Goal: Task Accomplishment & Management: Use online tool/utility

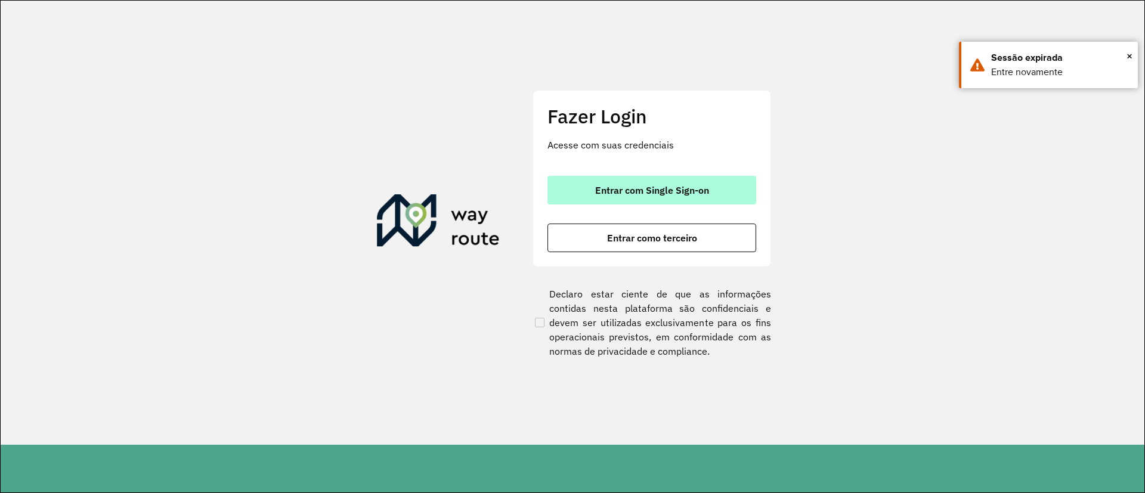
click at [626, 199] on button "Entrar com Single Sign-on" at bounding box center [651, 190] width 209 height 29
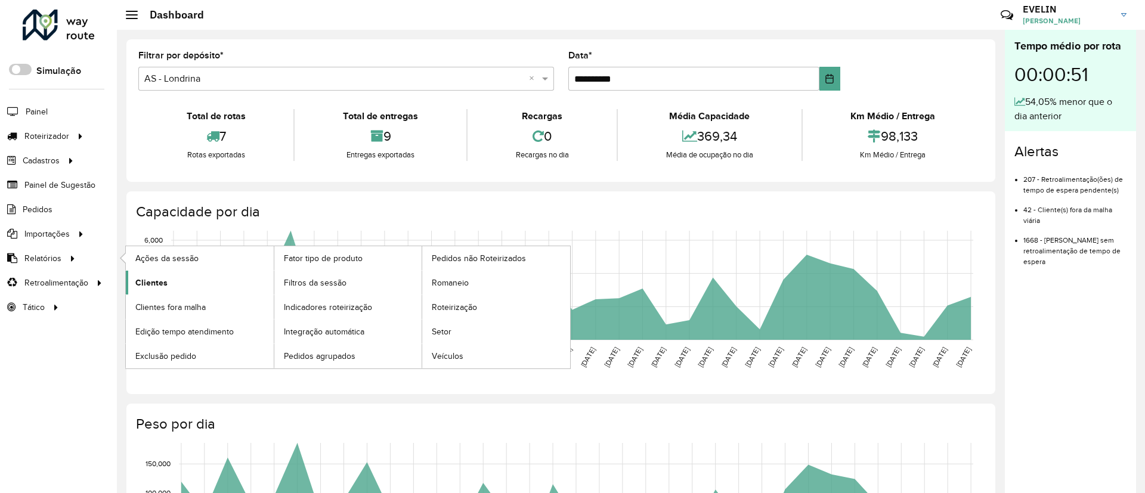
click at [146, 284] on span "Clientes" at bounding box center [151, 283] width 32 height 13
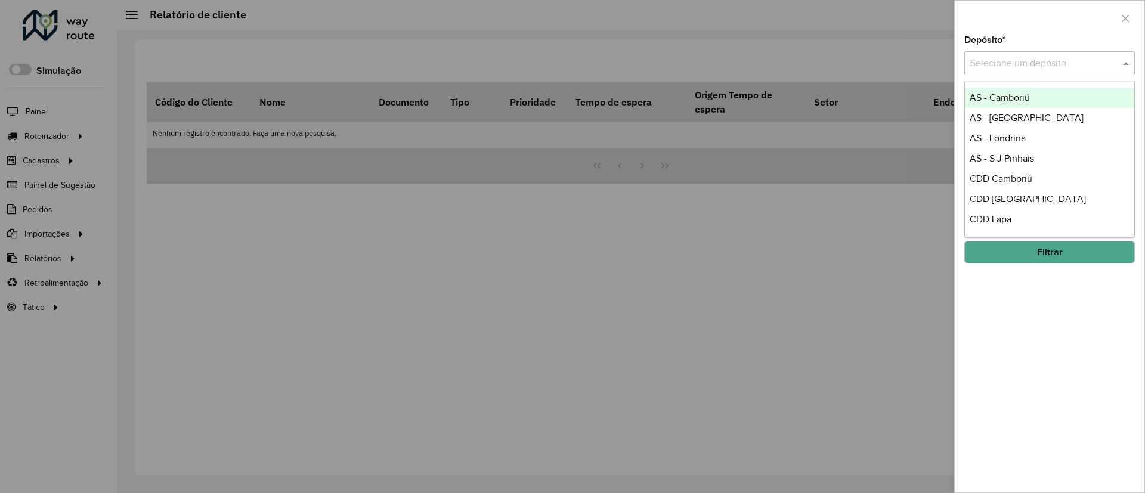
click at [1026, 61] on input "text" at bounding box center [1037, 64] width 135 height 14
click at [1016, 174] on span "CDD Camboriú" at bounding box center [1001, 179] width 63 height 10
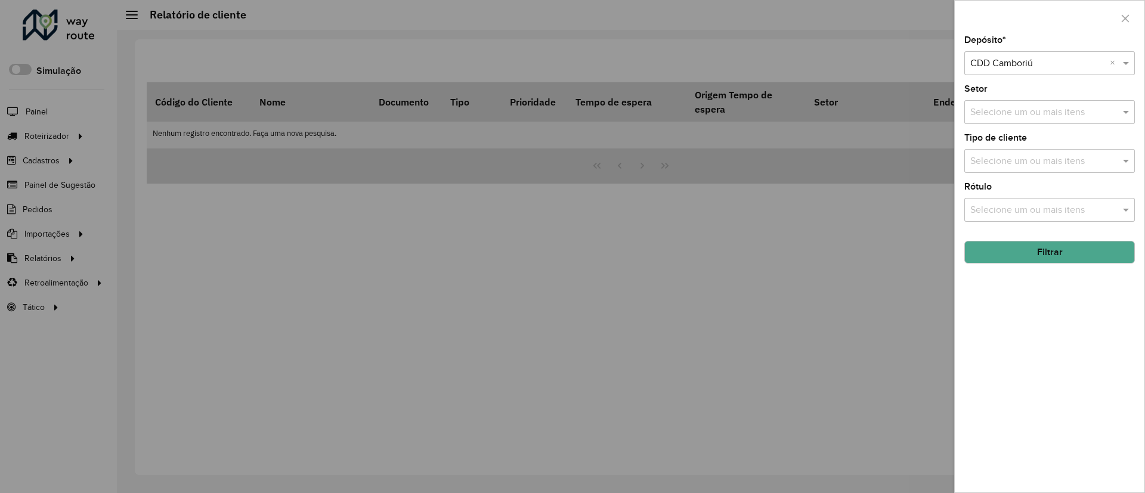
click at [1054, 110] on input "text" at bounding box center [1043, 113] width 153 height 14
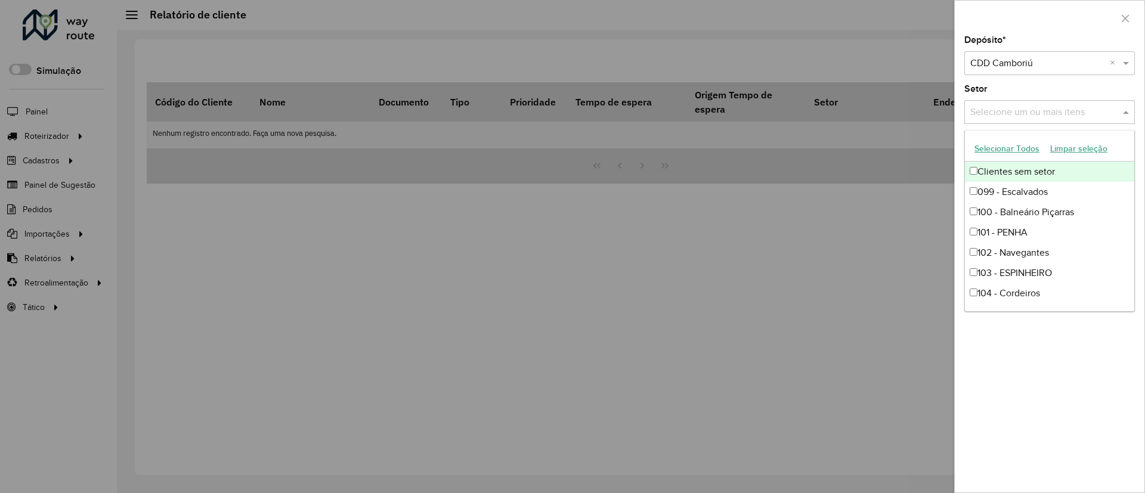
click at [988, 146] on button "Selecionar Todos" at bounding box center [1007, 149] width 76 height 18
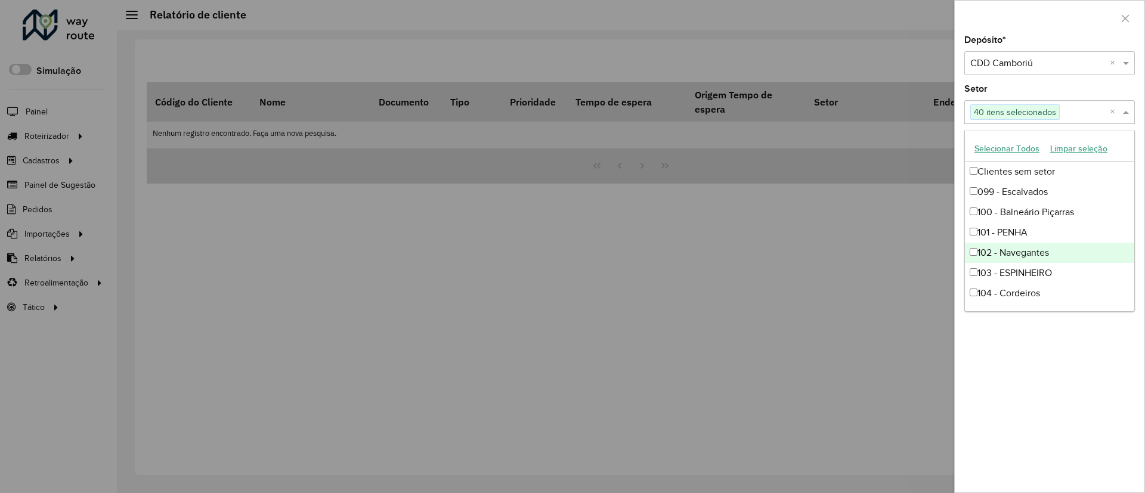
click at [872, 324] on div at bounding box center [572, 246] width 1145 height 493
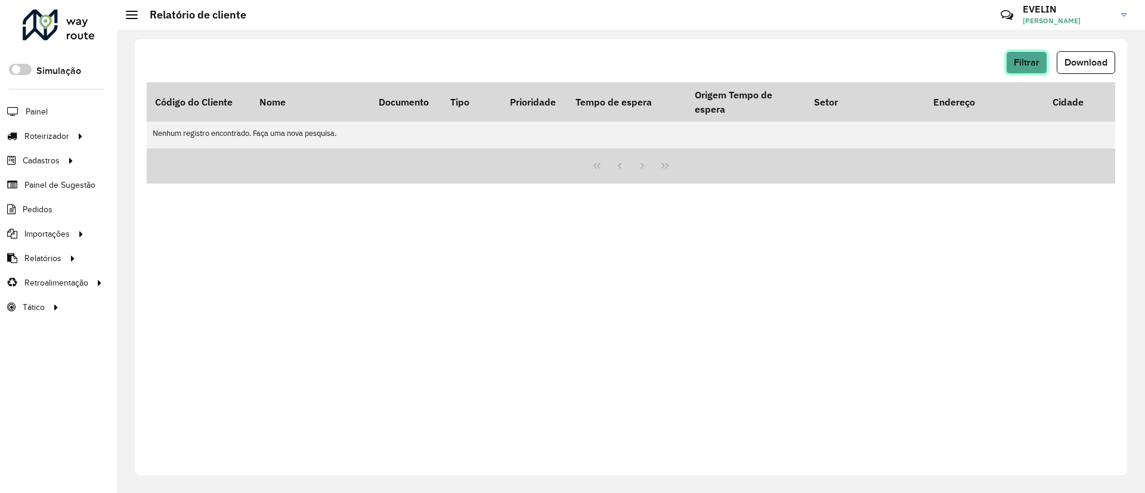
click at [1037, 67] on button "Filtrar" at bounding box center [1026, 62] width 41 height 23
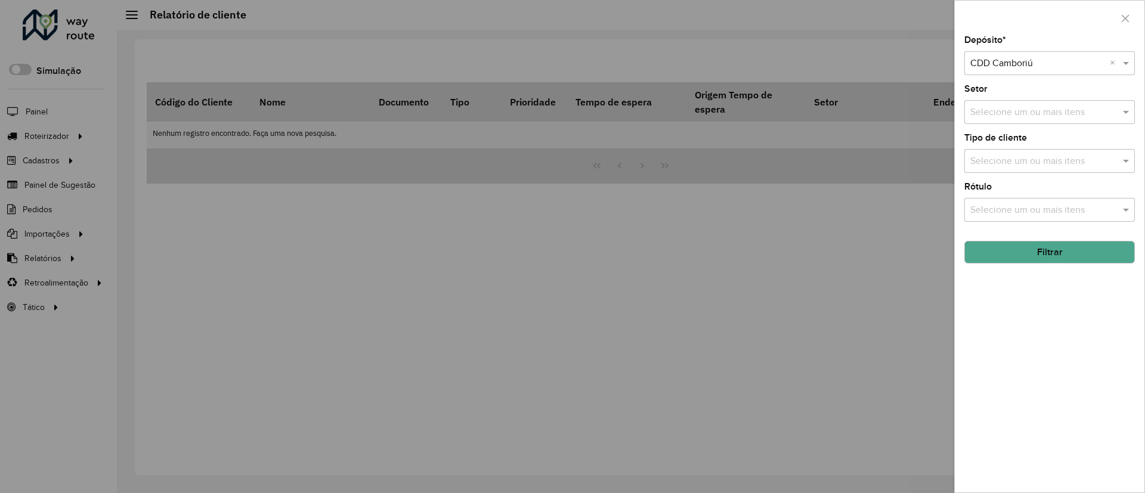
click at [1064, 159] on input "text" at bounding box center [1043, 161] width 153 height 14
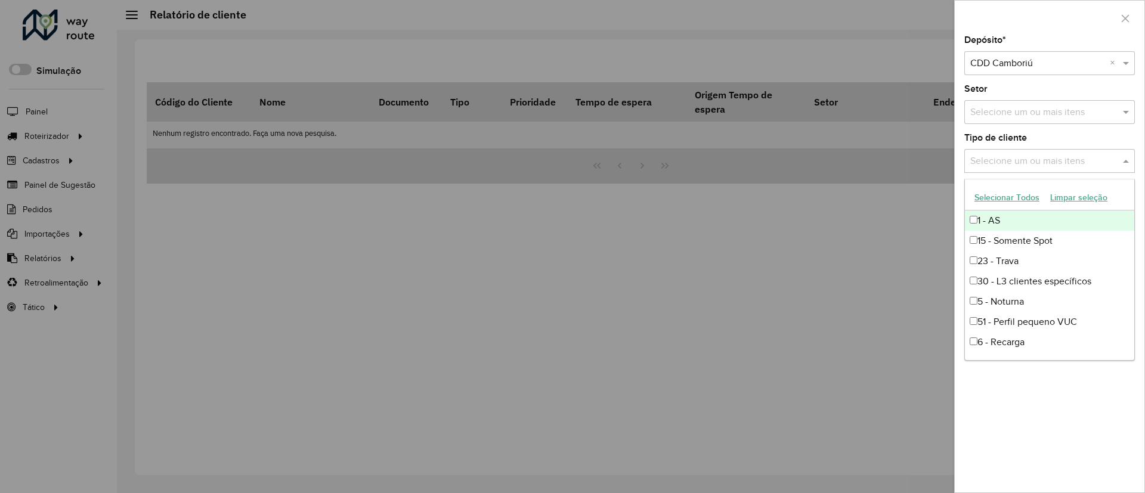
click at [988, 107] on input "text" at bounding box center [1043, 113] width 153 height 14
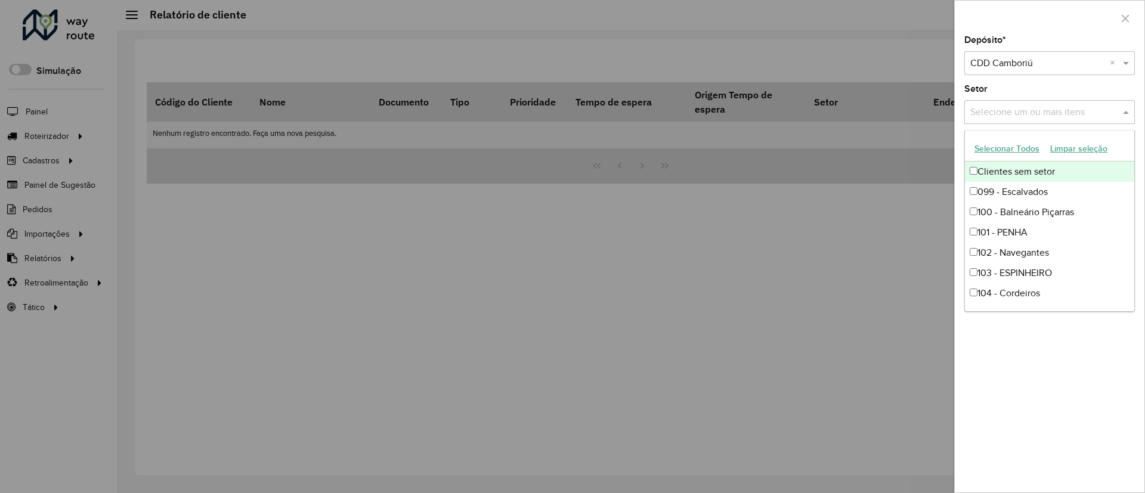
click at [1006, 146] on button "Selecionar Todos" at bounding box center [1007, 149] width 76 height 18
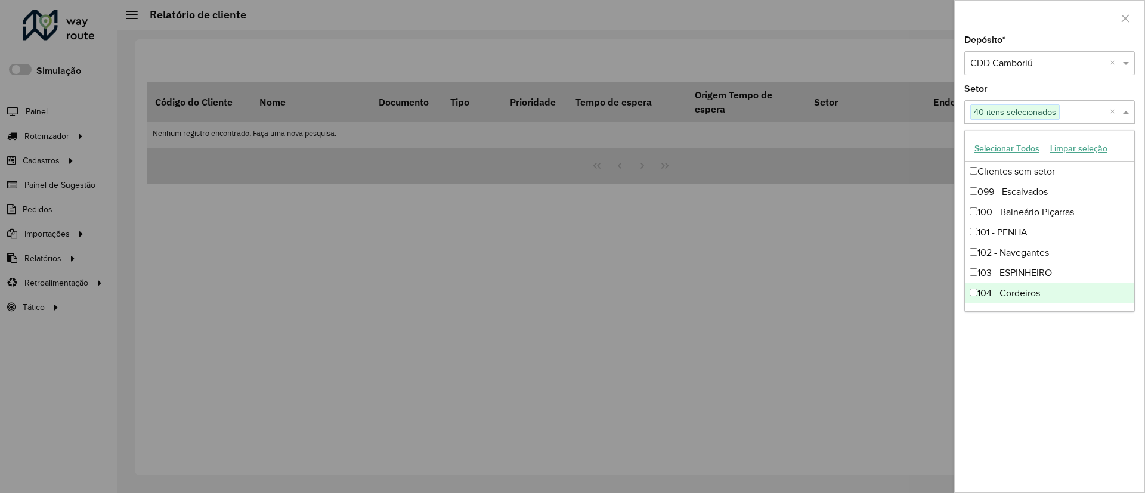
click at [1054, 376] on div "Depósito * Selecione um depósito × CDD Camboriú × Setor Selecione um ou mais it…" at bounding box center [1050, 264] width 190 height 457
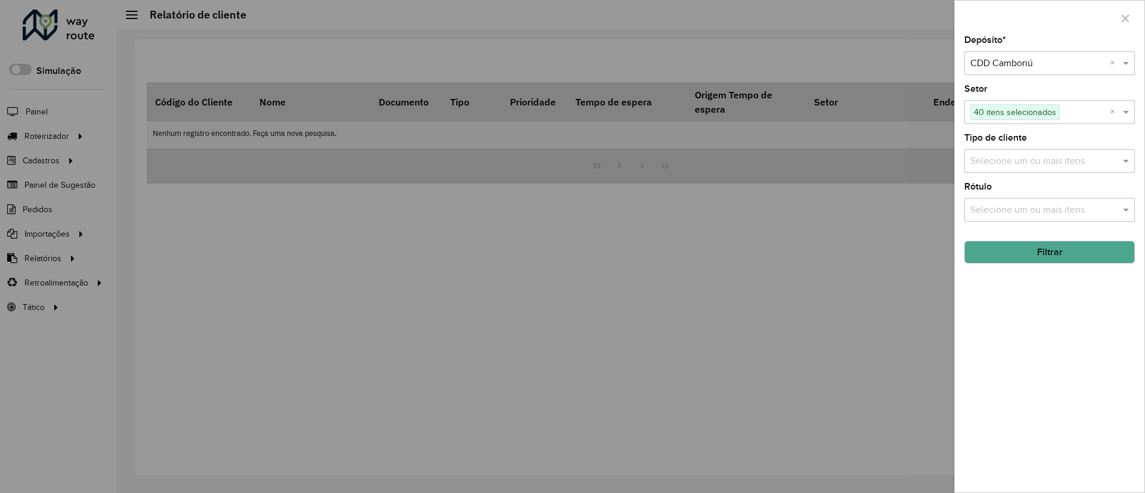
click at [1053, 249] on button "Filtrar" at bounding box center [1049, 252] width 171 height 23
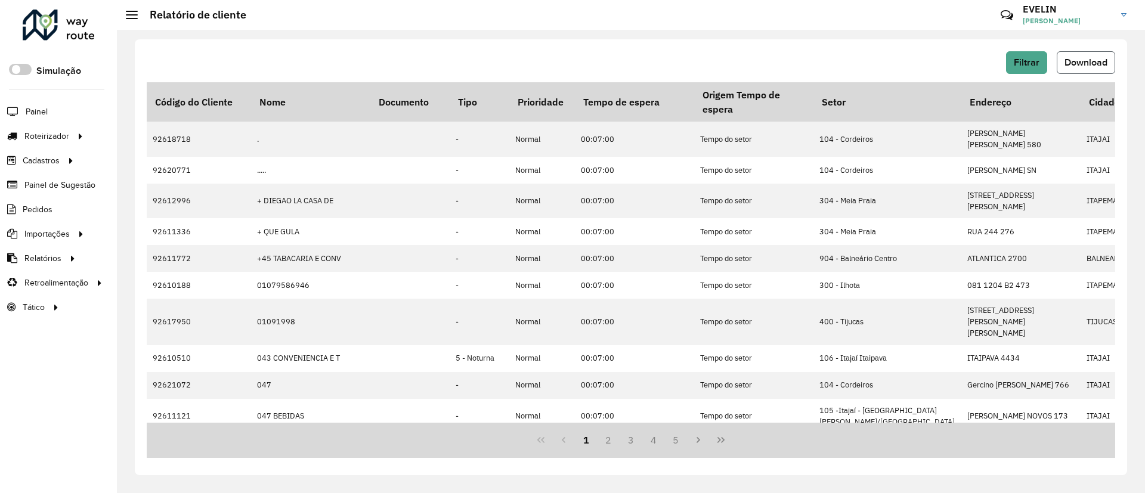
click at [1085, 67] on span "Download" at bounding box center [1085, 62] width 43 height 10
click at [158, 128] on link "Entregas" at bounding box center [199, 136] width 146 height 24
click at [140, 134] on span "Entregas" at bounding box center [152, 136] width 34 height 13
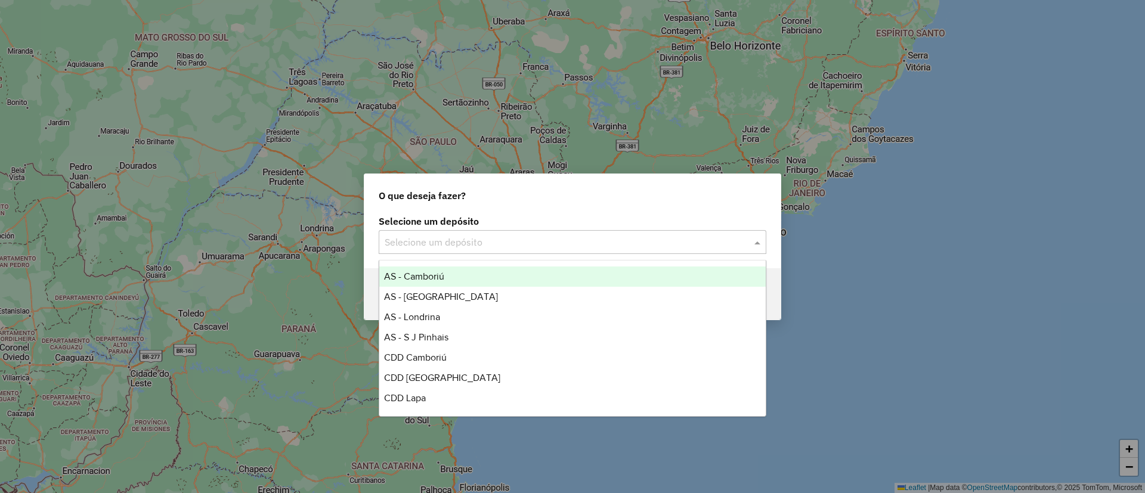
click at [666, 237] on input "text" at bounding box center [561, 243] width 352 height 14
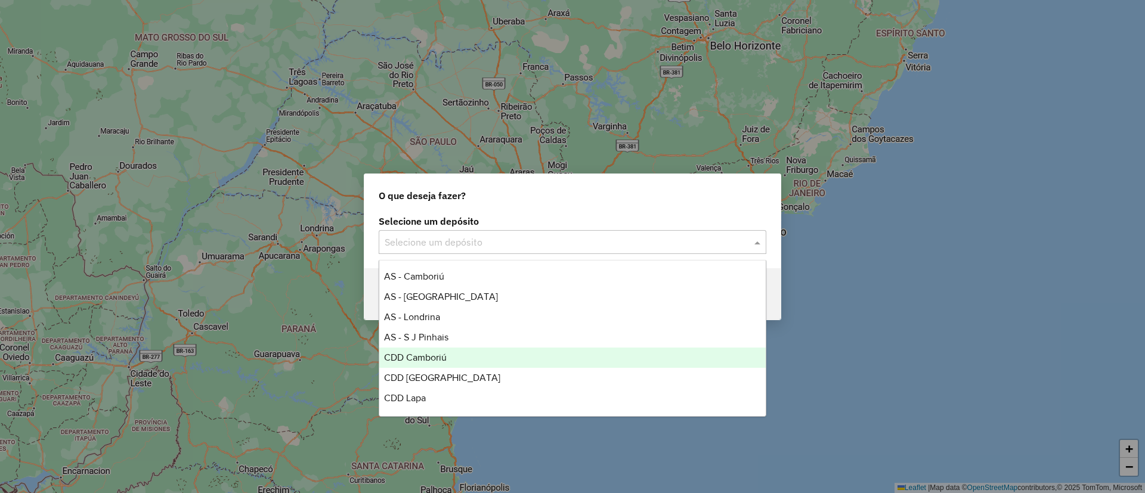
click at [422, 353] on span "CDD Camboriú" at bounding box center [415, 357] width 63 height 10
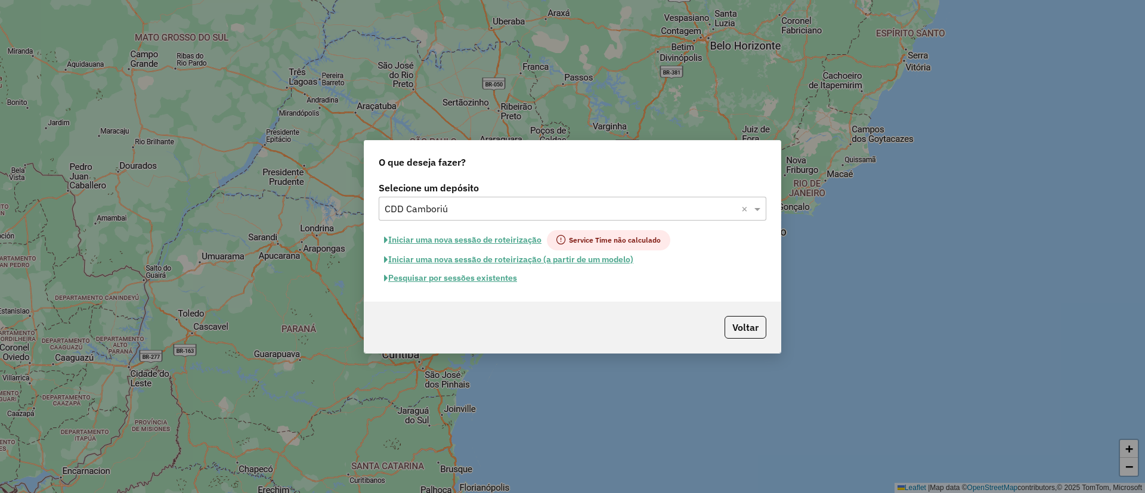
click at [446, 280] on button "Pesquisar por sessões existentes" at bounding box center [451, 278] width 144 height 18
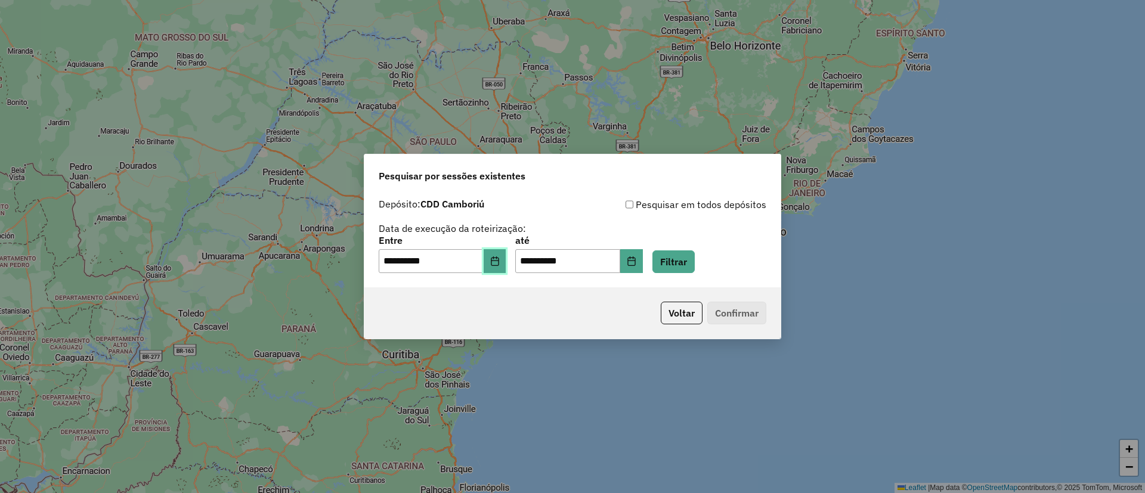
click at [499, 260] on icon "Choose Date" at bounding box center [495, 261] width 8 height 10
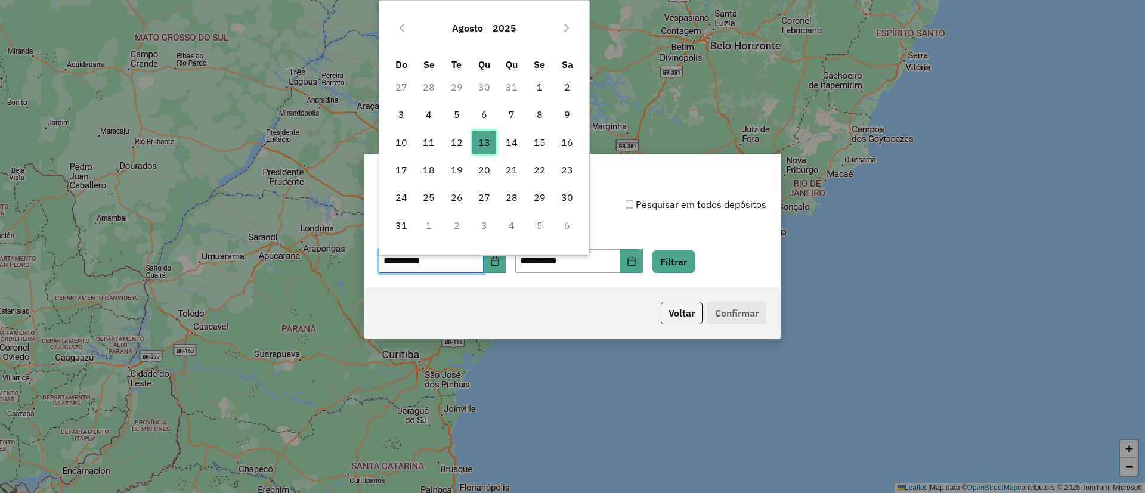
click at [480, 141] on span "13" at bounding box center [484, 143] width 24 height 24
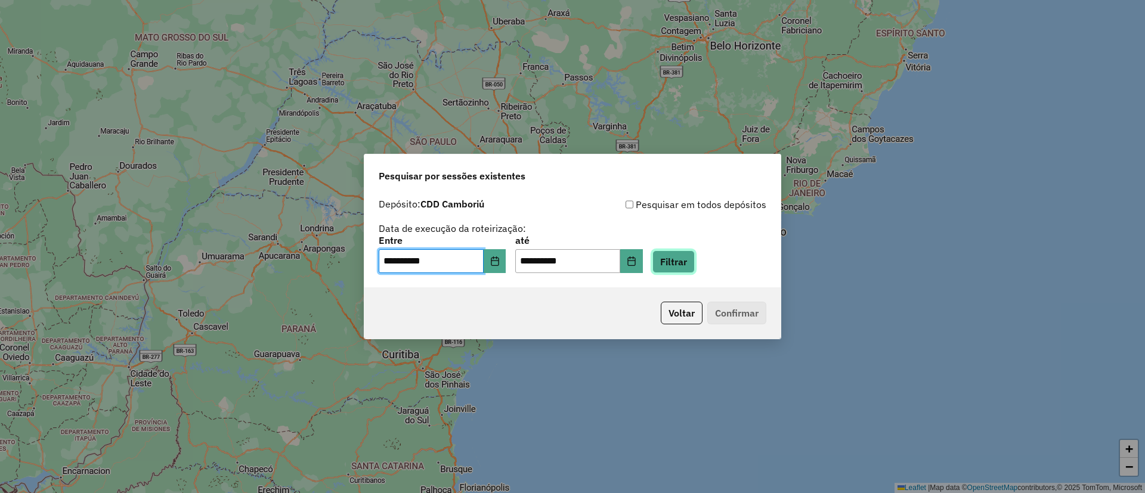
click at [695, 260] on button "Filtrar" at bounding box center [673, 261] width 42 height 23
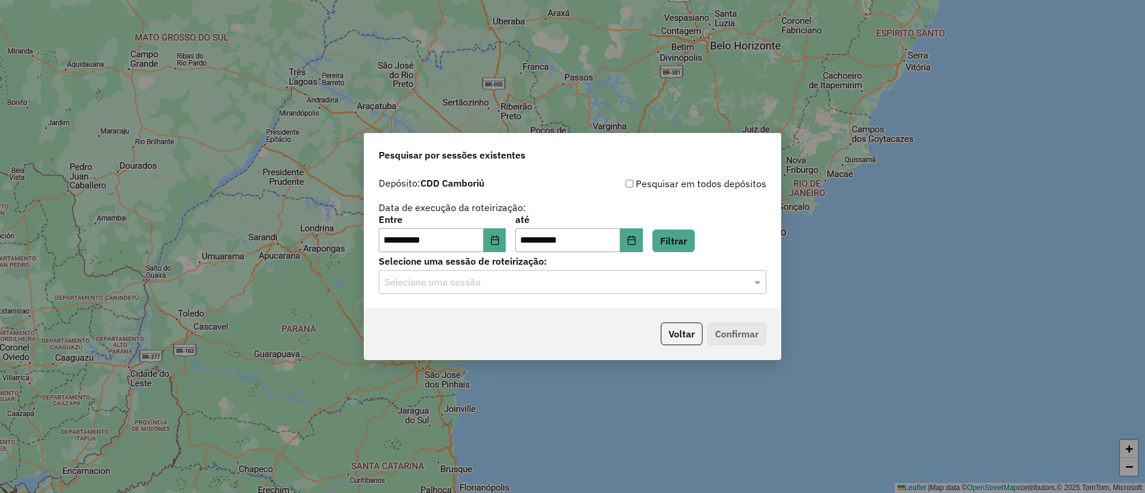
click at [466, 280] on input "text" at bounding box center [561, 283] width 352 height 14
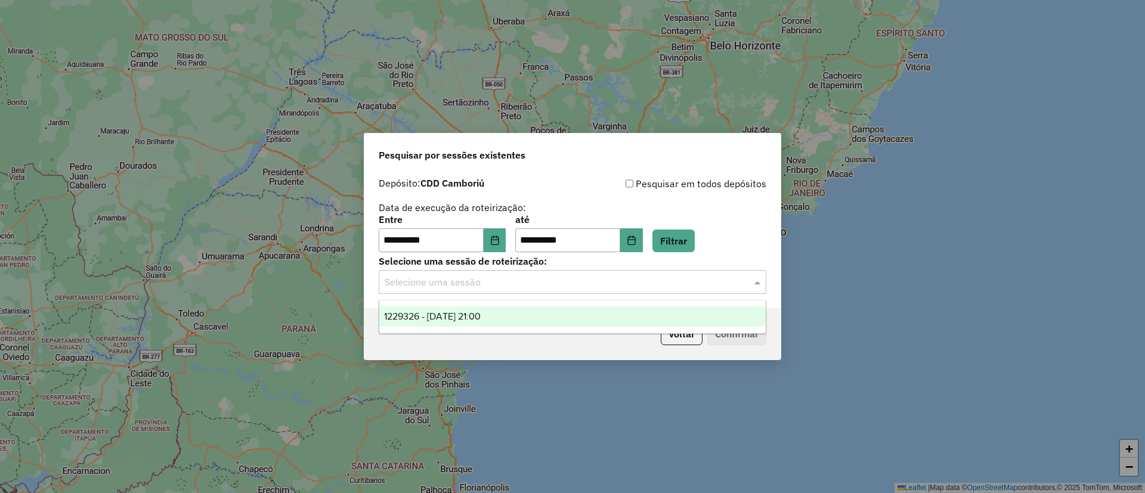
click at [475, 308] on div "1229326 - 13/08/2025 21:00" at bounding box center [572, 317] width 386 height 20
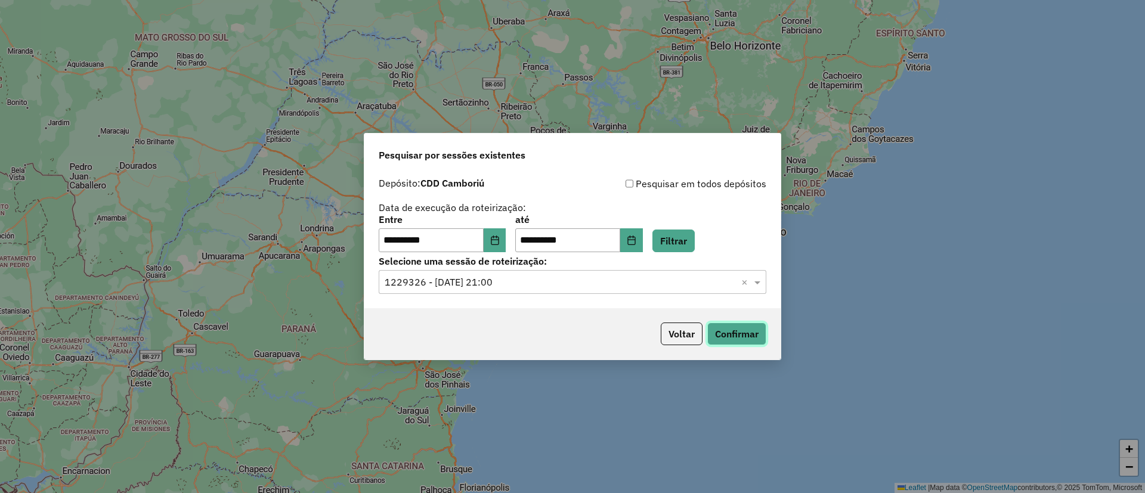
click at [732, 333] on button "Confirmar" at bounding box center [736, 334] width 59 height 23
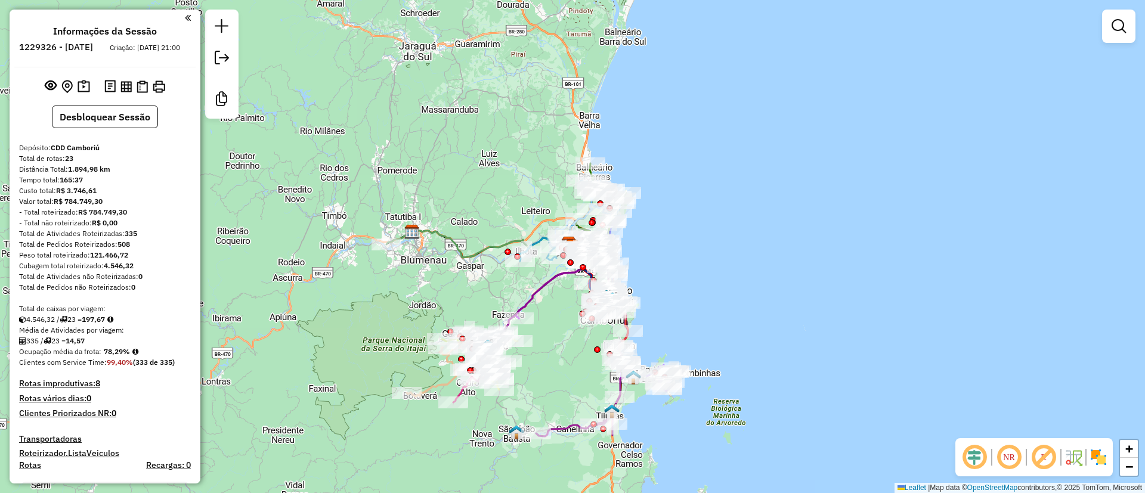
click at [968, 463] on em at bounding box center [974, 457] width 29 height 29
click at [1044, 451] on em at bounding box center [1043, 457] width 29 height 29
drag, startPoint x: 841, startPoint y: 374, endPoint x: 894, endPoint y: 379, distance: 52.7
click at [894, 379] on div "Janela de atendimento Grade de atendimento Capacidade Transportadoras Veículos …" at bounding box center [572, 246] width 1145 height 493
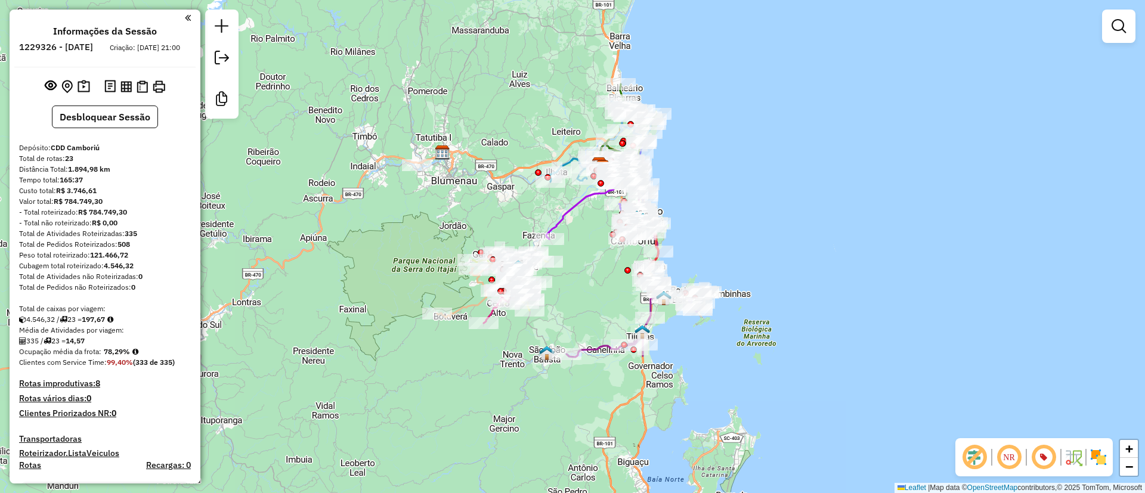
drag, startPoint x: 589, startPoint y: 354, endPoint x: 567, endPoint y: 270, distance: 86.4
click at [567, 270] on div "Janela de atendimento Grade de atendimento Capacidade Transportadoras Veículos …" at bounding box center [572, 246] width 1145 height 493
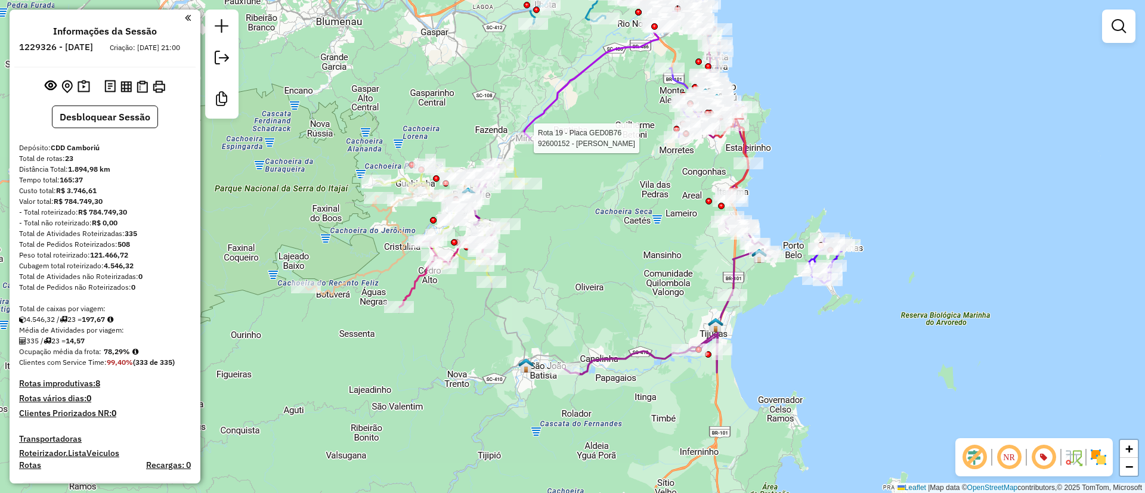
click at [605, 364] on icon at bounding box center [668, 295] width 206 height 157
select select "**********"
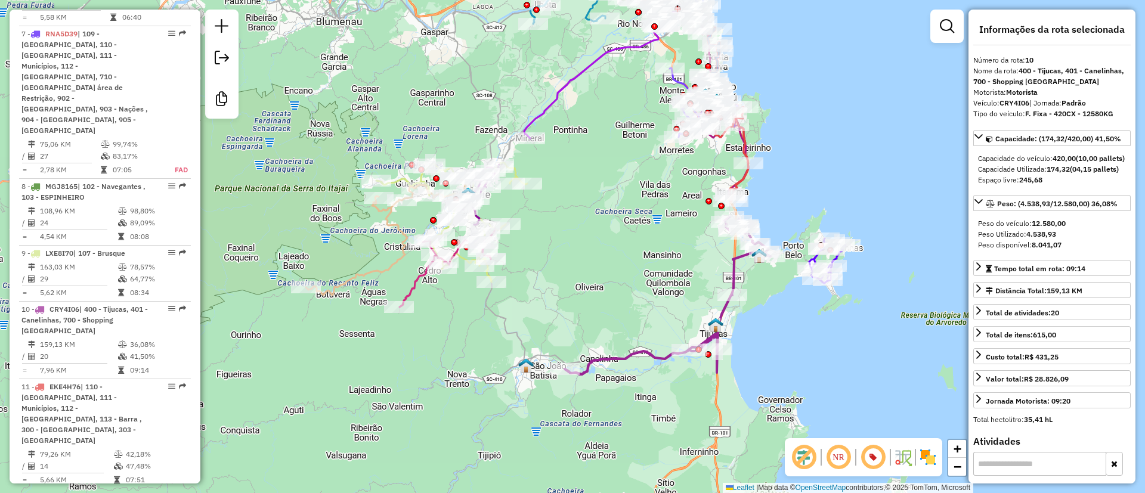
scroll to position [1187, 0]
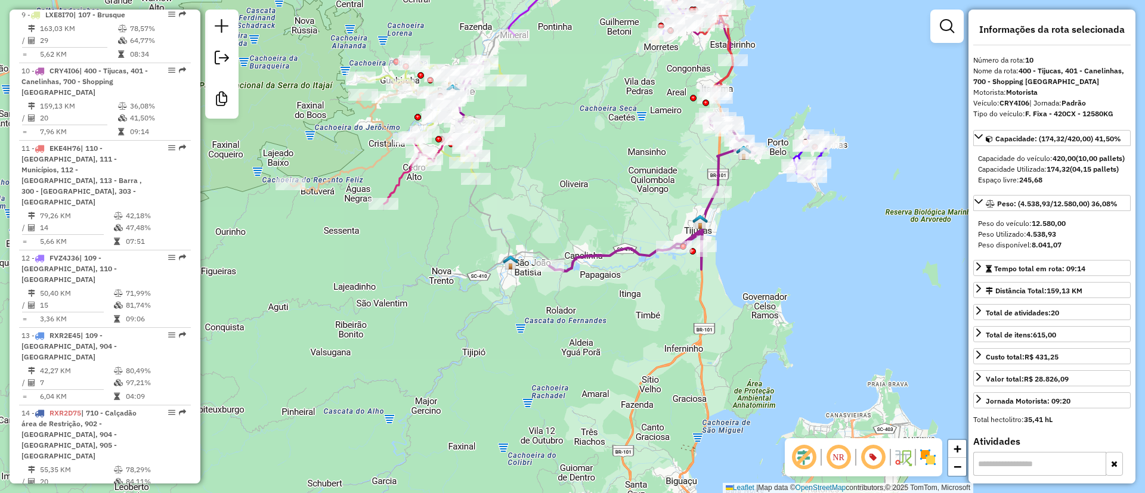
drag, startPoint x: 679, startPoint y: 257, endPoint x: 661, endPoint y: 154, distance: 104.0
click at [662, 156] on div "Janela de atendimento Grade de atendimento Capacidade Transportadoras Veículos …" at bounding box center [572, 246] width 1145 height 493
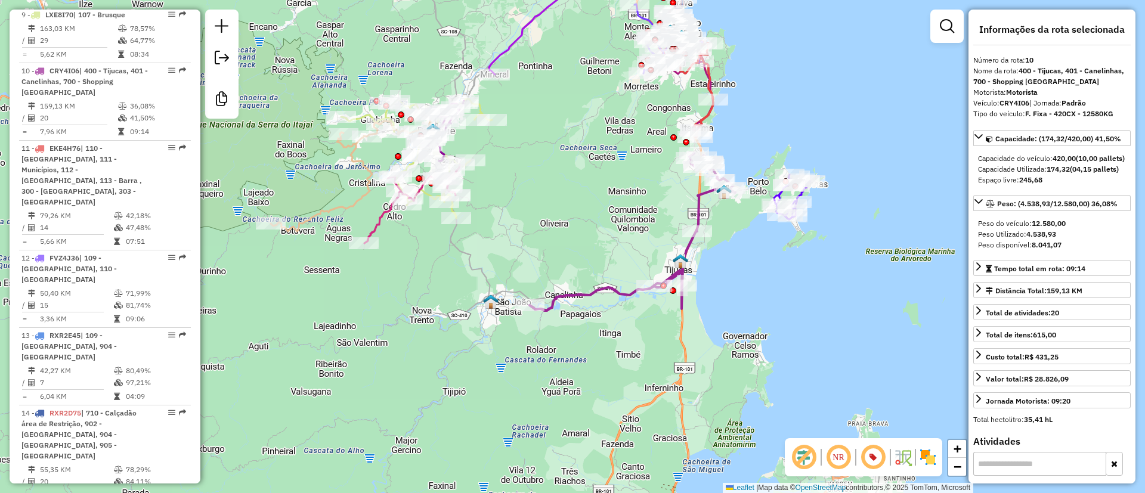
drag, startPoint x: 599, startPoint y: 343, endPoint x: 591, endPoint y: 355, distance: 14.2
click at [591, 355] on div "Janela de atendimento Grade de atendimento Capacidade Transportadoras Veículos …" at bounding box center [572, 246] width 1145 height 493
drag, startPoint x: 583, startPoint y: 214, endPoint x: 595, endPoint y: 230, distance: 20.0
click at [595, 230] on div "Janela de atendimento Grade de atendimento Capacidade Transportadoras Veículos …" at bounding box center [572, 246] width 1145 height 493
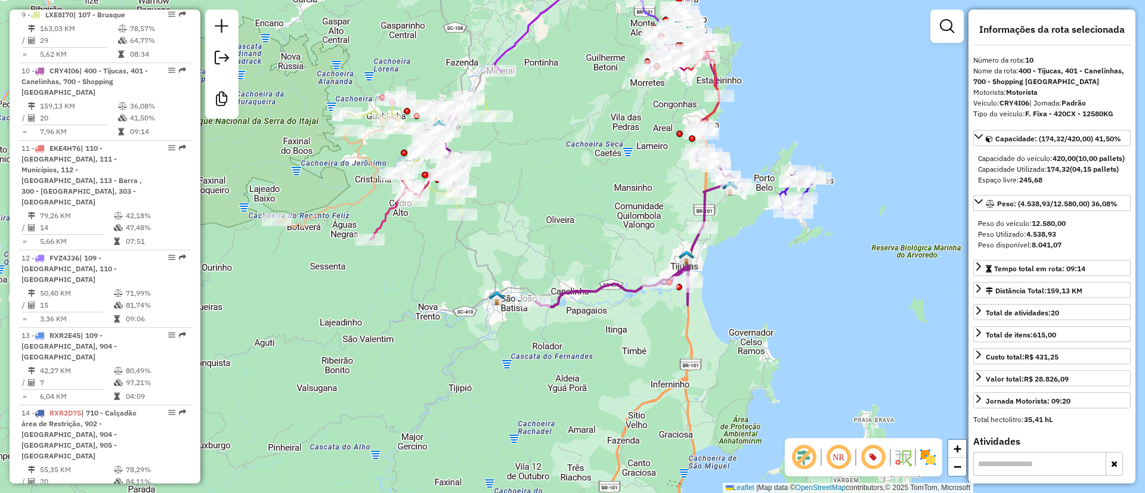
drag, startPoint x: 591, startPoint y: 236, endPoint x: 572, endPoint y: 185, distance: 53.6
click at [572, 185] on div "Janela de atendimento Grade de atendimento Capacidade Transportadoras Veículos …" at bounding box center [572, 246] width 1145 height 493
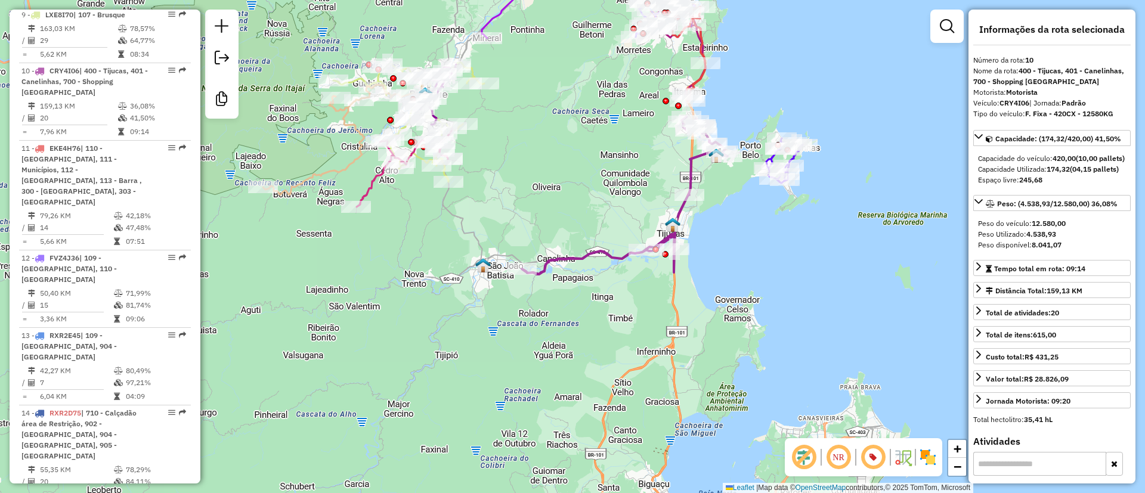
drag, startPoint x: 601, startPoint y: 202, endPoint x: 552, endPoint y: 188, distance: 50.2
click at [553, 188] on div "Janela de atendimento Grade de atendimento Capacidade Transportadoras Veículos …" at bounding box center [572, 246] width 1145 height 493
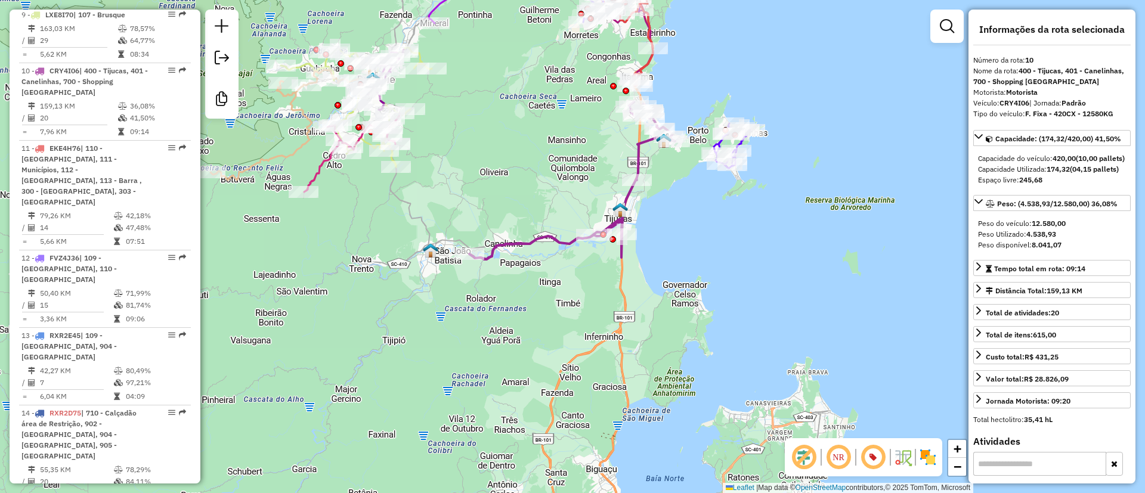
drag, startPoint x: 454, startPoint y: 312, endPoint x: 553, endPoint y: 341, distance: 103.5
click at [553, 341] on div "Janela de atendimento Grade de atendimento Capacidade Transportadoras Veículos …" at bounding box center [572, 246] width 1145 height 493
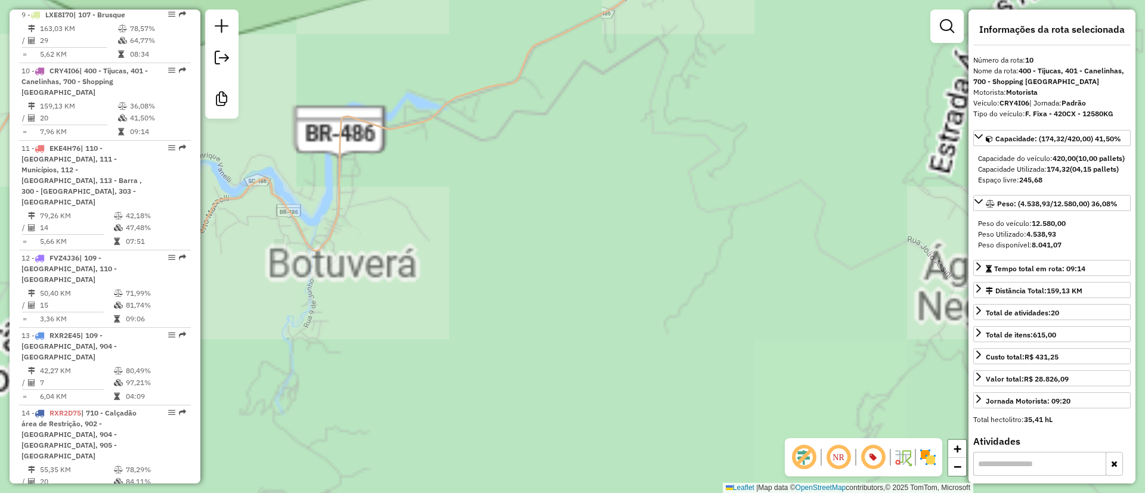
drag, startPoint x: 371, startPoint y: 237, endPoint x: 374, endPoint y: 262, distance: 25.3
click at [374, 262] on div "Janela de atendimento Grade de atendimento Capacidade Transportadoras Veículos …" at bounding box center [572, 246] width 1145 height 493
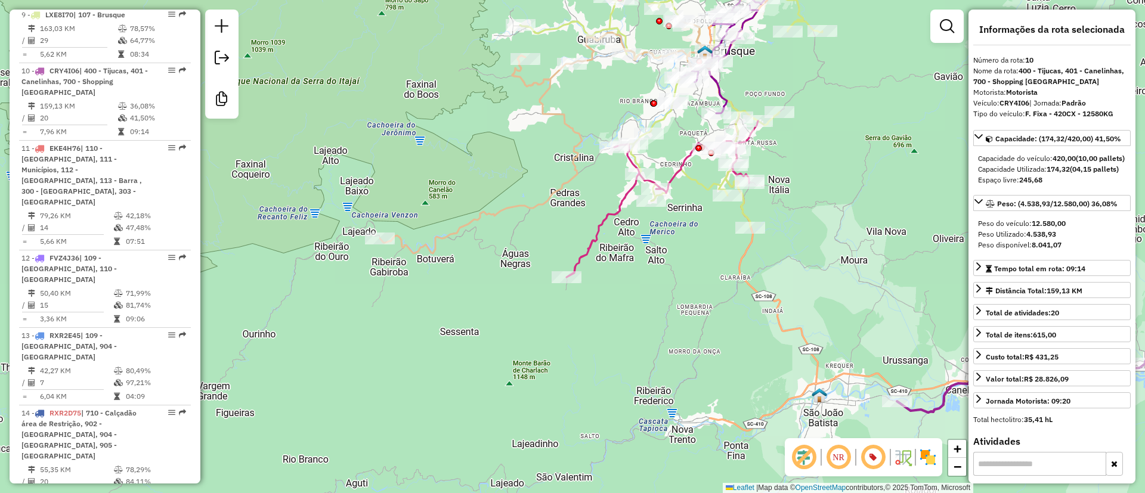
click at [801, 270] on div "Janela de atendimento Grade de atendimento Capacidade Transportadoras Veículos …" at bounding box center [572, 246] width 1145 height 493
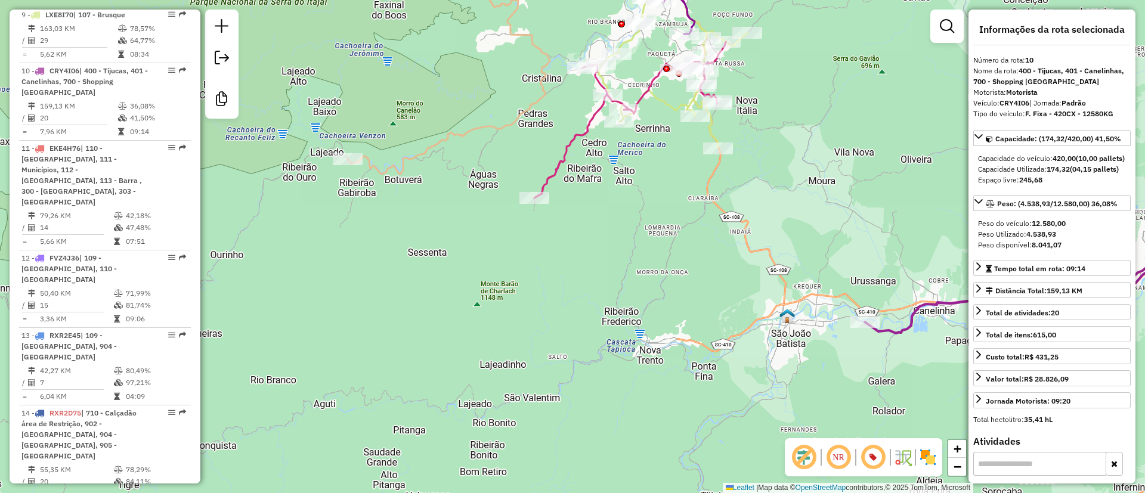
click at [923, 462] on img at bounding box center [927, 457] width 19 height 19
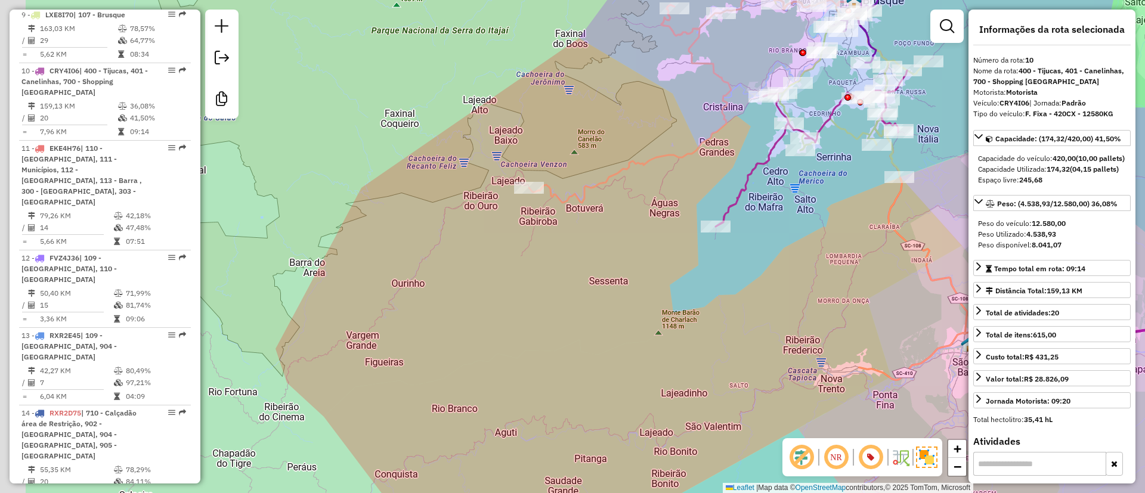
drag, startPoint x: 469, startPoint y: 273, endPoint x: 650, endPoint y: 299, distance: 182.6
click at [653, 302] on div "Janela de atendimento Grade de atendimento Capacidade Transportadoras Veículos …" at bounding box center [572, 246] width 1145 height 493
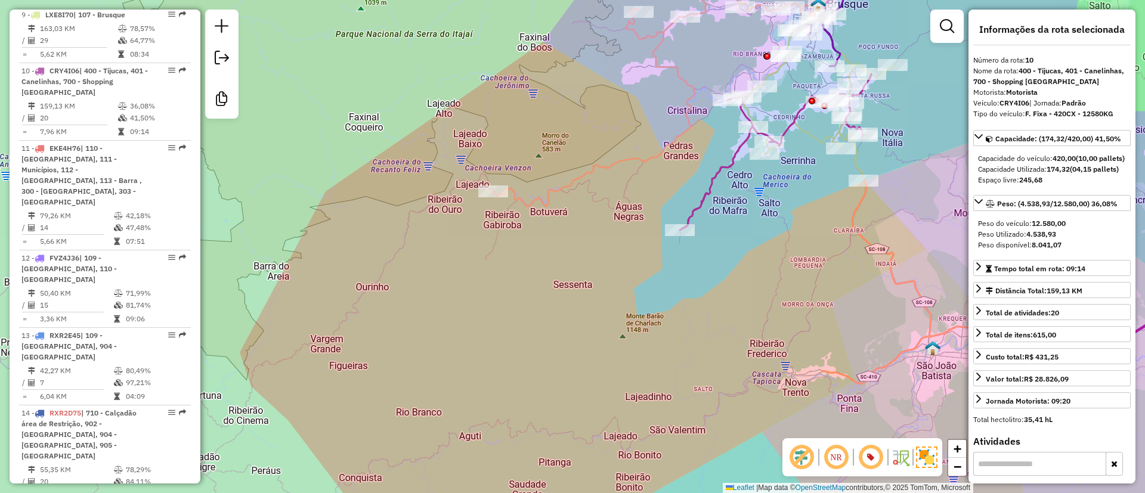
click at [552, 154] on div "Janela de atendimento Grade de atendimento Capacidade Transportadoras Veículos …" at bounding box center [572, 246] width 1145 height 493
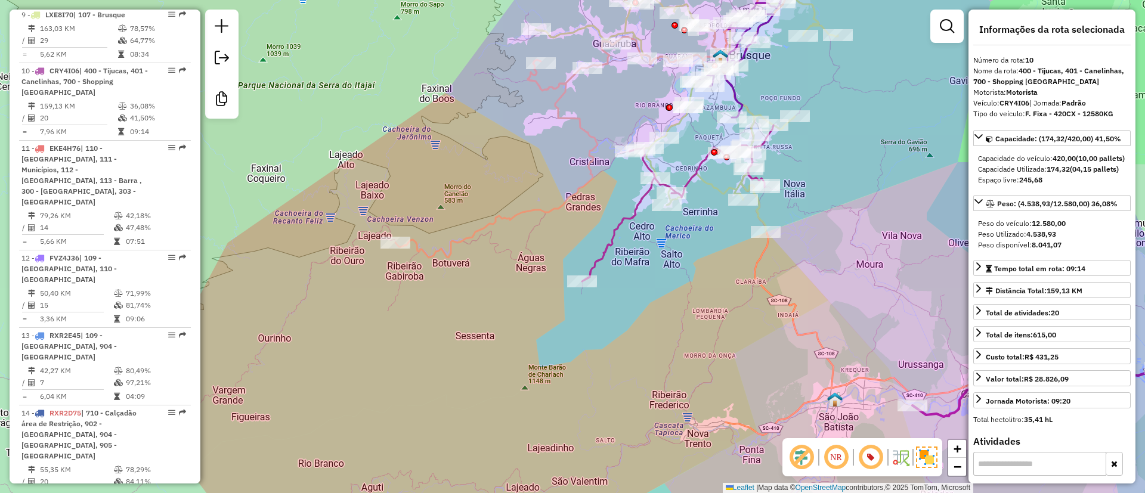
drag, startPoint x: 516, startPoint y: 230, endPoint x: 415, endPoint y: 281, distance: 113.1
click at [415, 281] on div "Janela de atendimento Grade de atendimento Capacidade Transportadoras Veículos …" at bounding box center [572, 246] width 1145 height 493
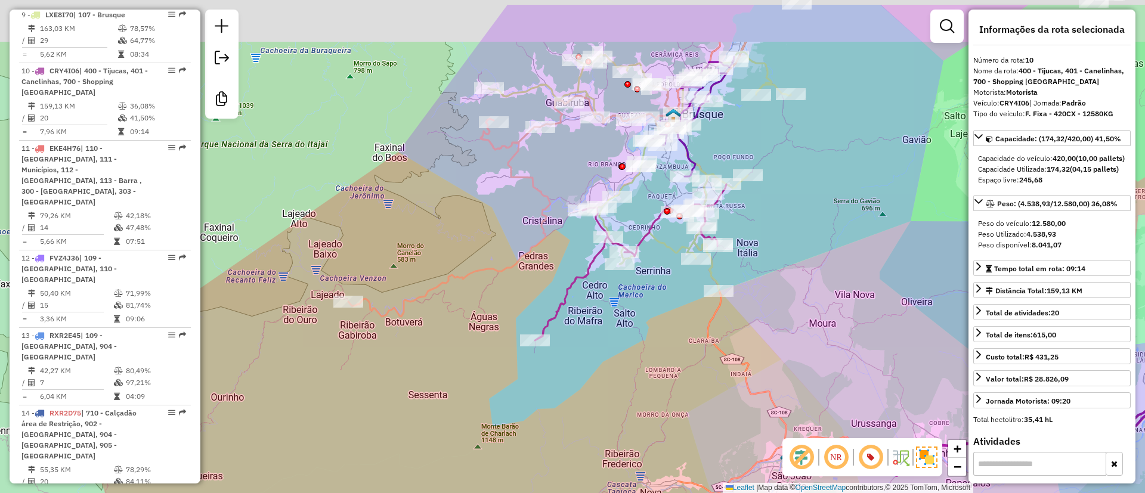
drag, startPoint x: 682, startPoint y: 272, endPoint x: 670, endPoint y: 278, distance: 12.8
click at [670, 278] on div "Janela de atendimento Grade de atendimento Capacidade Transportadoras Veículos …" at bounding box center [572, 246] width 1145 height 493
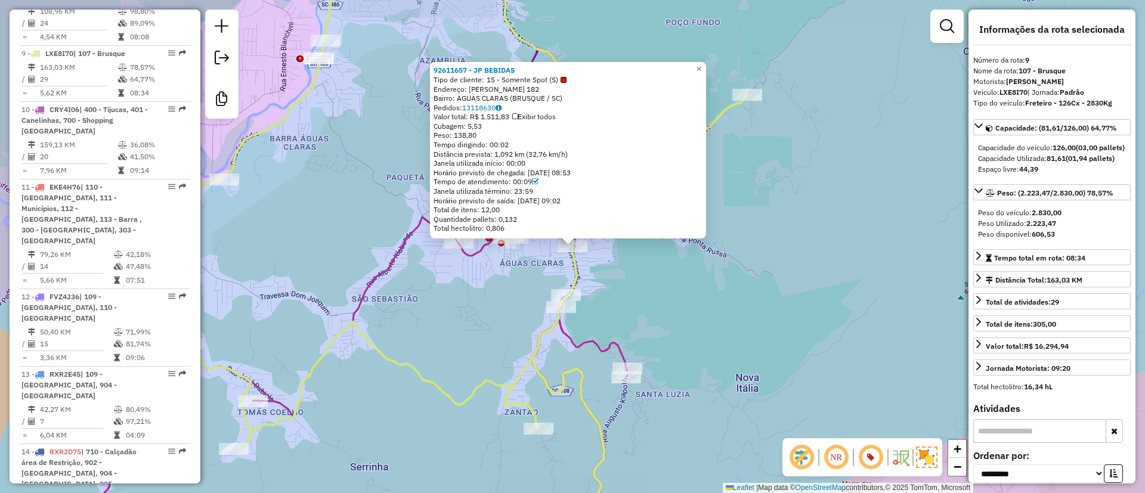
scroll to position [1131, 0]
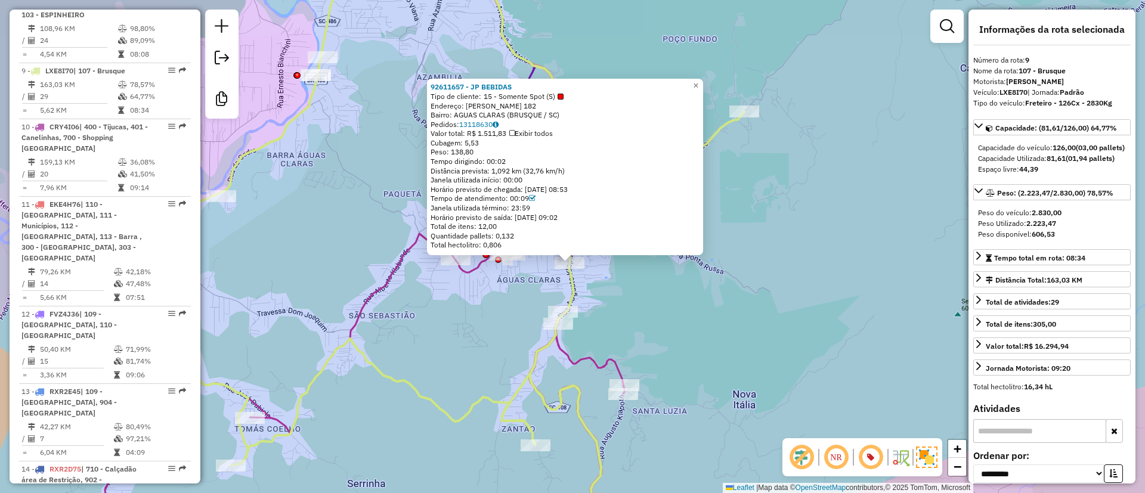
drag, startPoint x: 841, startPoint y: 206, endPoint x: 840, endPoint y: 222, distance: 16.7
click at [840, 222] on div "92611657 - JP BEBIDAS Tipo de cliente: 15 - Somente Spot (S) Endereço: ARNALDO …" at bounding box center [572, 246] width 1145 height 493
drag, startPoint x: 442, startPoint y: 143, endPoint x: 504, endPoint y: 153, distance: 62.8
click at [504, 153] on div "92611657 - JP BEBIDAS Tipo de cliente: 15 - Somente Spot (S) Endereço: ARNALDO …" at bounding box center [565, 167] width 269 height 168
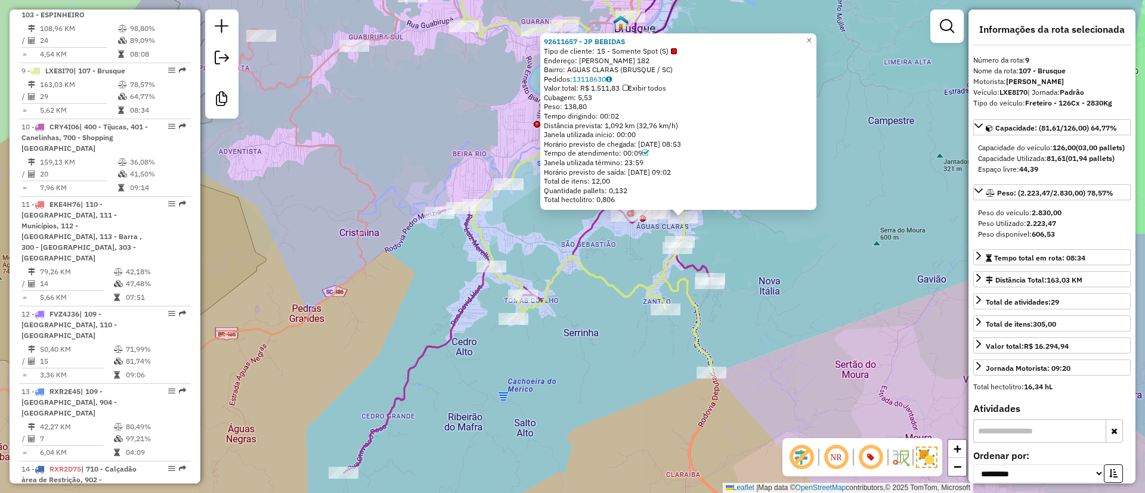
click at [895, 193] on div "92611657 - JP BEBIDAS Tipo de cliente: 15 - Somente Spot (S) Endereço: ARNALDO …" at bounding box center [572, 246] width 1145 height 493
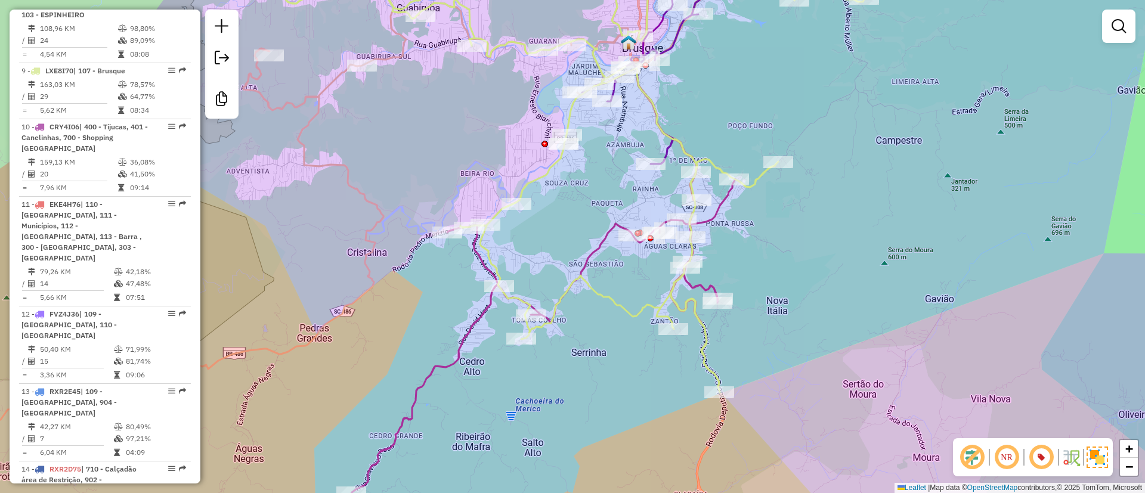
drag, startPoint x: 836, startPoint y: 230, endPoint x: 847, endPoint y: 249, distance: 22.4
click at [847, 249] on div "Janela de atendimento Grade de atendimento Capacidade Transportadoras Veículos …" at bounding box center [572, 246] width 1145 height 493
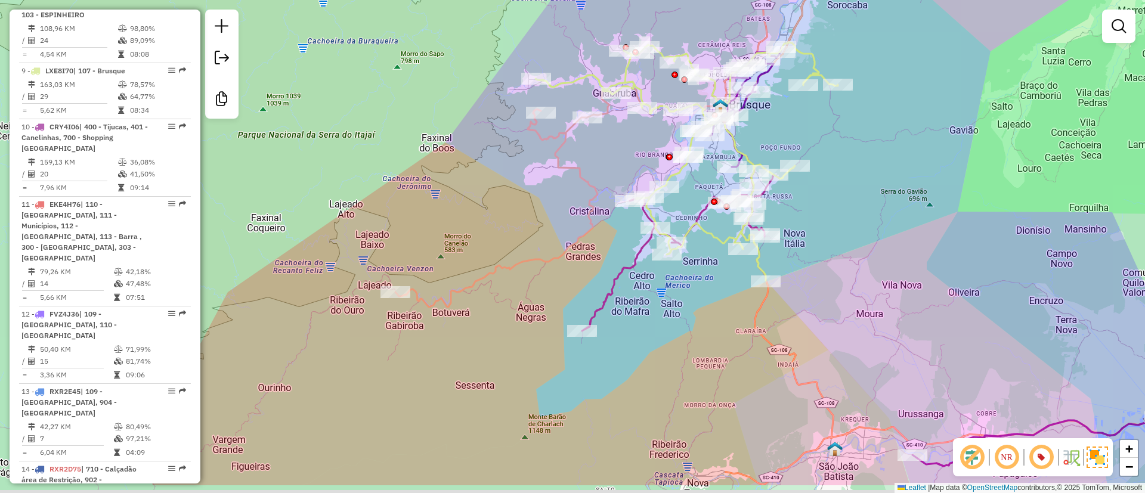
drag, startPoint x: 607, startPoint y: 280, endPoint x: 607, endPoint y: 224, distance: 56.7
click at [607, 224] on div "Janela de atendimento Grade de atendimento Capacidade Transportadoras Veículos …" at bounding box center [572, 246] width 1145 height 493
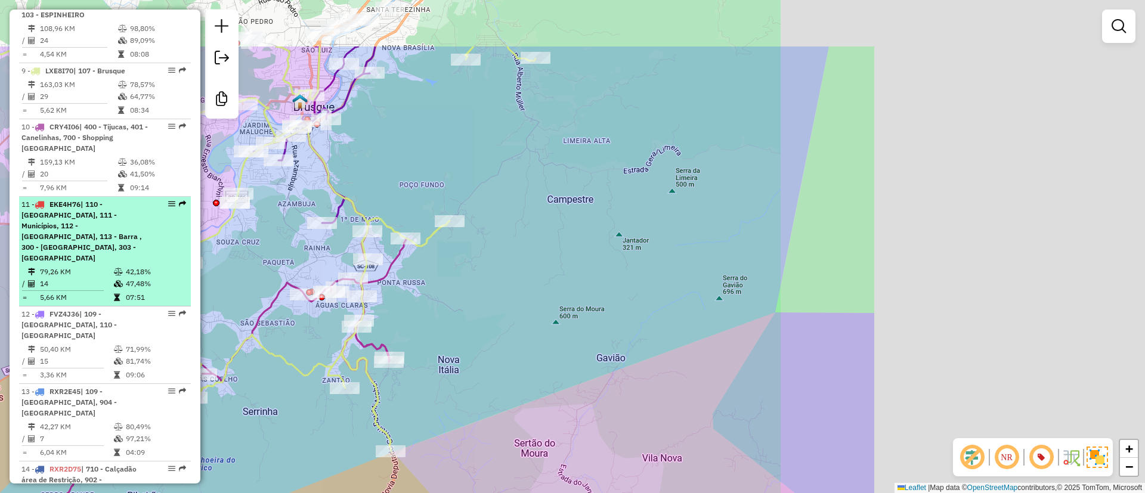
drag, startPoint x: 502, startPoint y: 74, endPoint x: 113, endPoint y: 177, distance: 402.8
click at [103, 179] on hb-router-mapa "Informações da Sessão 1229326 - 13/08/2025 Criação: 12/08/2025 21:00 Desbloquea…" at bounding box center [572, 246] width 1145 height 493
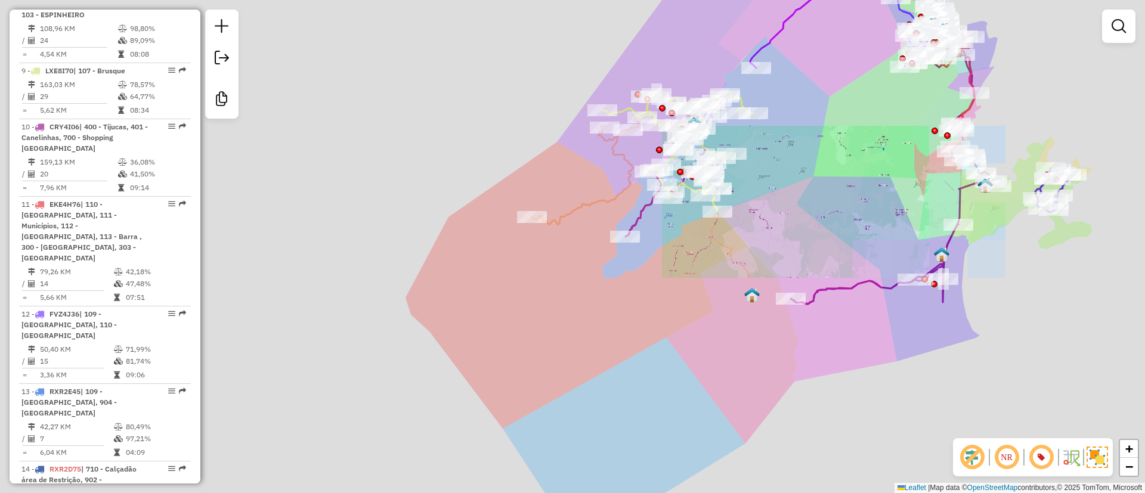
drag, startPoint x: 823, startPoint y: 146, endPoint x: 794, endPoint y: 159, distance: 31.5
click at [829, 146] on div "Janela de atendimento Grade de atendimento Capacidade Transportadoras Veículos …" at bounding box center [572, 246] width 1145 height 493
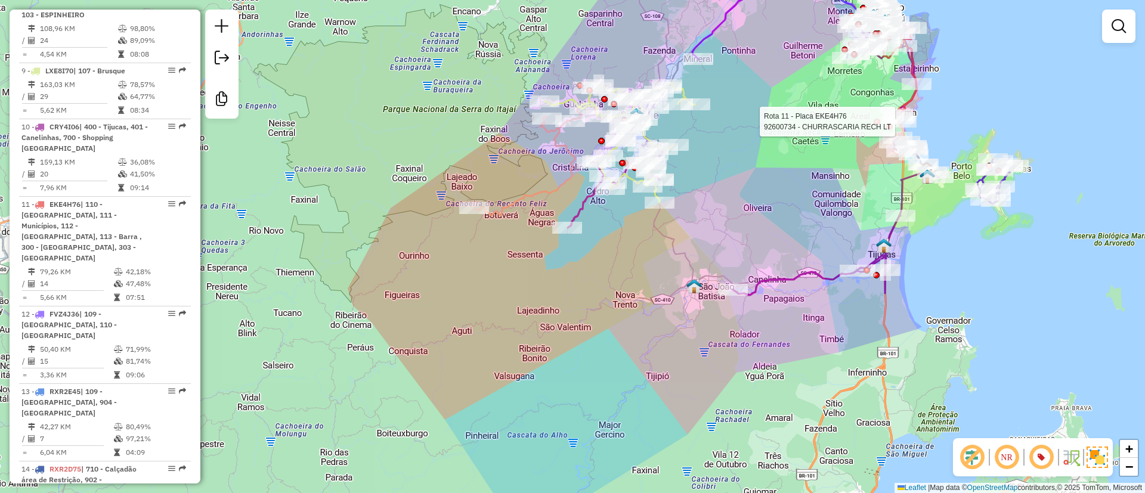
drag, startPoint x: 573, startPoint y: 212, endPoint x: 504, endPoint y: 200, distance: 69.7
click at [504, 200] on icon at bounding box center [555, 157] width 162 height 117
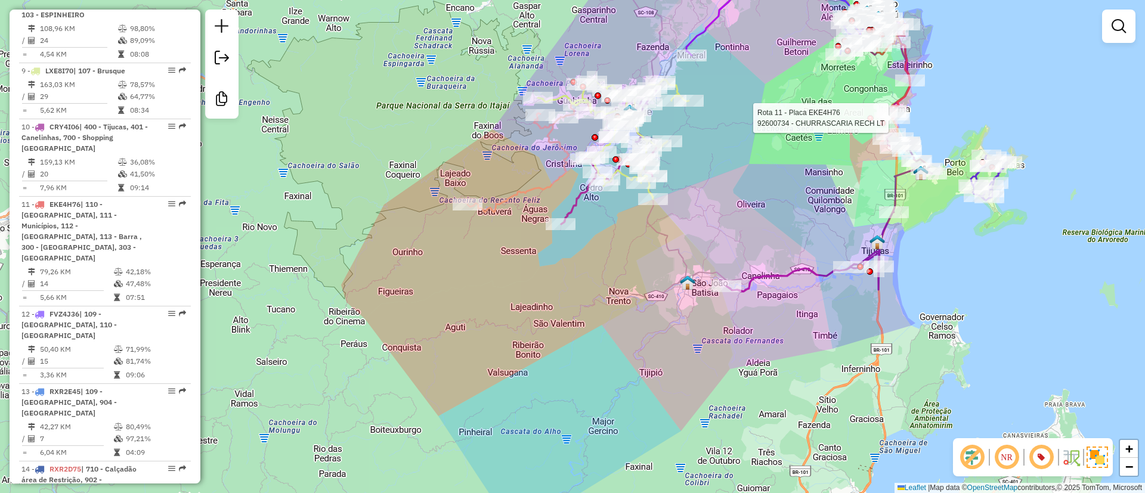
click at [1104, 31] on div at bounding box center [1118, 26] width 33 height 33
click at [1128, 24] on link at bounding box center [1119, 26] width 24 height 24
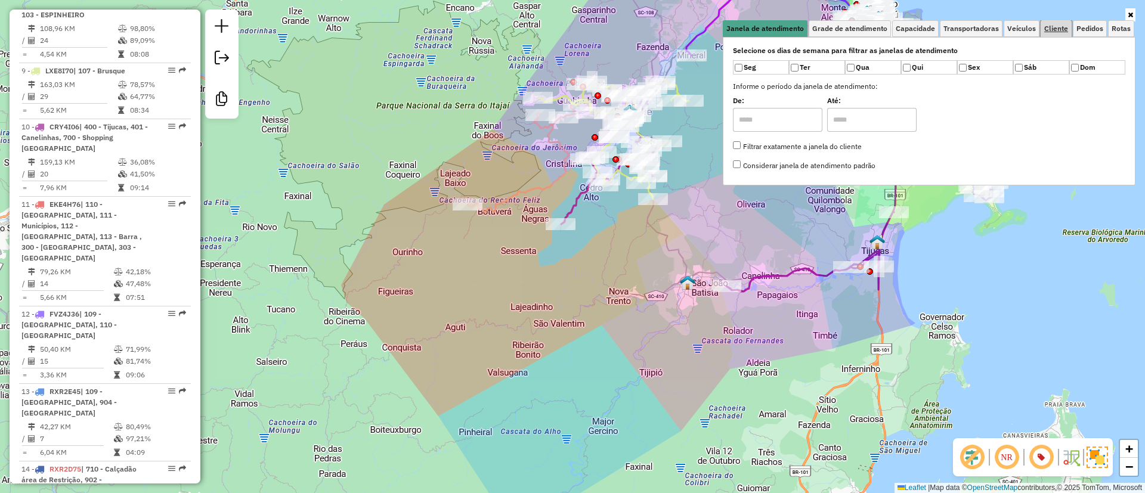
click at [1063, 31] on span "Cliente" at bounding box center [1056, 28] width 24 height 7
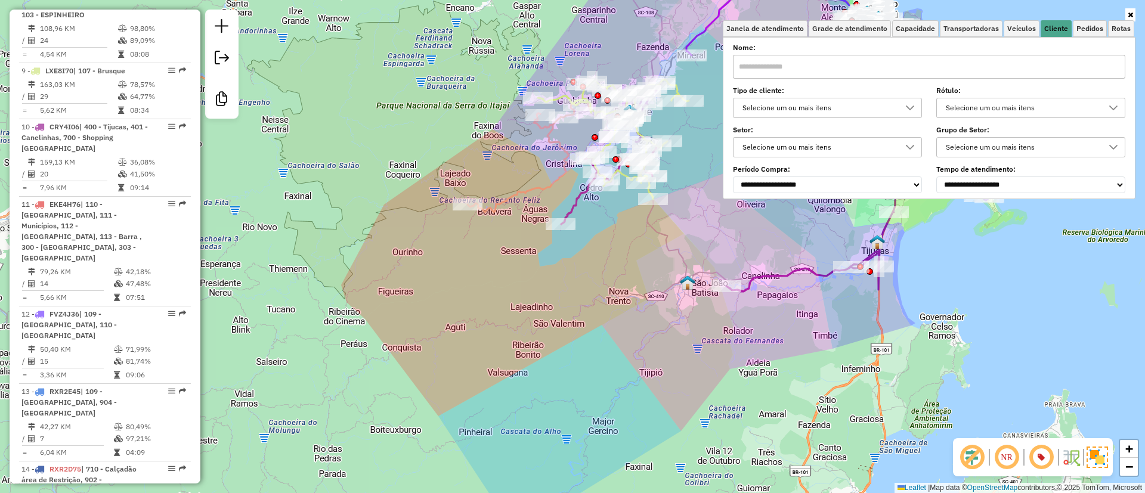
click at [866, 104] on div "Selecione um ou mais itens" at bounding box center [818, 107] width 160 height 19
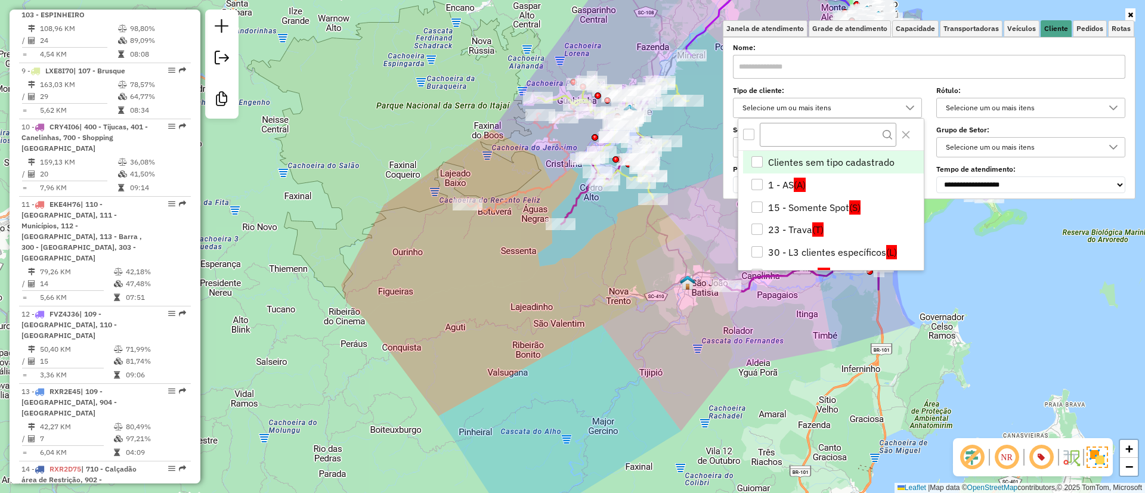
scroll to position [7, 41]
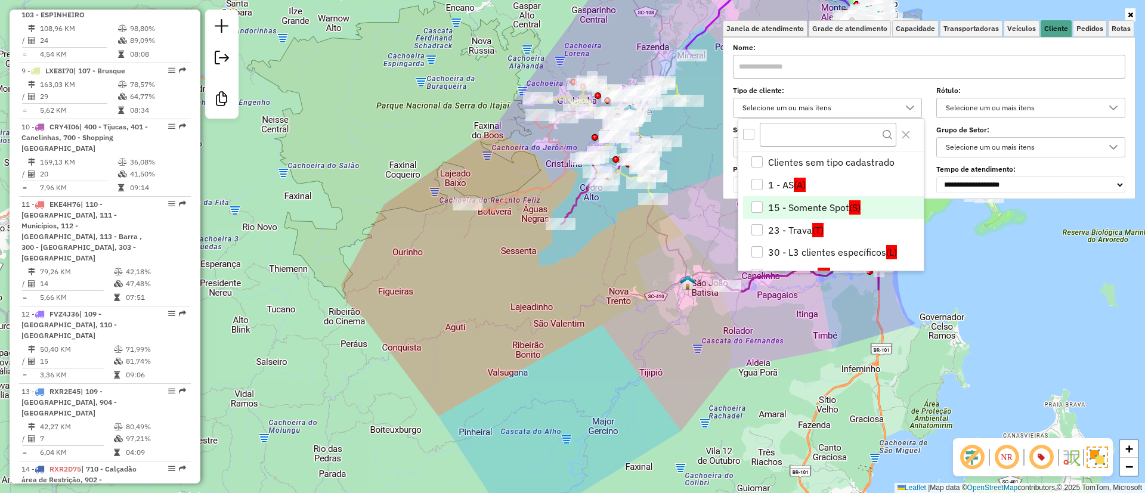
click at [813, 202] on li "15 - Somente Spot (S)" at bounding box center [833, 207] width 181 height 23
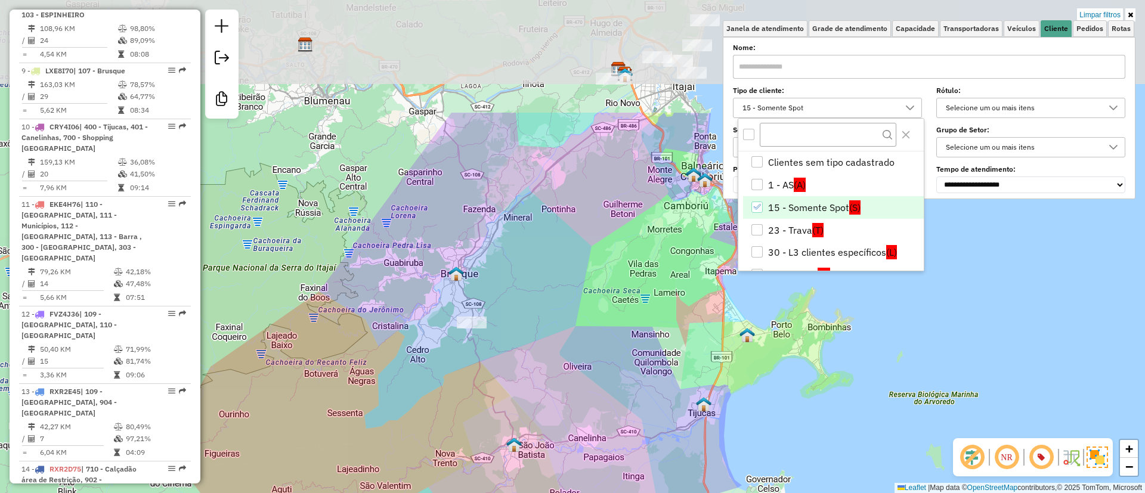
drag, startPoint x: 651, startPoint y: 82, endPoint x: 473, endPoint y: 262, distance: 253.0
click at [475, 248] on div "Limpar filtros Janela de atendimento Grade de atendimento Capacidade Transporta…" at bounding box center [572, 246] width 1145 height 493
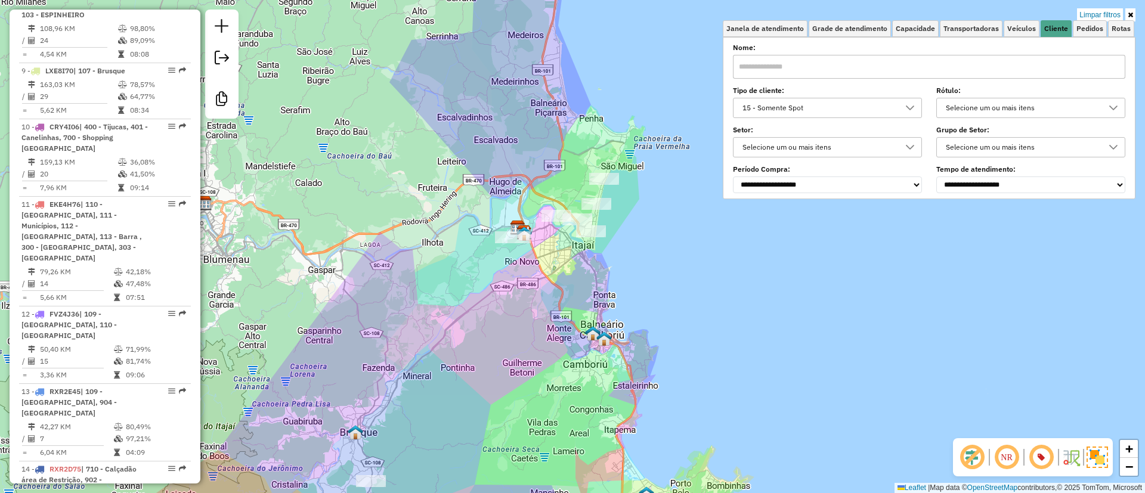
drag, startPoint x: 573, startPoint y: 111, endPoint x: 572, endPoint y: 147, distance: 36.4
click at [572, 147] on div "Limpar filtros Janela de atendimento Grade de atendimento Capacidade Transporta…" at bounding box center [572, 246] width 1145 height 493
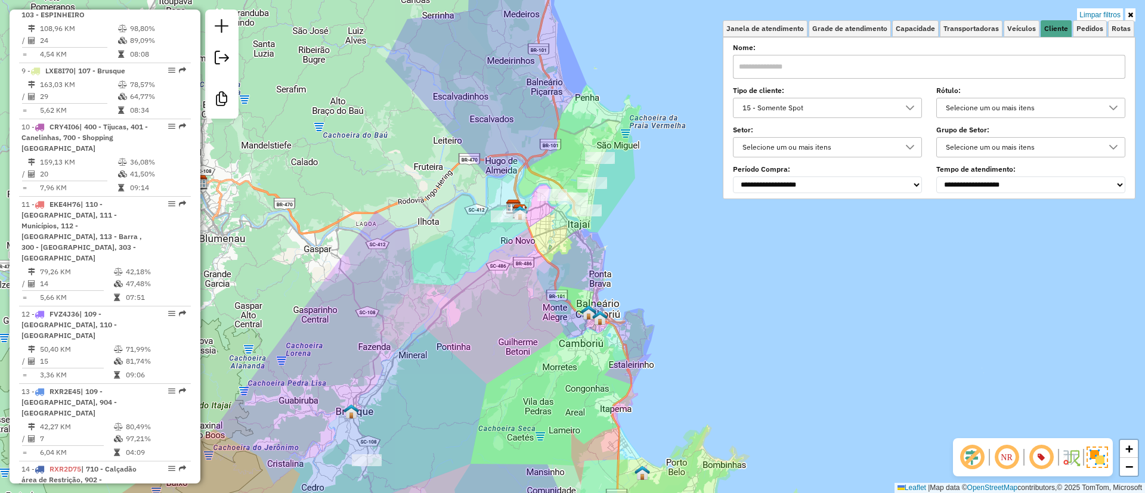
drag, startPoint x: 499, startPoint y: 198, endPoint x: 507, endPoint y: 174, distance: 25.3
click at [494, 174] on div "Rota 8 - Placa MGJ8165 92608965 - JVP COMERCIAL EIRELI Limpar filtros Janela de…" at bounding box center [572, 246] width 1145 height 493
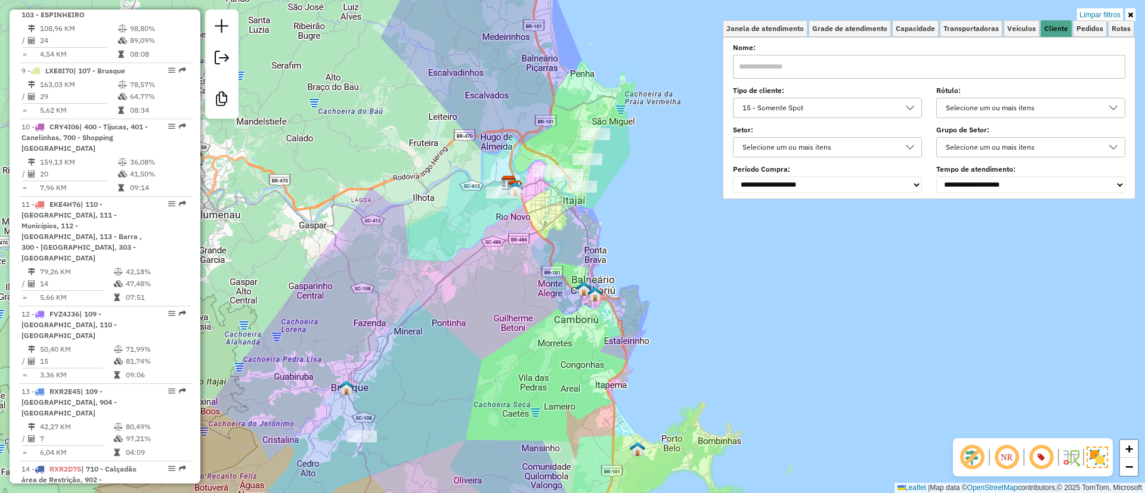
select select "**********"
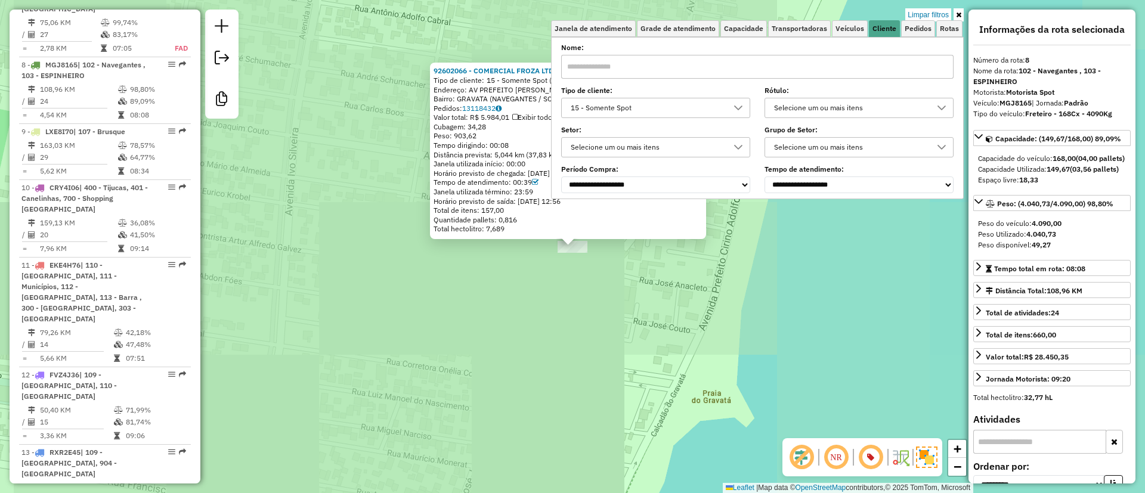
scroll to position [1064, 0]
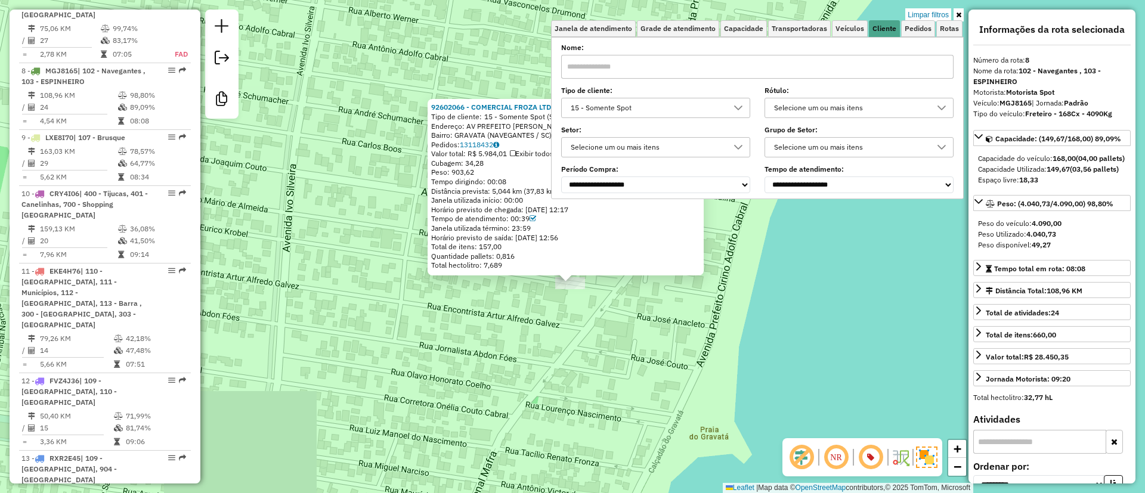
drag, startPoint x: 718, startPoint y: 315, endPoint x: 716, endPoint y: 331, distance: 15.7
click at [716, 331] on div "92602066 - COMERCIAL FROZA LTDA Tipo de cliente: 15 - Somente Spot (S) Endereço…" at bounding box center [572, 246] width 1145 height 493
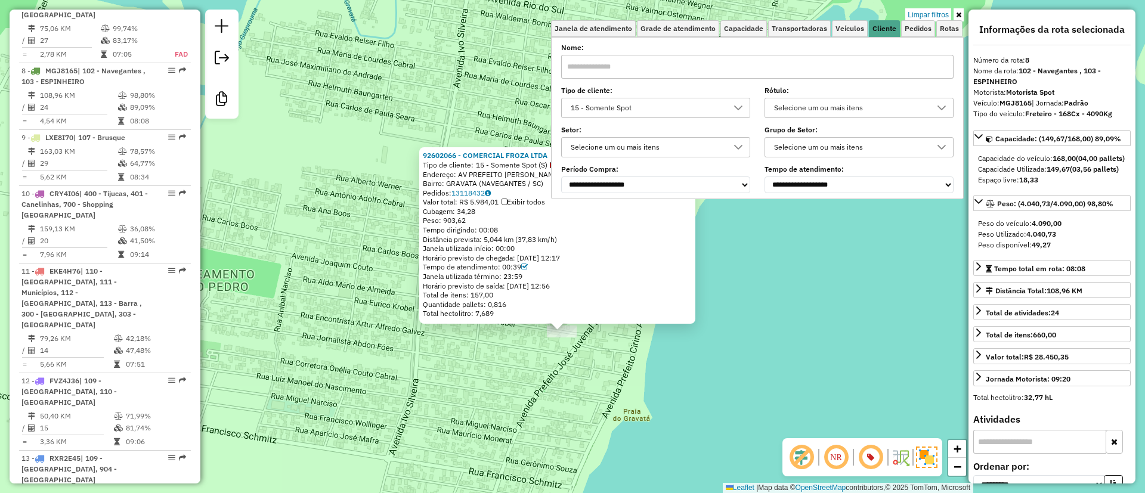
click at [958, 13] on icon at bounding box center [958, 14] width 5 height 7
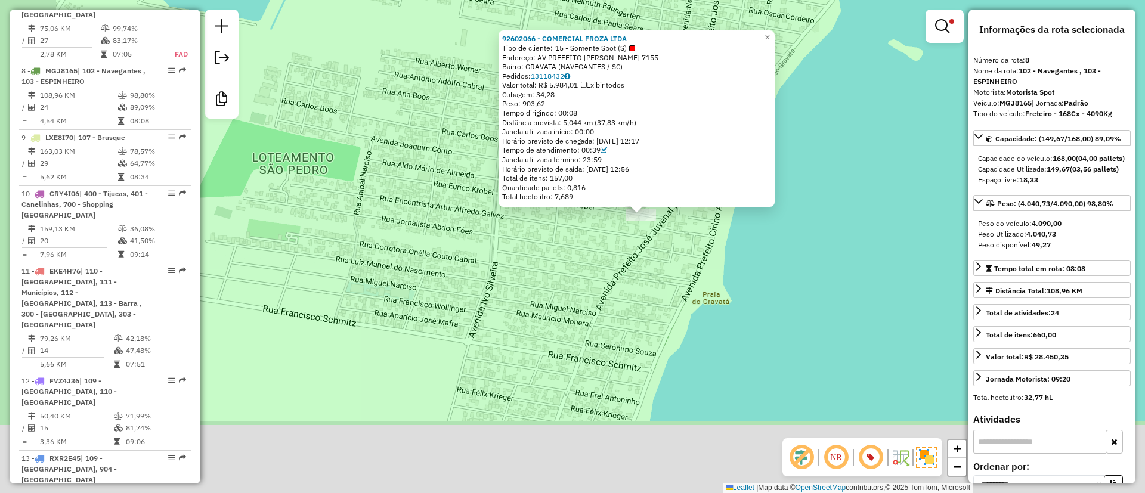
drag, startPoint x: 756, startPoint y: 209, endPoint x: 838, endPoint y: 87, distance: 147.4
click at [838, 87] on div "92602066 - COMERCIAL FROZA LTDA Tipo de cliente: 15 - Somente Spot (S) Endereço…" at bounding box center [572, 246] width 1145 height 493
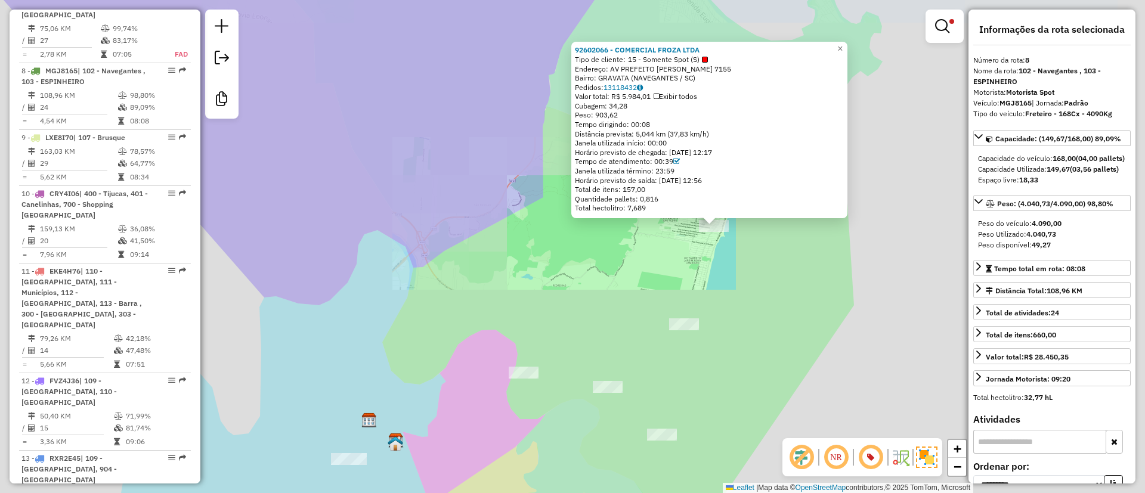
drag, startPoint x: 636, startPoint y: 326, endPoint x: 595, endPoint y: 163, distance: 167.3
click at [596, 163] on div "92602066 - COMERCIAL FROZA LTDA Tipo de cliente: 15 - Somente Spot (S) Endereço…" at bounding box center [572, 246] width 1145 height 493
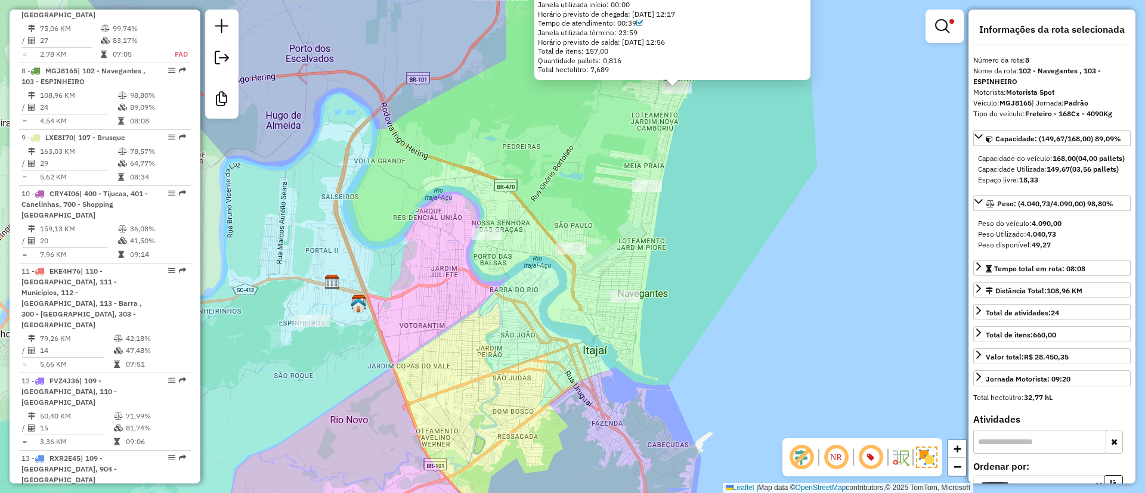
click at [581, 239] on div "92602066 - COMERCIAL FROZA LTDA Tipo de cliente: 15 - Somente Spot (S) Endereço…" at bounding box center [572, 246] width 1145 height 493
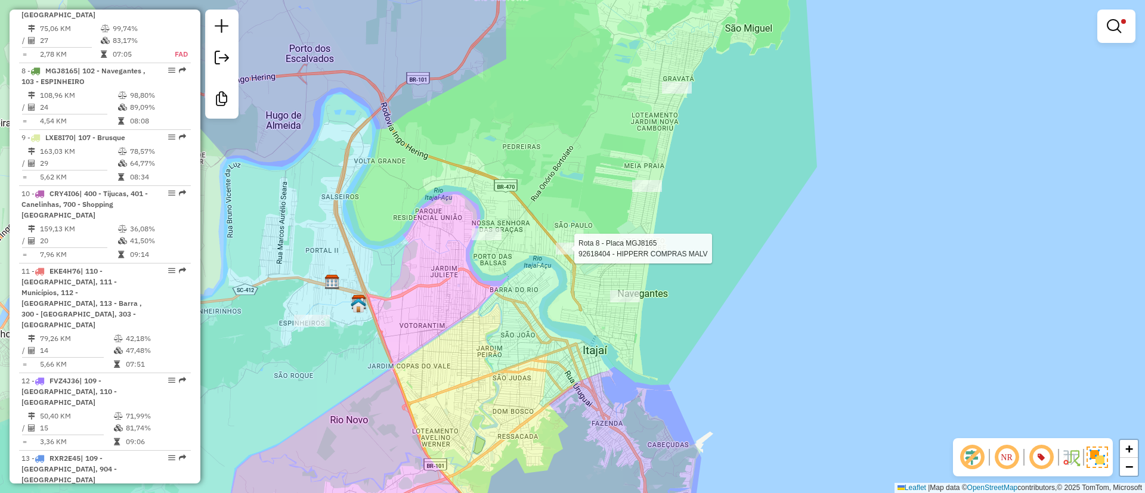
select select "**********"
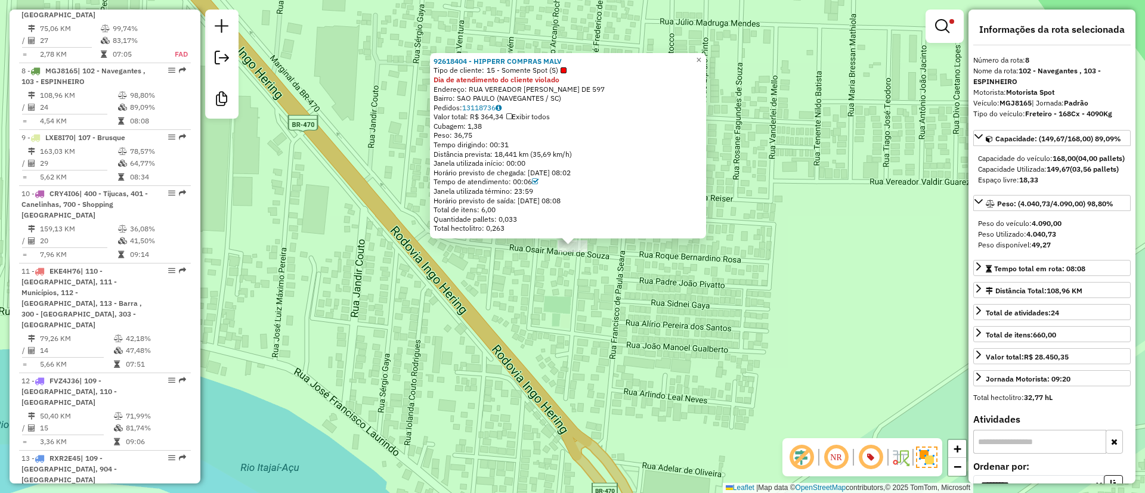
drag, startPoint x: 492, startPoint y: 129, endPoint x: 463, endPoint y: 144, distance: 32.6
click at [463, 144] on div "92618404 - HIPPERR COMPRAS MALV Tipo de cliente: 15 - Somente Spot (S) Dia de a…" at bounding box center [568, 145] width 269 height 177
click at [472, 125] on span "Cubagem: 1,38" at bounding box center [458, 126] width 48 height 9
drag, startPoint x: 473, startPoint y: 125, endPoint x: 510, endPoint y: 118, distance: 38.1
click at [510, 118] on div "92618404 - HIPPERR COMPRAS MALV Tipo de cliente: 15 - Somente Spot (S) Dia de a…" at bounding box center [568, 145] width 269 height 177
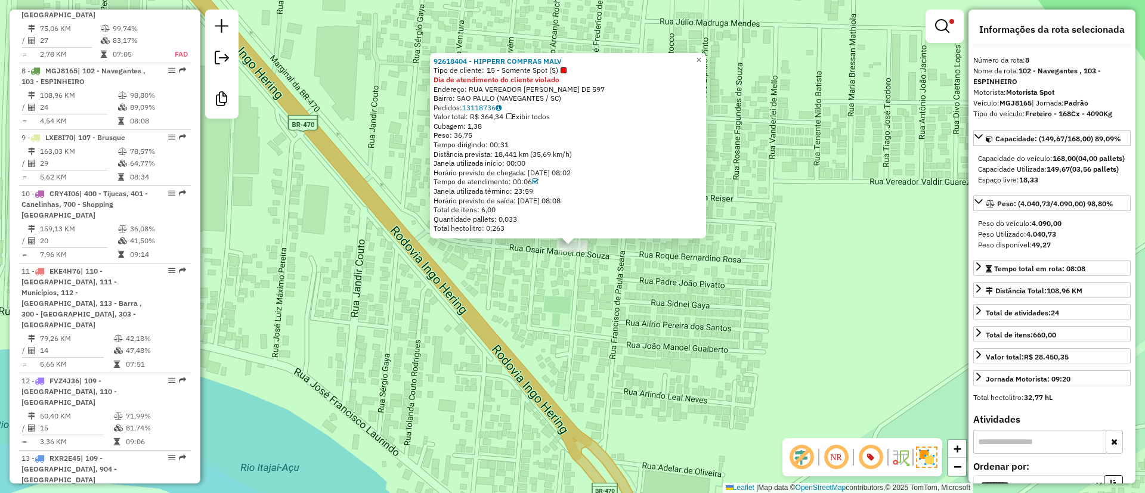
click at [776, 230] on div "92618404 - HIPPERR COMPRAS MALV Tipo de cliente: 15 - Somente Spot (S) Dia de a…" at bounding box center [572, 246] width 1145 height 493
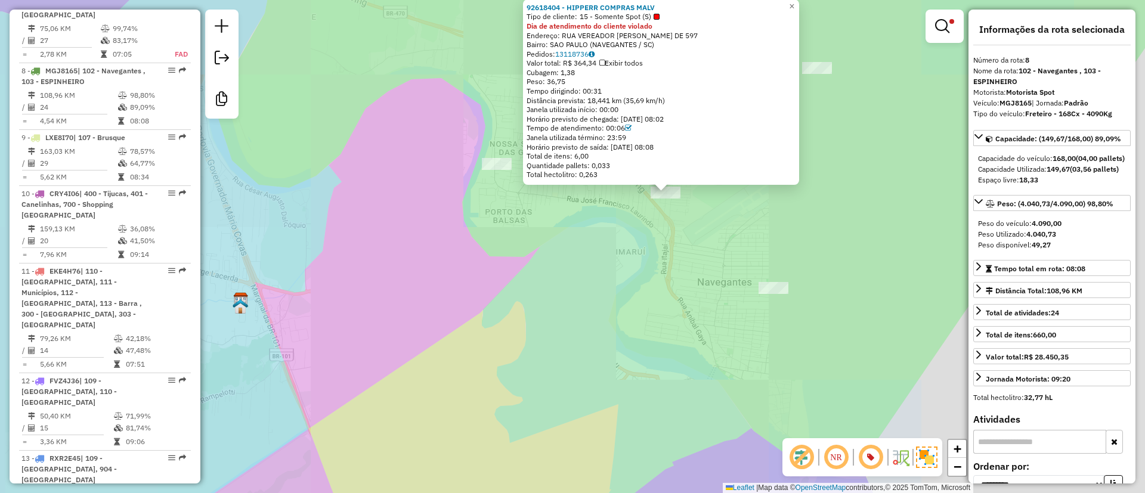
drag, startPoint x: 693, startPoint y: 288, endPoint x: 652, endPoint y: 268, distance: 45.3
click at [654, 268] on div "92618404 - HIPPERR COMPRAS MALV Tipo de cliente: 15 - Somente Spot (S) Dia de a…" at bounding box center [572, 246] width 1145 height 493
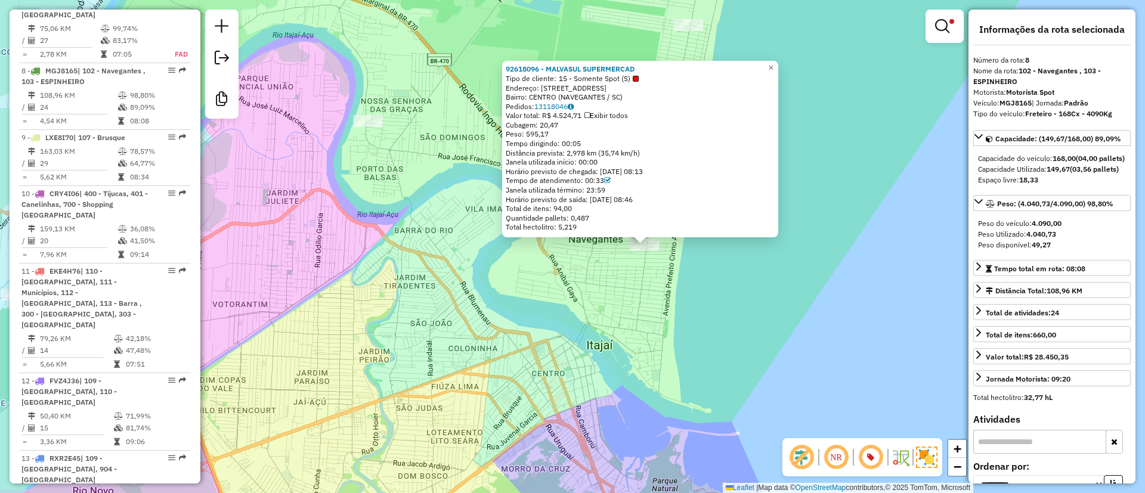
drag, startPoint x: 578, startPoint y: 281, endPoint x: 680, endPoint y: 280, distance: 101.4
click at [676, 280] on div "92618096 - MALVASUL SUPERMERCAD Tipo de cliente: 15 - Somente Spot (S) Endereço…" at bounding box center [572, 246] width 1145 height 493
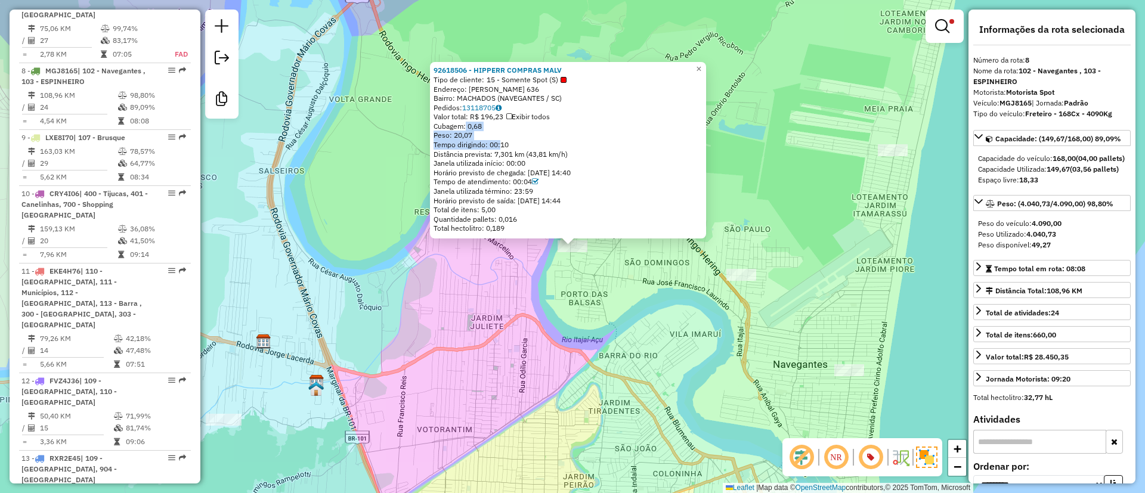
drag, startPoint x: 469, startPoint y: 127, endPoint x: 500, endPoint y: 140, distance: 33.7
click at [500, 140] on div "92618506 - HIPPERR COMPRAS MALV Tipo de cliente: 15 - Somente Spot (S) Endereço…" at bounding box center [568, 150] width 269 height 168
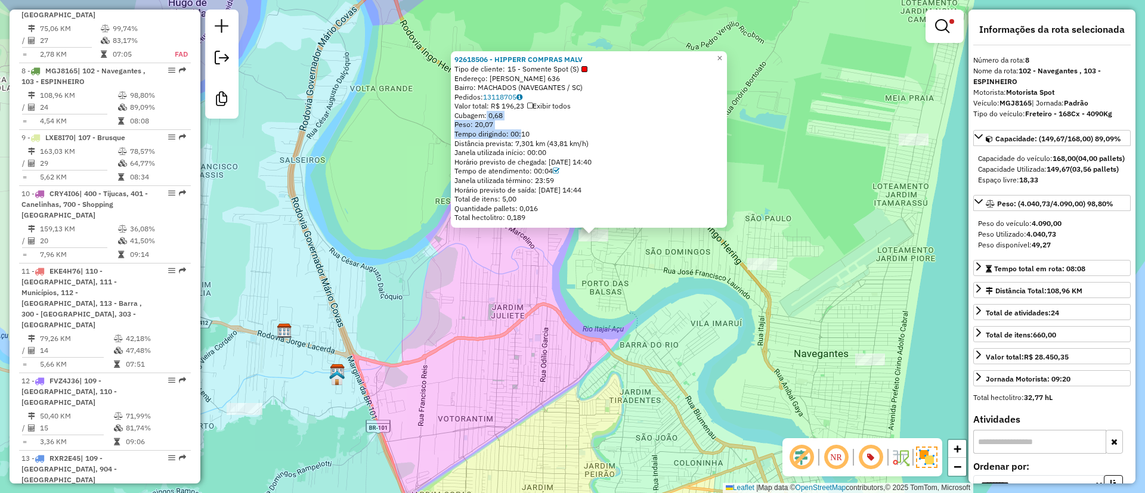
drag, startPoint x: 689, startPoint y: 274, endPoint x: 710, endPoint y: 264, distance: 23.5
click at [710, 264] on div "92618506 - HIPPERR COMPRAS MALV Tipo de cliente: 15 - Somente Spot (S) Endereço…" at bounding box center [572, 246] width 1145 height 493
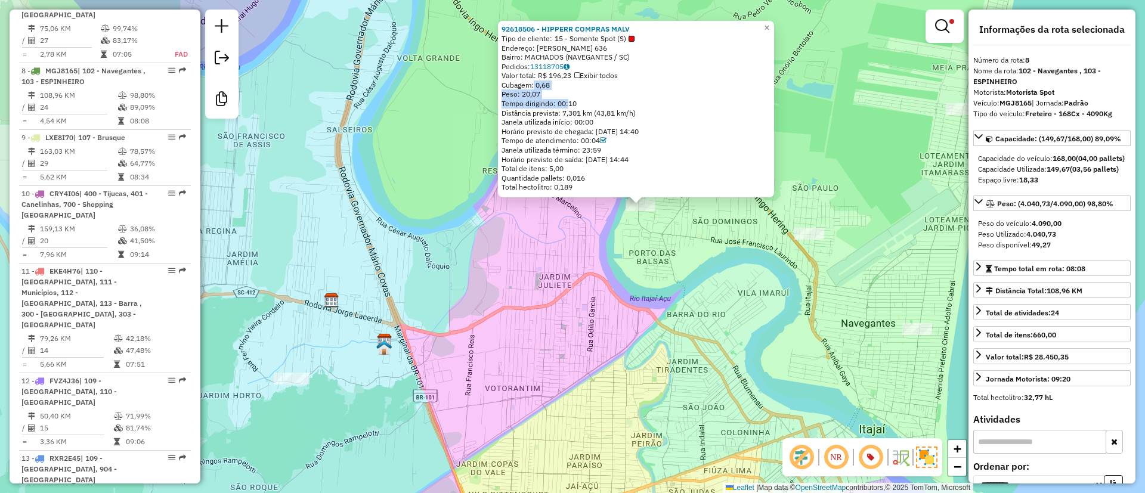
drag, startPoint x: 484, startPoint y: 274, endPoint x: 598, endPoint y: 165, distance: 157.7
click at [598, 165] on div "92618506 - HIPPERR COMPRAS MALV Tipo de cliente: 15 - Somente Spot (S) Endereço…" at bounding box center [572, 246] width 1145 height 493
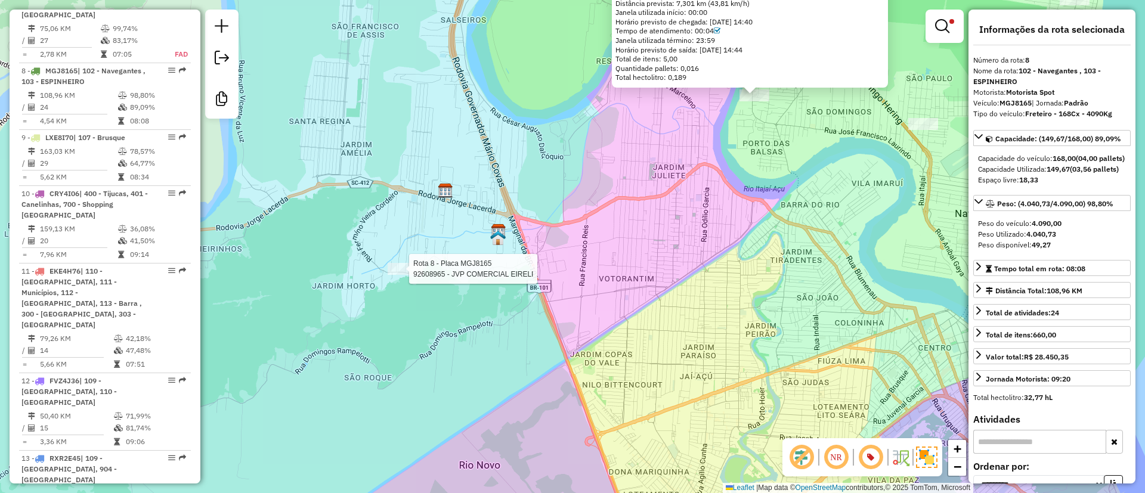
click at [386, 276] on div "Rota 8 - Placa MGJ8165 92608965 - JVP COMERCIAL EIRELI 92618506 - HIPPERR COMPR…" at bounding box center [572, 246] width 1145 height 493
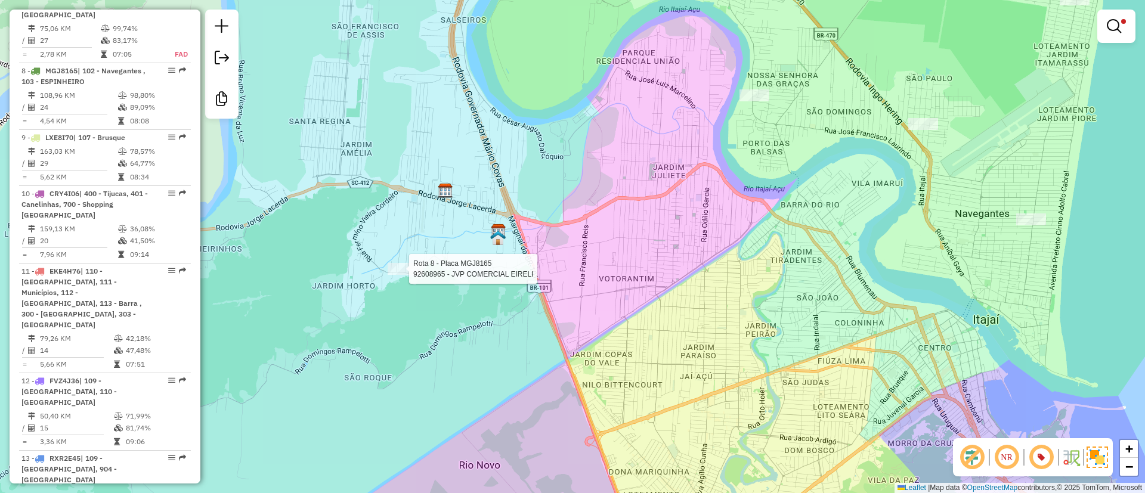
click at [393, 275] on div at bounding box center [406, 269] width 36 height 12
select select "**********"
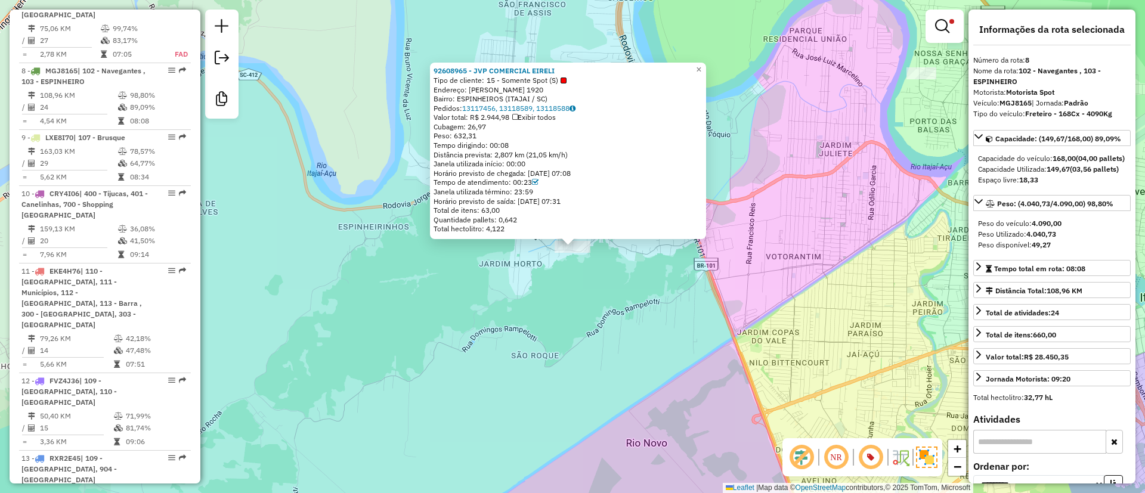
drag, startPoint x: 596, startPoint y: 343, endPoint x: 590, endPoint y: 339, distance: 6.5
click at [586, 341] on div "92608965 - JVP COMERCIAL EIRELI Tipo de cliente: 15 - Somente Spot (S) Endereço…" at bounding box center [572, 246] width 1145 height 493
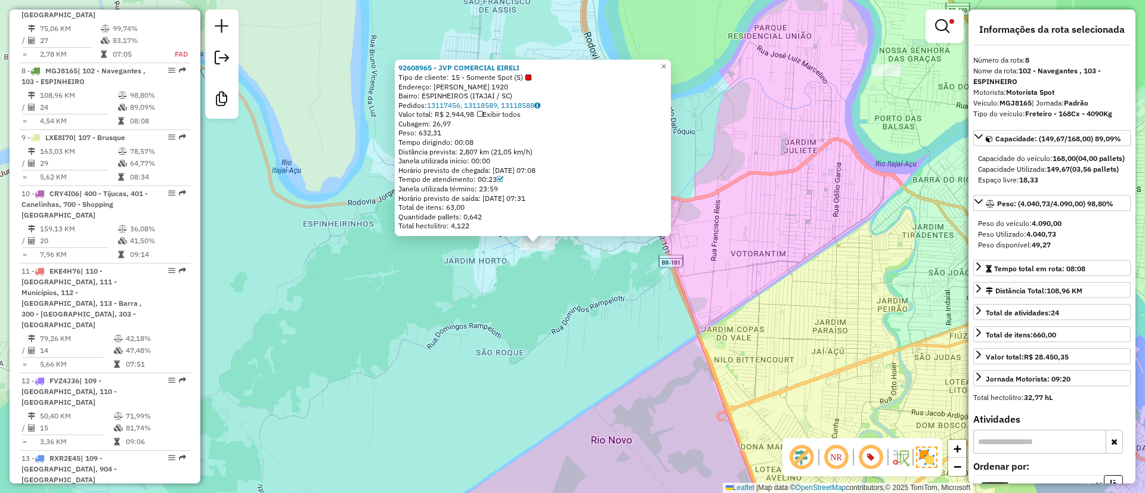
click at [617, 318] on div "92608965 - JVP COMERCIAL EIRELI Tipo de cliente: 15 - Somente Spot (S) Endereço…" at bounding box center [572, 246] width 1145 height 493
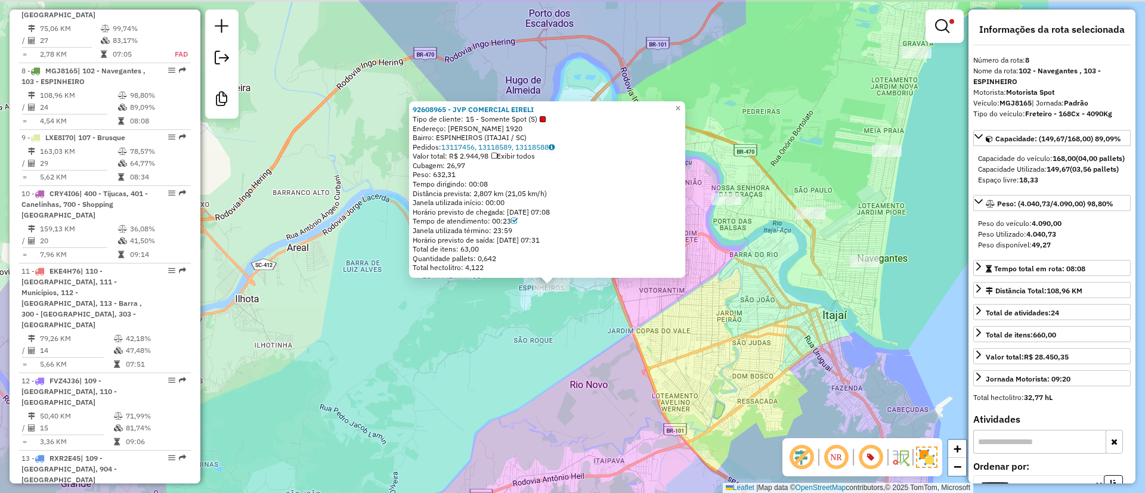
click at [775, 334] on div "92608965 - JVP COMERCIAL EIRELI Tipo de cliente: 15 - Somente Spot (S) Endereço…" at bounding box center [572, 246] width 1145 height 493
click at [679, 107] on span "×" at bounding box center [676, 108] width 5 height 10
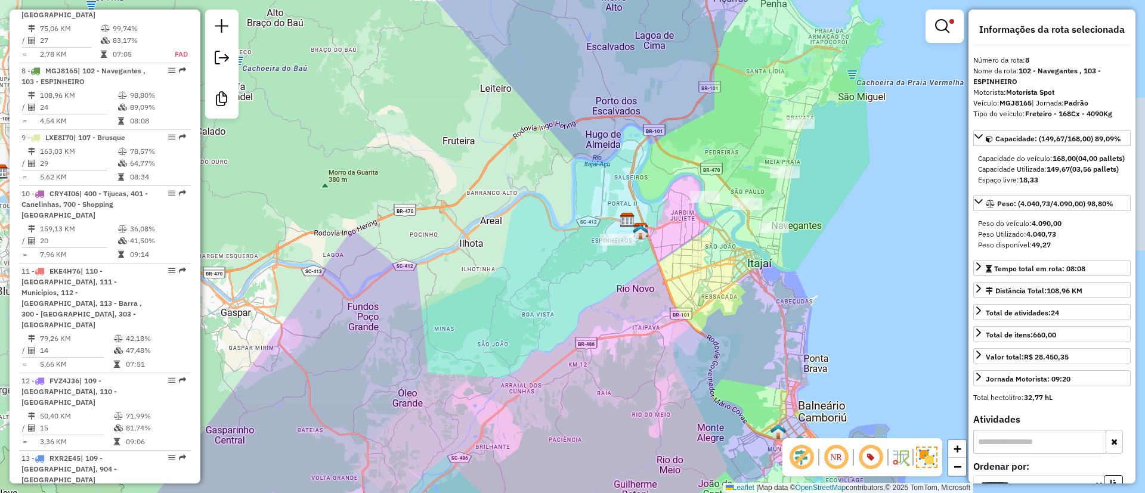
click at [767, 296] on div "Limpar filtros Janela de atendimento Grade de atendimento Capacidade Transporta…" at bounding box center [572, 246] width 1145 height 493
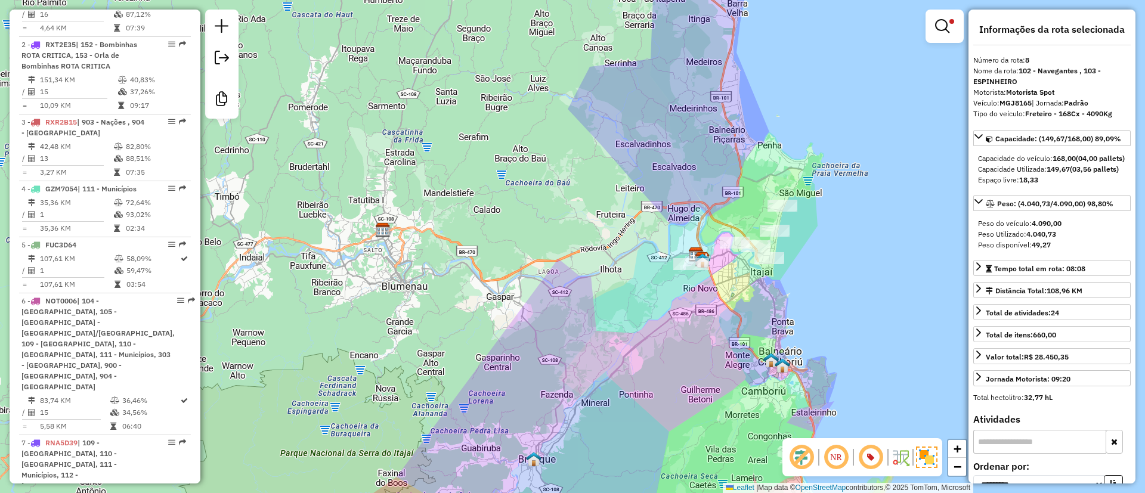
scroll to position [512, 0]
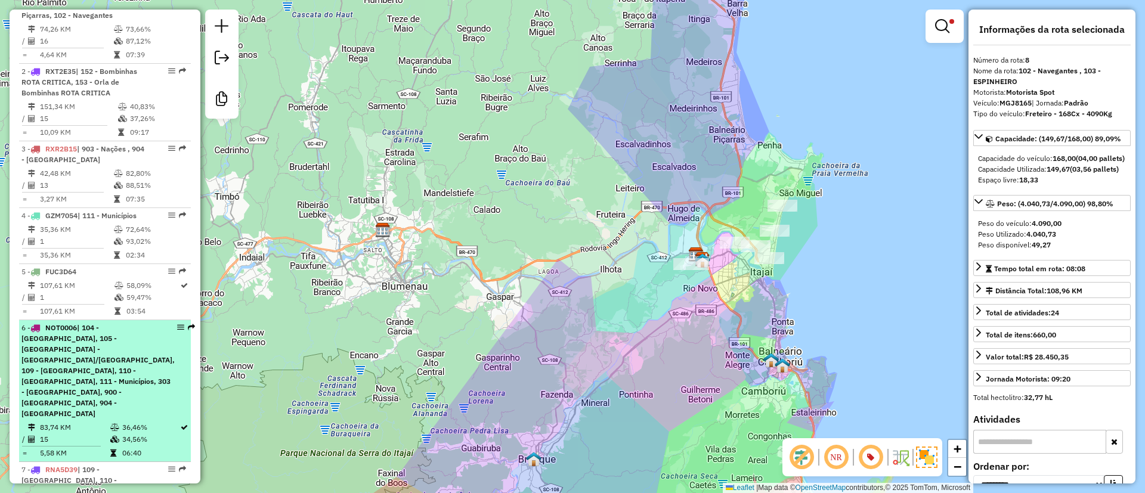
click at [113, 356] on span "| 104 - [GEOGRAPHIC_DATA], 105 -[GEOGRAPHIC_DATA] - [GEOGRAPHIC_DATA]/[GEOGRAPH…" at bounding box center [97, 370] width 153 height 95
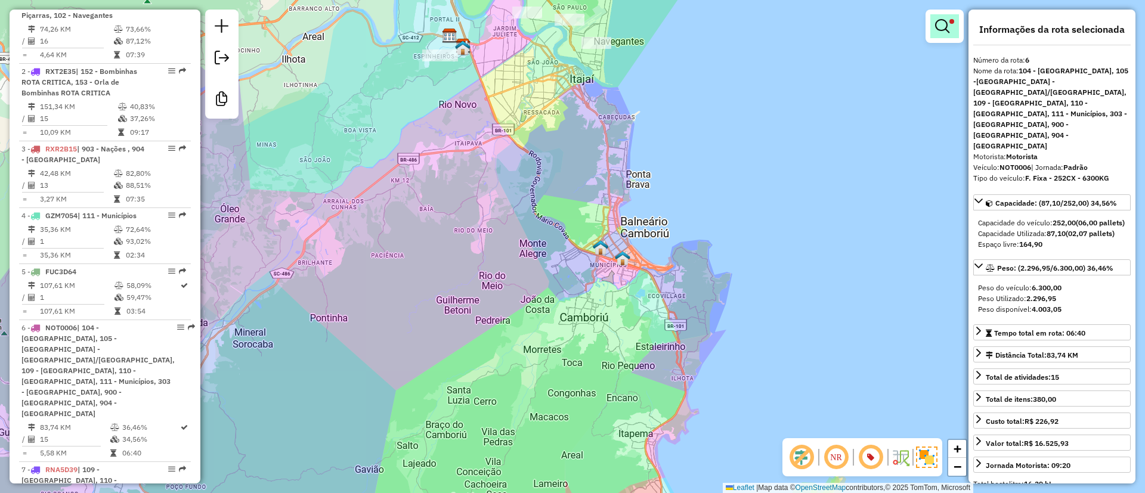
click at [934, 29] on link at bounding box center [944, 26] width 29 height 24
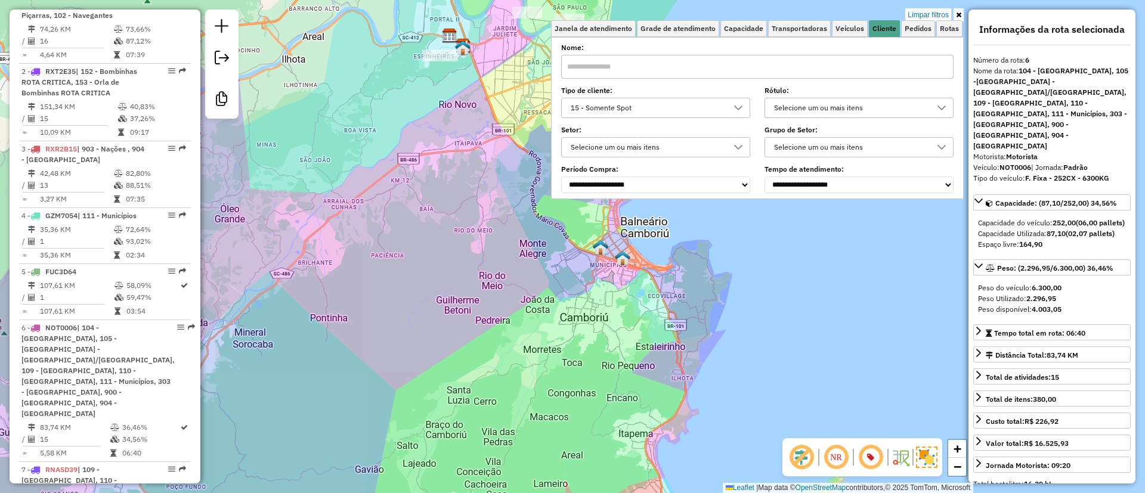
click at [701, 109] on div "15 - Somente Spot" at bounding box center [647, 107] width 160 height 19
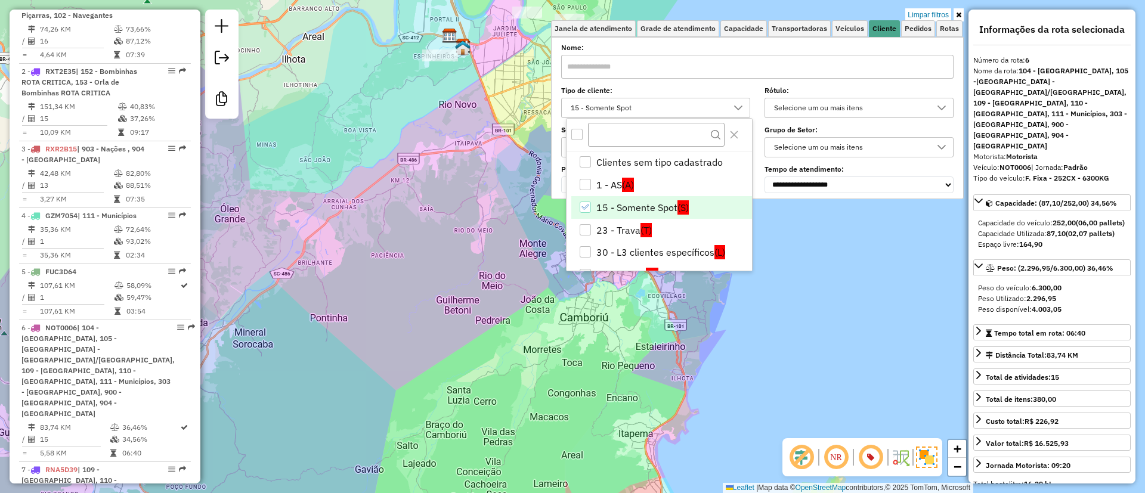
click at [621, 211] on li "15 - Somente Spot (S)" at bounding box center [661, 207] width 181 height 23
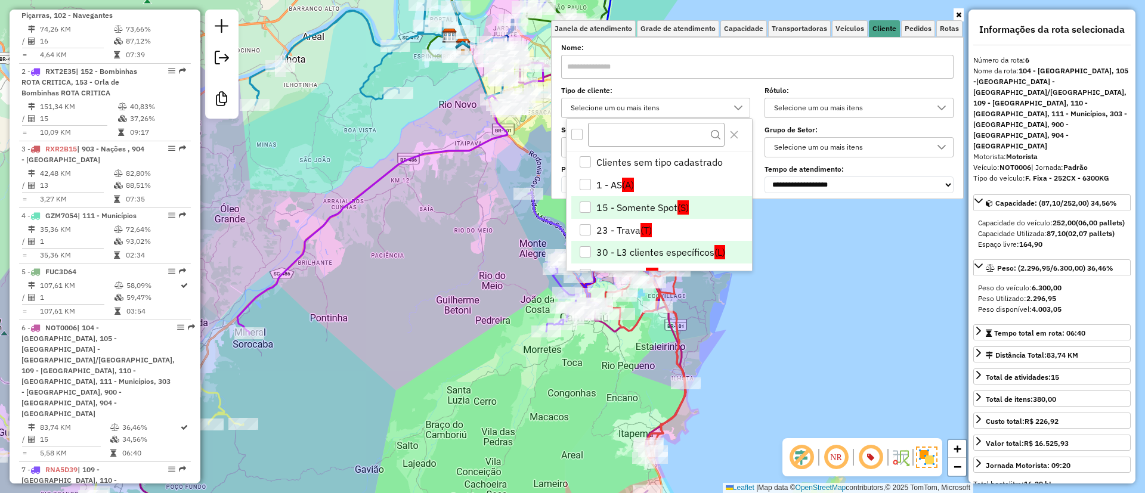
scroll to position [89, 0]
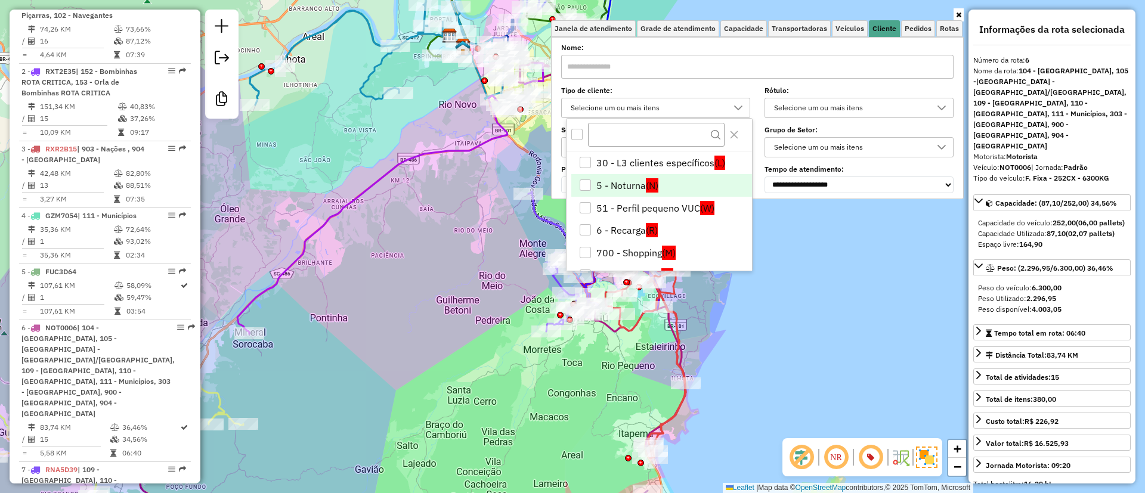
click at [632, 187] on li "5 - Noturna (N)" at bounding box center [661, 185] width 181 height 23
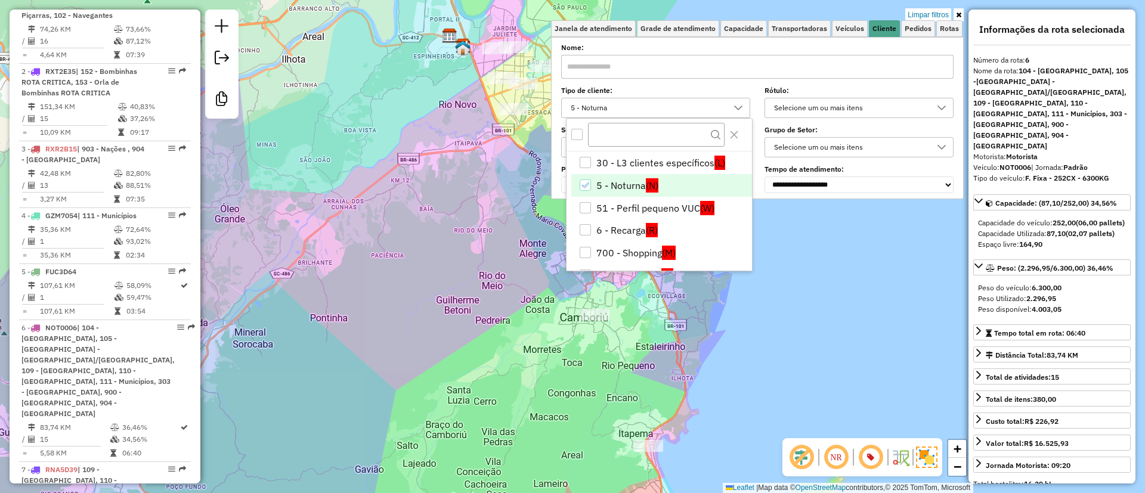
drag, startPoint x: 491, startPoint y: 300, endPoint x: 395, endPoint y: 350, distance: 107.8
click at [395, 349] on hb-app "Aplicando filtros Pop-up bloqueado! Seu navegador bloqueou automáticamente a ab…" at bounding box center [572, 246] width 1145 height 493
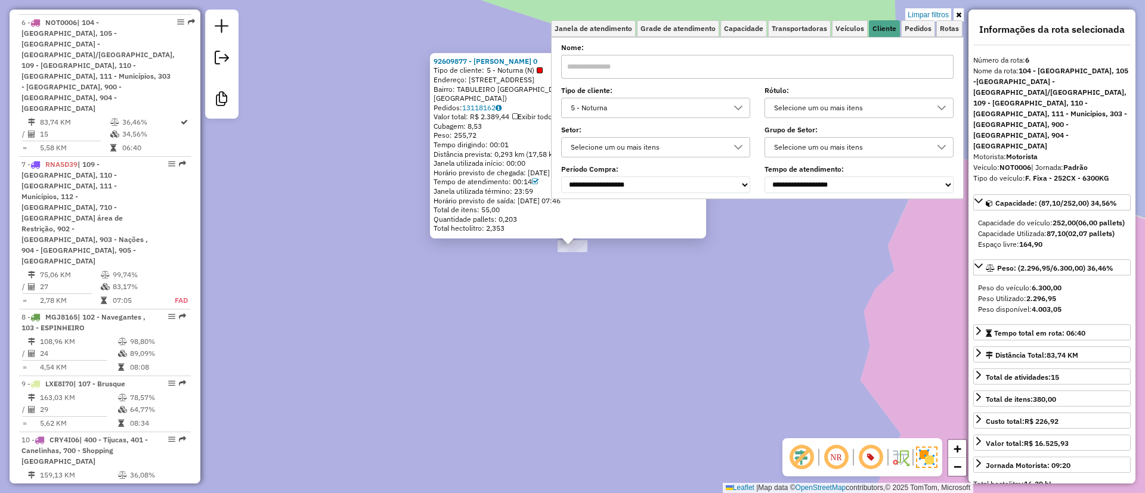
scroll to position [834, 0]
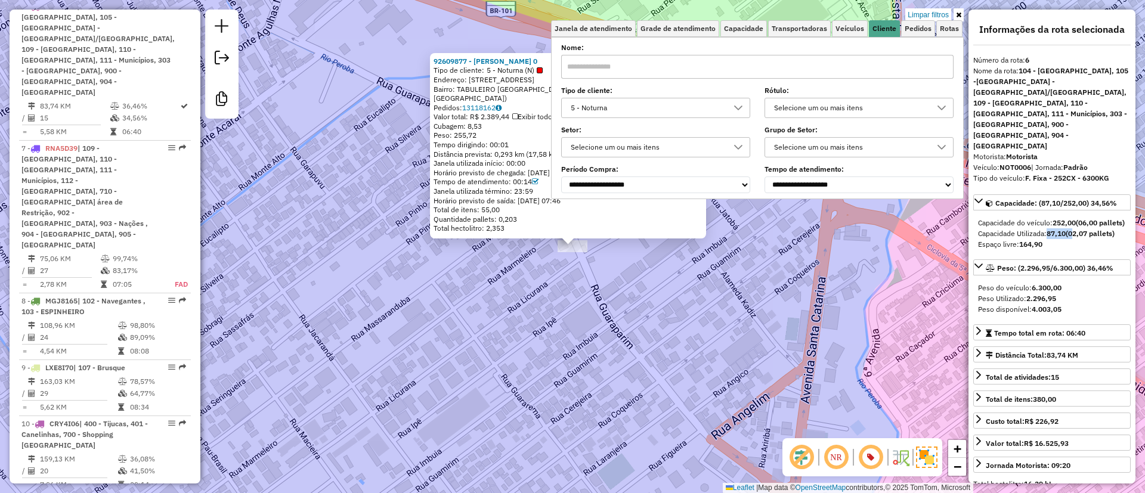
drag, startPoint x: 1048, startPoint y: 209, endPoint x: 1072, endPoint y: 208, distance: 23.3
click at [1072, 228] on div "Capacidade Utilizada: 87,10 (02,07 pallets)" at bounding box center [1052, 233] width 148 height 11
click at [959, 14] on icon at bounding box center [958, 14] width 5 height 7
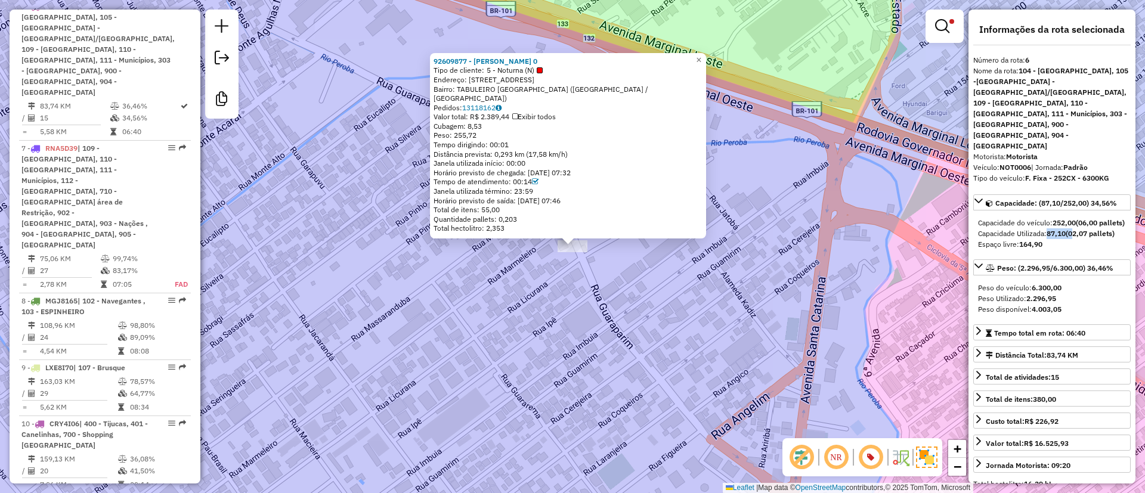
drag, startPoint x: 741, startPoint y: 98, endPoint x: 729, endPoint y: 140, distance: 42.8
click at [729, 138] on div "92609877 - MAYCO ANDRE GARCIA 0 Tipo de cliente: 5 - Noturna (N) Endereço: R RU…" at bounding box center [572, 246] width 1145 height 493
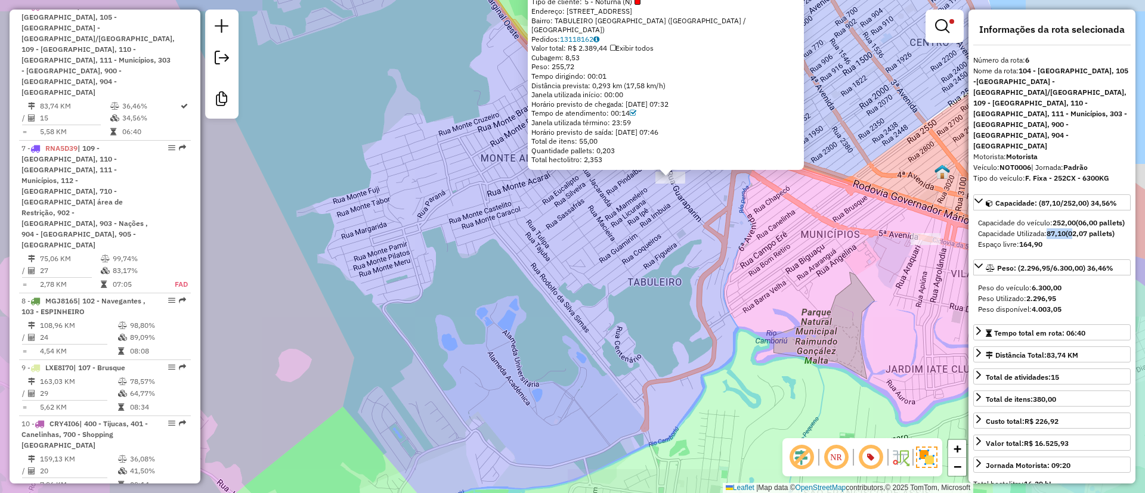
click at [534, 388] on div "92609877 - MAYCO ANDRE GARCIA 0 Tipo de cliente: 5 - Noturna (N) Endereço: R RU…" at bounding box center [572, 246] width 1145 height 493
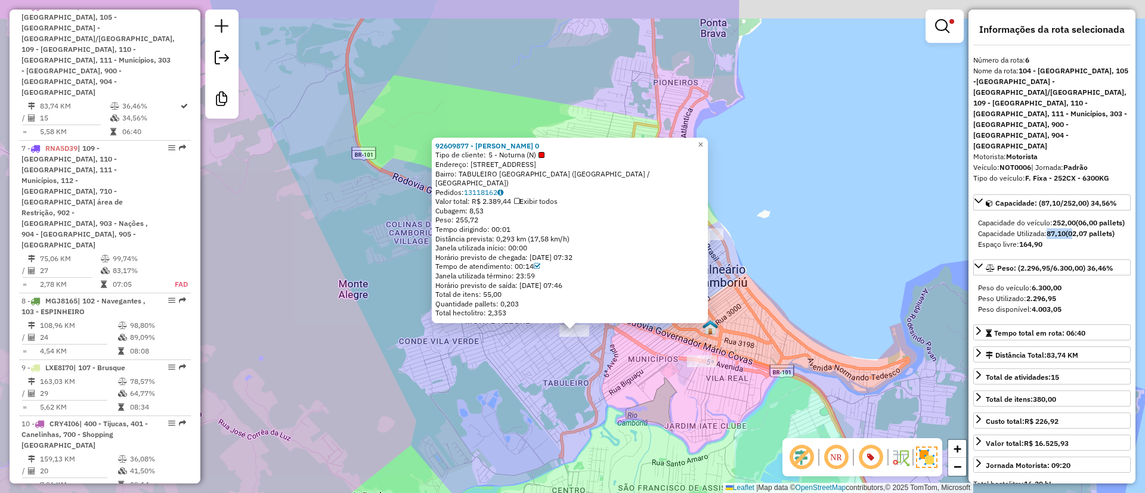
drag, startPoint x: 620, startPoint y: 83, endPoint x: 602, endPoint y: 125, distance: 45.1
click at [602, 125] on div "92609877 - MAYCO ANDRE GARCIA 0 Tipo de cliente: 5 - Noturna (N) Endereço: R RU…" at bounding box center [572, 246] width 1145 height 493
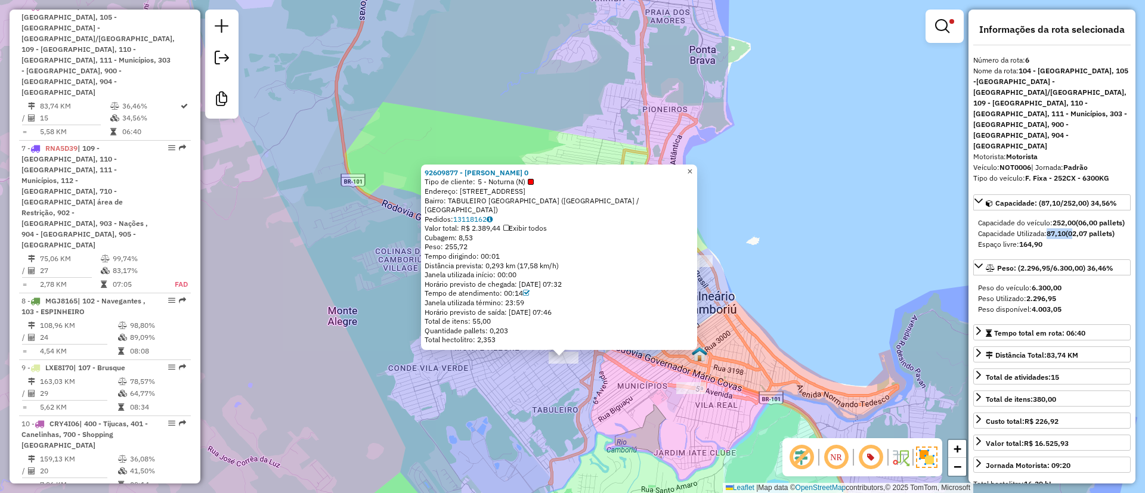
click at [692, 172] on span "×" at bounding box center [689, 171] width 5 height 10
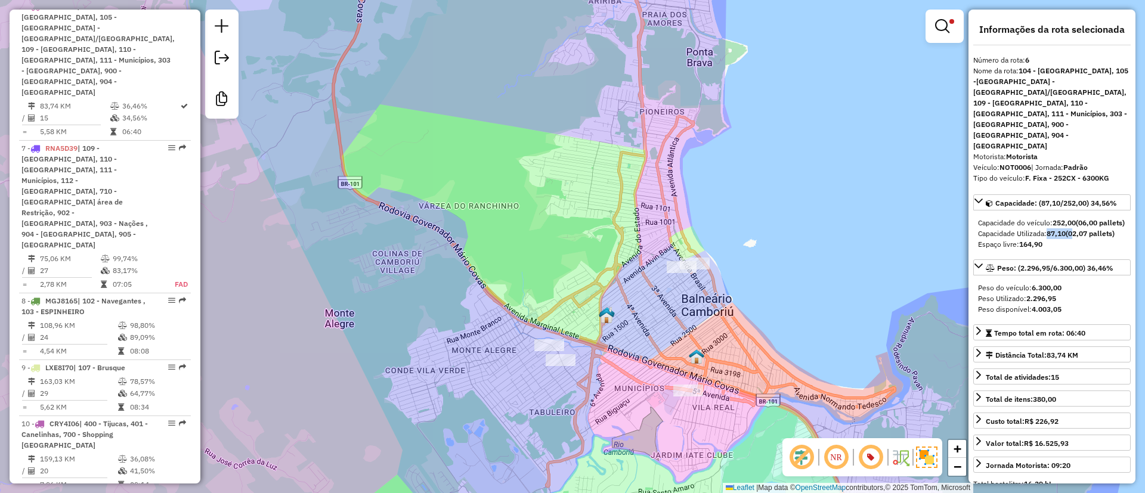
drag, startPoint x: 687, startPoint y: 177, endPoint x: 665, endPoint y: 208, distance: 38.1
click at [665, 208] on div "Limpar filtros Janela de atendimento Grade de atendimento Capacidade Transporta…" at bounding box center [572, 246] width 1145 height 493
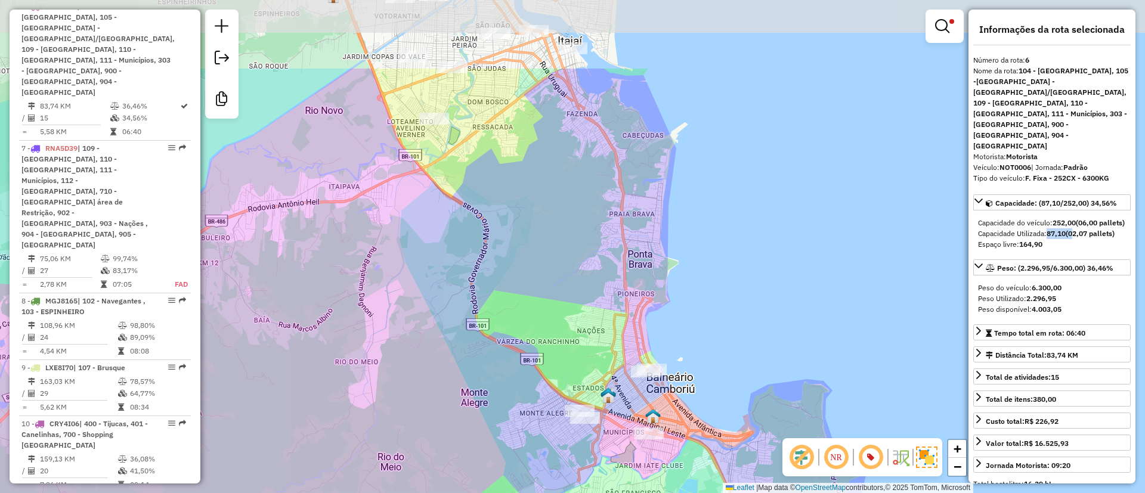
drag, startPoint x: 516, startPoint y: 123, endPoint x: 496, endPoint y: 230, distance: 108.8
click at [496, 230] on div "Limpar filtros Janela de atendimento Grade de atendimento Capacidade Transporta…" at bounding box center [572, 246] width 1145 height 493
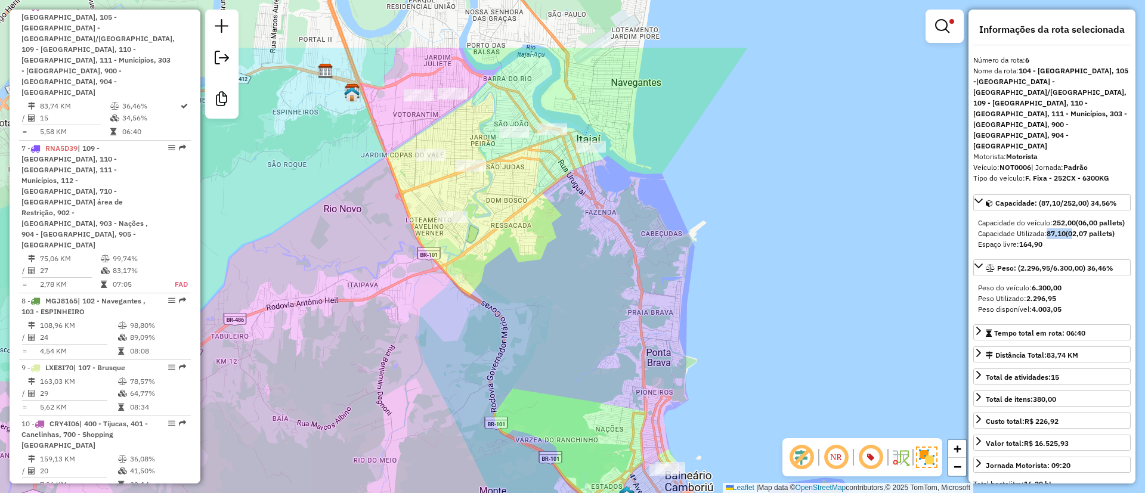
drag, startPoint x: 574, startPoint y: 231, endPoint x: 593, endPoint y: 328, distance: 98.9
click at [593, 328] on div "Limpar filtros Janela de atendimento Grade de atendimento Capacidade Transporta…" at bounding box center [572, 246] width 1145 height 493
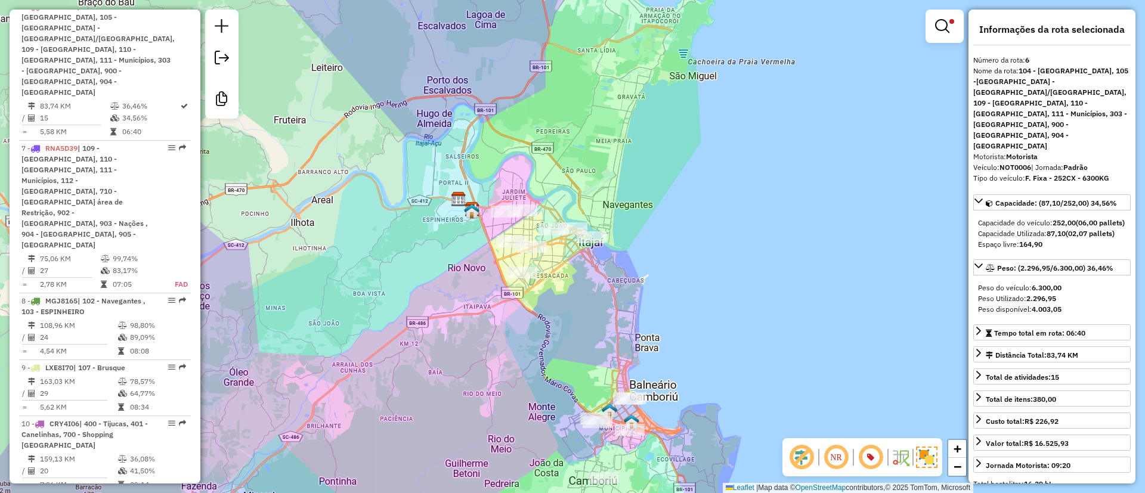
click at [928, 22] on div at bounding box center [945, 26] width 38 height 33
click at [949, 26] on link at bounding box center [944, 26] width 29 height 24
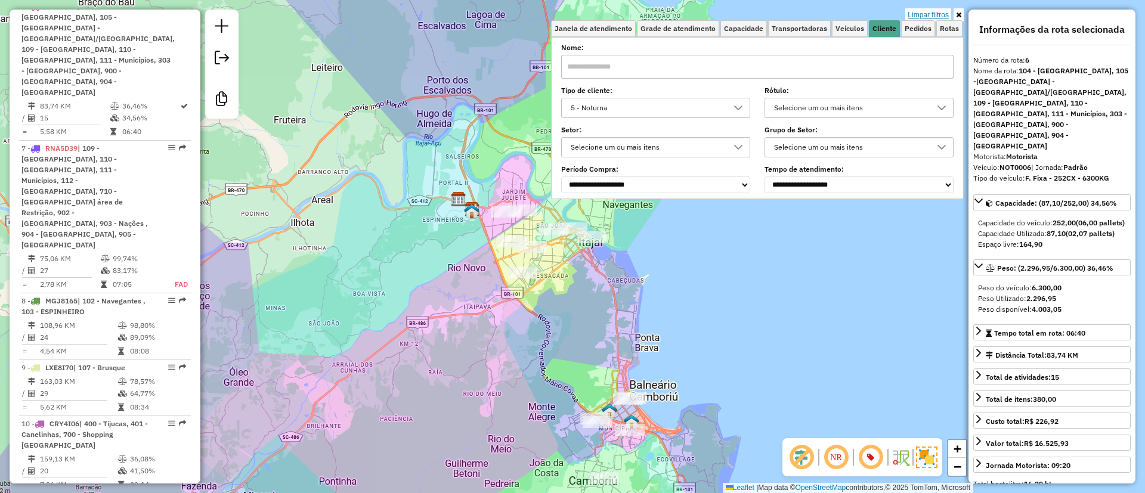
click at [945, 16] on link "Limpar filtros" at bounding box center [928, 14] width 46 height 13
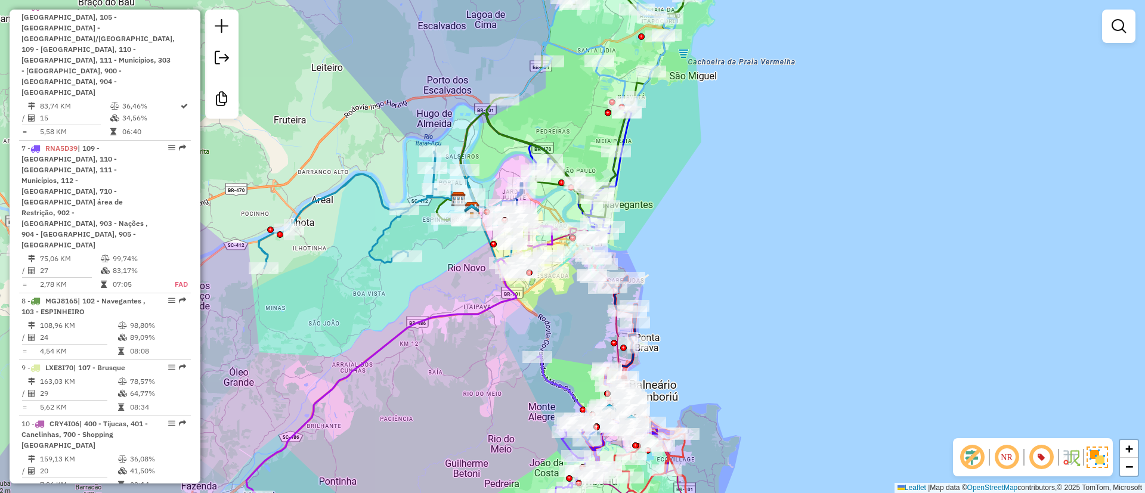
drag, startPoint x: 664, startPoint y: 290, endPoint x: 664, endPoint y: 308, distance: 18.5
click at [664, 308] on div "Janela de atendimento Grade de atendimento Capacidade Transportadoras Veículos …" at bounding box center [572, 246] width 1145 height 493
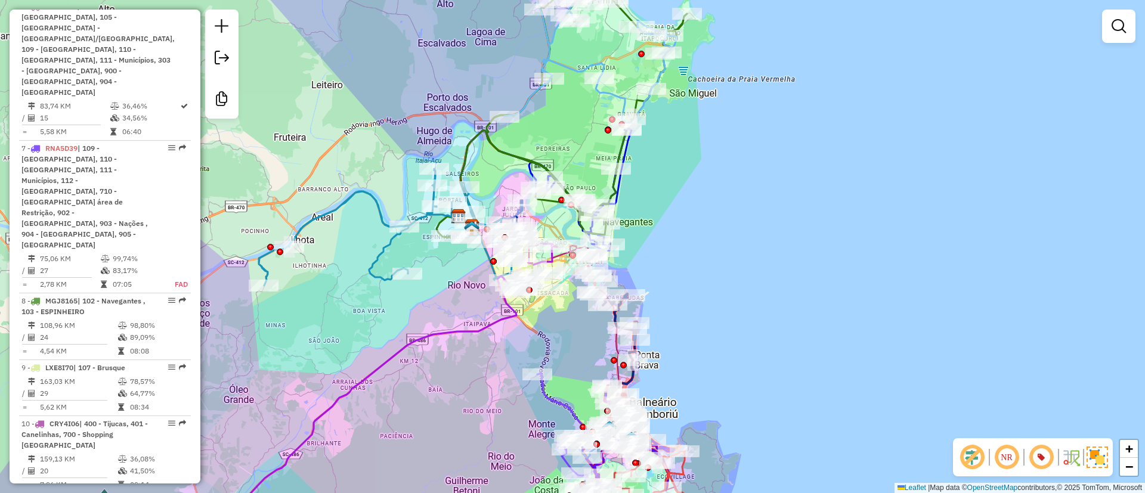
click at [1072, 452] on img at bounding box center [1070, 457] width 19 height 19
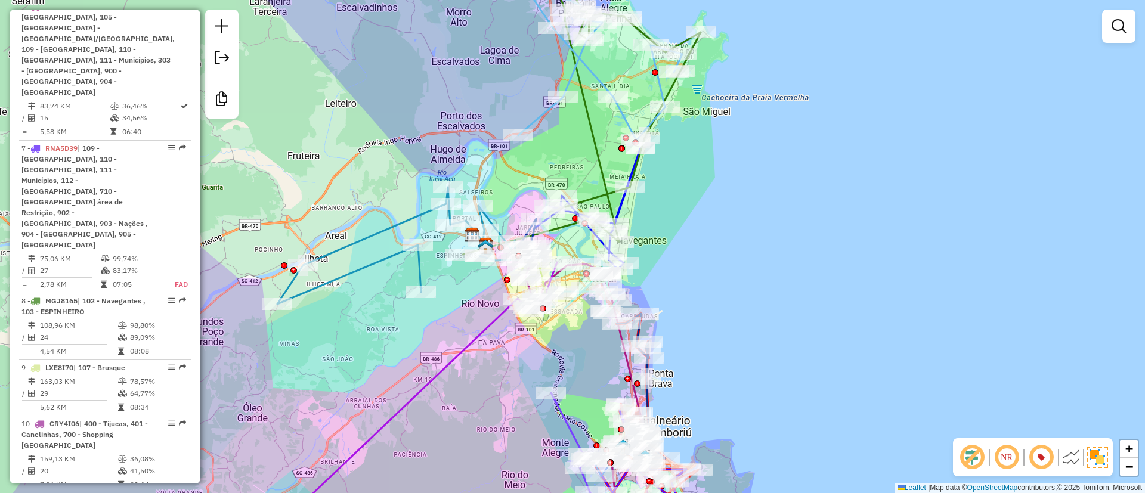
drag, startPoint x: 711, startPoint y: 187, endPoint x: 722, endPoint y: 198, distance: 16.0
click at [722, 198] on div "Janela de atendimento Grade de atendimento Capacidade Transportadoras Veículos …" at bounding box center [572, 246] width 1145 height 493
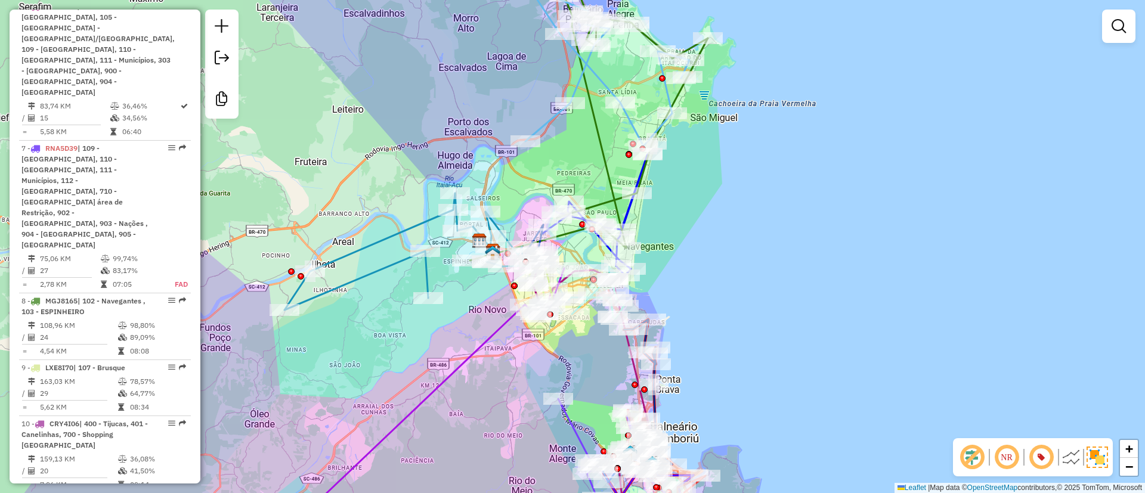
drag, startPoint x: 711, startPoint y: 157, endPoint x: 711, endPoint y: 176, distance: 18.5
click at [711, 176] on div "Janela de atendimento Grade de atendimento Capacidade Transportadoras Veículos …" at bounding box center [572, 246] width 1145 height 493
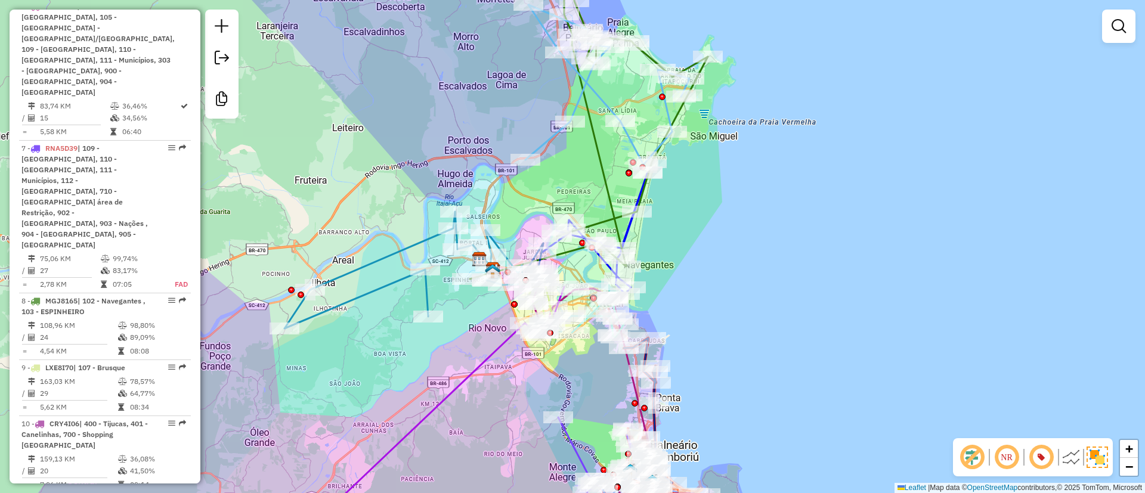
click at [977, 459] on em at bounding box center [972, 457] width 29 height 29
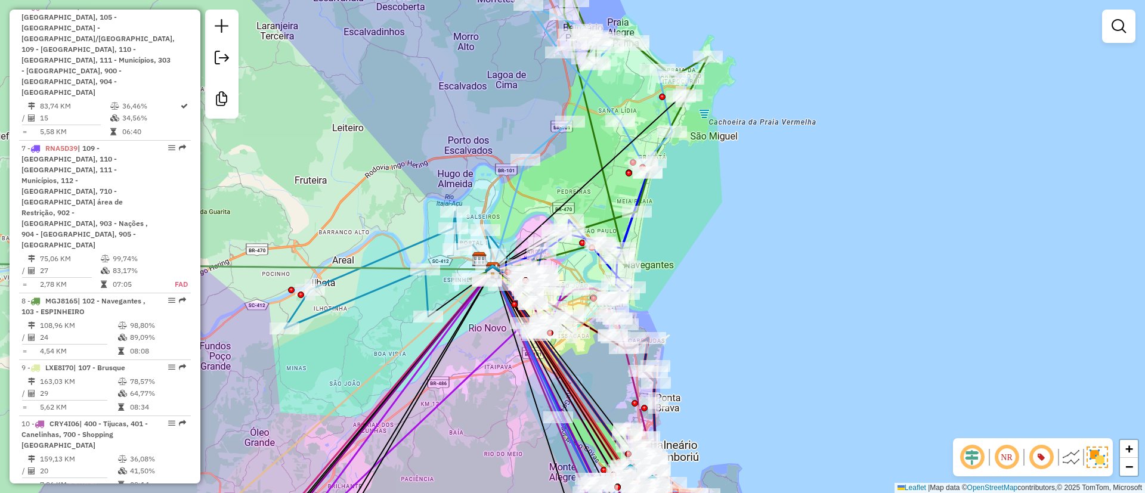
click at [968, 456] on em at bounding box center [972, 457] width 29 height 29
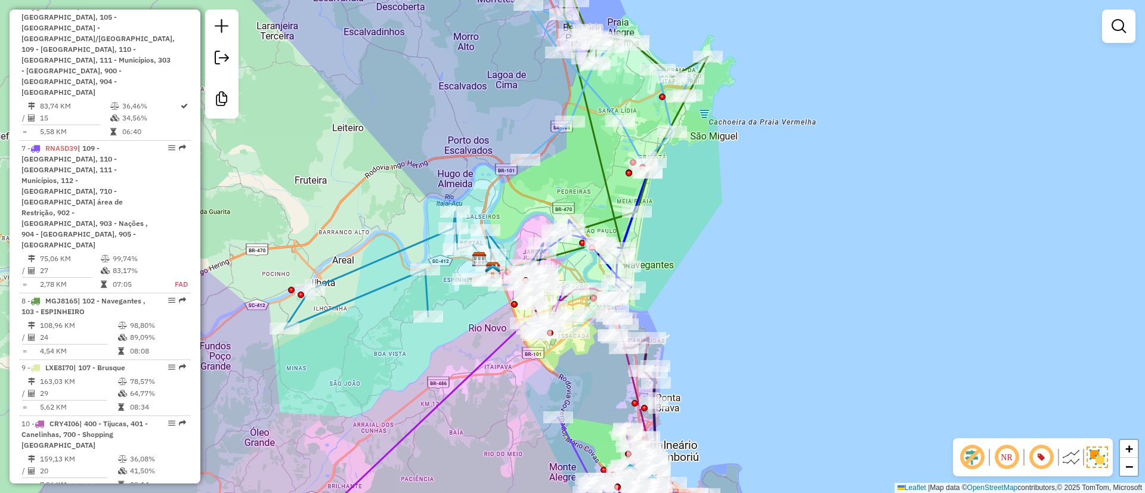
click at [1072, 462] on img at bounding box center [1070, 457] width 19 height 19
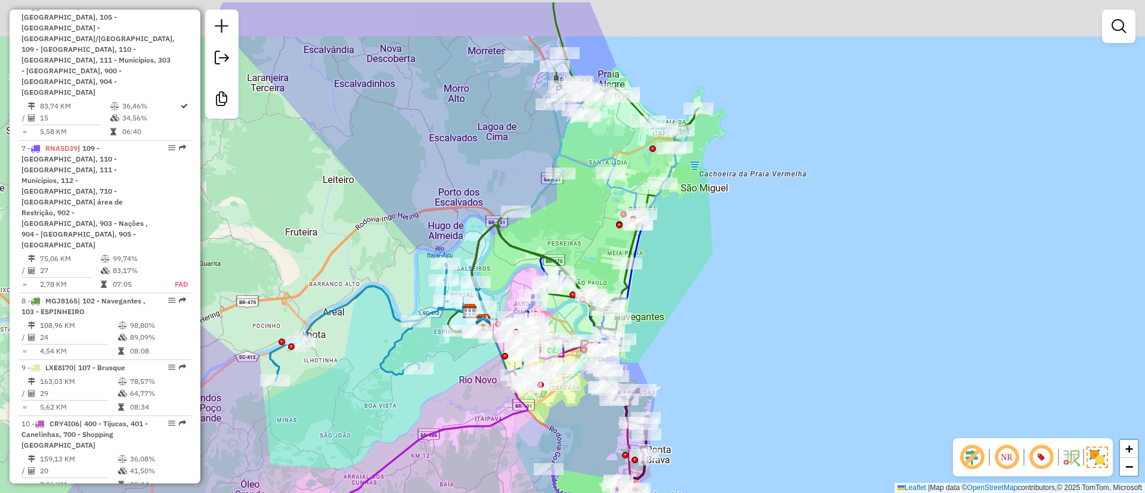
drag, startPoint x: 728, startPoint y: 178, endPoint x: 717, endPoint y: 241, distance: 64.1
click at [717, 241] on div "Janela de atendimento Grade de atendimento Capacidade Transportadoras Veículos …" at bounding box center [572, 246] width 1145 height 493
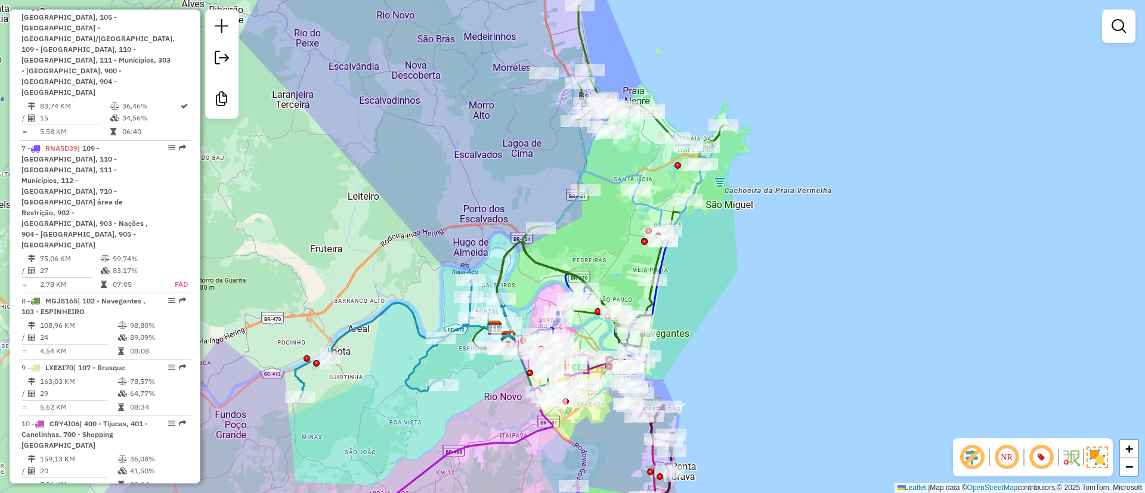
drag, startPoint x: 544, startPoint y: 123, endPoint x: 549, endPoint y: 137, distance: 14.2
click at [549, 137] on div "Janela de atendimento Grade de atendimento Capacidade Transportadoras Veículos …" at bounding box center [572, 246] width 1145 height 493
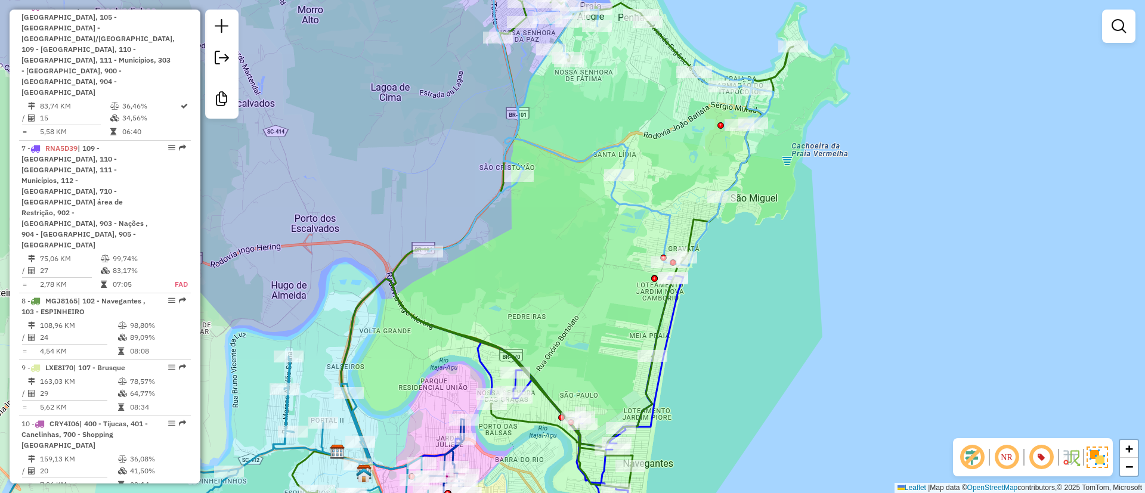
drag, startPoint x: 649, startPoint y: 221, endPoint x: 651, endPoint y: 208, distance: 13.2
click at [651, 207] on div "Janela de atendimento Grade de atendimento Capacidade Transportadoras Veículos …" at bounding box center [572, 246] width 1145 height 493
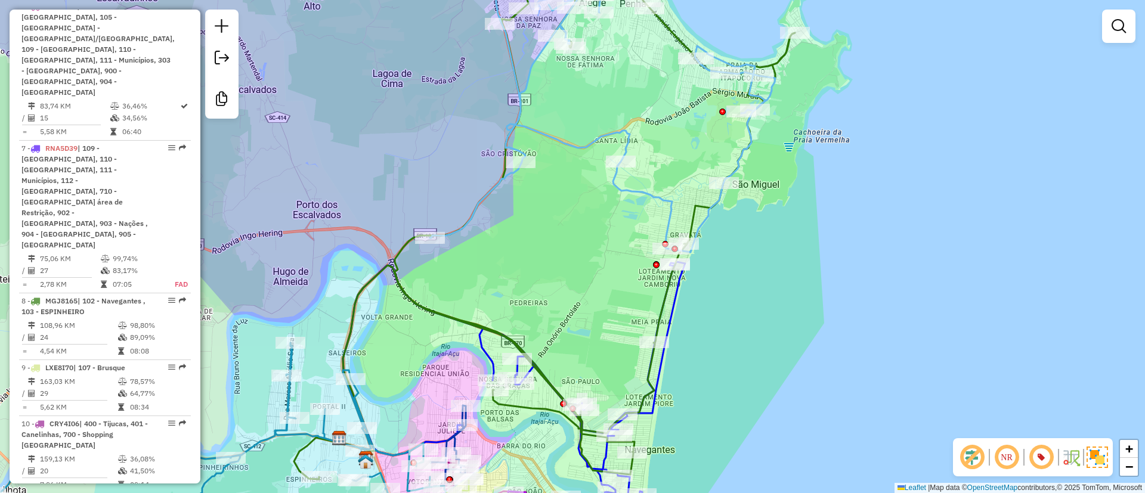
click at [676, 289] on icon at bounding box center [514, 384] width 342 height 245
select select "**********"
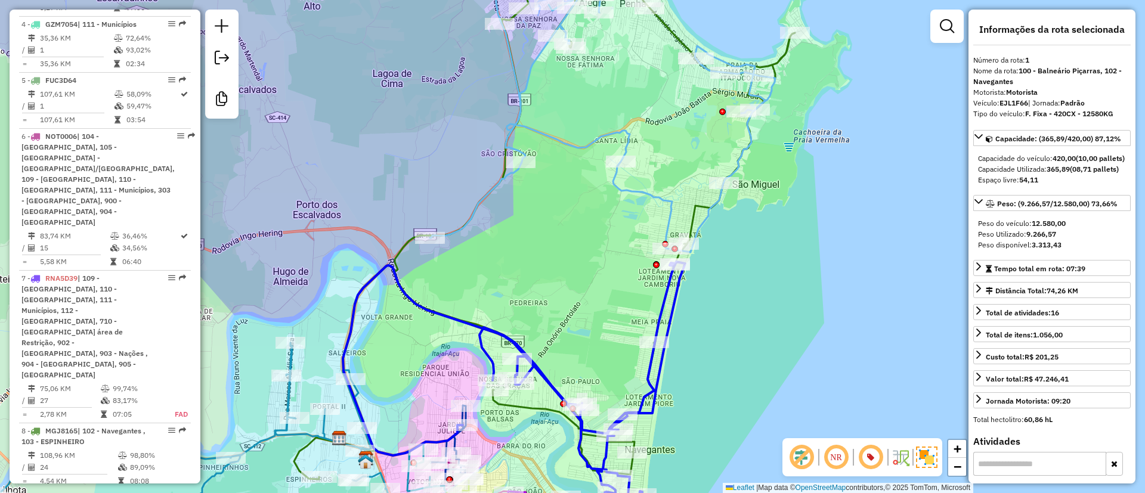
drag, startPoint x: 675, startPoint y: 326, endPoint x: 674, endPoint y: 287, distance: 38.8
click at [674, 287] on icon at bounding box center [514, 384] width 342 height 245
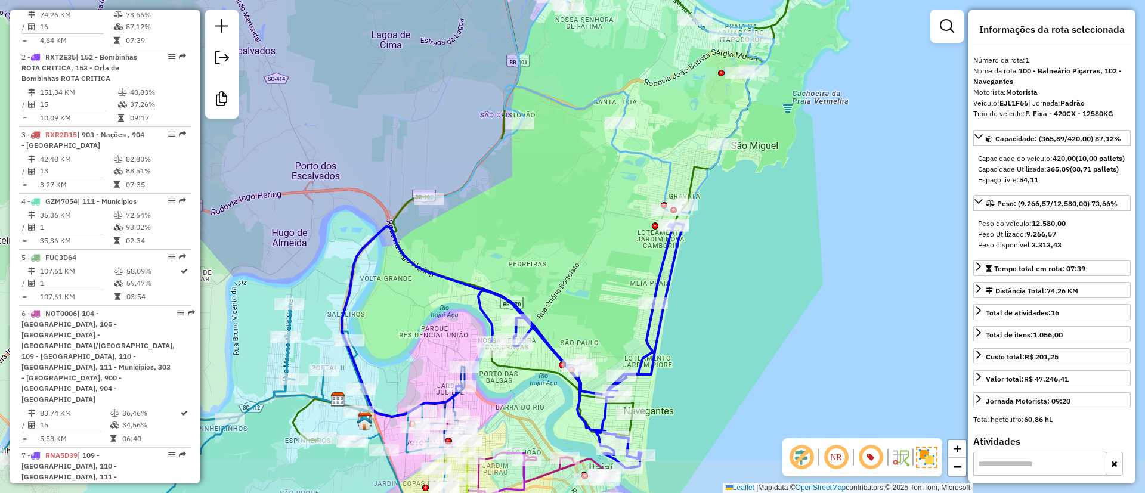
scroll to position [510, 0]
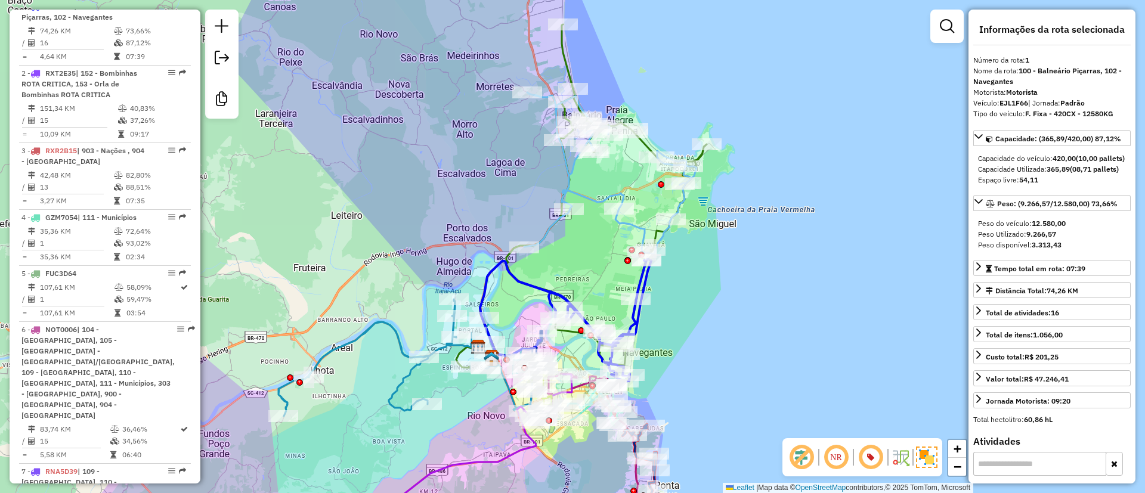
drag, startPoint x: 580, startPoint y: 215, endPoint x: 565, endPoint y: 224, distance: 17.9
click at [565, 224] on icon at bounding box center [610, 173] width 172 height 162
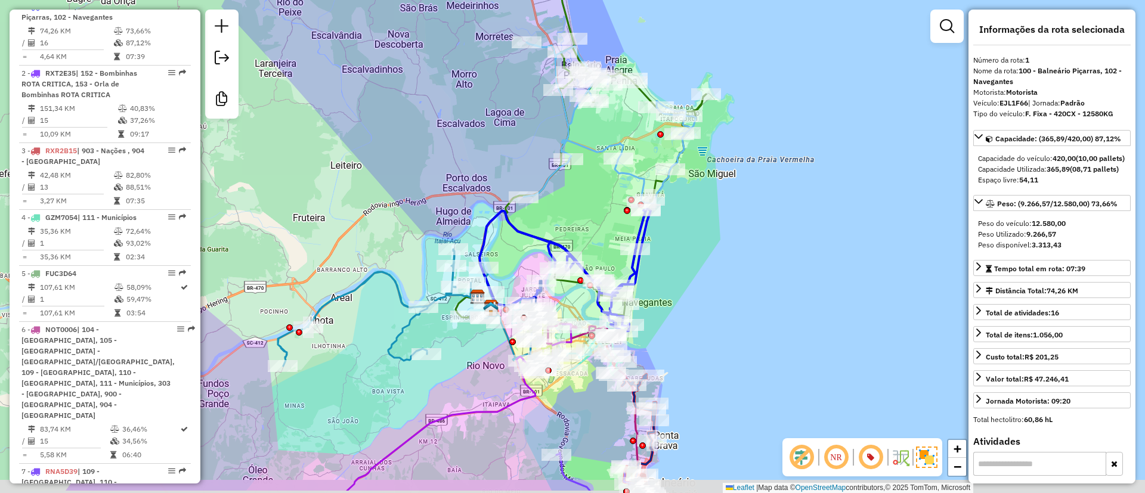
drag, startPoint x: 514, startPoint y: 316, endPoint x: 514, endPoint y: 264, distance: 51.9
click at [514, 264] on div "Janela de atendimento Grade de atendimento Capacidade Transportadoras Veículos …" at bounding box center [572, 246] width 1145 height 493
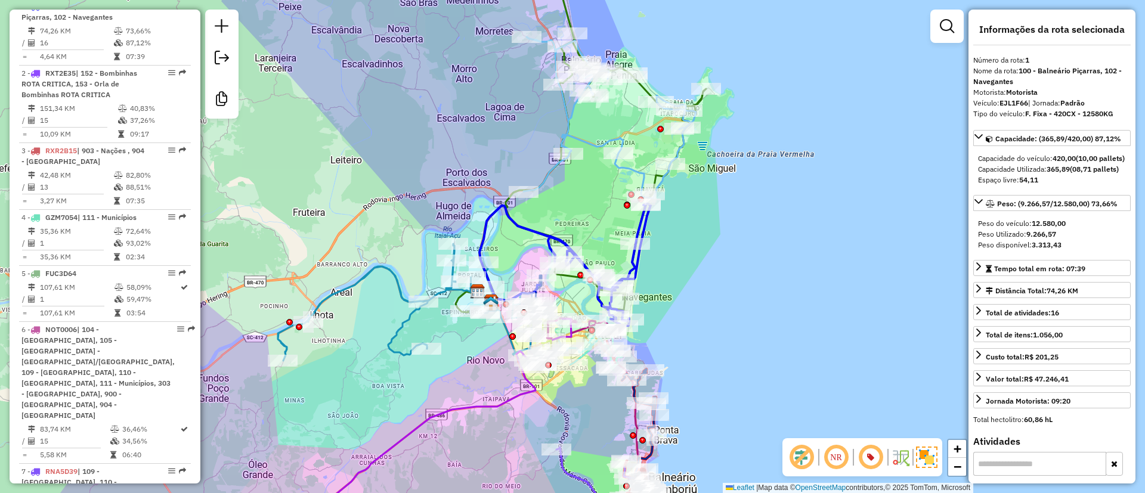
click at [516, 252] on div "Janela de atendimento Grade de atendimento Capacidade Transportadoras Veículos …" at bounding box center [572, 246] width 1145 height 493
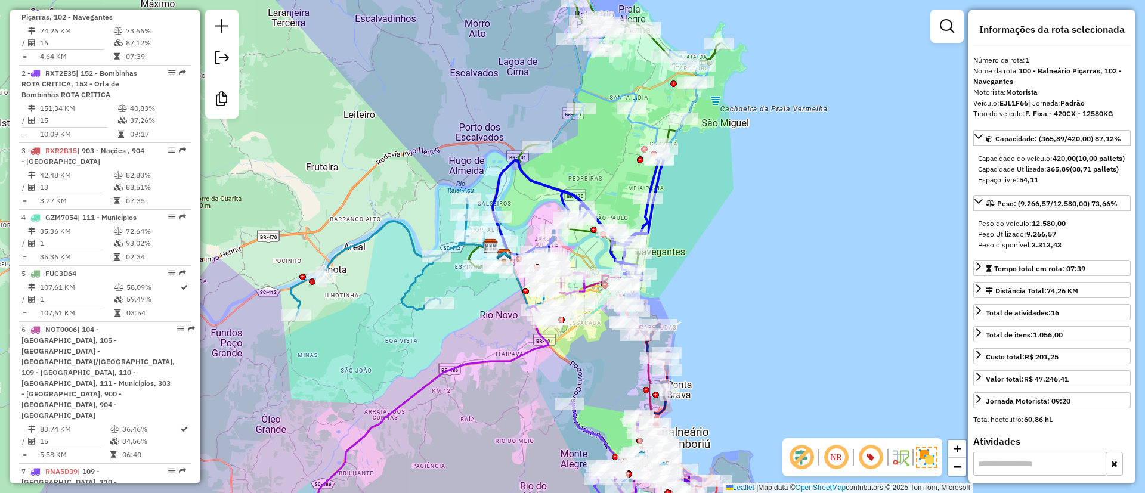
drag, startPoint x: 575, startPoint y: 200, endPoint x: 583, endPoint y: 168, distance: 33.1
click at [583, 168] on div "Janela de atendimento Grade de atendimento Capacidade Transportadoras Veículos …" at bounding box center [572, 246] width 1145 height 493
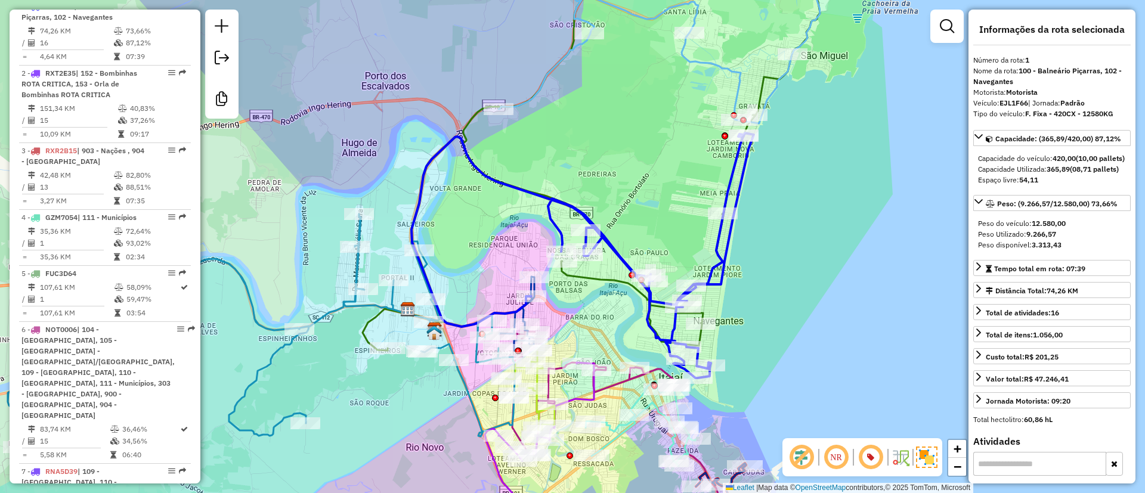
click at [621, 189] on div "Janela de atendimento Grade de atendimento Capacidade Transportadoras Veículos …" at bounding box center [572, 246] width 1145 height 493
drag, startPoint x: 604, startPoint y: 116, endPoint x: 555, endPoint y: 242, distance: 135.5
click at [555, 242] on div "Janela de atendimento Grade de atendimento Capacidade Transportadoras Veículos …" at bounding box center [572, 246] width 1145 height 493
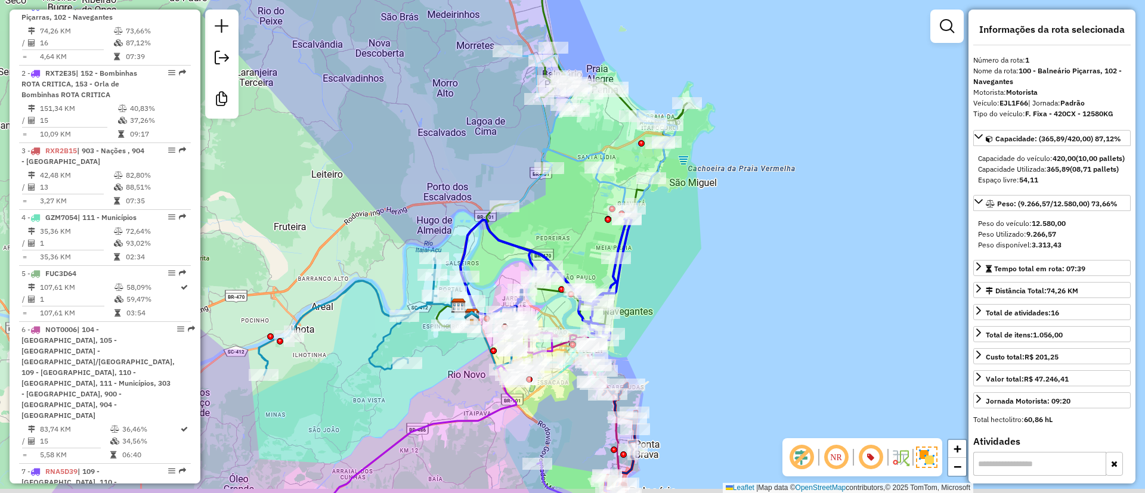
click at [593, 130] on div "Janela de atendimento Grade de atendimento Capacidade Transportadoras Veículos …" at bounding box center [572, 246] width 1145 height 493
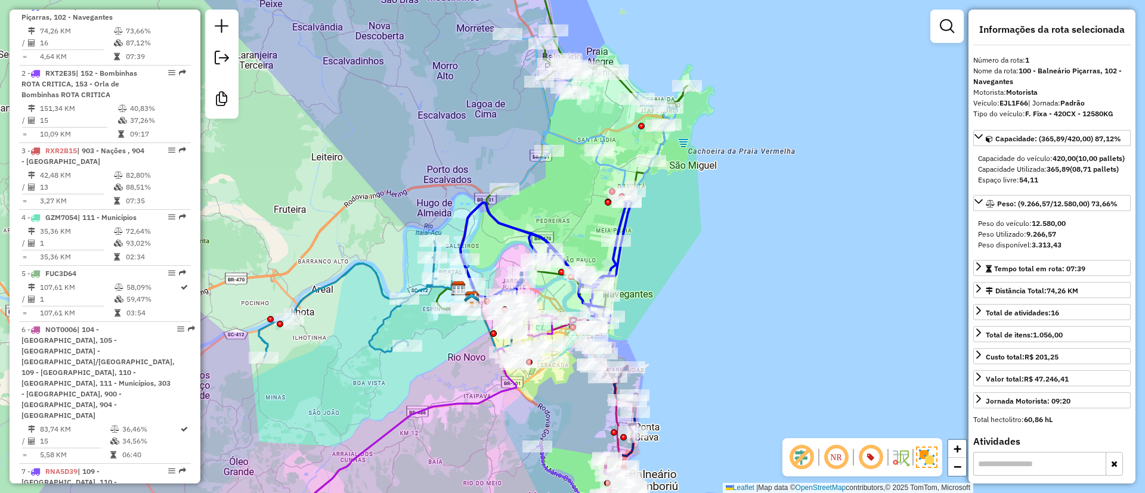
drag, startPoint x: 608, startPoint y: 118, endPoint x: 611, endPoint y: 79, distance: 39.4
click at [611, 79] on div "Janela de atendimento Grade de atendimento Capacidade Transportadoras Veículos …" at bounding box center [572, 246] width 1145 height 493
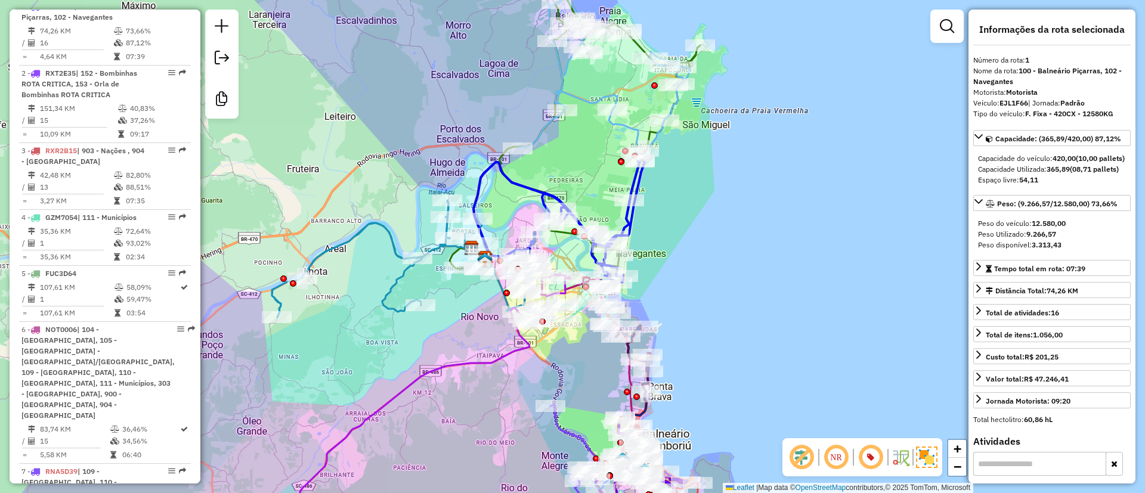
drag, startPoint x: 546, startPoint y: 190, endPoint x: 624, endPoint y: 178, distance: 79.6
click at [624, 178] on icon at bounding box center [558, 221] width 171 height 123
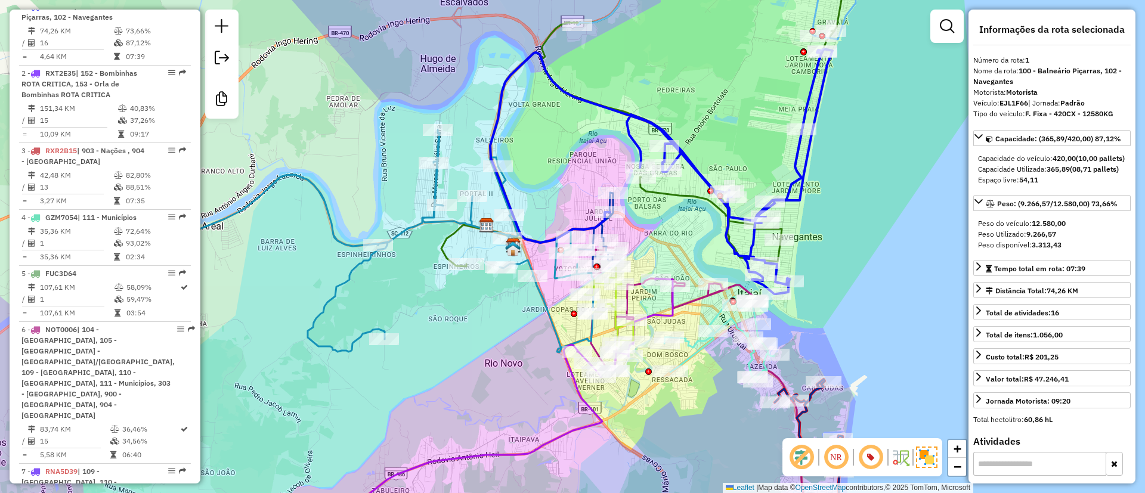
drag, startPoint x: 640, startPoint y: 157, endPoint x: 611, endPoint y: 144, distance: 31.2
click at [611, 144] on div "Janela de atendimento Grade de atendimento Capacidade Transportadoras Veículos …" at bounding box center [572, 246] width 1145 height 493
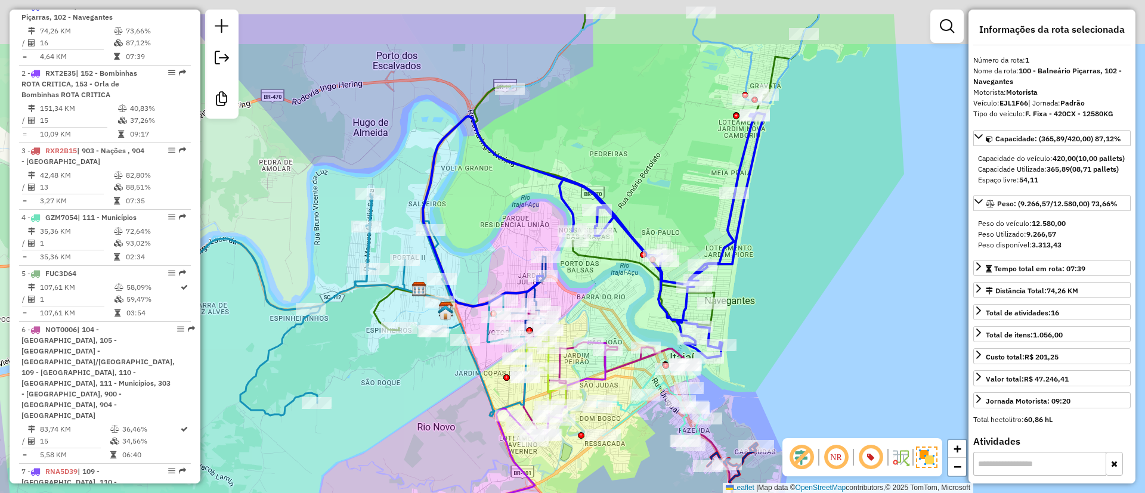
drag, startPoint x: 561, startPoint y: 118, endPoint x: 494, endPoint y: 182, distance: 91.9
click at [494, 182] on div "Janela de atendimento Grade de atendimento Capacidade Transportadoras Veículos …" at bounding box center [572, 246] width 1145 height 493
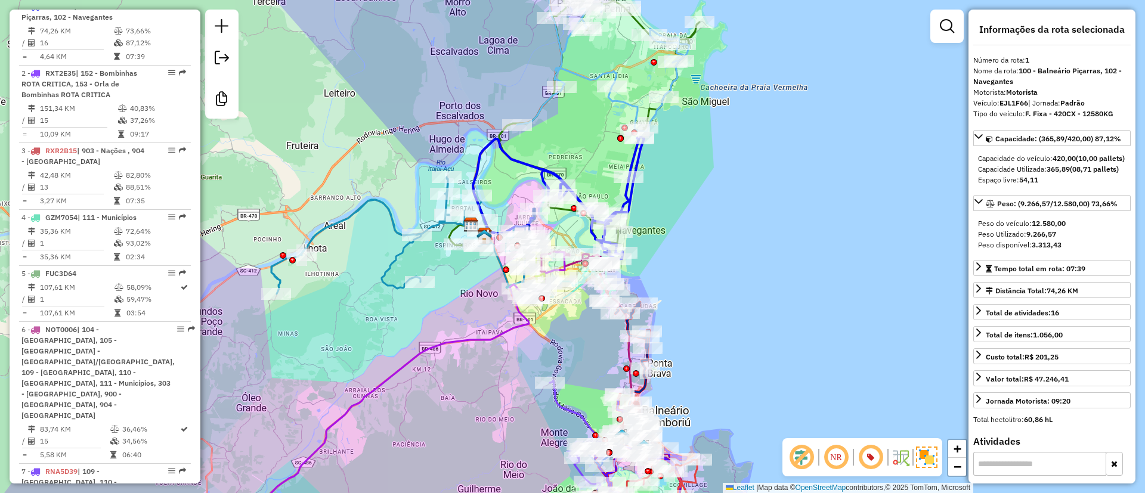
drag, startPoint x: 592, startPoint y: 154, endPoint x: 605, endPoint y: 144, distance: 16.1
click at [605, 144] on div "Janela de atendimento Grade de atendimento Capacidade Transportadoras Veículos …" at bounding box center [572, 246] width 1145 height 493
drag, startPoint x: 705, startPoint y: 345, endPoint x: 700, endPoint y: 333, distance: 13.6
click at [702, 338] on div "Janela de atendimento Grade de atendimento Capacidade Transportadoras Veículos …" at bounding box center [572, 246] width 1145 height 493
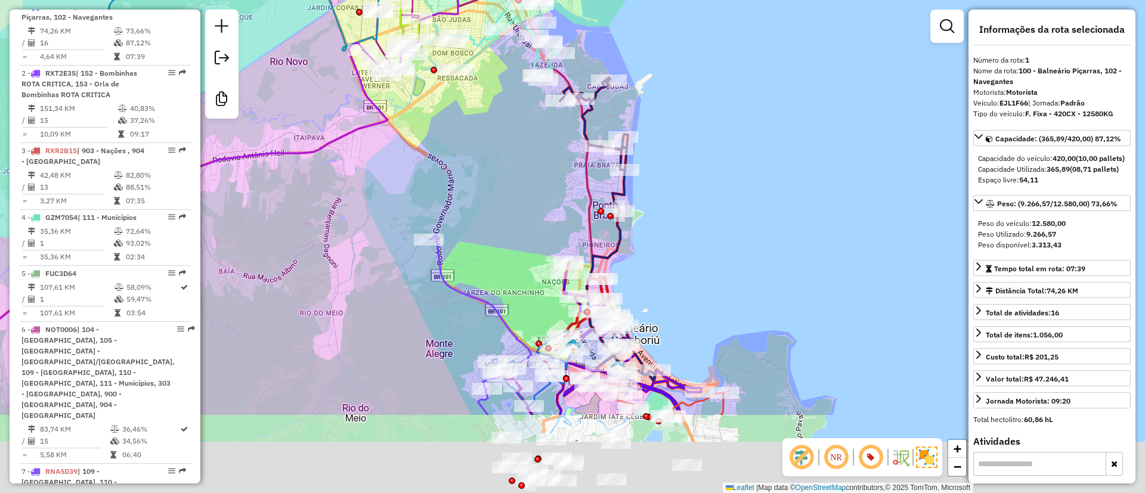
drag, startPoint x: 669, startPoint y: 351, endPoint x: 674, endPoint y: 295, distance: 56.3
click at [674, 295] on div "Janela de atendimento Grade de atendimento Capacidade Transportadoras Veículos …" at bounding box center [572, 246] width 1145 height 493
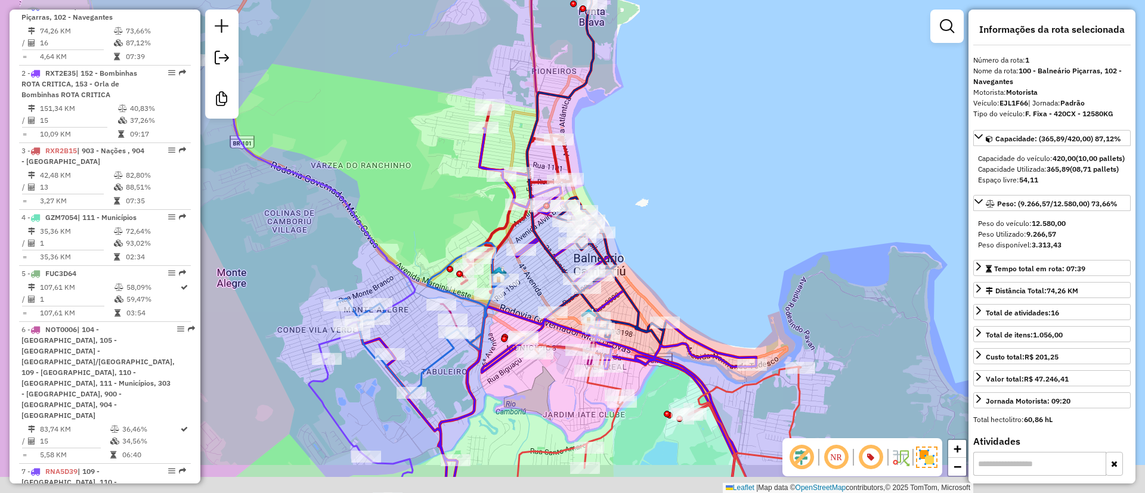
drag, startPoint x: 661, startPoint y: 268, endPoint x: 698, endPoint y: 199, distance: 77.6
click at [693, 199] on div "Janela de atendimento Grade de atendimento Capacidade Transportadoras Veículos …" at bounding box center [572, 246] width 1145 height 493
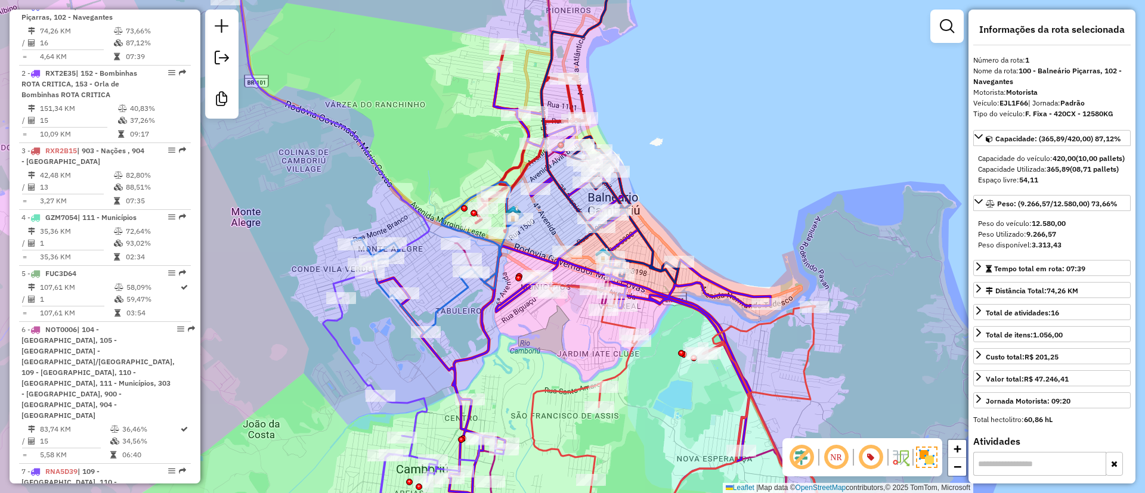
drag, startPoint x: 668, startPoint y: 141, endPoint x: 660, endPoint y: 127, distance: 16.6
click at [660, 127] on div "Janela de atendimento Grade de atendimento Capacidade Transportadoras Veículos …" at bounding box center [572, 246] width 1145 height 493
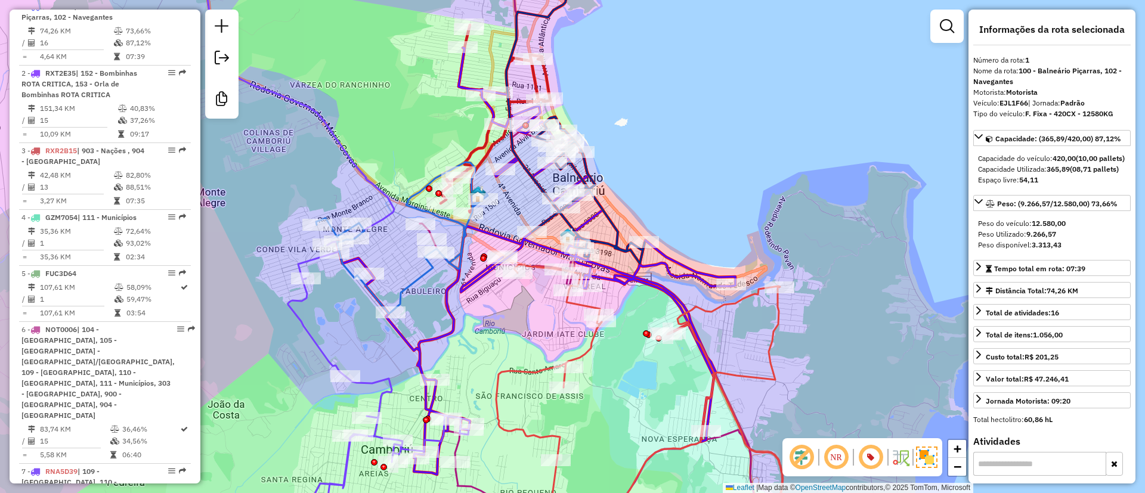
drag, startPoint x: 645, startPoint y: 86, endPoint x: 630, endPoint y: 80, distance: 16.1
click at [632, 80] on div "Janela de atendimento Grade de atendimento Capacidade Transportadoras Veículos …" at bounding box center [572, 246] width 1145 height 493
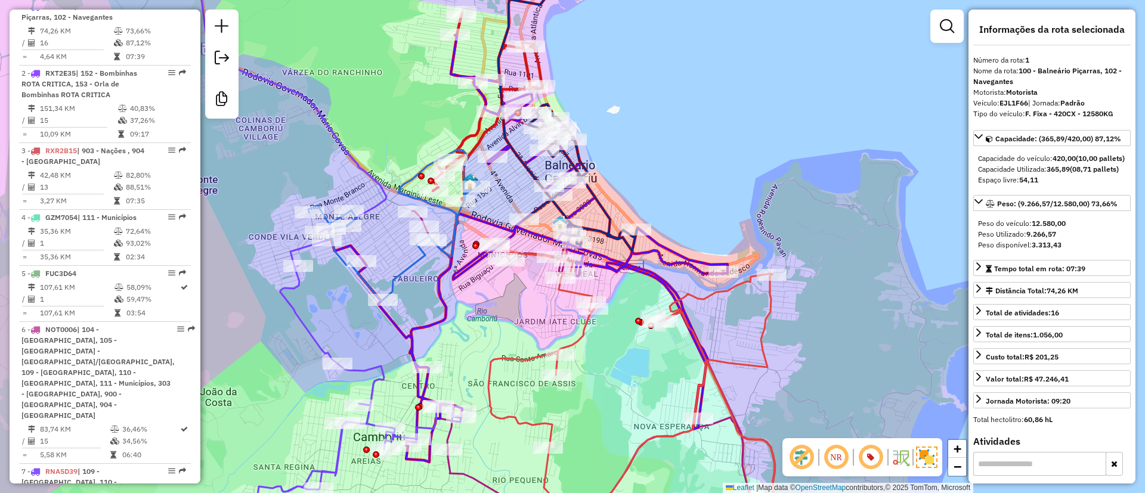
drag, startPoint x: 643, startPoint y: 191, endPoint x: 639, endPoint y: 180, distance: 11.5
click at [639, 180] on div "Janela de atendimento Grade de atendimento Capacidade Transportadoras Veículos …" at bounding box center [572, 246] width 1145 height 493
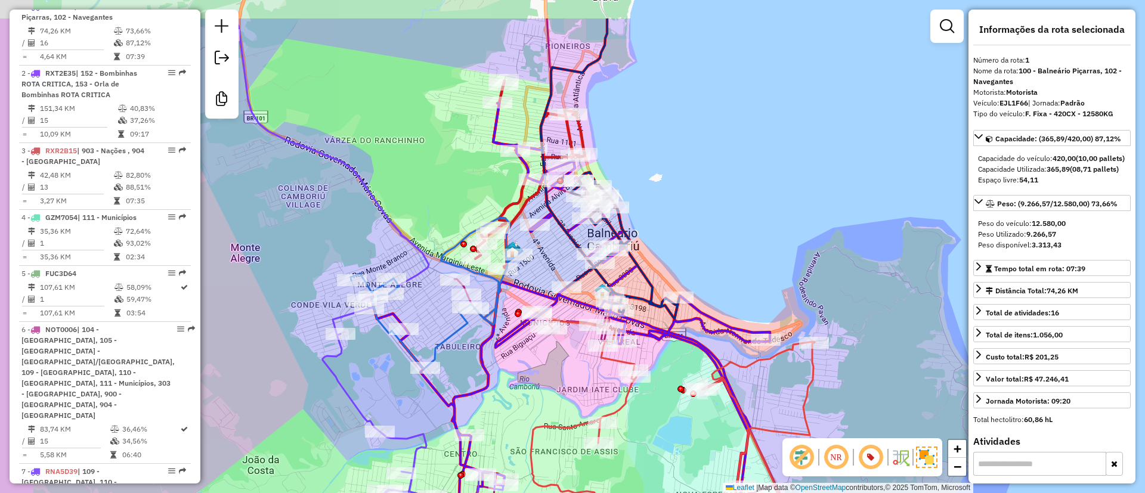
drag, startPoint x: 692, startPoint y: 162, endPoint x: 724, endPoint y: 204, distance: 53.2
click at [724, 204] on div "Janela de atendimento Grade de atendimento Capacidade Transportadoras Veículos …" at bounding box center [572, 246] width 1145 height 493
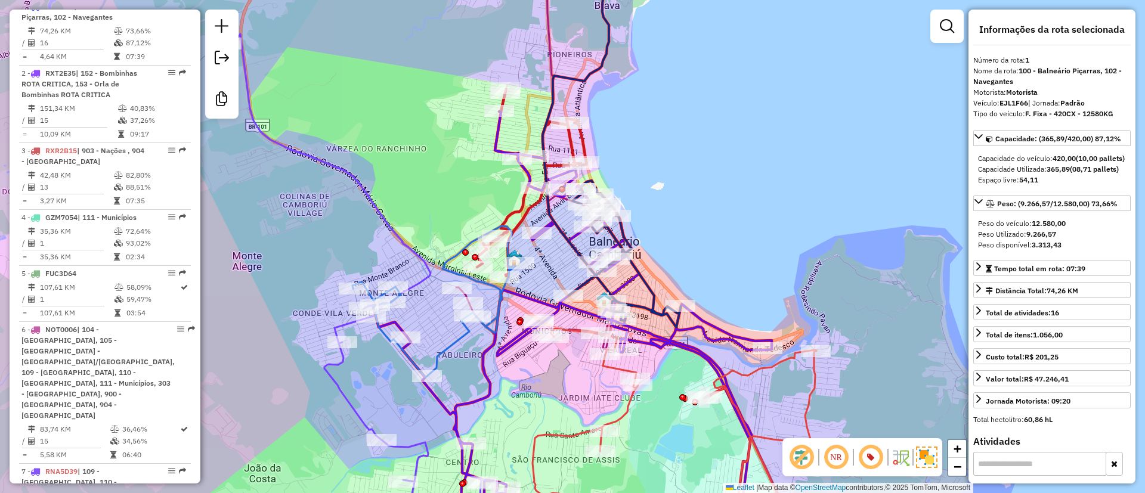
click at [600, 138] on div "Janela de atendimento Grade de atendimento Capacidade Transportadoras Veículos …" at bounding box center [572, 246] width 1145 height 493
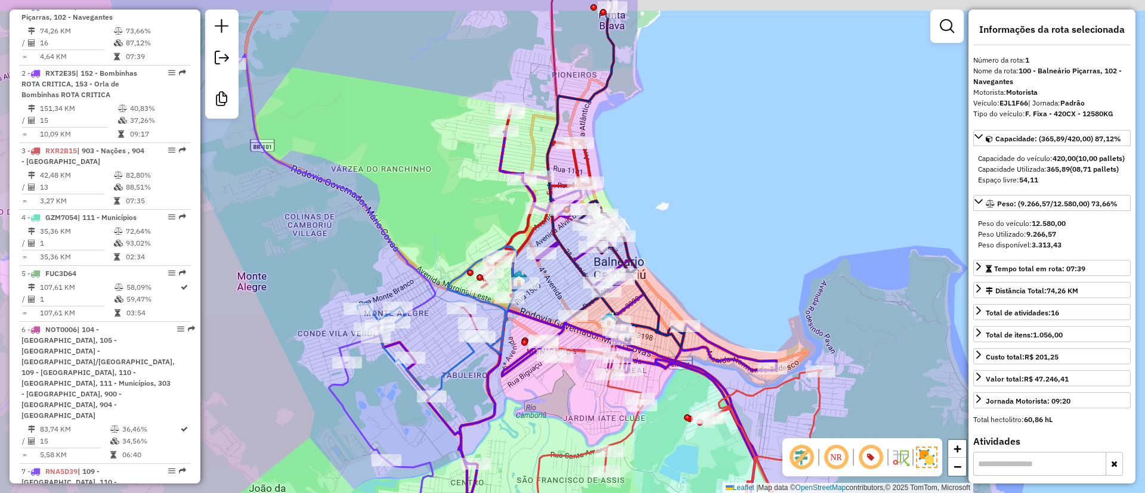
drag, startPoint x: 638, startPoint y: 228, endPoint x: 639, endPoint y: 234, distance: 6.1
click at [639, 234] on div "Janela de atendimento Grade de atendimento Capacidade Transportadoras Veículos …" at bounding box center [572, 246] width 1145 height 493
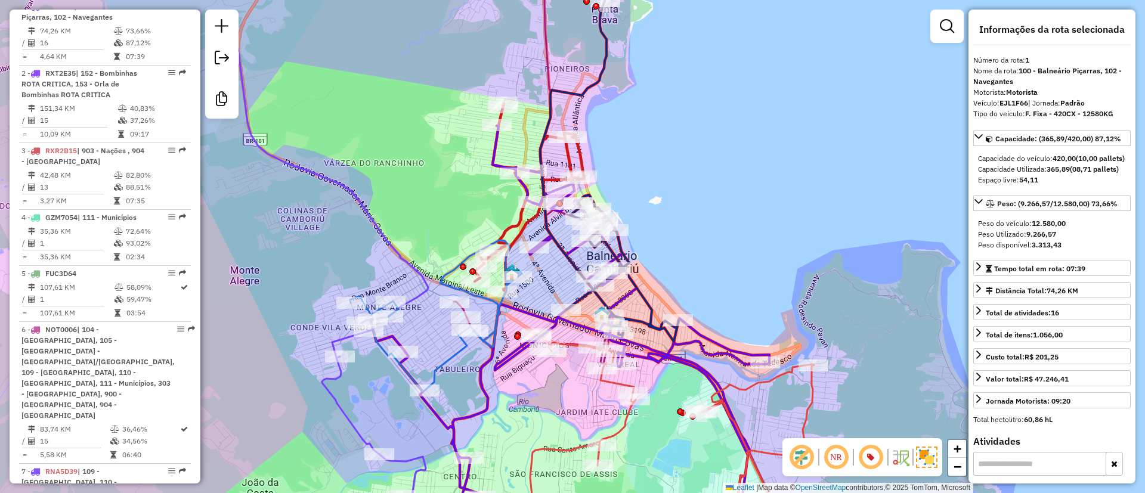
drag, startPoint x: 658, startPoint y: 246, endPoint x: 632, endPoint y: 212, distance: 42.5
click at [632, 213] on div "Janela de atendimento Grade de atendimento Capacidade Transportadoras Veículos …" at bounding box center [572, 246] width 1145 height 493
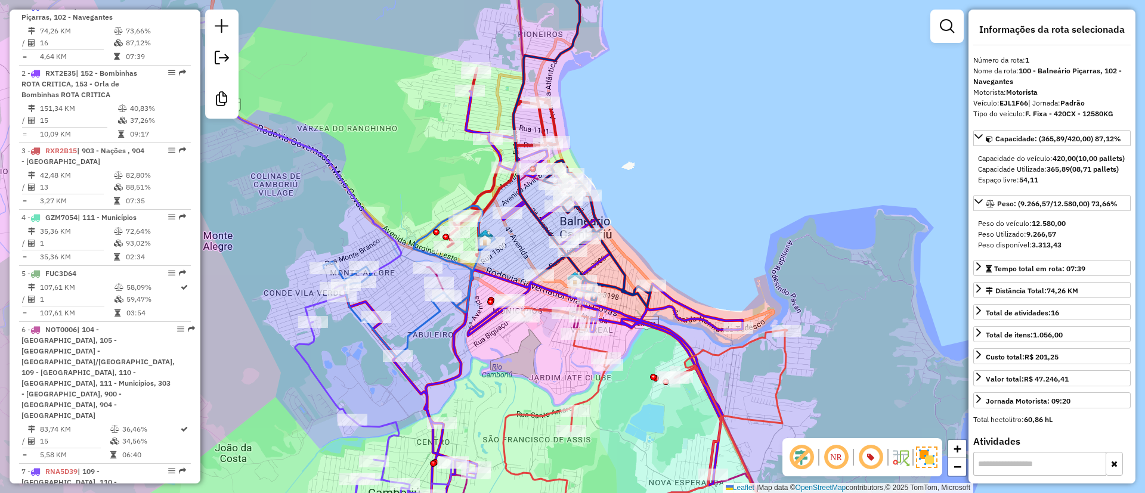
click at [618, 262] on icon at bounding box center [582, 129] width 138 height 357
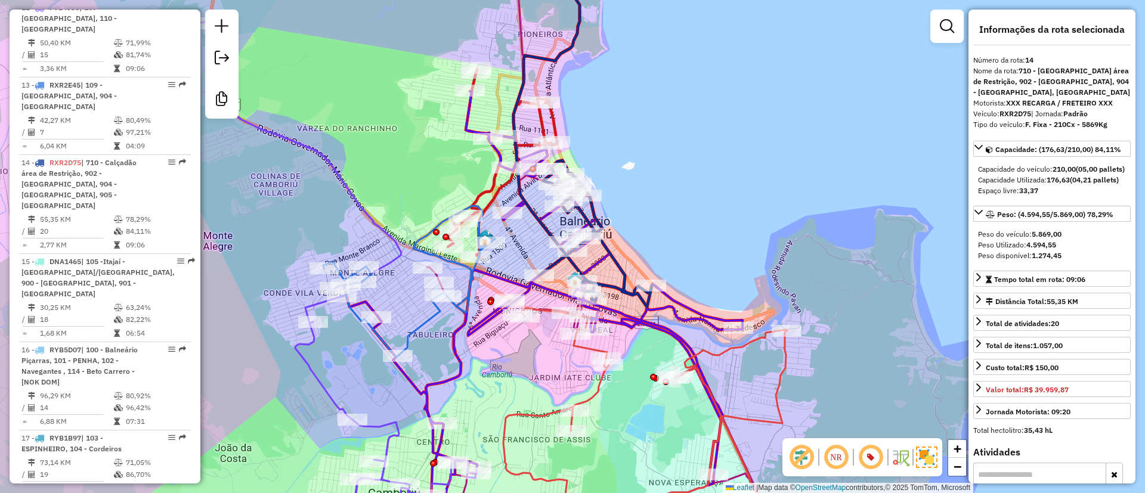
scroll to position [1486, 0]
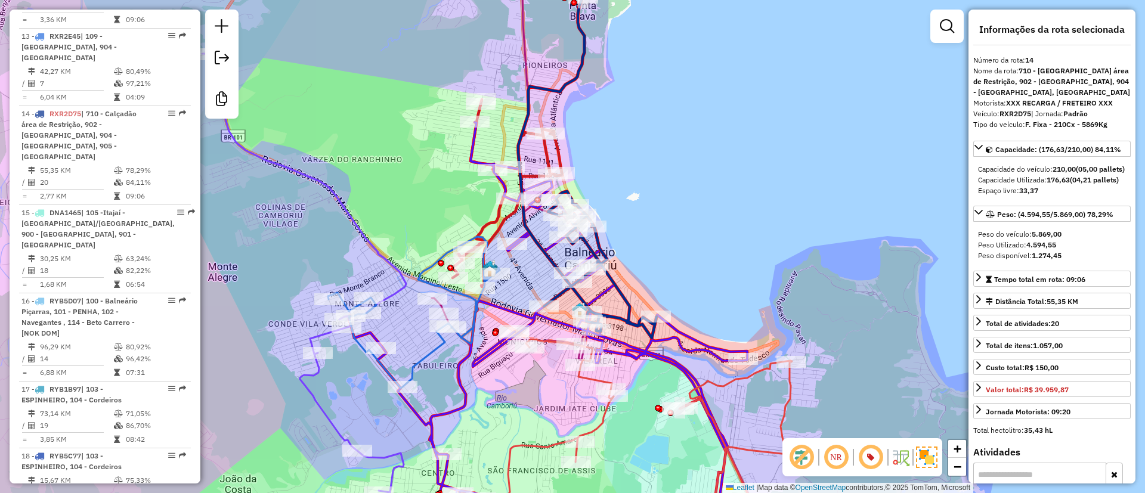
drag, startPoint x: 644, startPoint y: 270, endPoint x: 644, endPoint y: 286, distance: 16.7
click at [644, 286] on div "Janela de atendimento Grade de atendimento Capacidade Transportadoras Veículos …" at bounding box center [572, 246] width 1145 height 493
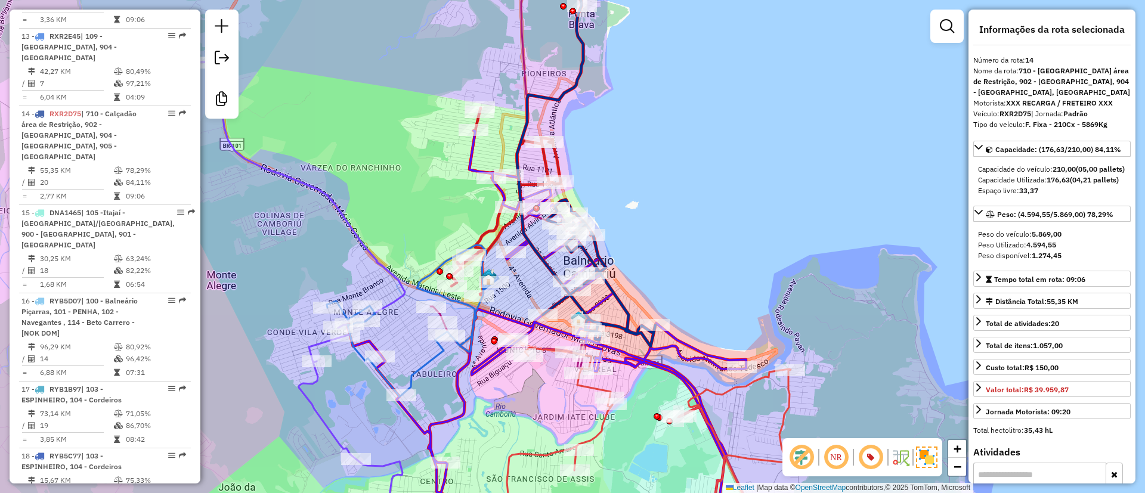
drag, startPoint x: 660, startPoint y: 160, endPoint x: 658, endPoint y: 227, distance: 66.8
click at [660, 162] on div "Janela de atendimento Grade de atendimento Capacidade Transportadoras Veículos …" at bounding box center [572, 246] width 1145 height 493
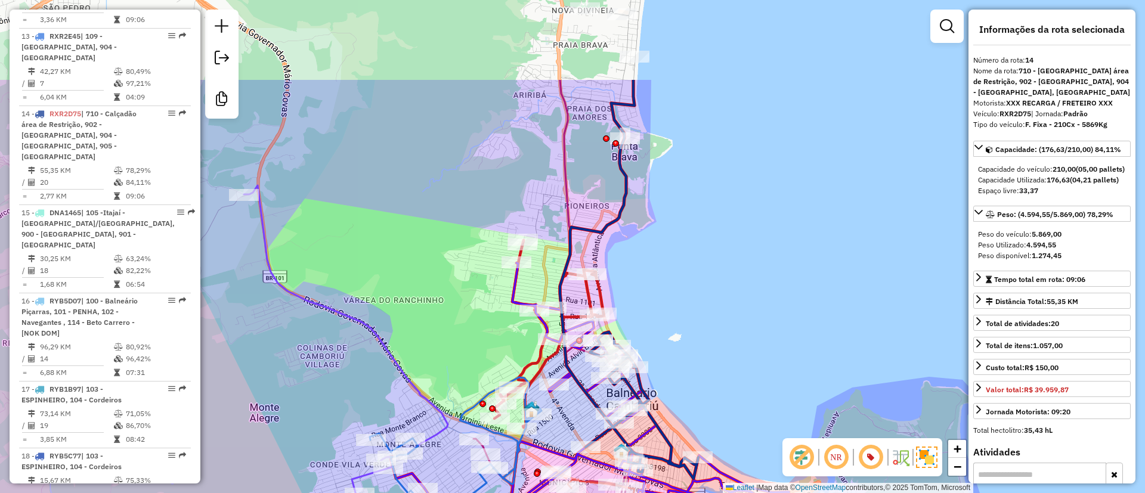
drag, startPoint x: 637, startPoint y: 197, endPoint x: 680, endPoint y: 327, distance: 136.3
click at [680, 327] on div "Janela de atendimento Grade de atendimento Capacidade Transportadoras Veículos …" at bounding box center [572, 246] width 1145 height 493
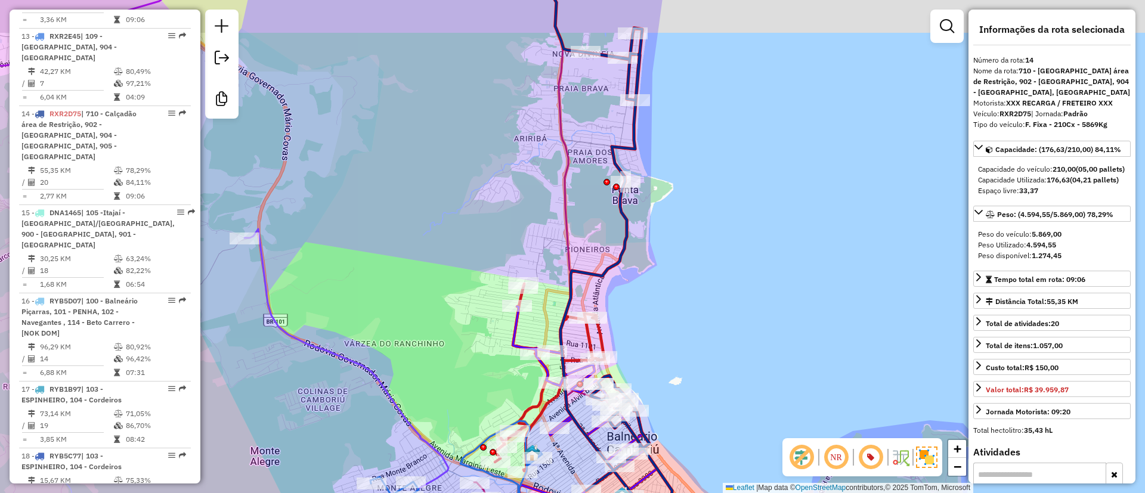
drag, startPoint x: 673, startPoint y: 137, endPoint x: 673, endPoint y: 207, distance: 69.8
click at [673, 207] on div "Janela de atendimento Grade de atendimento Capacidade Transportadoras Veículos …" at bounding box center [572, 246] width 1145 height 493
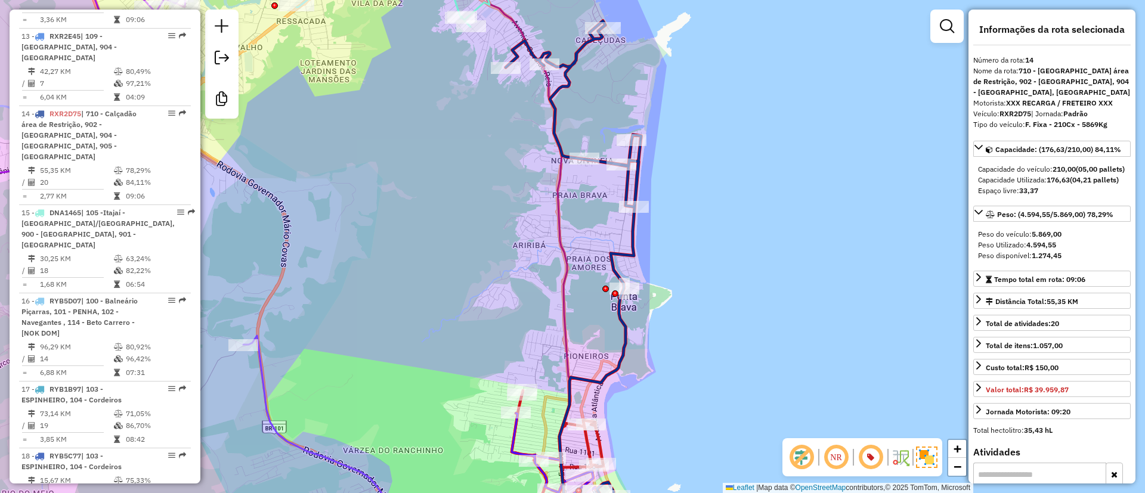
drag, startPoint x: 609, startPoint y: 104, endPoint x: 656, endPoint y: 148, distance: 64.1
click at [617, 181] on div "Janela de atendimento Grade de atendimento Capacidade Transportadoras Veículos …" at bounding box center [572, 246] width 1145 height 493
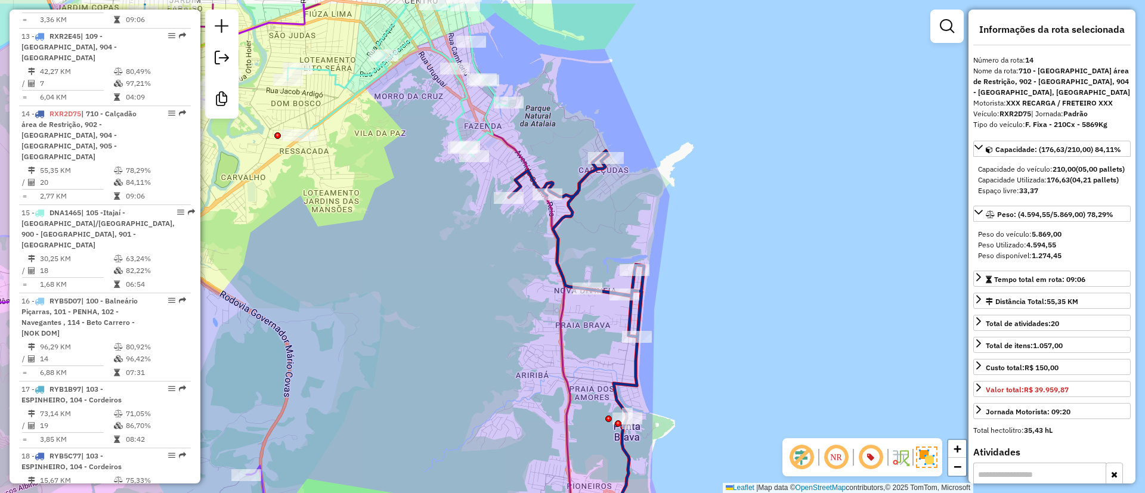
drag, startPoint x: 499, startPoint y: 193, endPoint x: 553, endPoint y: 268, distance: 93.0
click at [530, 264] on div "Rota 14 - Placa RXR2D75 92600061 - CLAUDIO ROBERTO GONC Janela de atendimento G…" at bounding box center [572, 246] width 1145 height 493
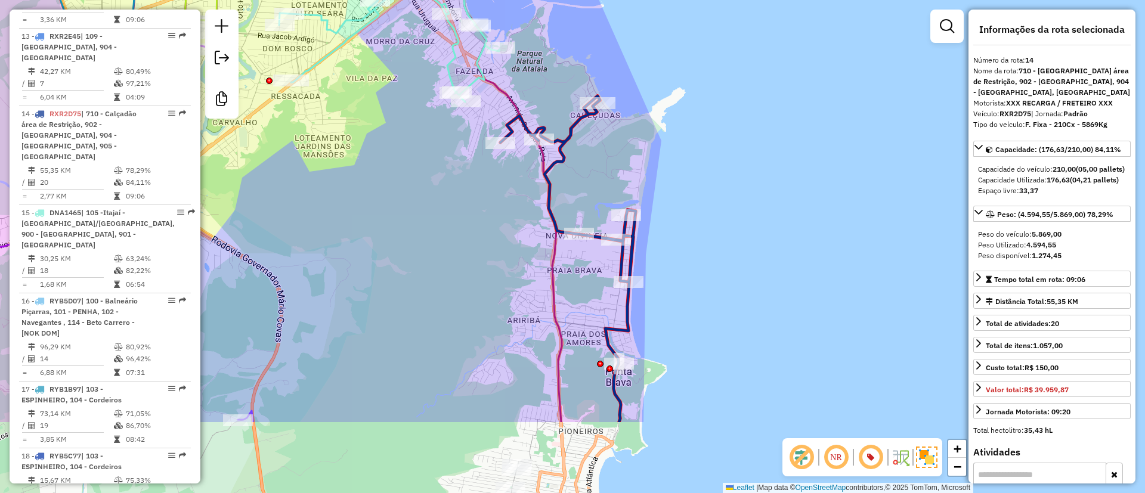
drag, startPoint x: 525, startPoint y: 113, endPoint x: 497, endPoint y: 59, distance: 60.5
click at [497, 59] on div "Janela de atendimento Grade de atendimento Capacidade Transportadoras Veículos …" at bounding box center [572, 246] width 1145 height 493
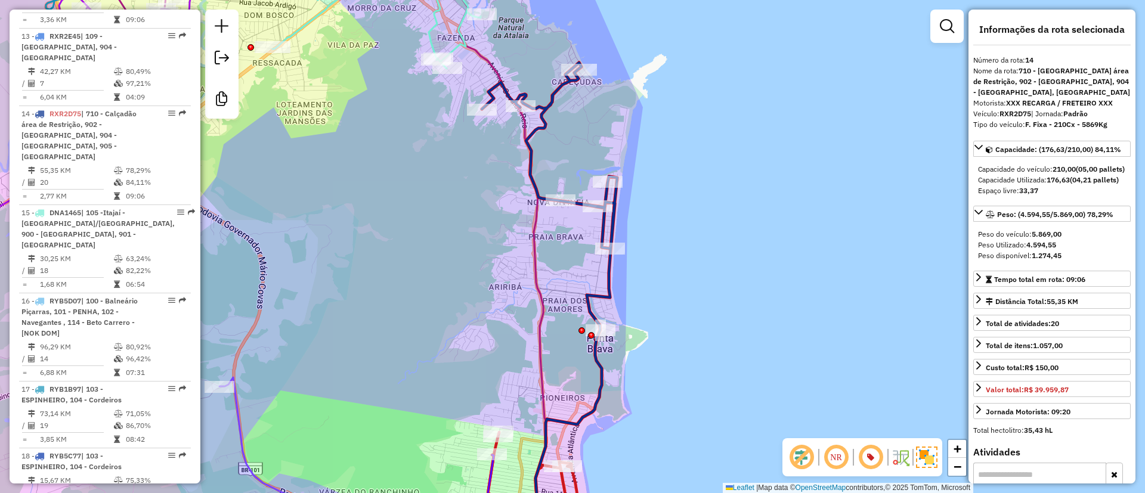
click at [528, 154] on icon at bounding box center [549, 302] width 135 height 479
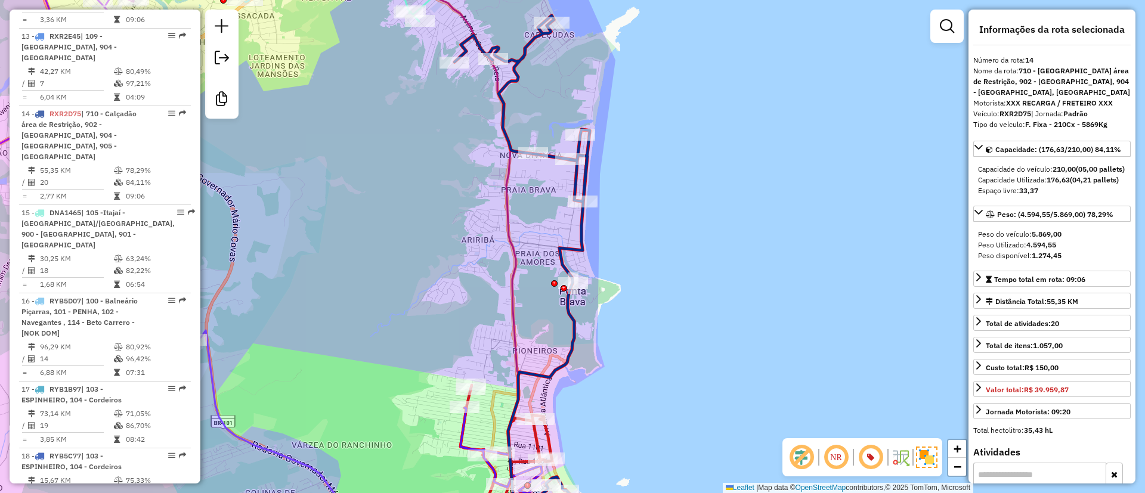
drag, startPoint x: 544, startPoint y: 119, endPoint x: 521, endPoint y: 91, distance: 36.9
click at [521, 91] on div "Janela de atendimento Grade de atendimento Capacidade Transportadoras Veículos …" at bounding box center [572, 246] width 1145 height 493
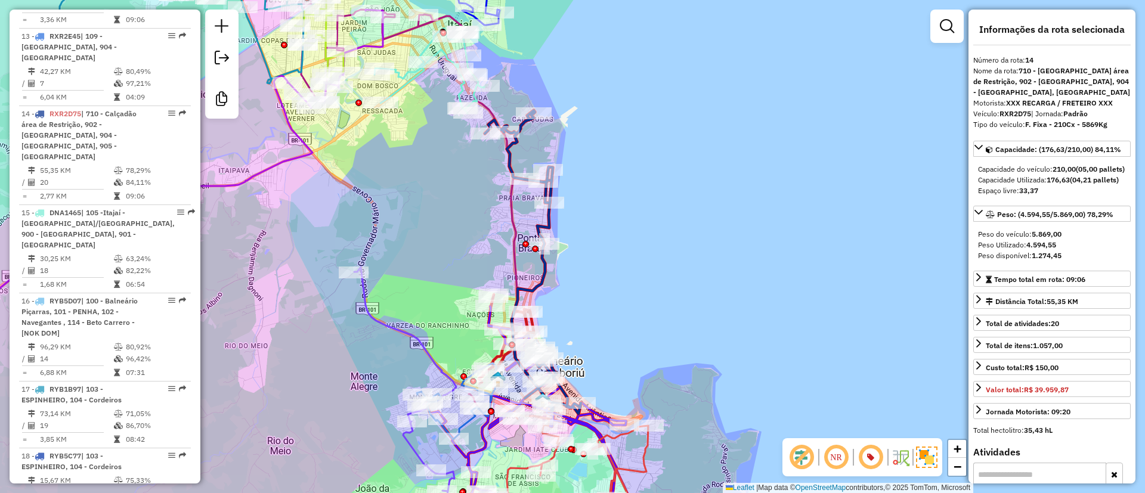
drag, startPoint x: 577, startPoint y: 217, endPoint x: 574, endPoint y: 206, distance: 11.6
click at [575, 207] on div "Janela de atendimento Grade de atendimento Capacidade Transportadoras Veículos …" at bounding box center [572, 246] width 1145 height 493
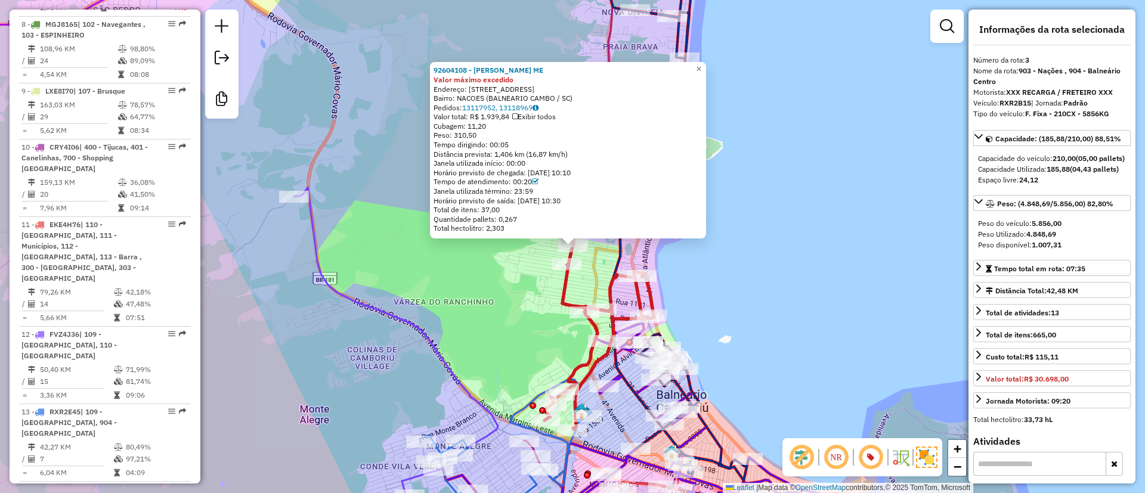
scroll to position [655, 0]
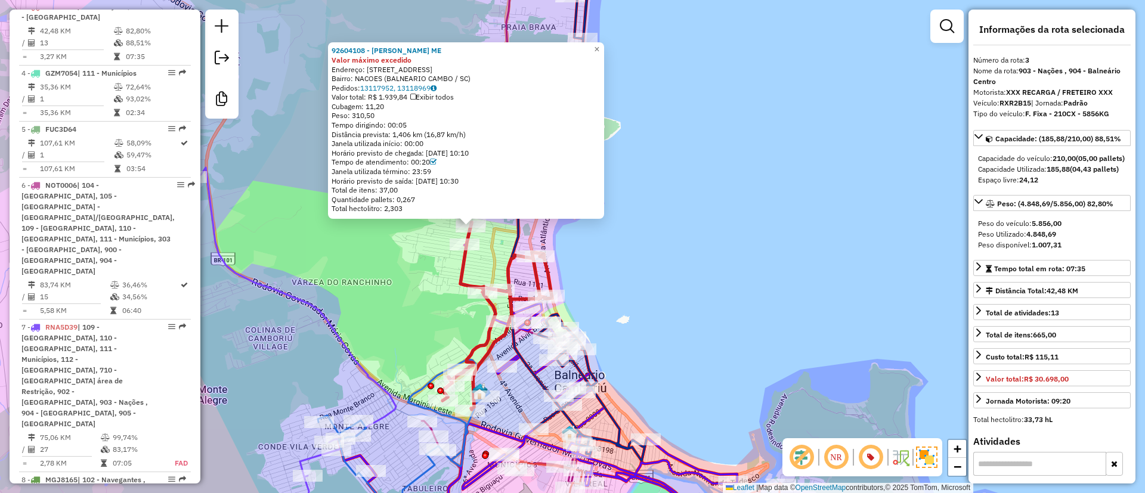
drag, startPoint x: 521, startPoint y: 318, endPoint x: 392, endPoint y: 296, distance: 131.2
click at [392, 296] on div "92604108 - IZARINA DE LIMA ME Valor máximo excedido Endereço: AV PALESTINA 114 …" at bounding box center [572, 246] width 1145 height 493
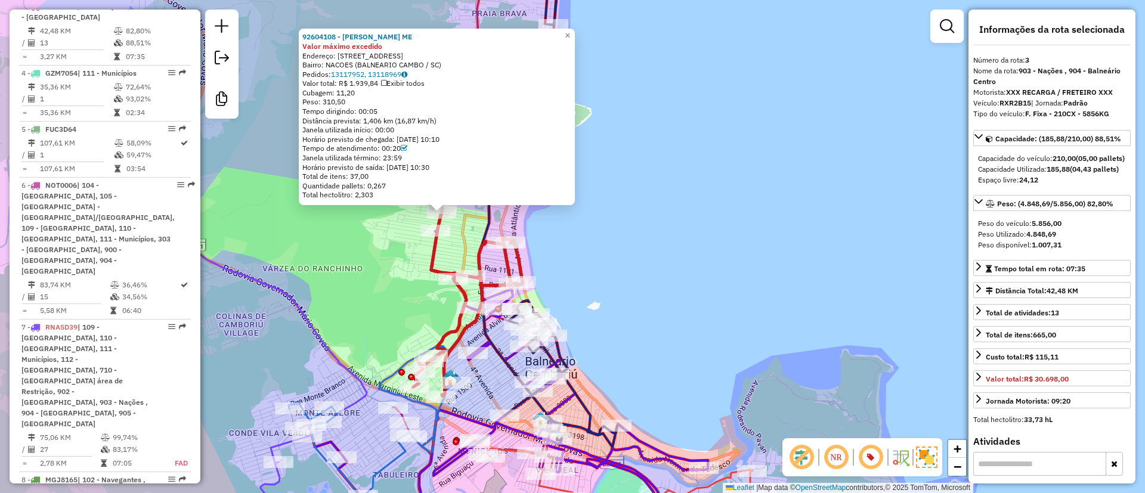
drag, startPoint x: 547, startPoint y: 270, endPoint x: 564, endPoint y: 261, distance: 18.9
click at [564, 261] on div "92604108 - IZARINA DE LIMA ME Valor máximo excedido Endereço: AV PALESTINA 114 …" at bounding box center [572, 246] width 1145 height 493
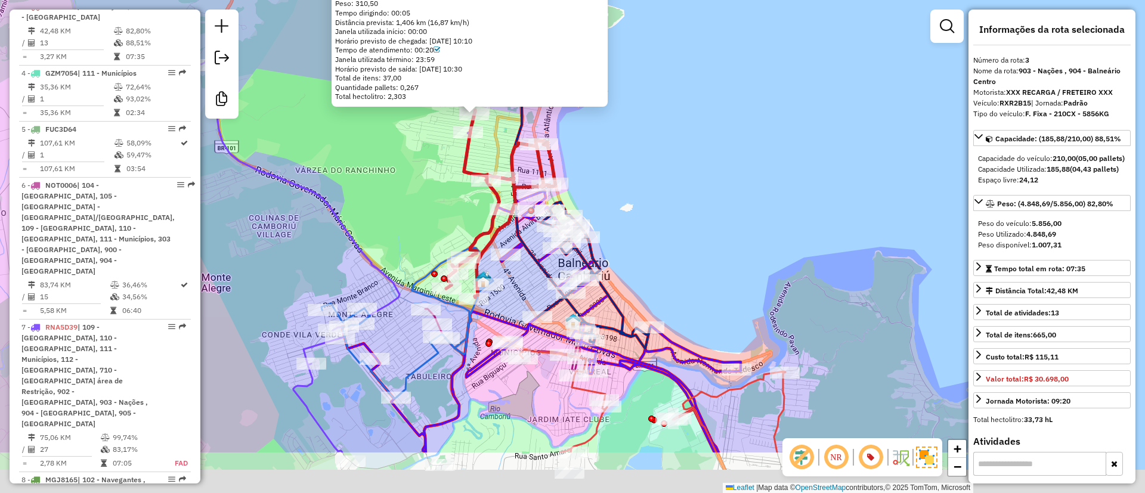
drag, startPoint x: 595, startPoint y: 258, endPoint x: 611, endPoint y: 130, distance: 128.6
click at [614, 123] on div "92604108 - IZARINA DE LIMA ME Valor máximo excedido Endereço: AV PALESTINA 114 …" at bounding box center [572, 246] width 1145 height 493
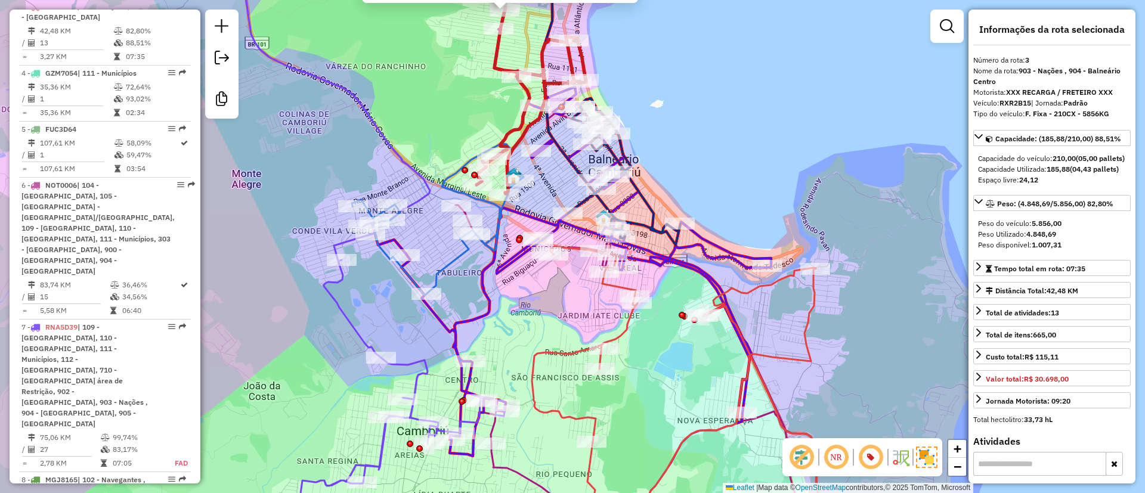
drag, startPoint x: 646, startPoint y: 147, endPoint x: 642, endPoint y: 184, distance: 36.6
click at [642, 184] on div "92604108 - IZARINA DE LIMA ME Valor máximo excedido Endereço: AV PALESTINA 114 …" at bounding box center [572, 246] width 1145 height 493
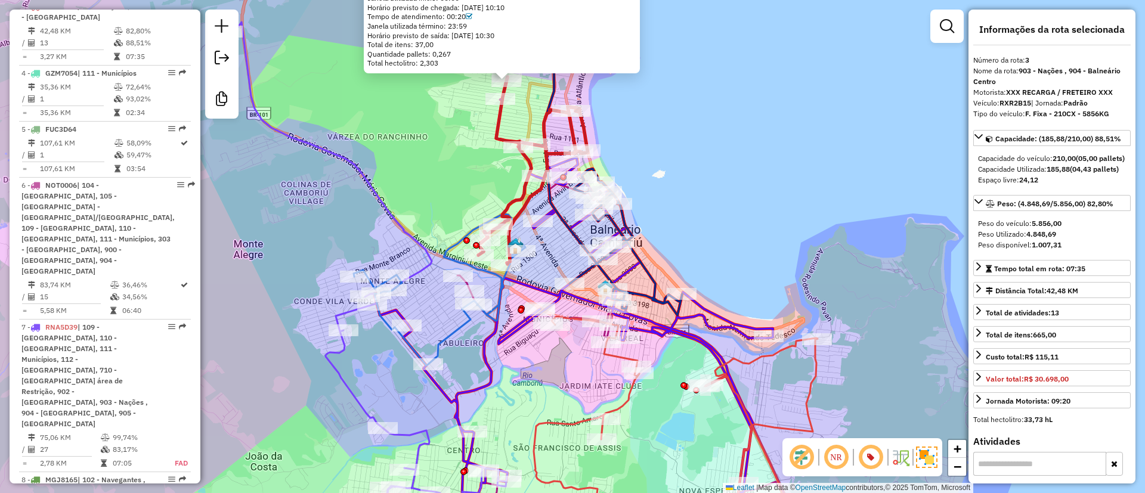
drag, startPoint x: 656, startPoint y: 191, endPoint x: 660, endPoint y: 209, distance: 17.7
click at [660, 209] on div "92604108 - IZARINA DE LIMA ME Valor máximo excedido Endereço: AV PALESTINA 114 …" at bounding box center [572, 246] width 1145 height 493
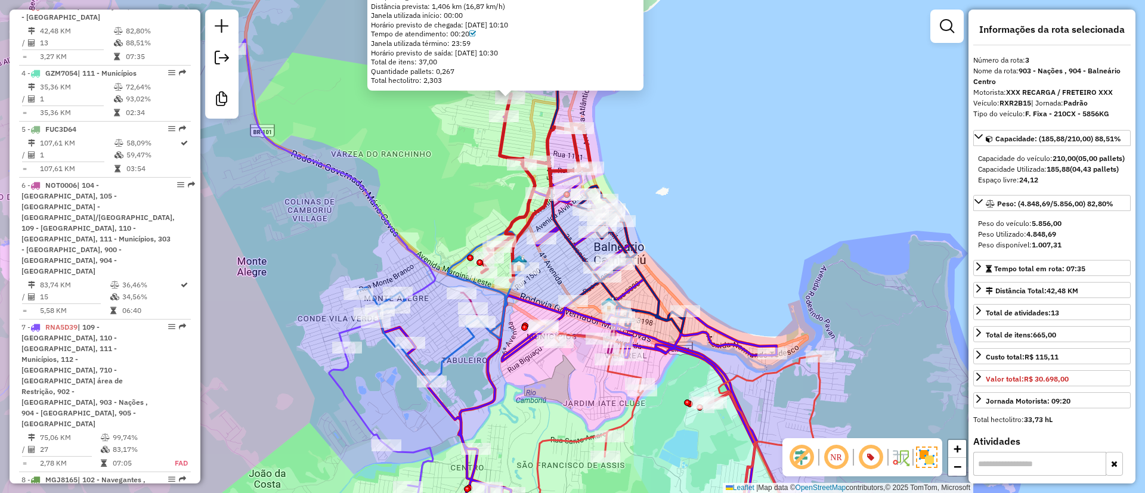
click at [481, 156] on div "Rota 7 - Placa RNA5D39 92623553 - JAN LEVI GASTRONOMIA LTDA 92604108 - IZARINA …" at bounding box center [572, 246] width 1145 height 493
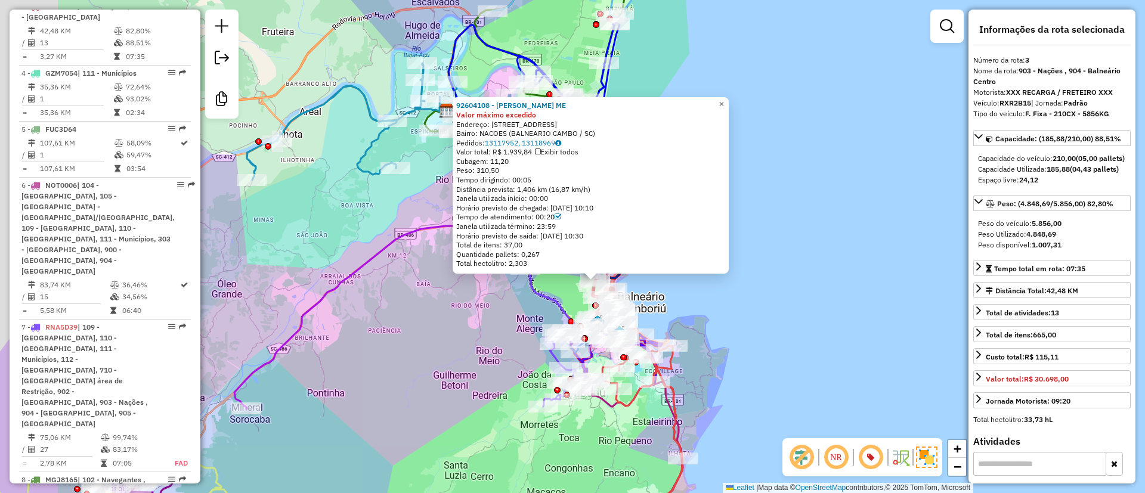
drag, startPoint x: 623, startPoint y: 408, endPoint x: 684, endPoint y: 417, distance: 61.4
click at [683, 417] on icon at bounding box center [642, 437] width 81 height 193
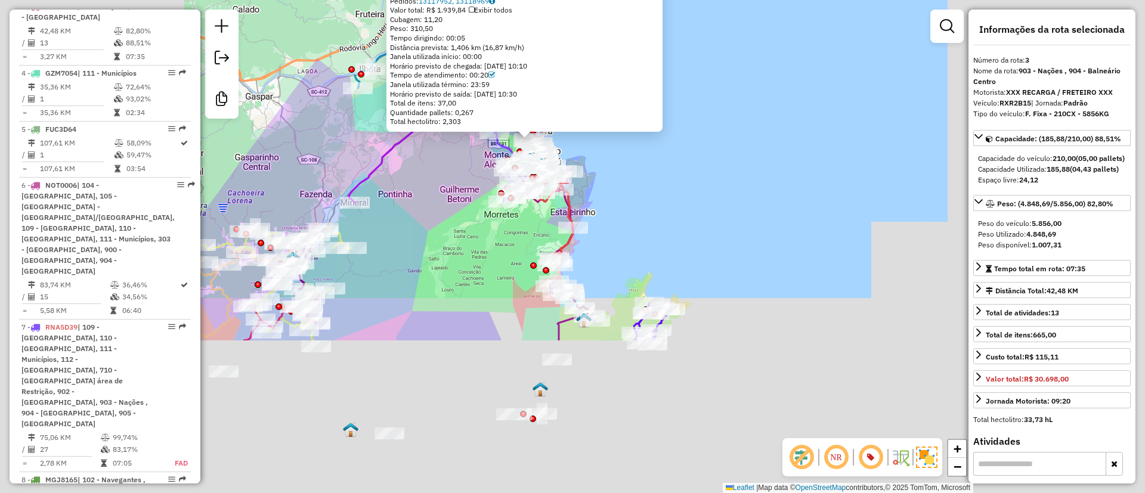
drag, startPoint x: 449, startPoint y: 234, endPoint x: 445, endPoint y: 182, distance: 52.0
click at [445, 183] on div "92604108 - IZARINA DE LIMA ME Valor máximo excedido Endereço: AV PALESTINA 114 …" at bounding box center [572, 246] width 1145 height 493
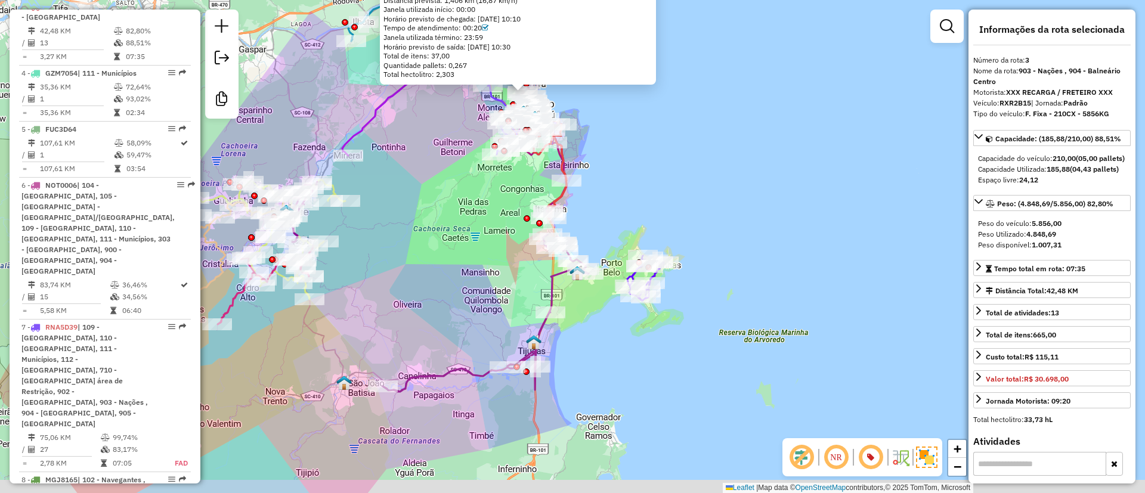
drag, startPoint x: 426, startPoint y: 273, endPoint x: 416, endPoint y: 185, distance: 88.2
click at [416, 185] on div "92604108 - IZARINA DE LIMA ME Valor máximo excedido Endereço: AV PALESTINA 114 …" at bounding box center [572, 246] width 1145 height 493
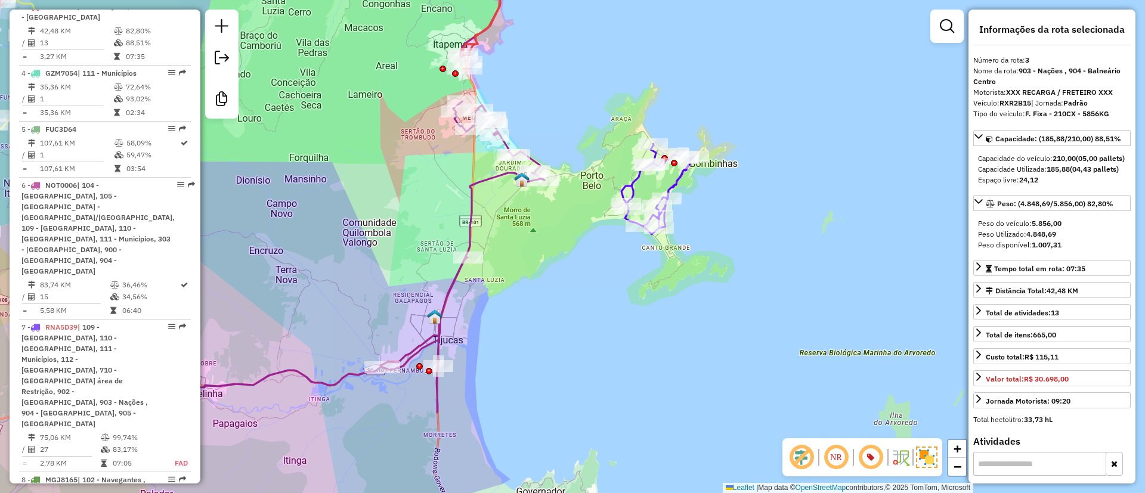
click at [641, 177] on icon at bounding box center [657, 189] width 73 height 91
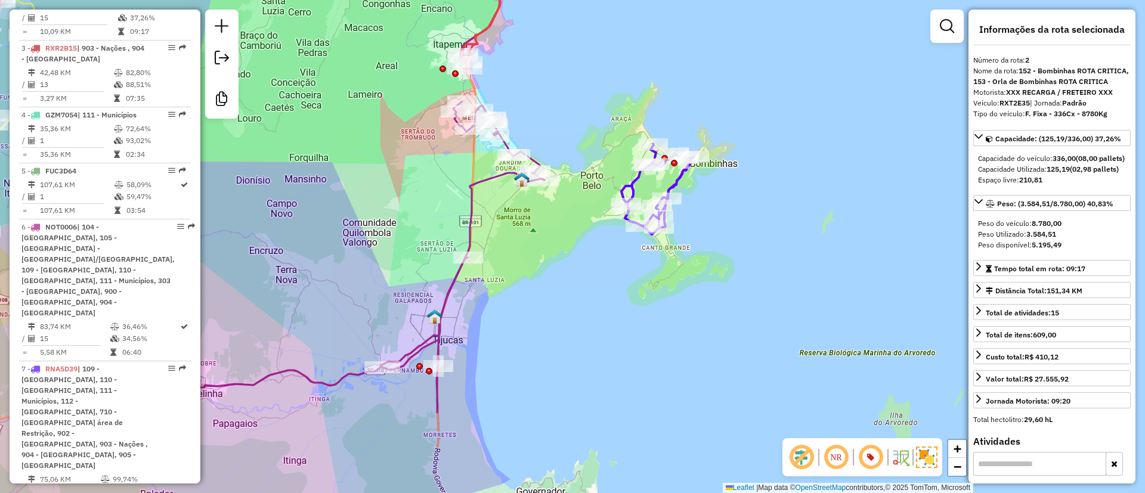
scroll to position [577, 0]
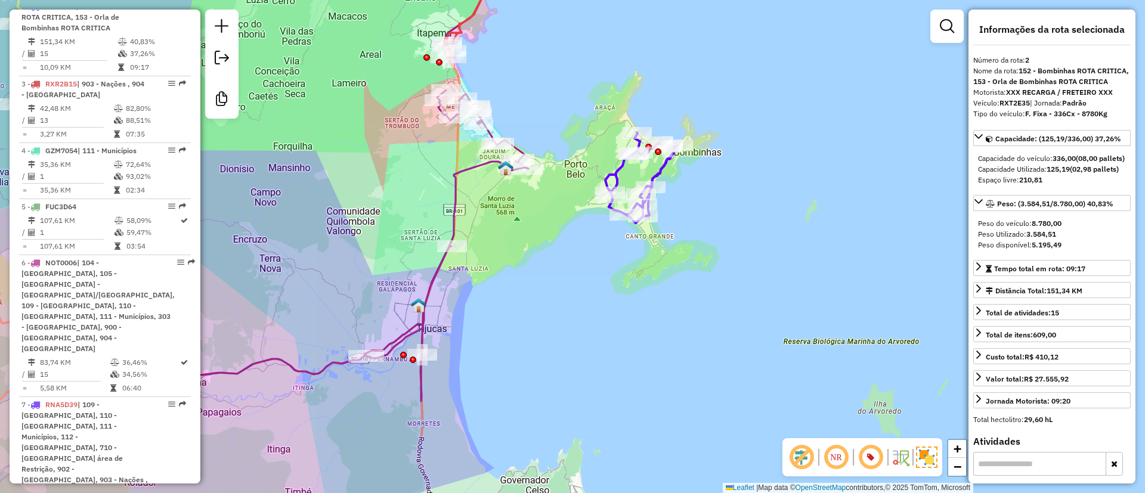
drag, startPoint x: 620, startPoint y: 167, endPoint x: 609, endPoint y: 159, distance: 13.1
click at [609, 159] on icon at bounding box center [641, 177] width 73 height 91
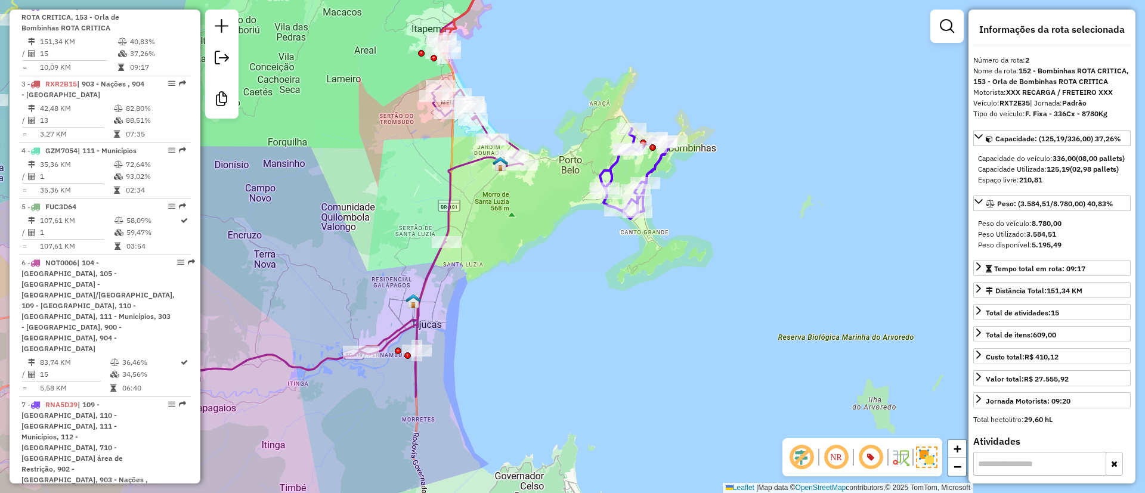
click at [617, 163] on icon at bounding box center [636, 173] width 73 height 91
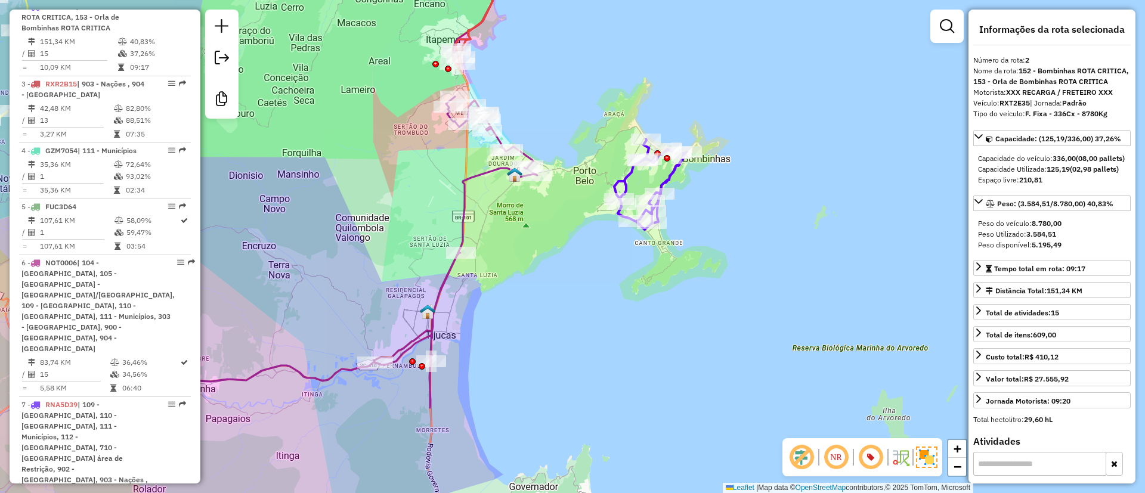
drag, startPoint x: 647, startPoint y: 166, endPoint x: 667, endPoint y: 185, distance: 27.0
click at [667, 185] on icon at bounding box center [650, 184] width 73 height 91
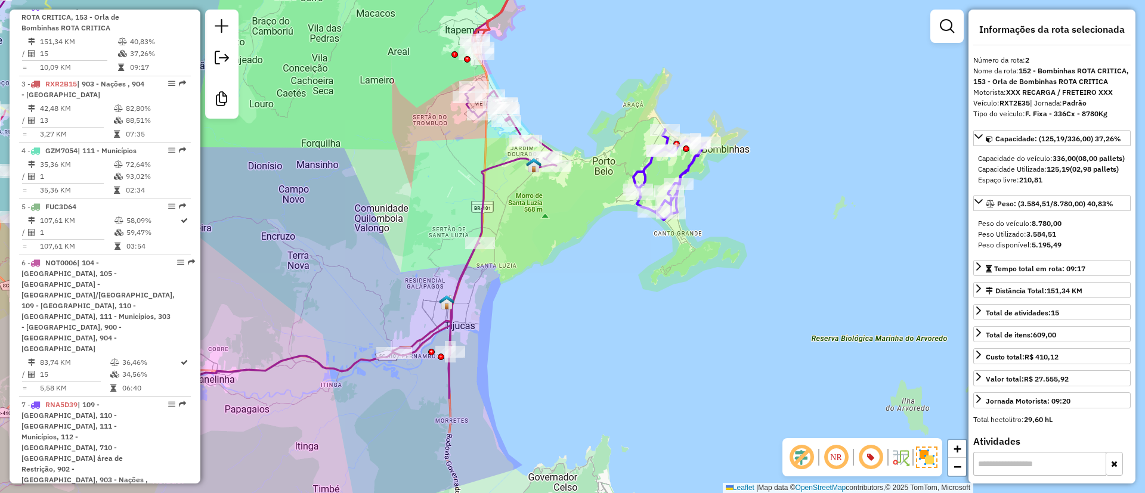
drag, startPoint x: 587, startPoint y: 188, endPoint x: 597, endPoint y: 171, distance: 19.8
click at [597, 171] on div "Janela de atendimento Grade de atendimento Capacidade Transportadoras Veículos …" at bounding box center [572, 246] width 1145 height 493
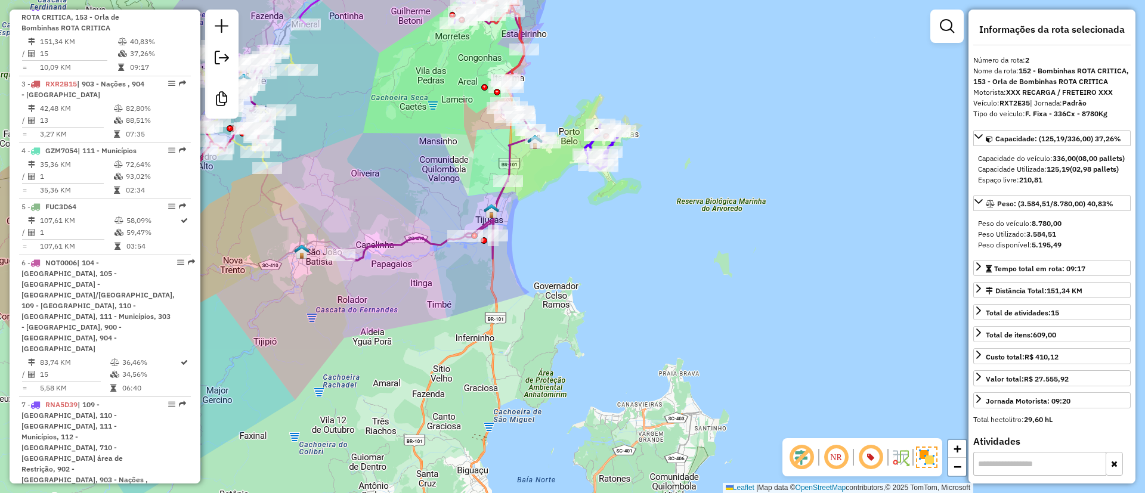
click at [513, 151] on icon at bounding box center [444, 181] width 206 height 157
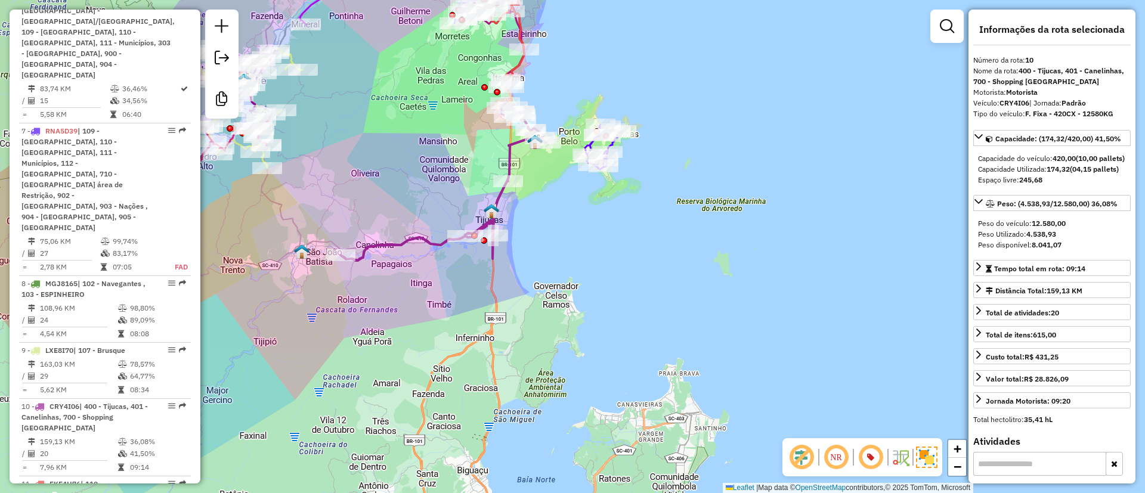
scroll to position [1187, 0]
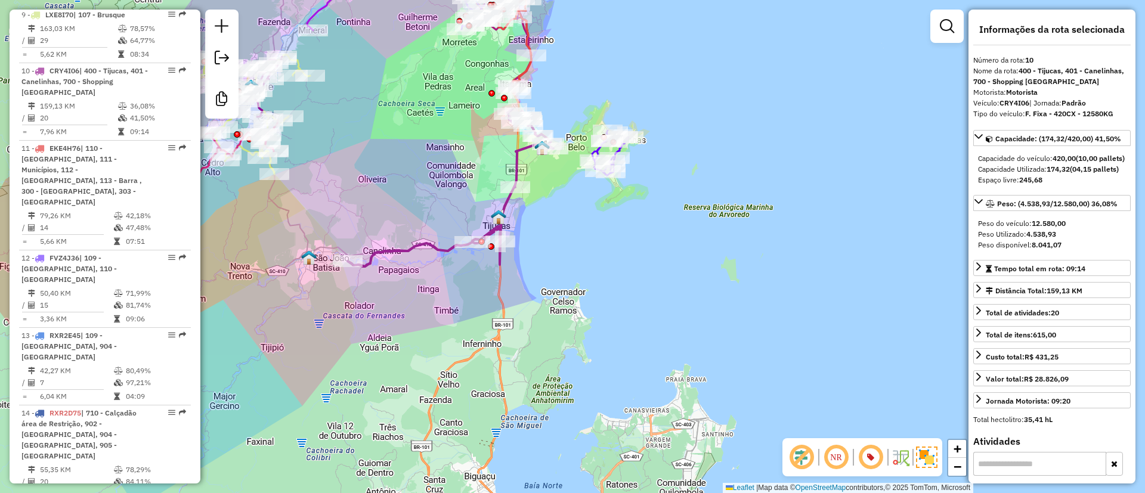
drag, startPoint x: 516, startPoint y: 169, endPoint x: 524, endPoint y: 175, distance: 9.3
click at [524, 175] on icon at bounding box center [451, 187] width 206 height 157
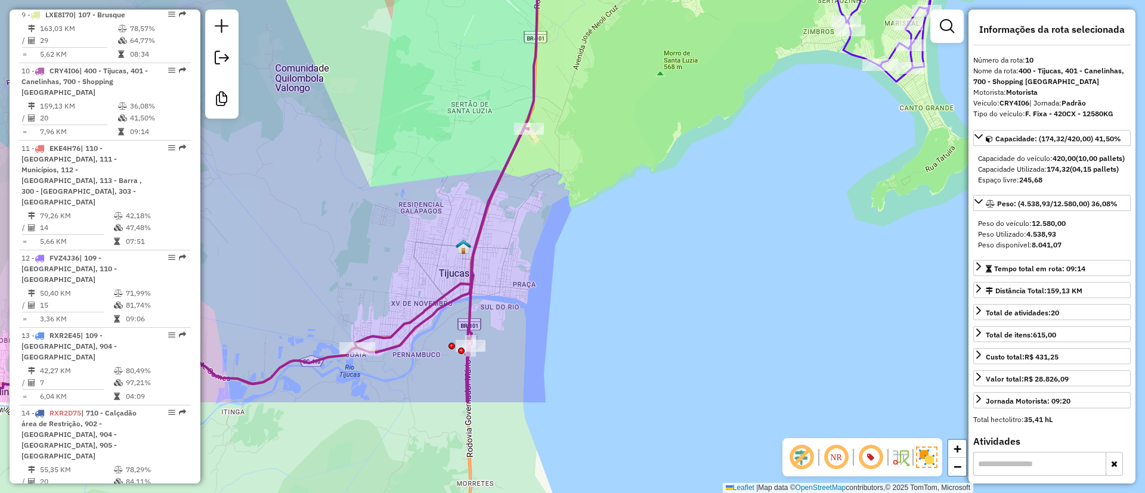
drag, startPoint x: 431, startPoint y: 376, endPoint x: 486, endPoint y: 233, distance: 152.9
click at [486, 234] on icon at bounding box center [320, 109] width 723 height 586
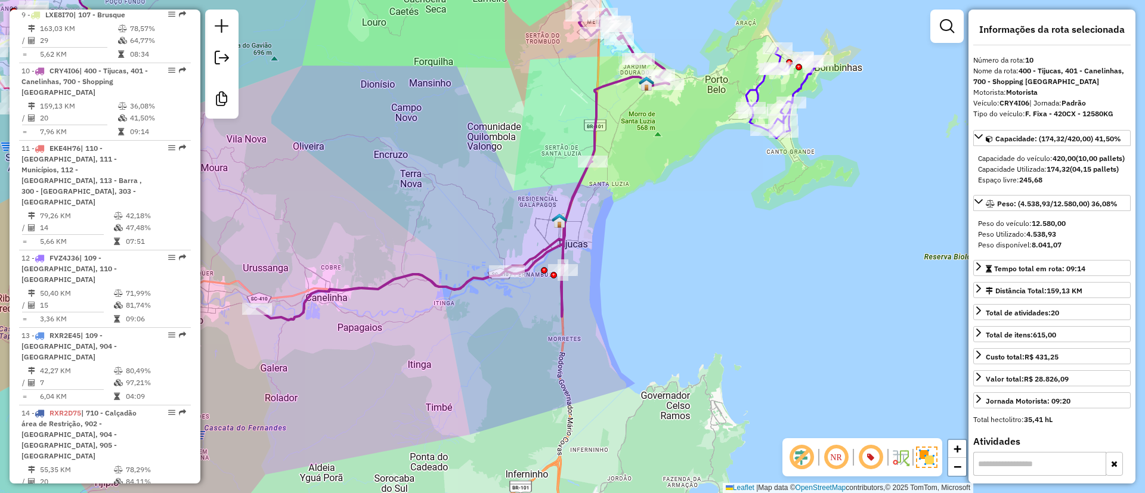
drag, startPoint x: 361, startPoint y: 332, endPoint x: 493, endPoint y: 305, distance: 134.5
click at [481, 313] on div "Janela de atendimento Grade de atendimento Capacidade Transportadoras Veículos …" at bounding box center [572, 246] width 1145 height 493
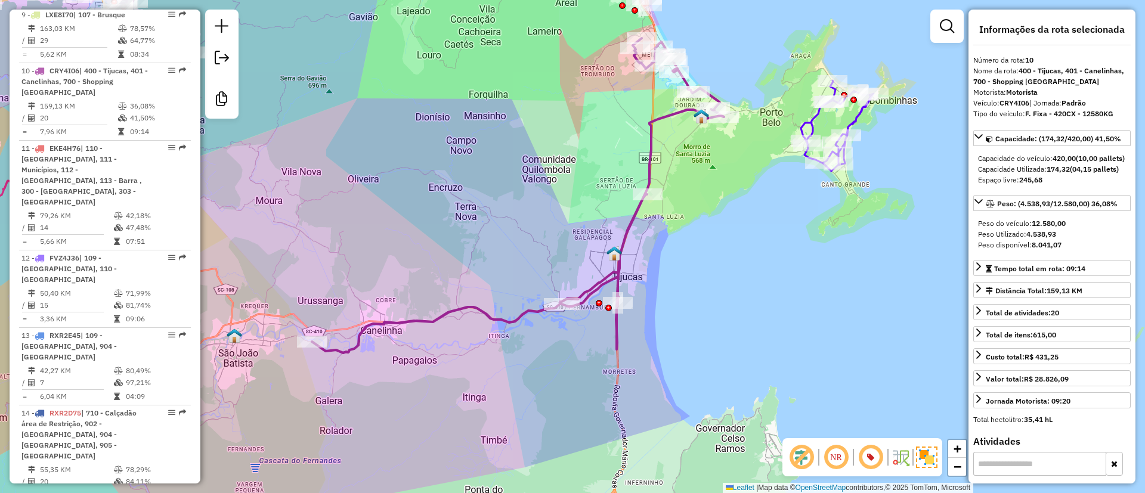
drag, startPoint x: 678, startPoint y: 165, endPoint x: 642, endPoint y: 228, distance: 72.6
click at [685, 187] on div "Janela de atendimento Grade de atendimento Capacidade Transportadoras Veículos …" at bounding box center [572, 246] width 1145 height 493
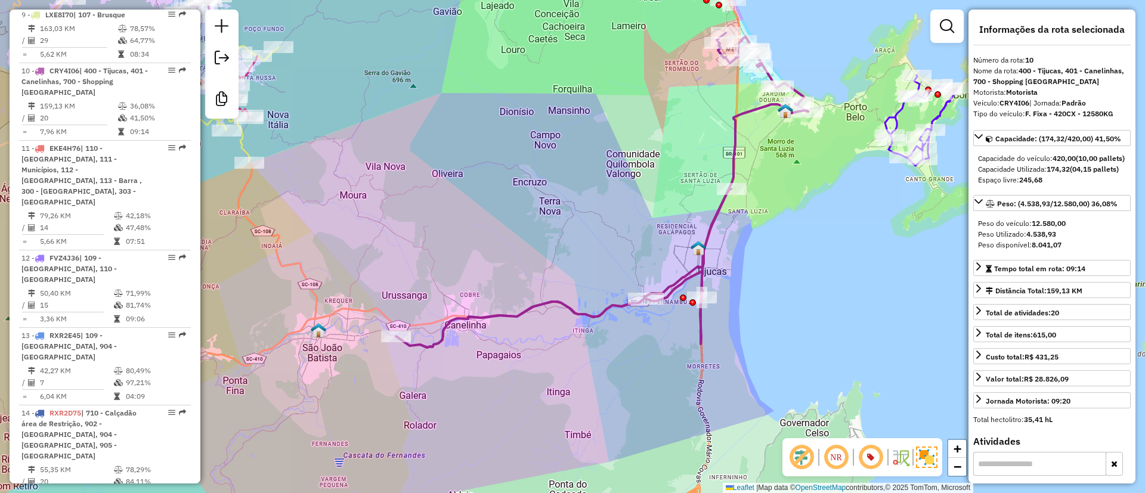
drag, startPoint x: 268, startPoint y: 329, endPoint x: 457, endPoint y: 320, distance: 189.8
click at [457, 320] on div "Janela de atendimento Grade de atendimento Capacidade Transportadoras Veículos …" at bounding box center [572, 246] width 1145 height 493
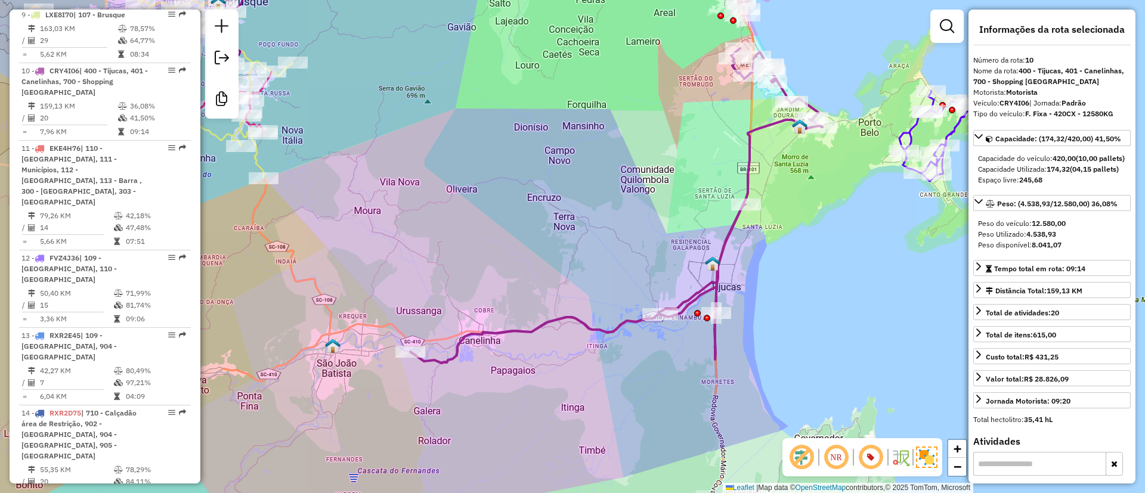
drag, startPoint x: 389, startPoint y: 224, endPoint x: 317, endPoint y: 311, distance: 112.2
click at [329, 233] on div "Janela de atendimento Grade de atendimento Capacidade Transportadoras Veículos …" at bounding box center [572, 246] width 1145 height 493
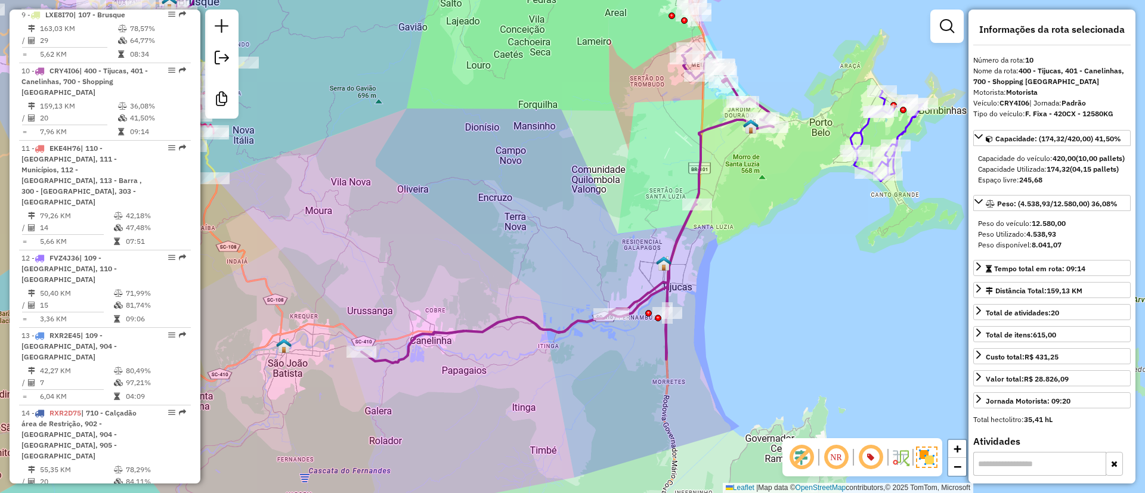
drag, startPoint x: 426, startPoint y: 242, endPoint x: 355, endPoint y: 242, distance: 71.0
click at [355, 242] on div "Janela de atendimento Grade de atendimento Capacidade Transportadoras Veículos …" at bounding box center [572, 246] width 1145 height 493
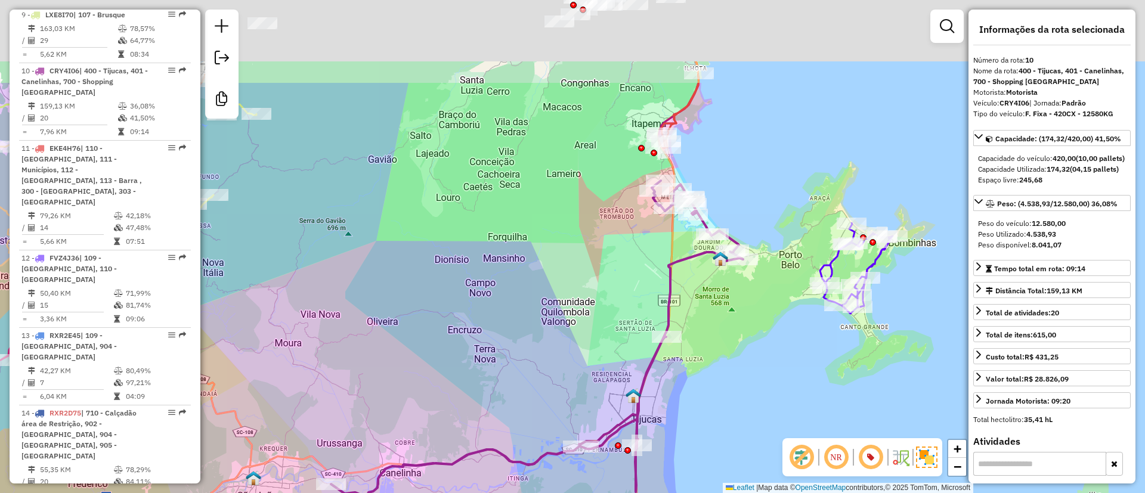
drag, startPoint x: 716, startPoint y: 57, endPoint x: 717, endPoint y: 191, distance: 134.2
click at [717, 191] on div "Janela de atendimento Grade de atendimento Capacidade Transportadoras Veículos …" at bounding box center [572, 246] width 1145 height 493
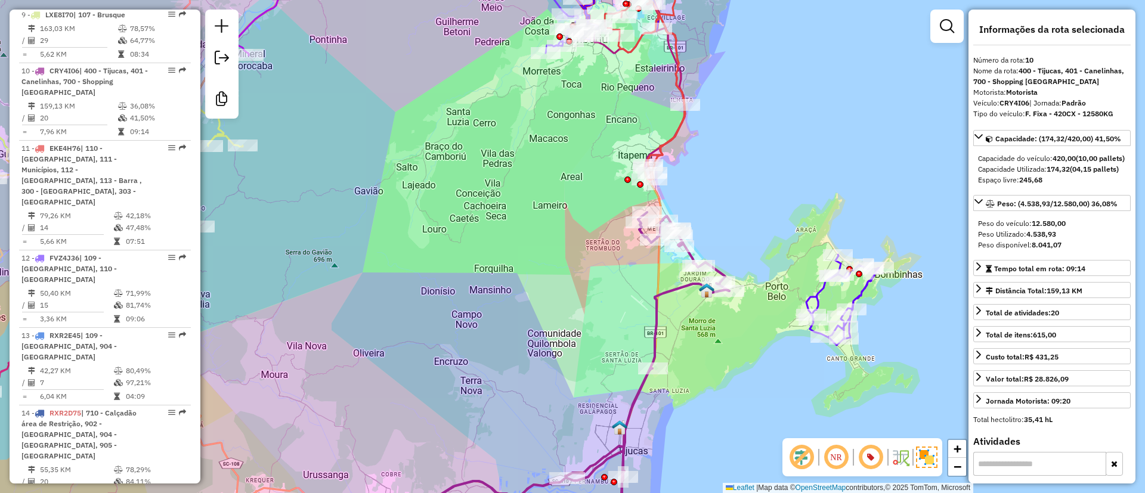
drag, startPoint x: 646, startPoint y: 105, endPoint x: 618, endPoint y: 156, distance: 57.9
click at [618, 155] on div "Janela de atendimento Grade de atendimento Capacidade Transportadoras Veículos …" at bounding box center [572, 246] width 1145 height 493
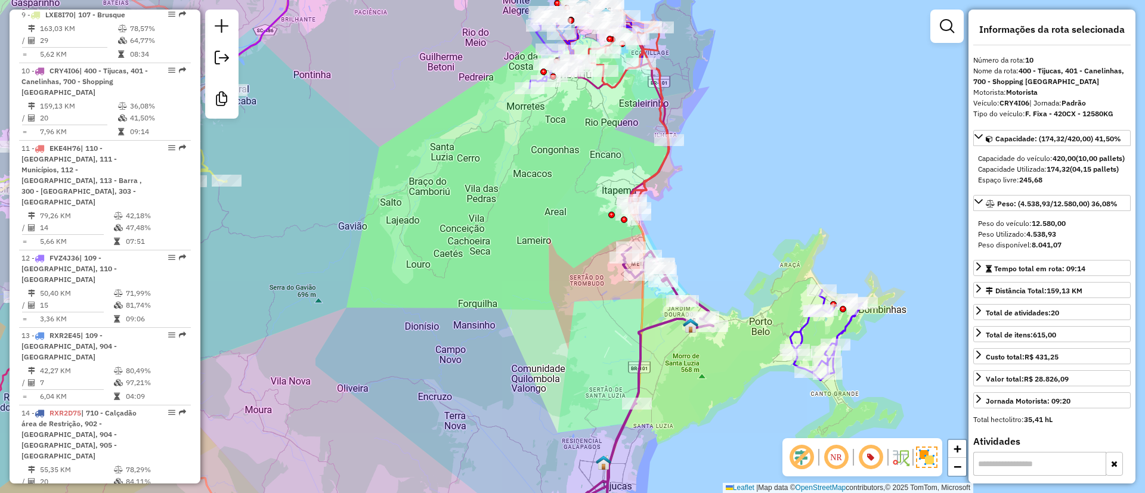
drag, startPoint x: 679, startPoint y: 88, endPoint x: 686, endPoint y: 129, distance: 41.3
click at [686, 128] on div "Janela de atendimento Grade de atendimento Capacidade Transportadoras Veículos …" at bounding box center [572, 246] width 1145 height 493
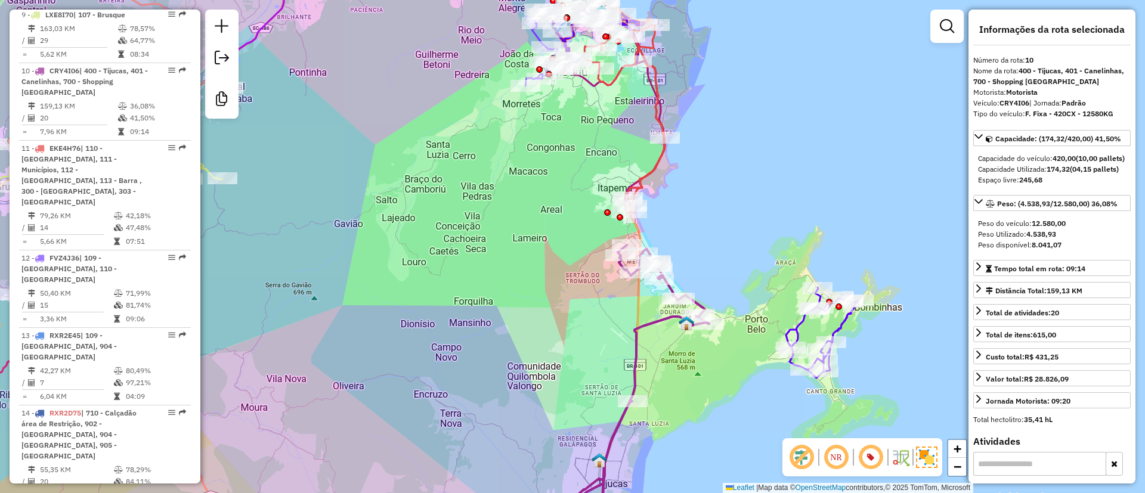
drag, startPoint x: 677, startPoint y: 232, endPoint x: 663, endPoint y: 190, distance: 44.7
click at [664, 190] on div "Janela de atendimento Grade de atendimento Capacidade Transportadoras Veículos …" at bounding box center [572, 246] width 1145 height 493
drag, startPoint x: 683, startPoint y: 185, endPoint x: 679, endPoint y: 179, distance: 7.3
click at [680, 181] on div "Janela de atendimento Grade de atendimento Capacidade Transportadoras Veículos …" at bounding box center [572, 246] width 1145 height 493
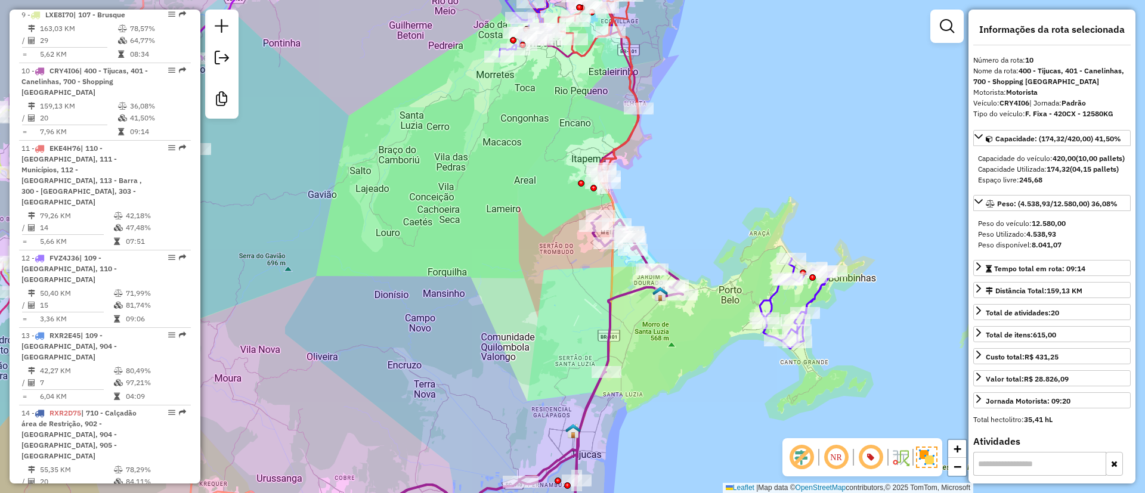
drag, startPoint x: 640, startPoint y: 293, endPoint x: 635, endPoint y: 301, distance: 8.6
click at [635, 301] on div "Janela de atendimento Grade de atendimento Capacidade Transportadoras Veículos …" at bounding box center [572, 246] width 1145 height 493
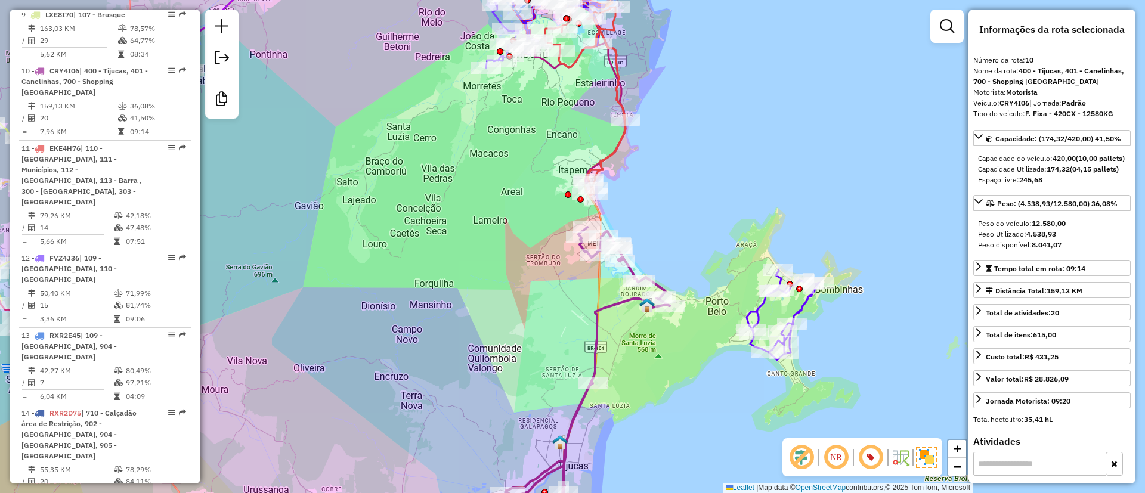
click at [586, 321] on div "Janela de atendimento Grade de atendimento Capacidade Transportadoras Veículos …" at bounding box center [572, 246] width 1145 height 493
click at [629, 271] on icon at bounding box center [462, 385] width 412 height 314
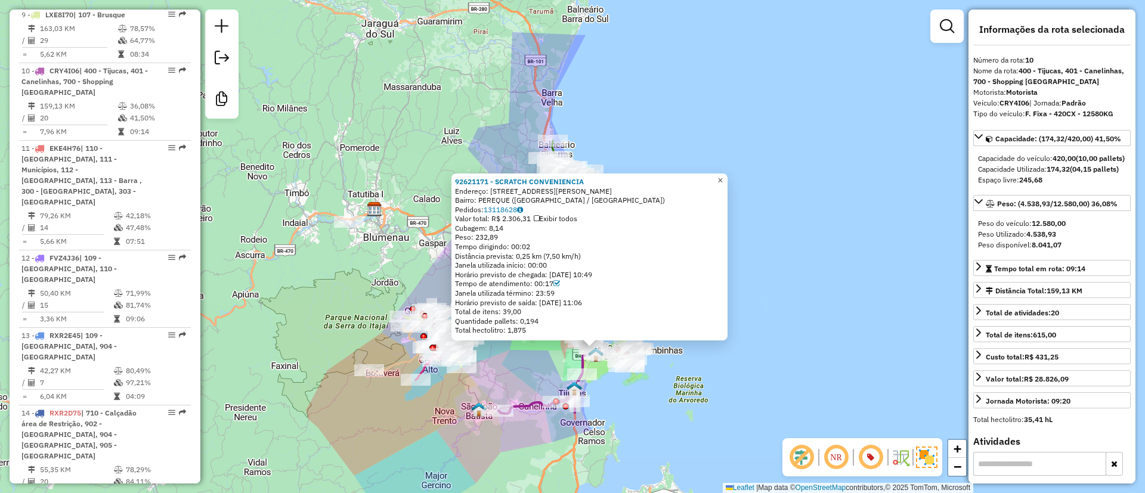
click at [723, 177] on span "×" at bounding box center [719, 180] width 5 height 10
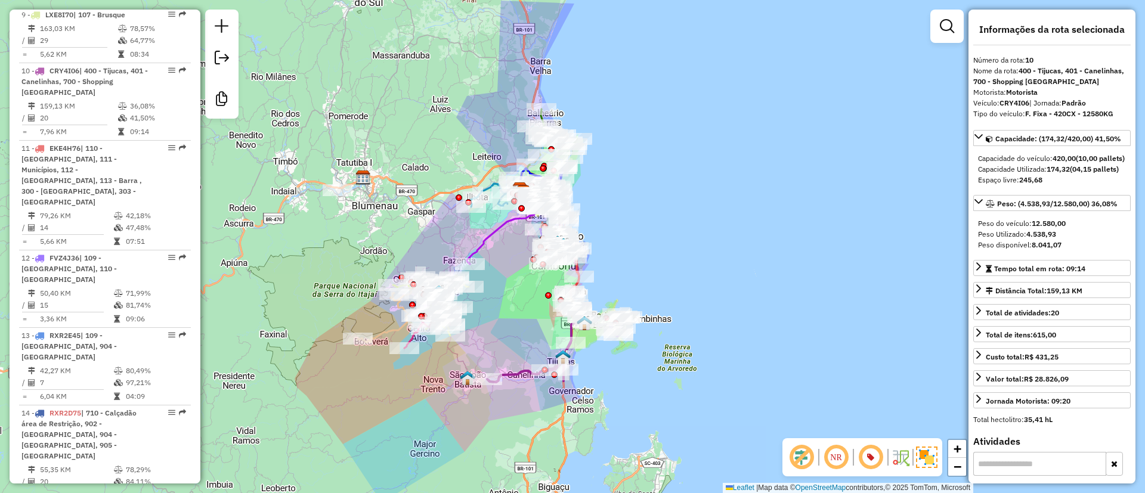
drag, startPoint x: 639, startPoint y: 247, endPoint x: 636, endPoint y: 240, distance: 7.5
click at [637, 238] on div "Janela de atendimento Grade de atendimento Capacidade Transportadoras Veículos …" at bounding box center [572, 246] width 1145 height 493
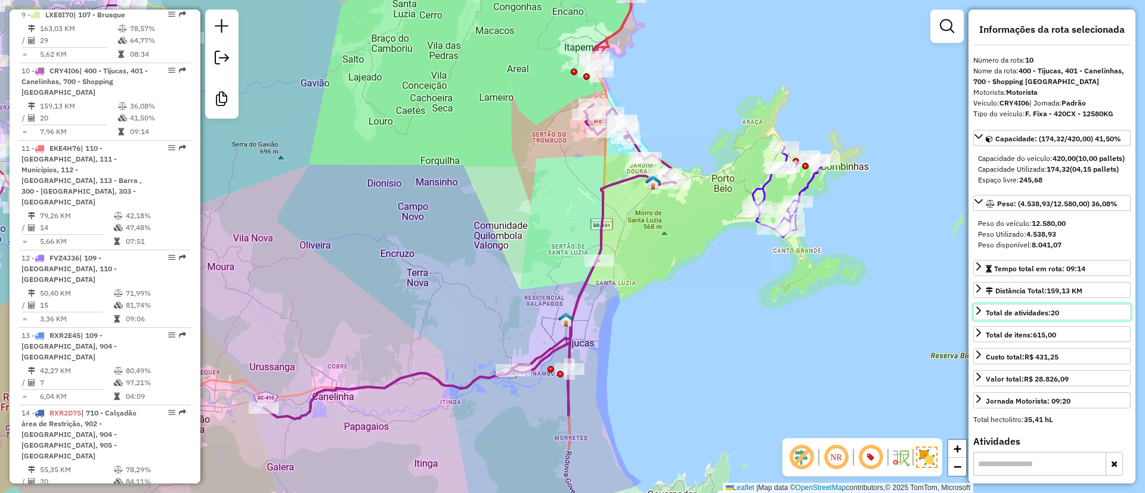
drag, startPoint x: 1073, startPoint y: 332, endPoint x: 1057, endPoint y: 332, distance: 16.7
click at [1057, 320] on link "Total de atividades: 20" at bounding box center [1051, 312] width 157 height 16
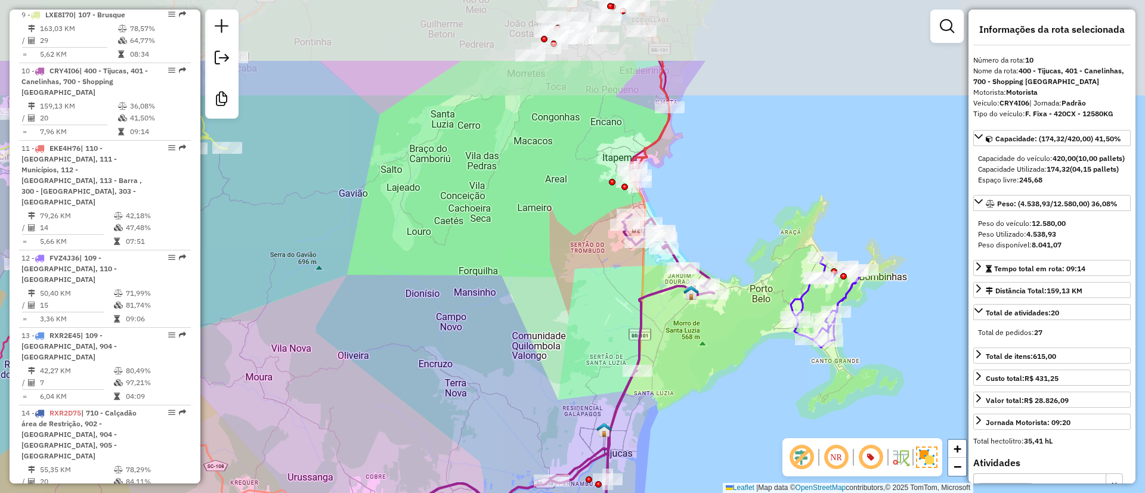
drag, startPoint x: 670, startPoint y: 129, endPoint x: 685, endPoint y: 225, distance: 96.6
click at [685, 225] on div "Janela de atendimento Grade de atendimento Capacidade Transportadoras Veículos …" at bounding box center [572, 246] width 1145 height 493
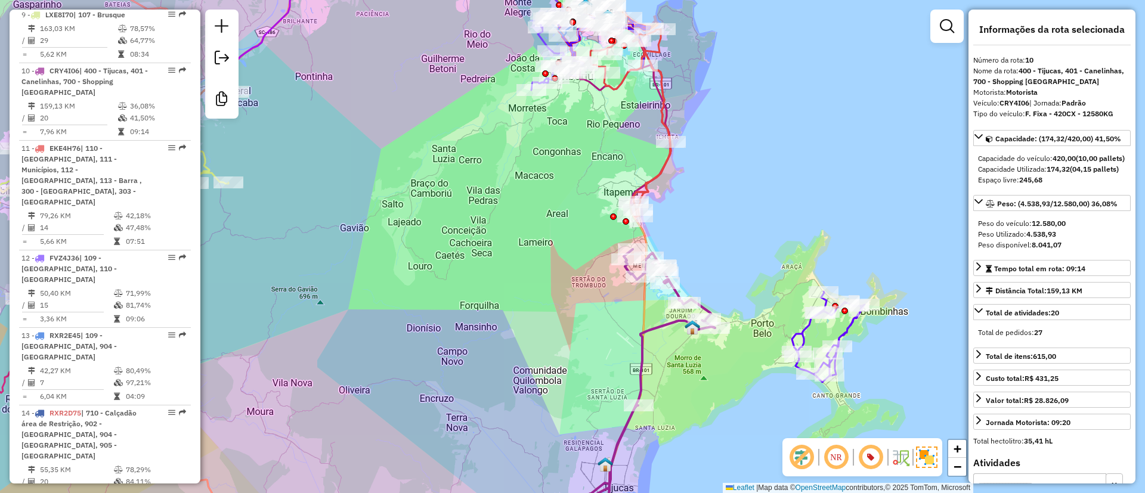
click at [658, 171] on icon at bounding box center [630, 120] width 81 height 193
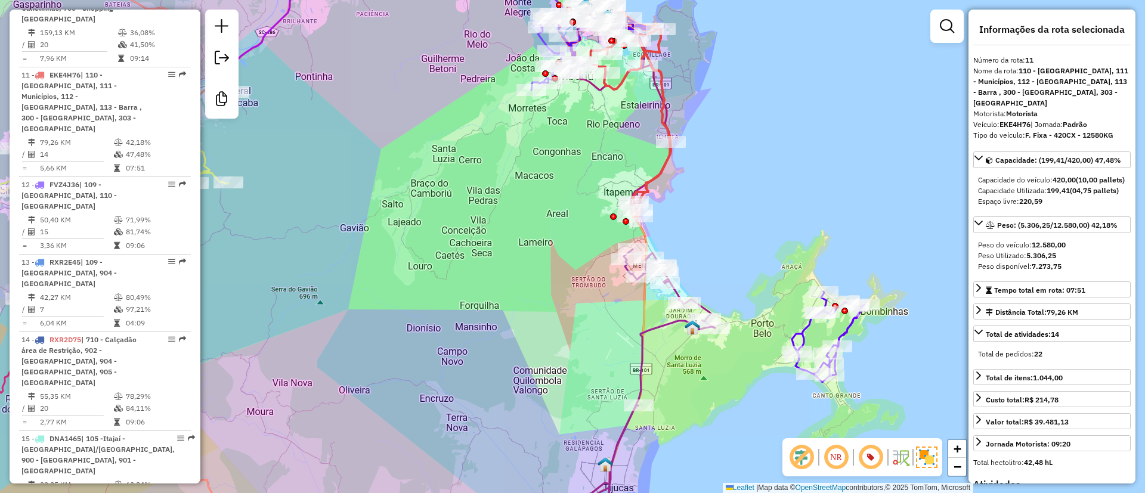
scroll to position [1264, 0]
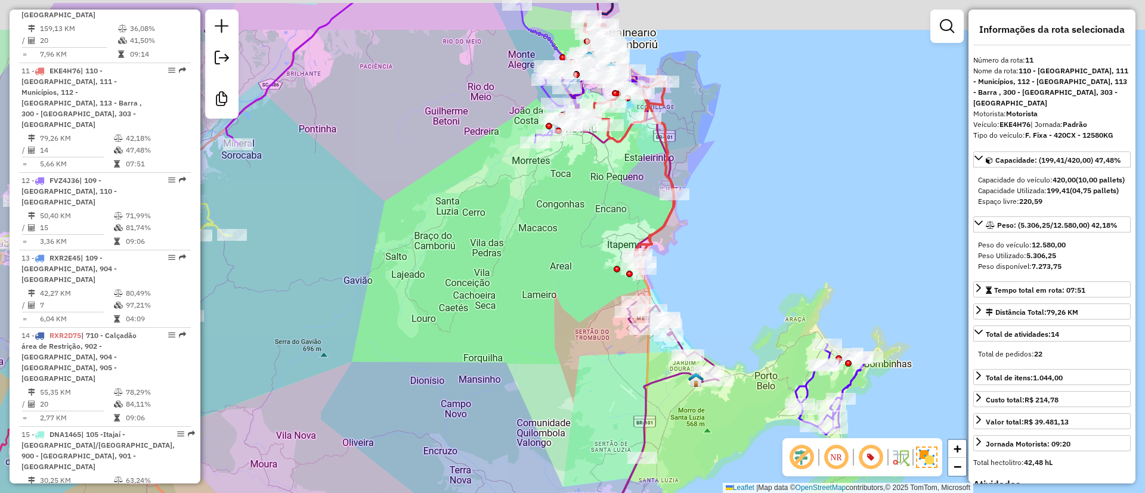
drag, startPoint x: 634, startPoint y: 158, endPoint x: 637, endPoint y: 215, distance: 56.8
click at [637, 215] on div "Janela de atendimento Grade de atendimento Capacidade Transportadoras Veículos …" at bounding box center [572, 246] width 1145 height 493
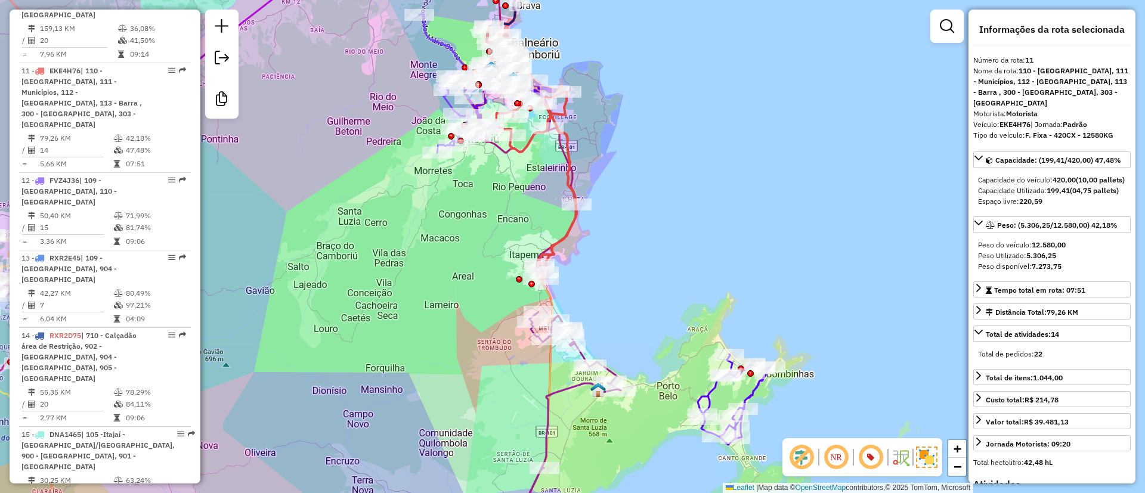
drag, startPoint x: 652, startPoint y: 296, endPoint x: 639, endPoint y: 382, distance: 86.9
click at [583, 299] on div "Janela de atendimento Grade de atendimento Capacidade Transportadoras Veículos …" at bounding box center [572, 246] width 1145 height 493
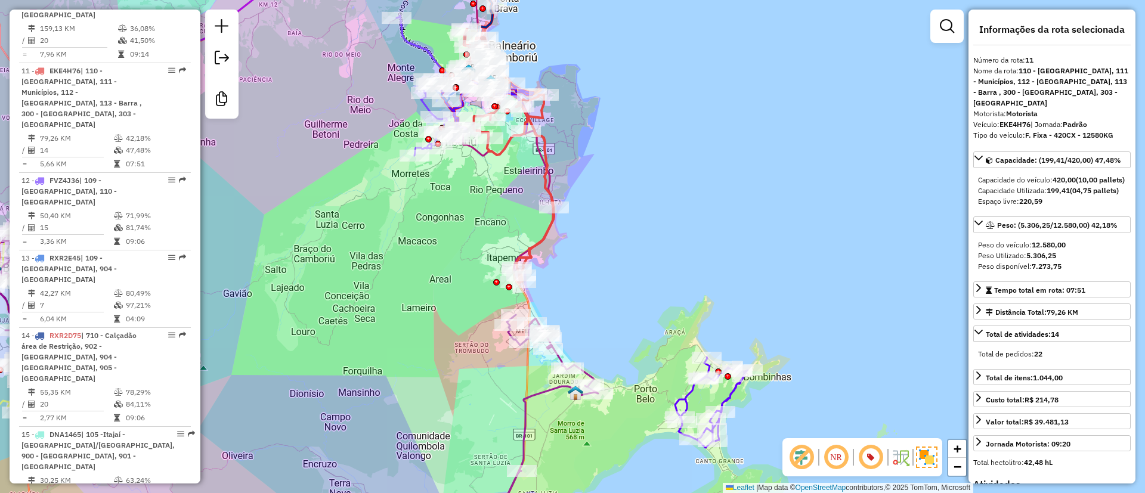
drag, startPoint x: 657, startPoint y: 324, endPoint x: 710, endPoint y: 372, distance: 71.0
click at [709, 372] on div "Janela de atendimento Grade de atendimento Capacidade Transportadoras Veículos …" at bounding box center [572, 246] width 1145 height 493
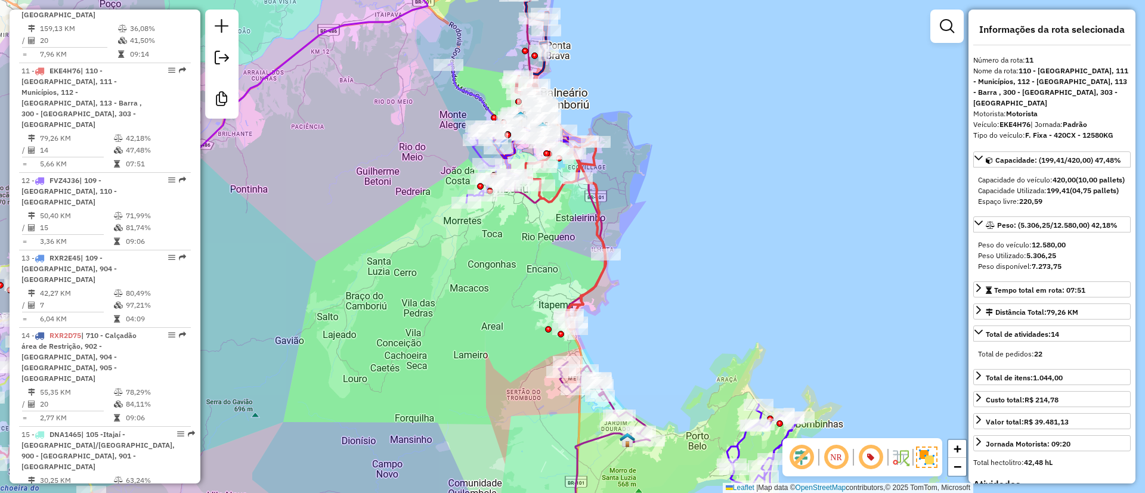
click at [581, 299] on icon at bounding box center [565, 233] width 81 height 193
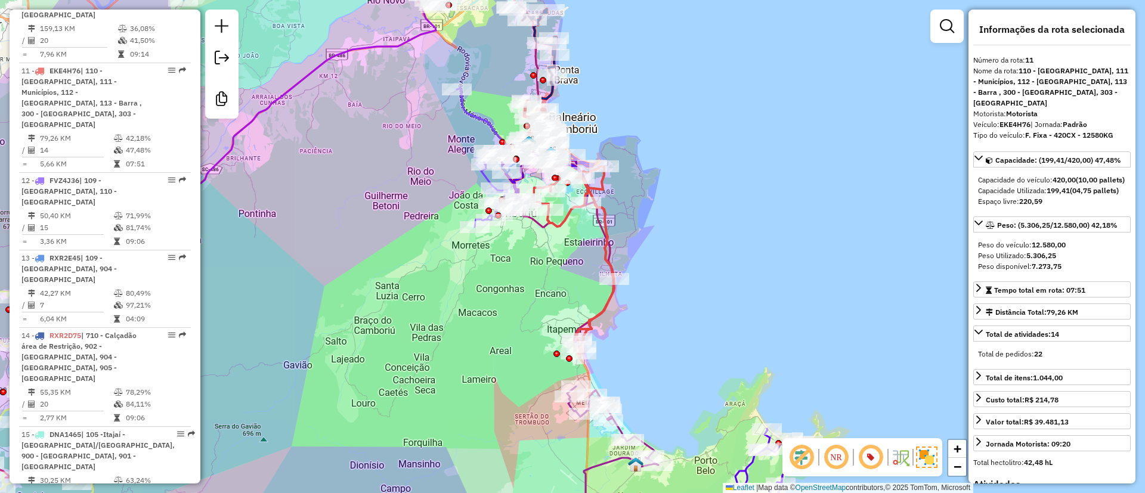
drag, startPoint x: 621, startPoint y: 312, endPoint x: 623, endPoint y: 319, distance: 7.4
click at [623, 319] on div "Janela de atendimento Grade de atendimento Capacidade Transportadoras Veículos …" at bounding box center [572, 246] width 1145 height 493
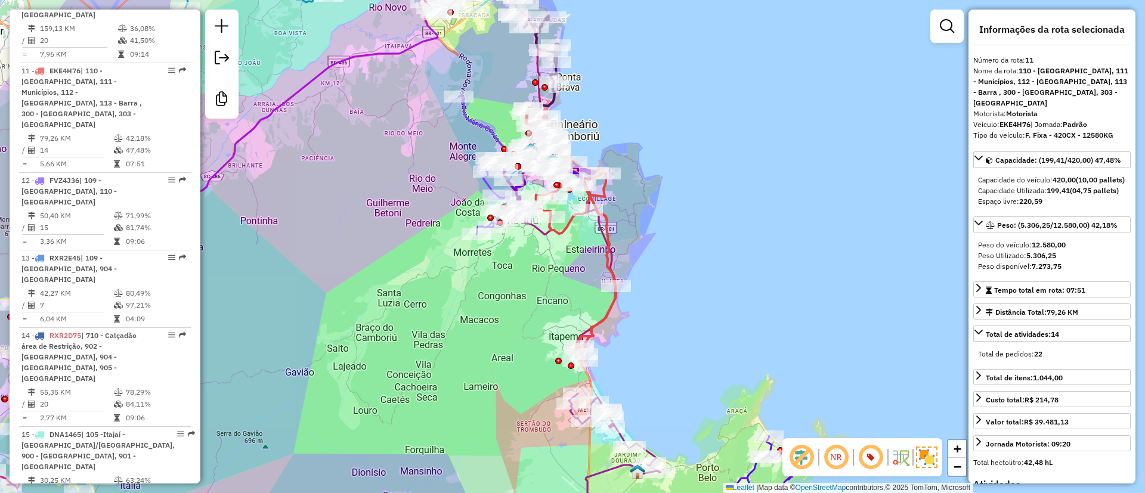
drag, startPoint x: 1048, startPoint y: 193, endPoint x: 1095, endPoint y: 190, distance: 46.6
click at [1094, 190] on div "Capacidade Utilizada: 199,41 (04,75 pallets)" at bounding box center [1052, 190] width 148 height 11
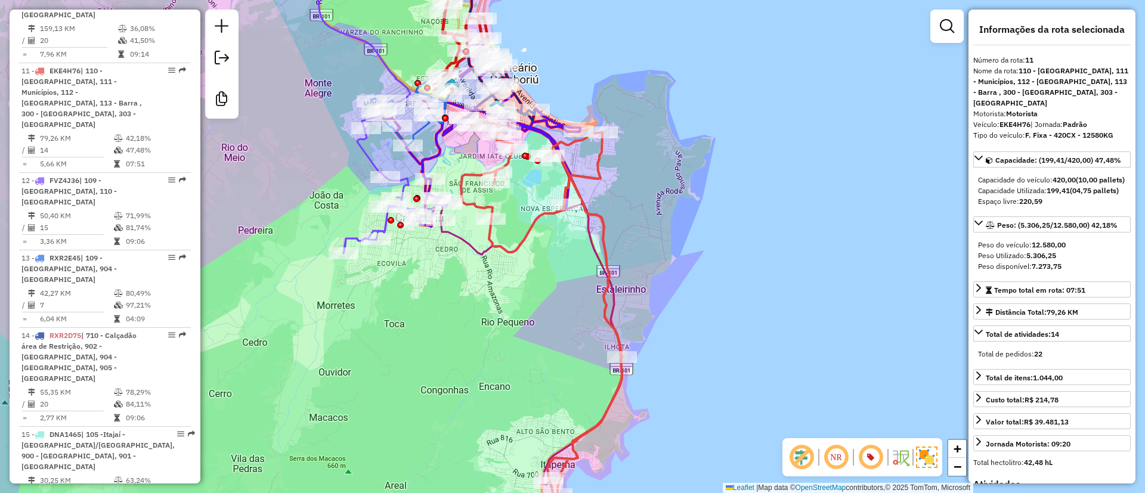
click at [586, 174] on icon at bounding box center [541, 315] width 161 height 386
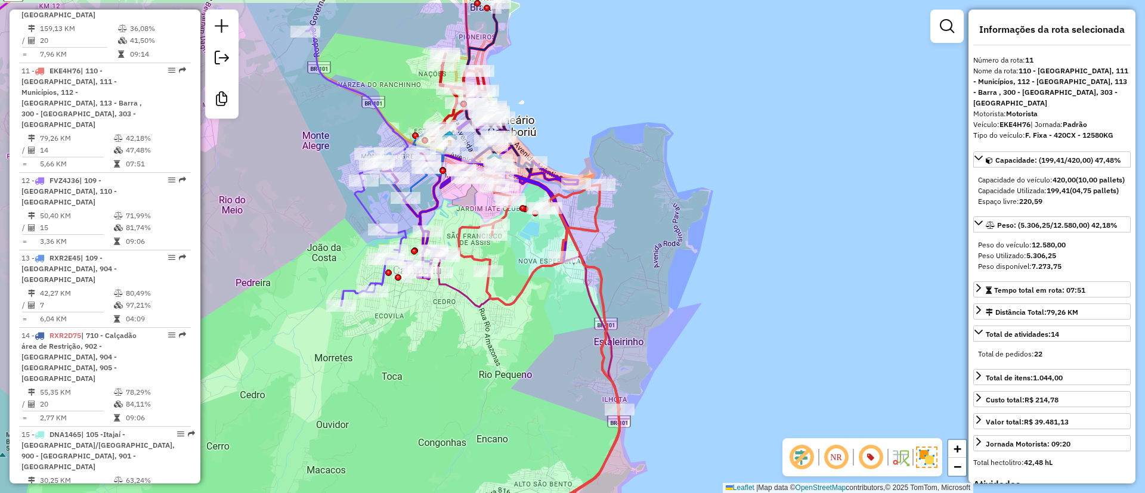
drag, startPoint x: 618, startPoint y: 190, endPoint x: 615, endPoint y: 240, distance: 50.2
click at [615, 240] on div "Janela de atendimento Grade de atendimento Capacidade Transportadoras Veículos …" at bounding box center [572, 246] width 1145 height 493
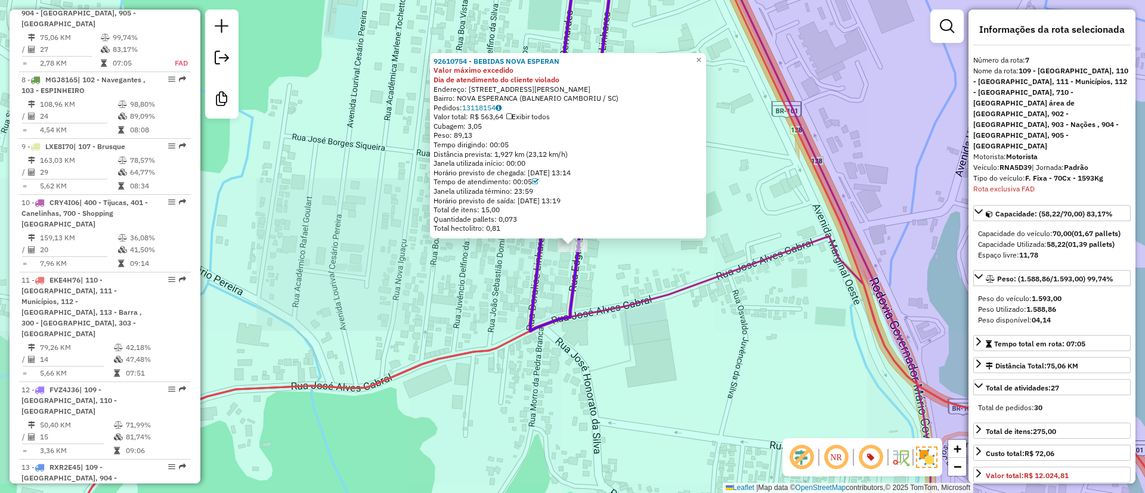
scroll to position [943, 0]
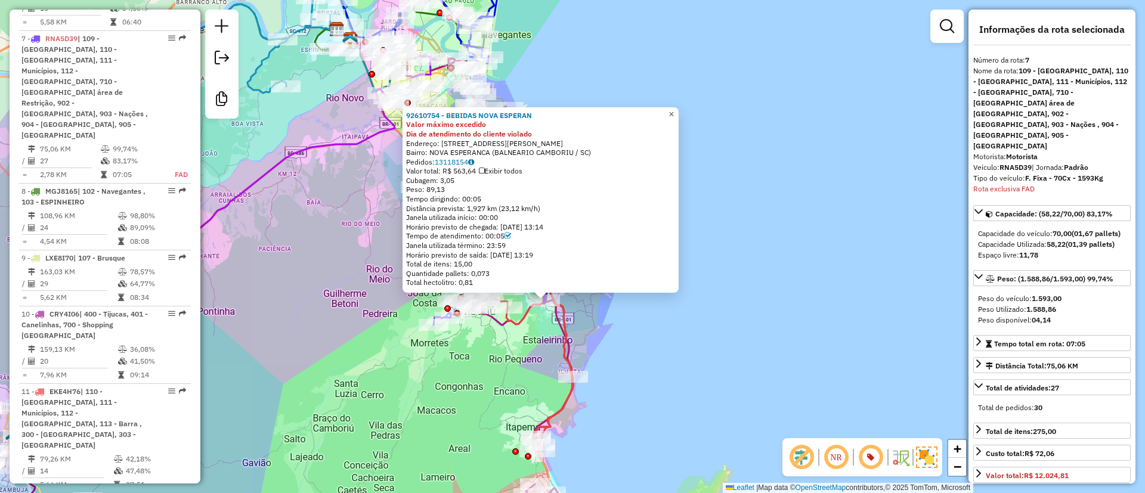
click at [674, 109] on span "×" at bounding box center [670, 114] width 5 height 10
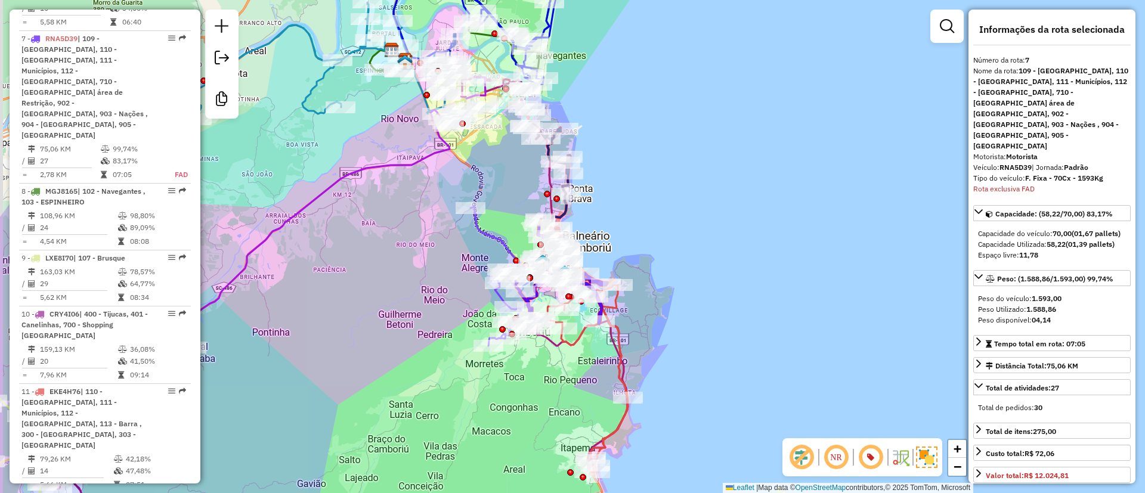
click at [627, 182] on div "Janela de atendimento Grade de atendimento Capacidade Transportadoras Veículos …" at bounding box center [572, 246] width 1145 height 493
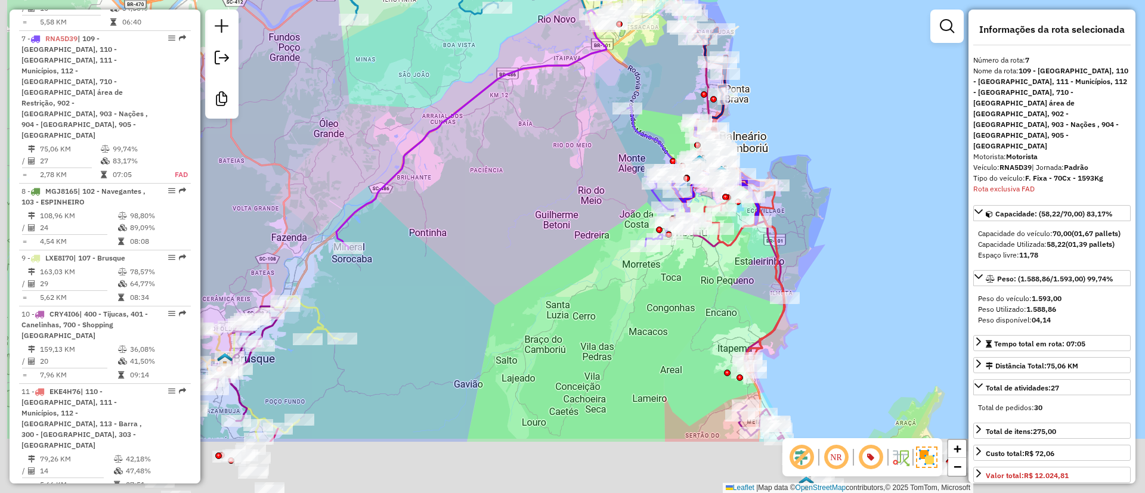
drag, startPoint x: 283, startPoint y: 283, endPoint x: 443, endPoint y: 180, distance: 189.9
click at [442, 181] on div "Janela de atendimento Grade de atendimento Capacidade Transportadoras Veículos …" at bounding box center [572, 246] width 1145 height 493
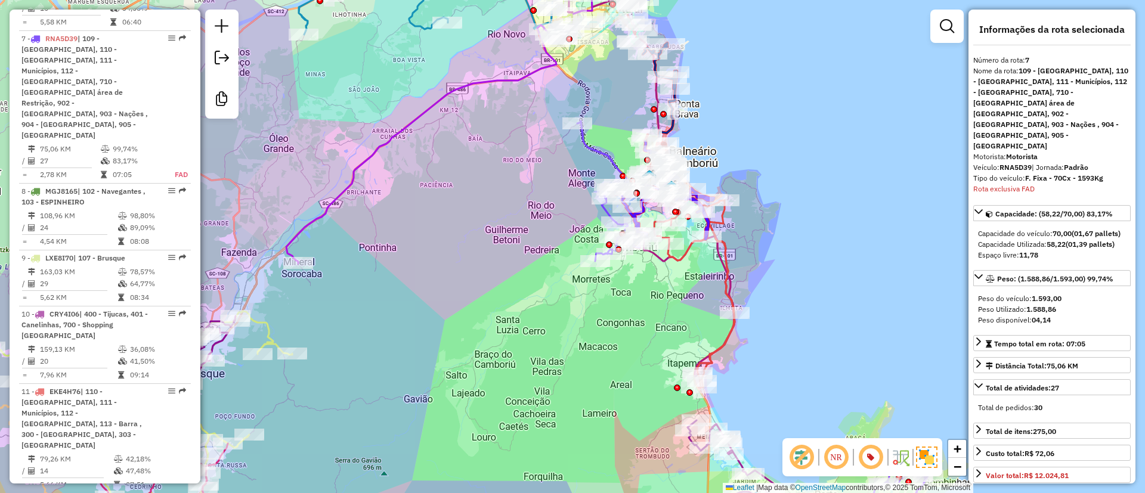
drag, startPoint x: 525, startPoint y: 215, endPoint x: 473, endPoint y: 231, distance: 54.1
click at [473, 231] on div "Janela de atendimento Grade de atendimento Capacidade Transportadoras Veículos …" at bounding box center [572, 246] width 1145 height 493
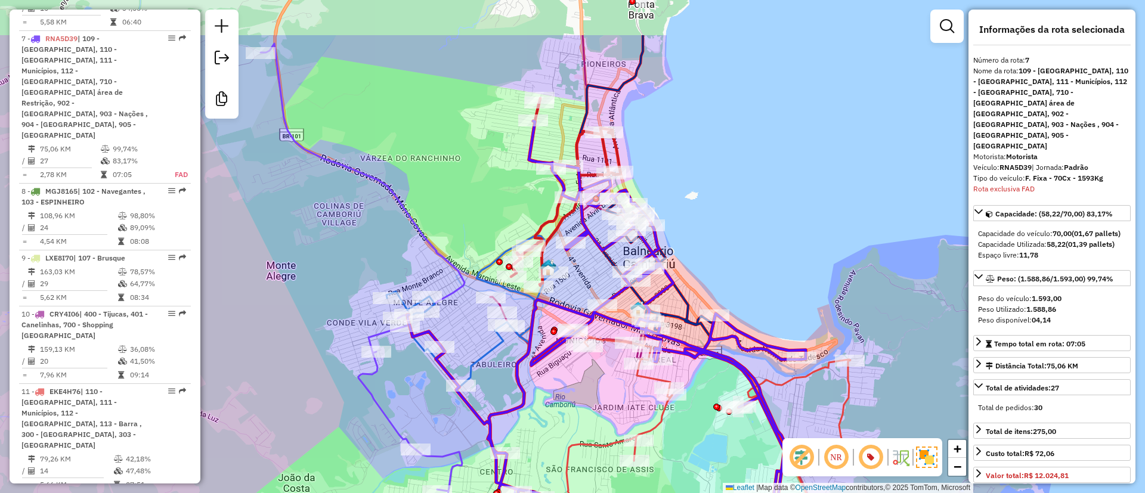
drag, startPoint x: 659, startPoint y: 77, endPoint x: 670, endPoint y: 194, distance: 117.4
click at [670, 194] on div "Janela de atendimento Grade de atendimento Capacidade Transportadoras Veículos …" at bounding box center [572, 246] width 1145 height 493
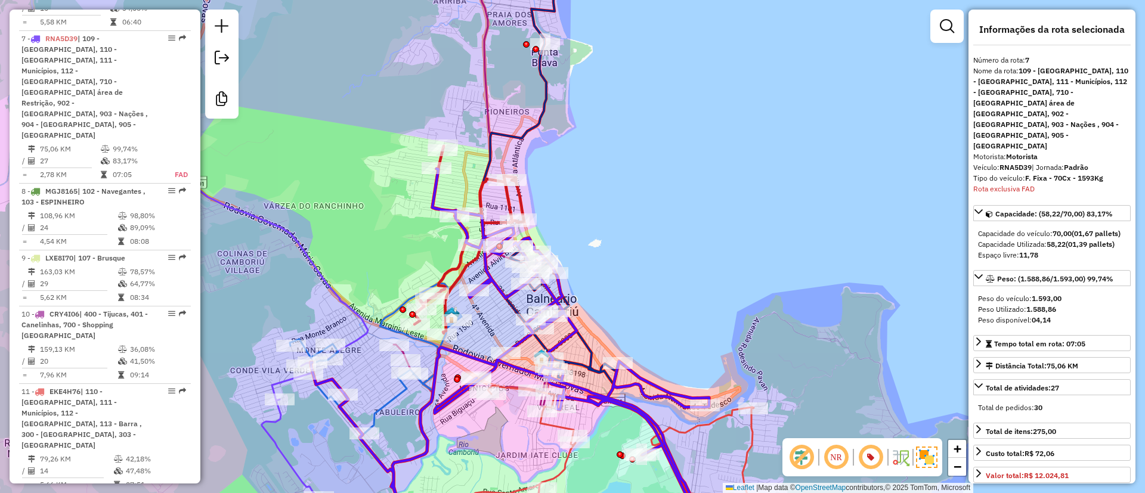
drag, startPoint x: 690, startPoint y: 176, endPoint x: 583, endPoint y: 198, distance: 109.0
click at [586, 194] on div "Janela de atendimento Grade de atendimento Capacidade Transportadoras Veículos …" at bounding box center [572, 246] width 1145 height 493
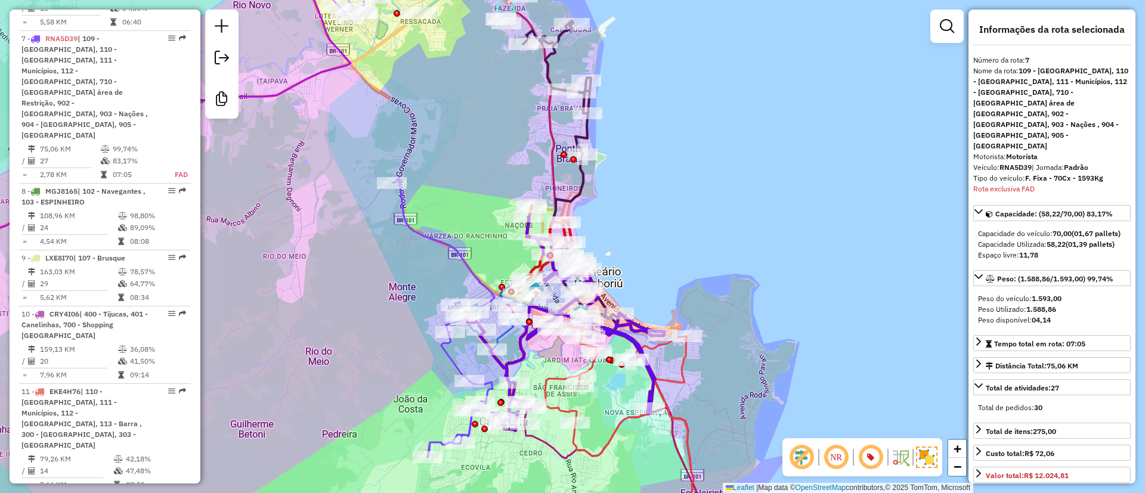
drag, startPoint x: 603, startPoint y: 147, endPoint x: 625, endPoint y: 179, distance: 39.0
click at [625, 179] on div "Janela de atendimento Grade de atendimento Capacidade Transportadoras Veículos …" at bounding box center [572, 246] width 1145 height 493
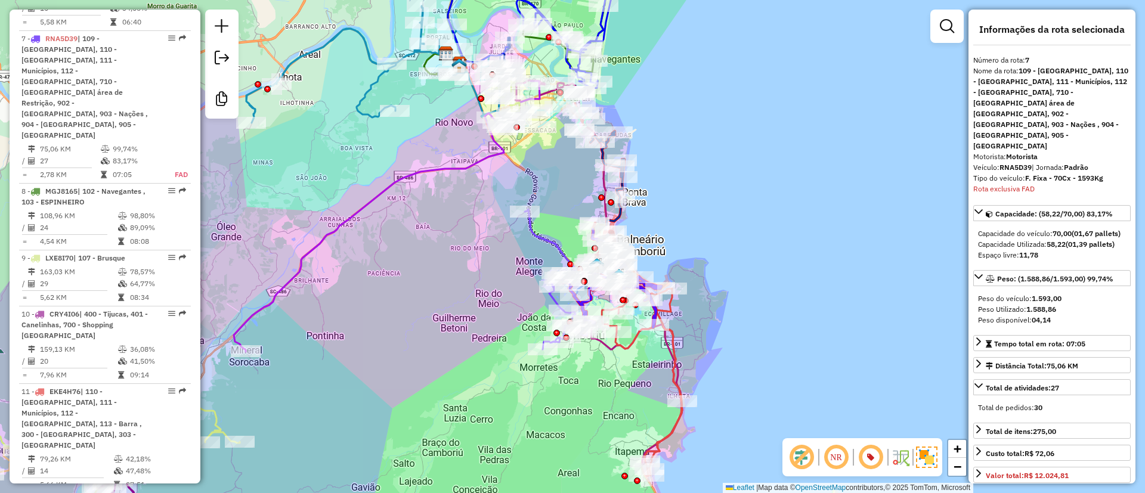
drag, startPoint x: 656, startPoint y: 159, endPoint x: 665, endPoint y: 181, distance: 24.4
click at [665, 181] on div "Janela de atendimento Grade de atendimento Capacidade Transportadoras Veículos …" at bounding box center [572, 246] width 1145 height 493
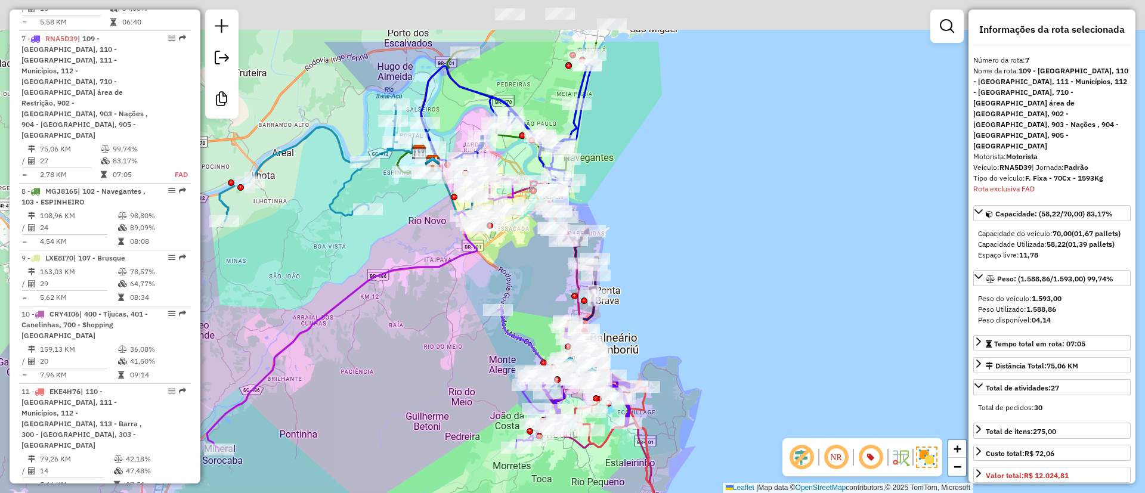
drag, startPoint x: 674, startPoint y: 109, endPoint x: 645, endPoint y: 199, distance: 95.2
click at [645, 199] on div "Janela de atendimento Grade de atendimento Capacidade Transportadoras Veículos …" at bounding box center [572, 246] width 1145 height 493
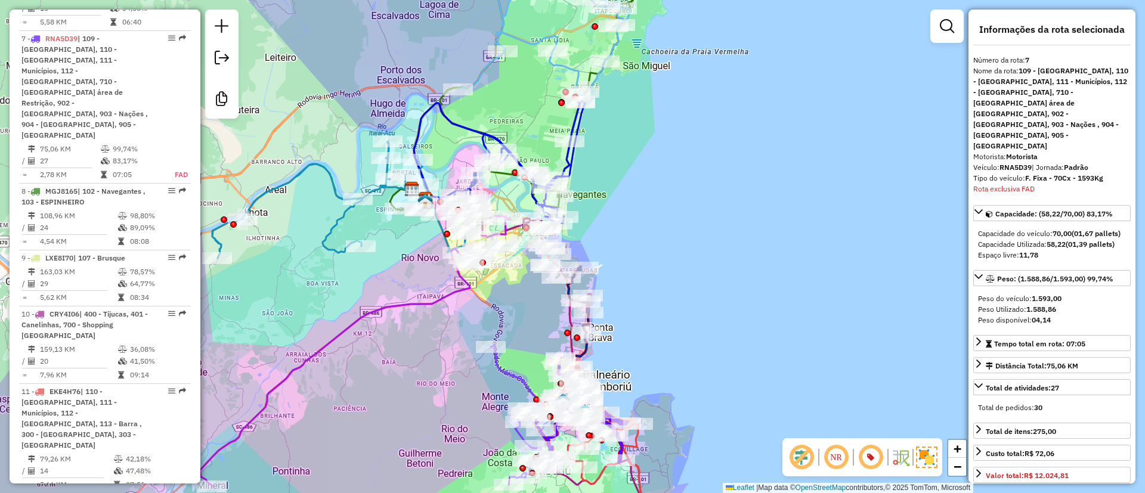
drag, startPoint x: 644, startPoint y: 205, endPoint x: 634, endPoint y: 249, distance: 45.9
click at [634, 249] on div "Janela de atendimento Grade de atendimento Capacidade Transportadoras Veículos …" at bounding box center [572, 246] width 1145 height 493
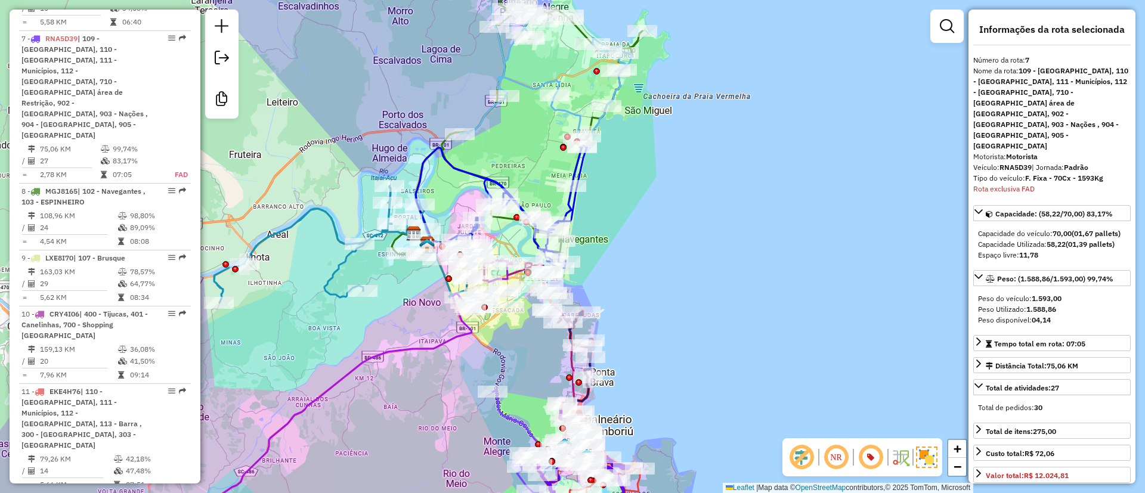
drag, startPoint x: 663, startPoint y: 225, endPoint x: 668, endPoint y: 258, distance: 33.9
click at [668, 258] on div "Janela de atendimento Grade de atendimento Capacidade Transportadoras Veículos …" at bounding box center [572, 246] width 1145 height 493
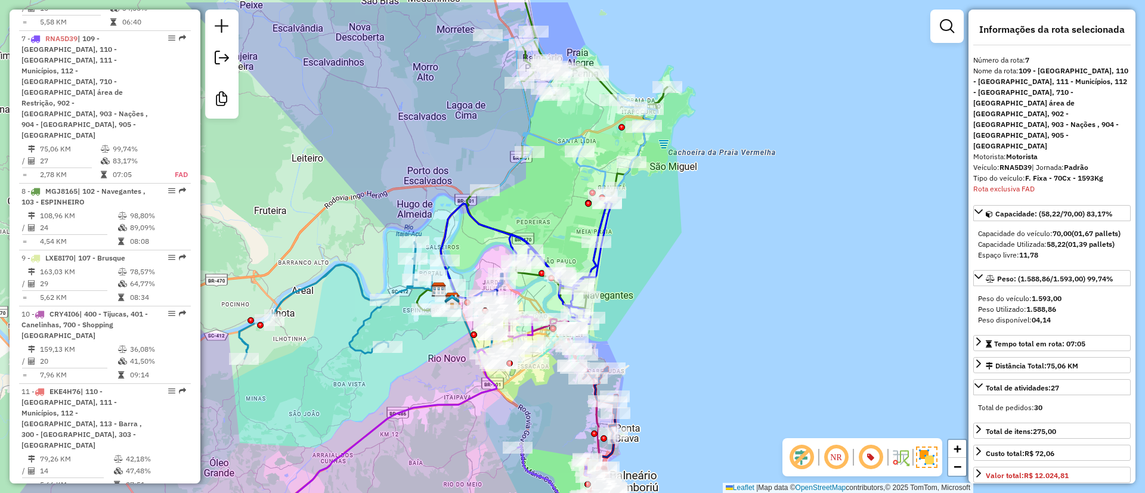
drag, startPoint x: 694, startPoint y: 240, endPoint x: 719, endPoint y: 292, distance: 57.6
click at [719, 292] on div "Janela de atendimento Grade de atendimento Capacidade Transportadoras Veículos …" at bounding box center [572, 246] width 1145 height 493
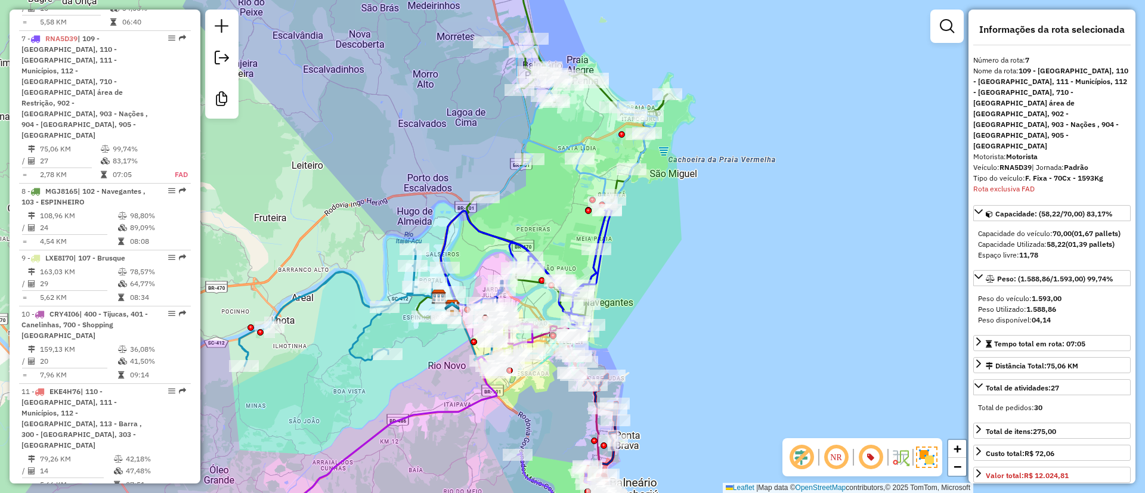
drag, startPoint x: 952, startPoint y: 141, endPoint x: 952, endPoint y: 148, distance: 7.2
click at [952, 148] on div "Janela de atendimento Grade de atendimento Capacidade Transportadoras Veículos …" at bounding box center [572, 246] width 1145 height 493
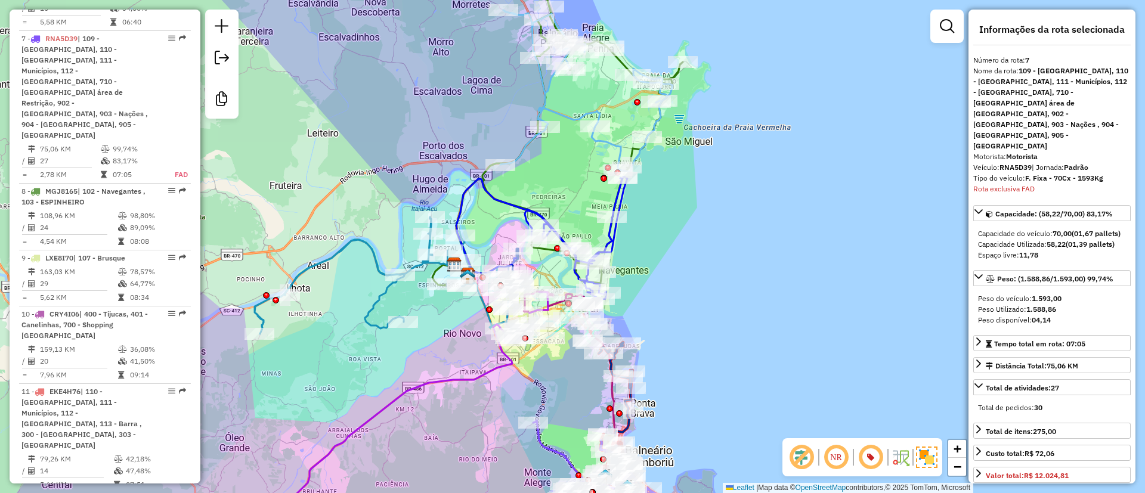
drag, startPoint x: 692, startPoint y: 230, endPoint x: 708, endPoint y: 197, distance: 35.7
click at [708, 197] on div "Janela de atendimento Grade de atendimento Capacidade Transportadoras Veículos …" at bounding box center [572, 246] width 1145 height 493
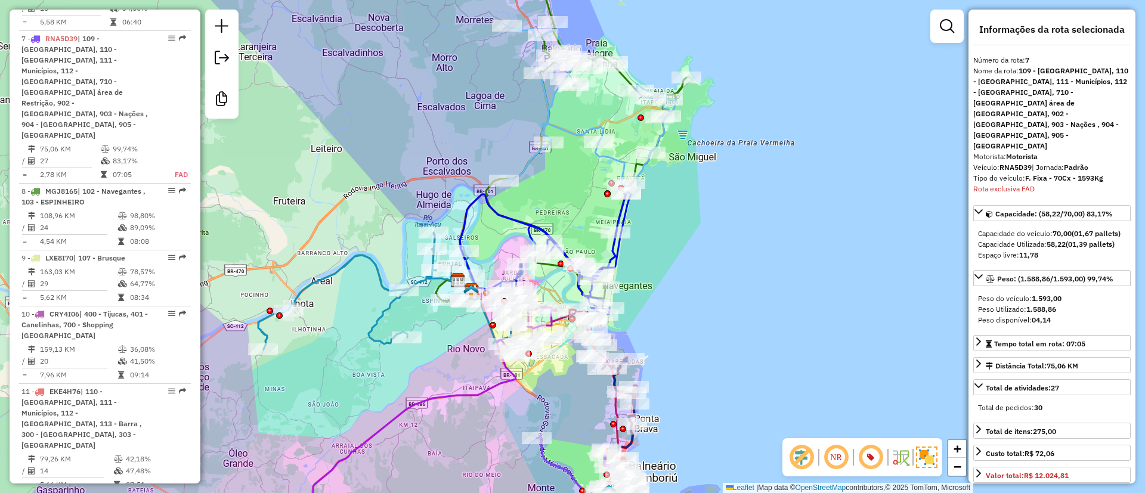
click at [689, 184] on div "Janela de atendimento Grade de atendimento Capacidade Transportadoras Veículos …" at bounding box center [572, 246] width 1145 height 493
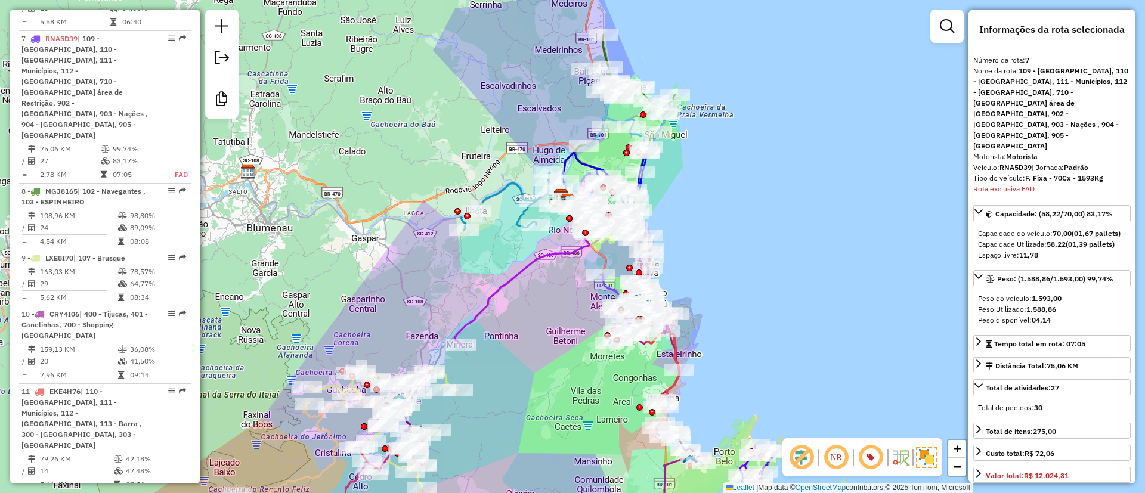
drag, startPoint x: 684, startPoint y: 151, endPoint x: 686, endPoint y: 162, distance: 10.4
click at [686, 162] on div "Janela de atendimento Grade de atendimento Capacidade Transportadoras Veículos …" at bounding box center [572, 246] width 1145 height 493
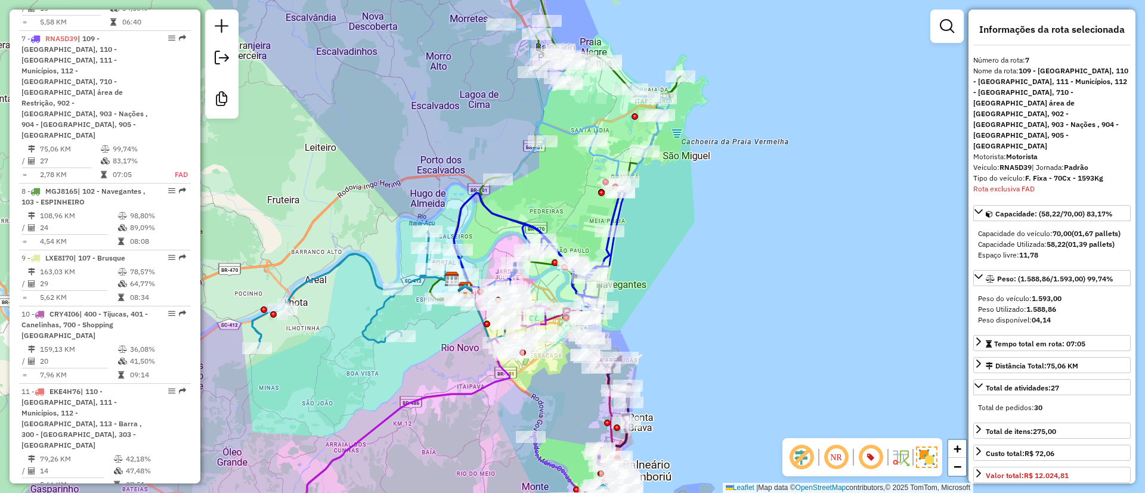
drag, startPoint x: 697, startPoint y: 177, endPoint x: 707, endPoint y: 197, distance: 22.9
click at [707, 197] on div "Janela de atendimento Grade de atendimento Capacidade Transportadoras Veículos …" at bounding box center [572, 246] width 1145 height 493
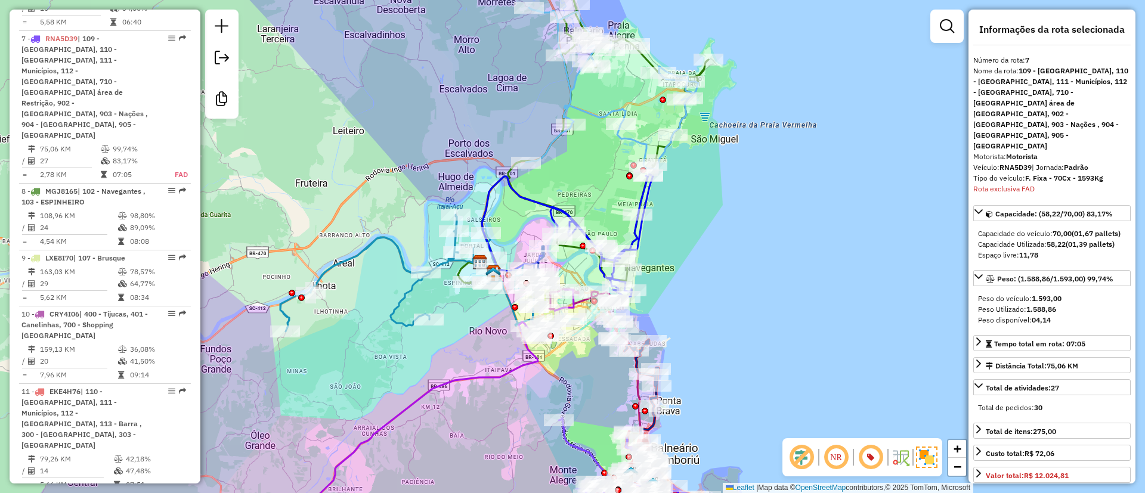
drag, startPoint x: 678, startPoint y: 292, endPoint x: 705, endPoint y: 278, distance: 30.7
click at [705, 278] on div "Janela de atendimento Grade de atendimento Capacidade Transportadoras Veículos …" at bounding box center [572, 246] width 1145 height 493
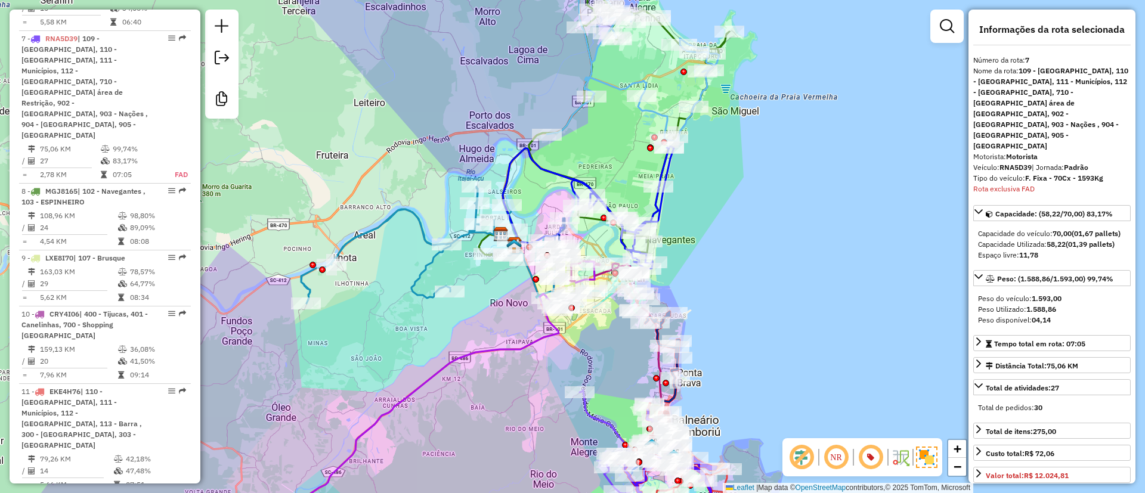
drag, startPoint x: 732, startPoint y: 237, endPoint x: 747, endPoint y: 203, distance: 37.4
click at [750, 204] on div "Janela de atendimento Grade de atendimento Capacidade Transportadoras Veículos …" at bounding box center [572, 246] width 1145 height 493
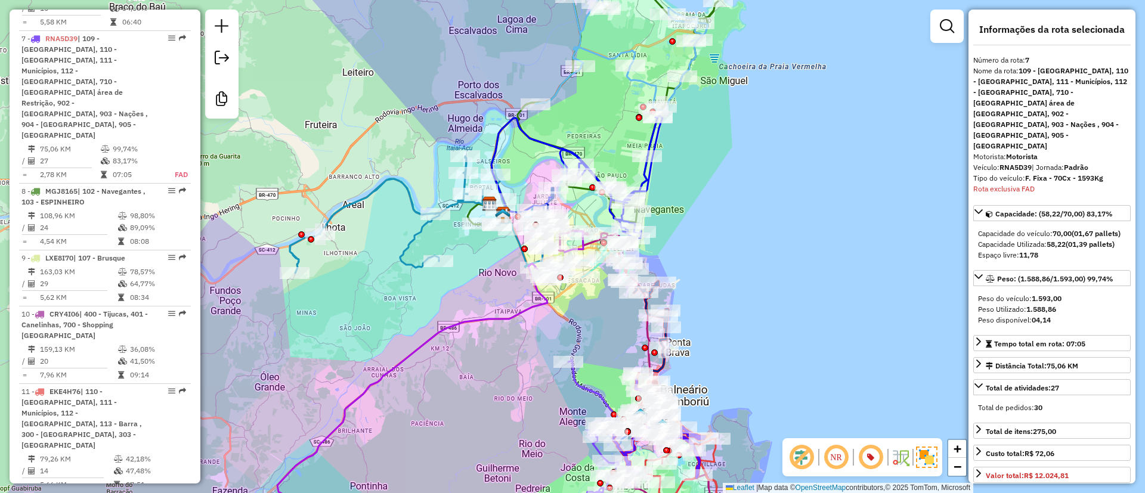
drag, startPoint x: 742, startPoint y: 212, endPoint x: 732, endPoint y: 182, distance: 31.7
click at [732, 182] on div "Janela de atendimento Grade de atendimento Capacidade Transportadoras Veículos …" at bounding box center [572, 246] width 1145 height 493
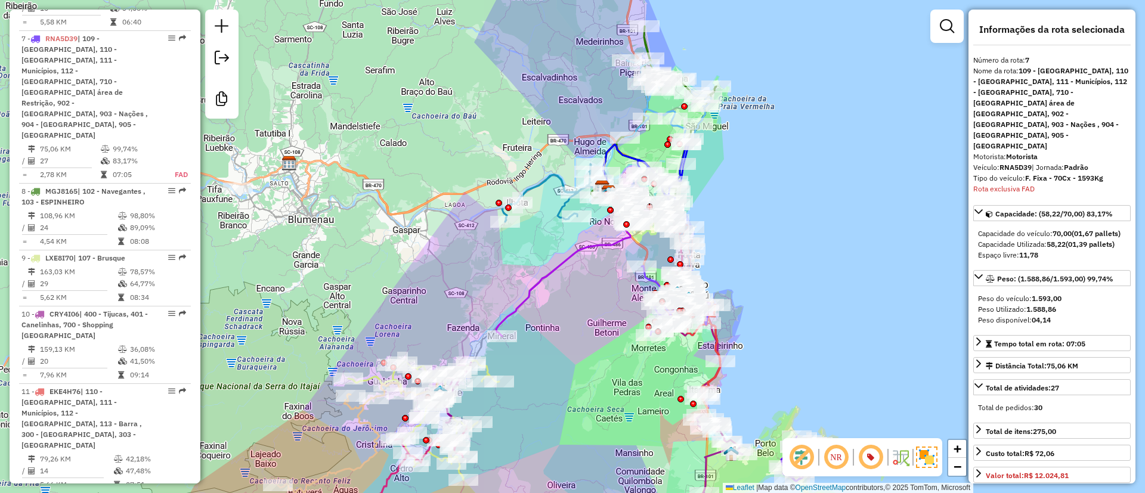
drag, startPoint x: 719, startPoint y: 194, endPoint x: 716, endPoint y: 182, distance: 11.7
click at [716, 182] on div "Janela de atendimento Grade de atendimento Capacidade Transportadoras Veículos …" at bounding box center [572, 246] width 1145 height 493
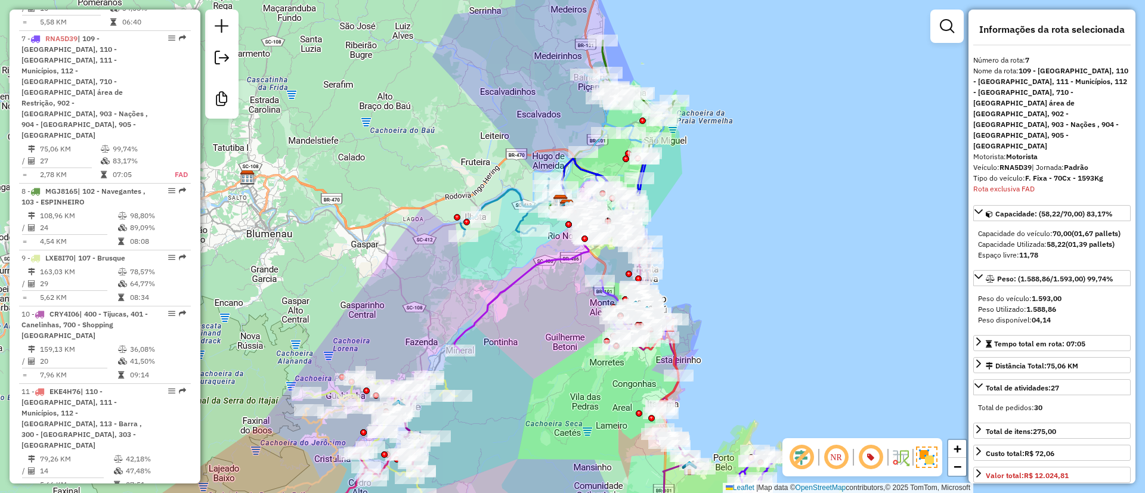
drag, startPoint x: 605, startPoint y: 308, endPoint x: 565, endPoint y: 333, distance: 46.8
click at [565, 332] on div "Janela de atendimento Grade de atendimento Capacidade Transportadoras Veículos …" at bounding box center [572, 246] width 1145 height 493
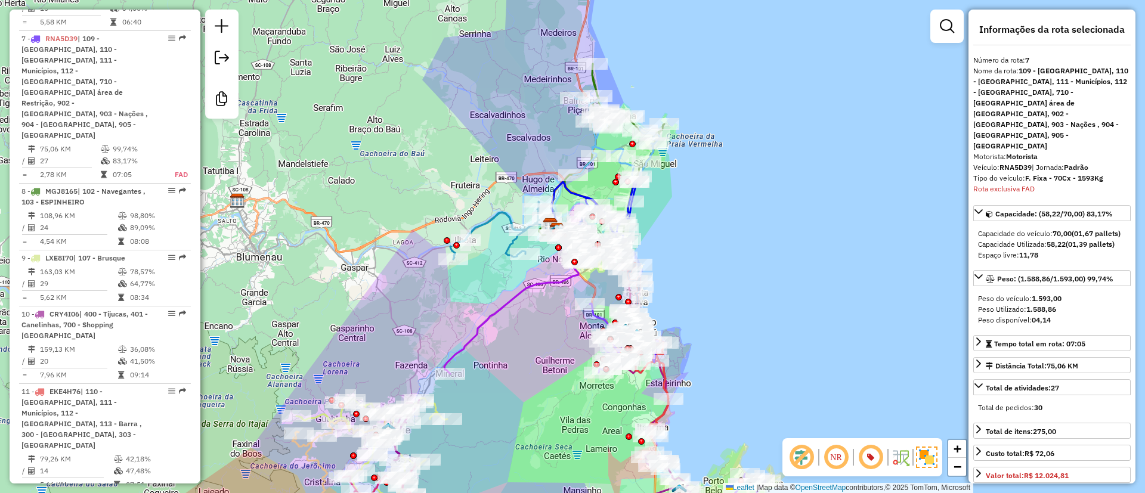
drag, startPoint x: 732, startPoint y: 199, endPoint x: 723, endPoint y: 228, distance: 30.6
click at [723, 228] on div "Janela de atendimento Grade de atendimento Capacidade Transportadoras Veículos …" at bounding box center [572, 246] width 1145 height 493
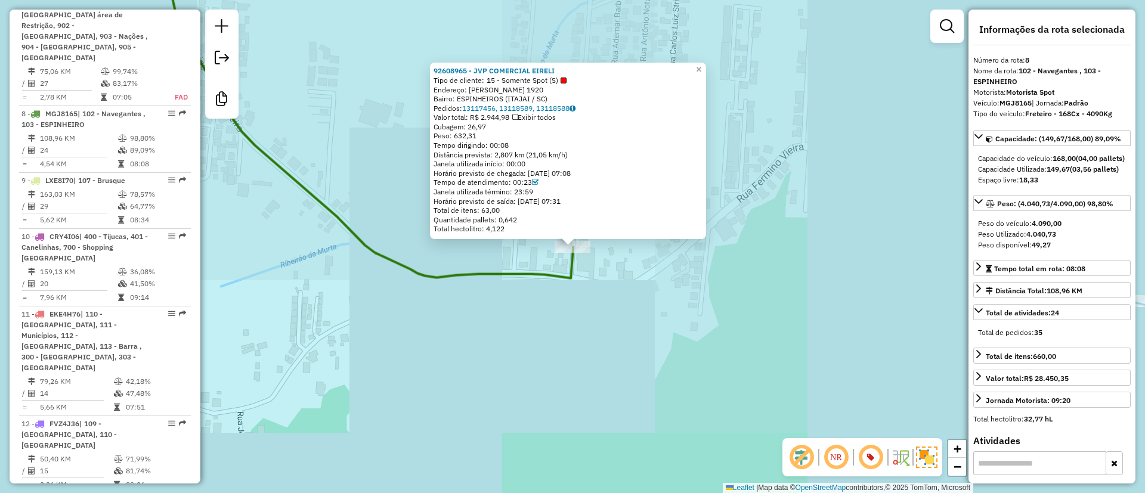
scroll to position [1064, 0]
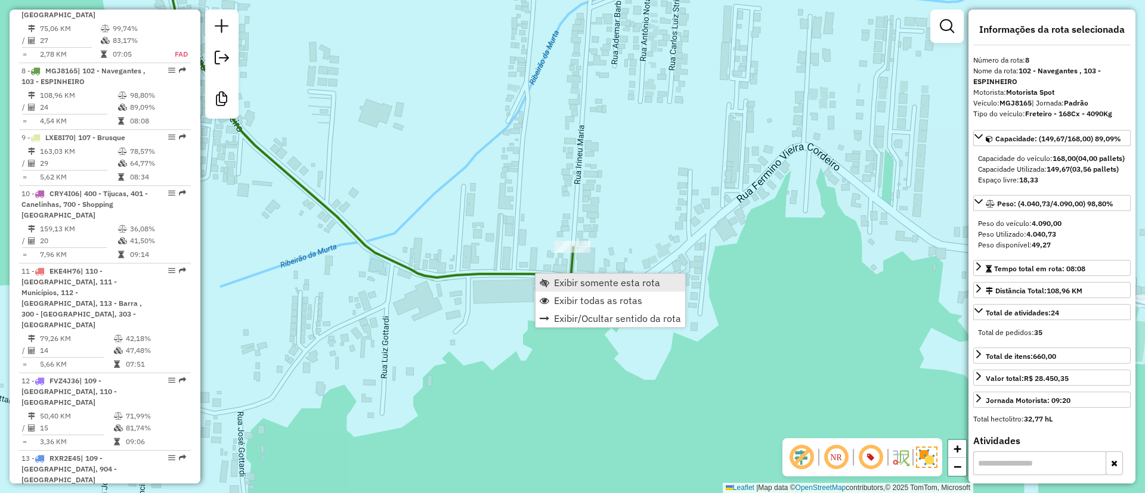
click at [595, 281] on span "Exibir somente esta rota" at bounding box center [607, 283] width 106 height 10
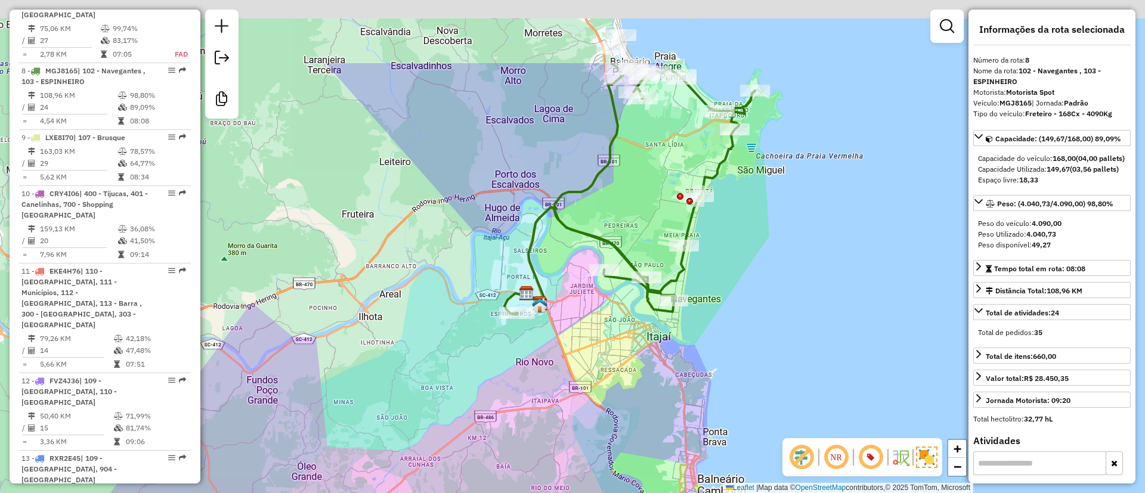
drag, startPoint x: 485, startPoint y: 197, endPoint x: 481, endPoint y: 221, distance: 23.6
click at [476, 227] on div "Janela de atendimento Grade de atendimento Capacidade Transportadoras Veículos …" at bounding box center [572, 246] width 1145 height 493
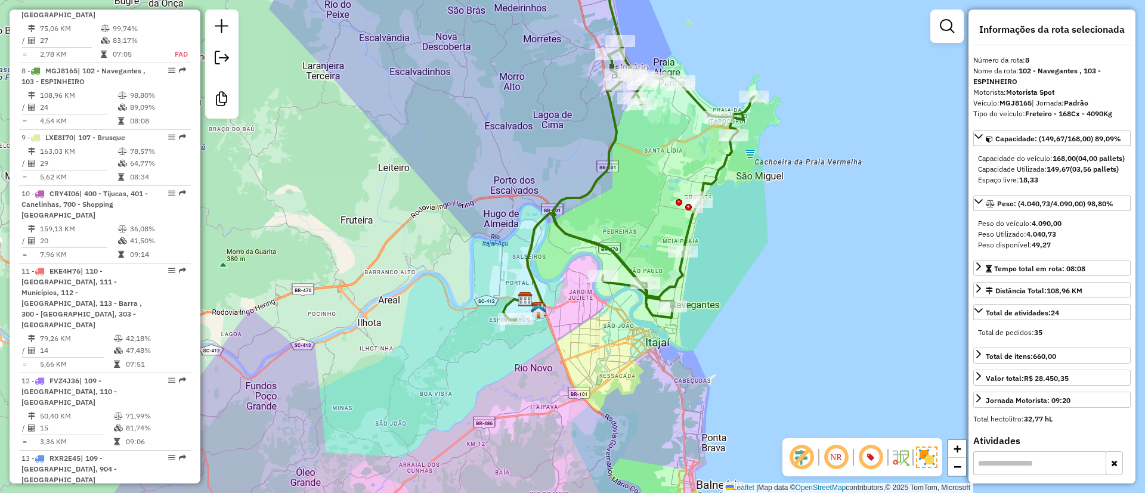
click at [573, 199] on icon at bounding box center [628, 148] width 250 height 343
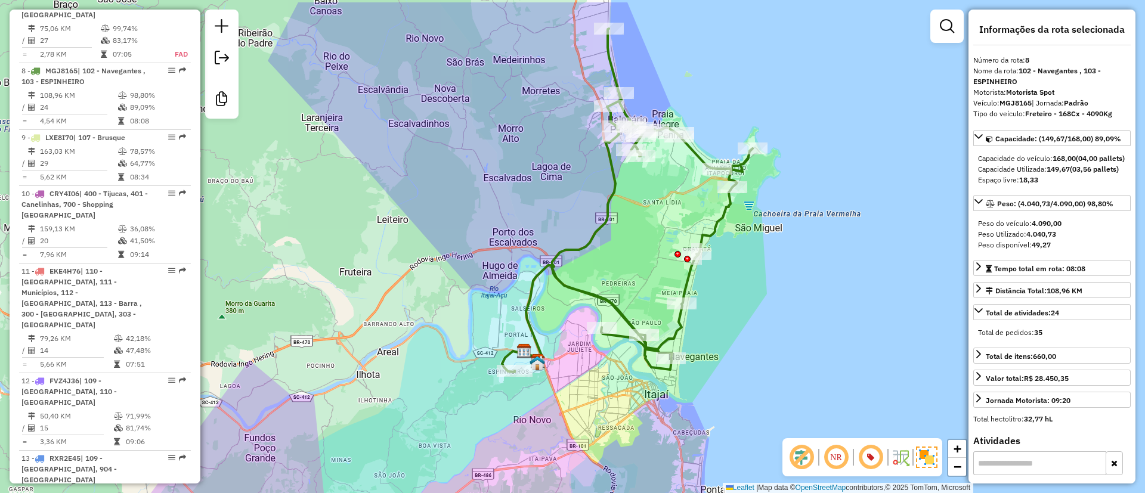
drag, startPoint x: 475, startPoint y: 177, endPoint x: 475, endPoint y: 221, distance: 43.5
click at [475, 221] on div "Janela de atendimento Grade de atendimento Capacidade Transportadoras Veículos …" at bounding box center [572, 246] width 1145 height 493
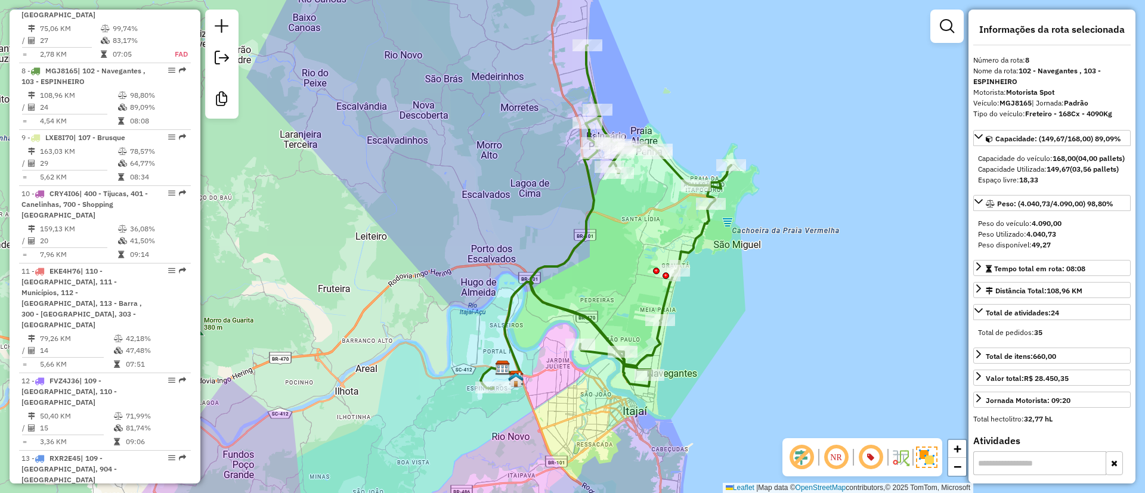
drag, startPoint x: 476, startPoint y: 209, endPoint x: 449, endPoint y: 179, distance: 40.1
click at [449, 179] on div "Janela de atendimento Grade de atendimento Capacidade Transportadoras Veículos …" at bounding box center [572, 246] width 1145 height 493
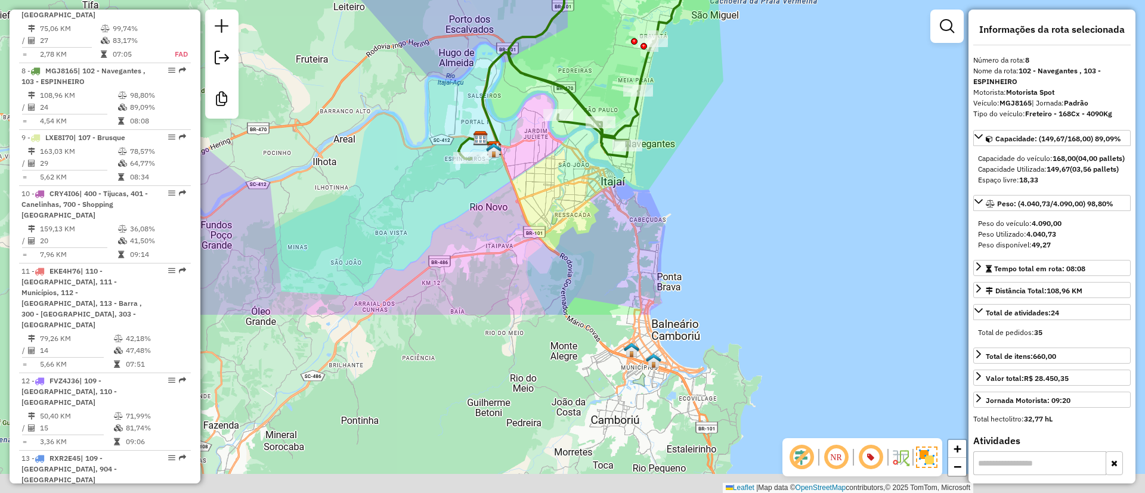
drag, startPoint x: 523, startPoint y: 211, endPoint x: 506, endPoint y: 40, distance: 172.0
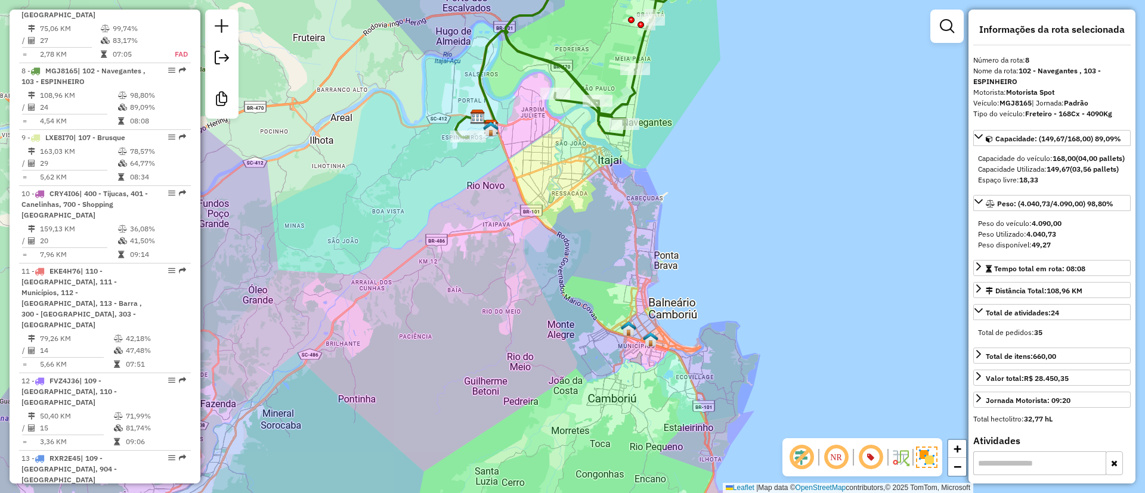
drag, startPoint x: 629, startPoint y: 281, endPoint x: 602, endPoint y: 215, distance: 71.4
click at [602, 215] on div "Janela de atendimento Grade de atendimento Capacidade Transportadoras Veículos …" at bounding box center [572, 246] width 1145 height 493
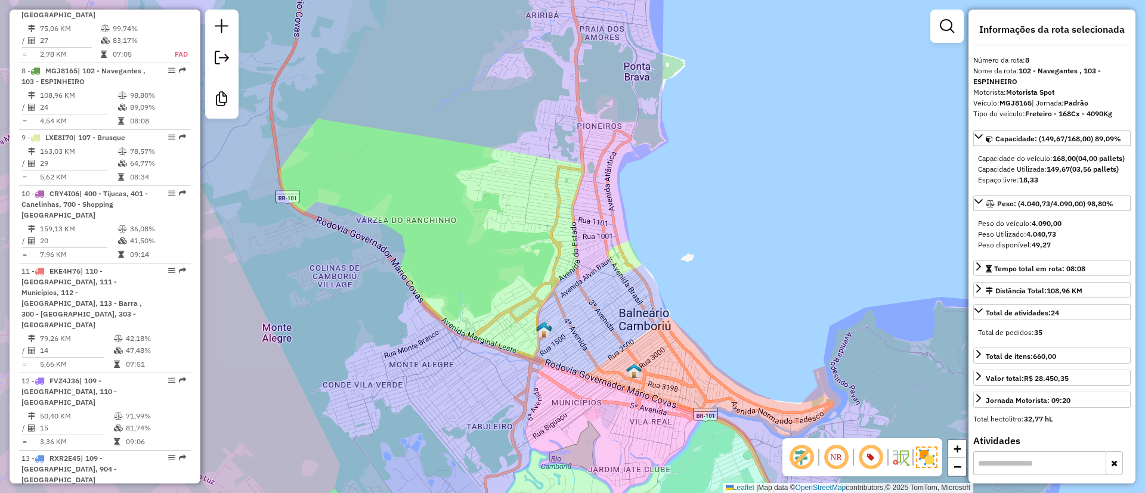
drag, startPoint x: 658, startPoint y: 239, endPoint x: 661, endPoint y: 262, distance: 23.5
click at [661, 262] on div "Janela de atendimento Grade de atendimento Capacidade Transportadoras Veículos …" at bounding box center [572, 246] width 1145 height 493
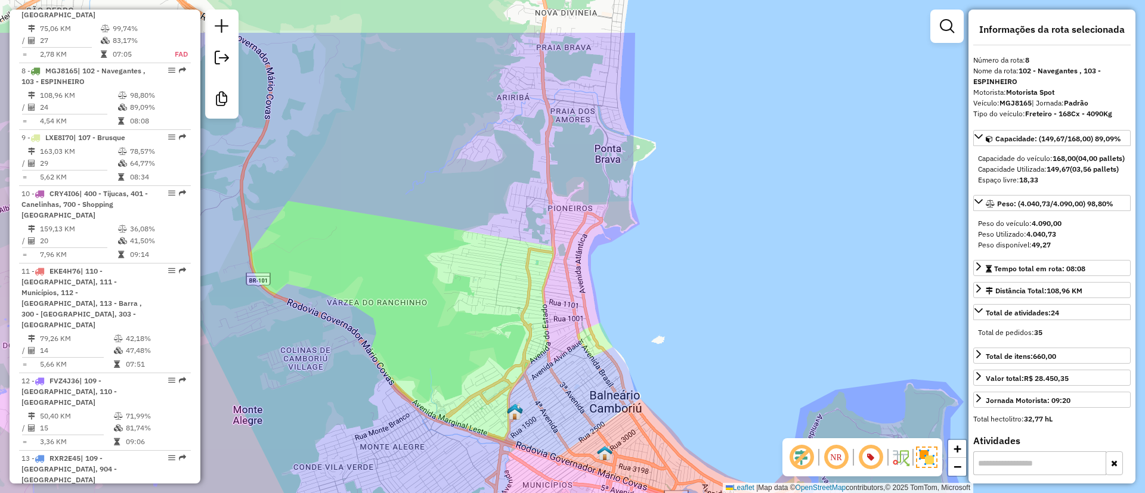
drag, startPoint x: 497, startPoint y: 246, endPoint x: 479, endPoint y: 305, distance: 61.9
click at [479, 305] on div "Janela de atendimento Grade de atendimento Capacidade Transportadoras Veículos …" at bounding box center [572, 246] width 1145 height 493
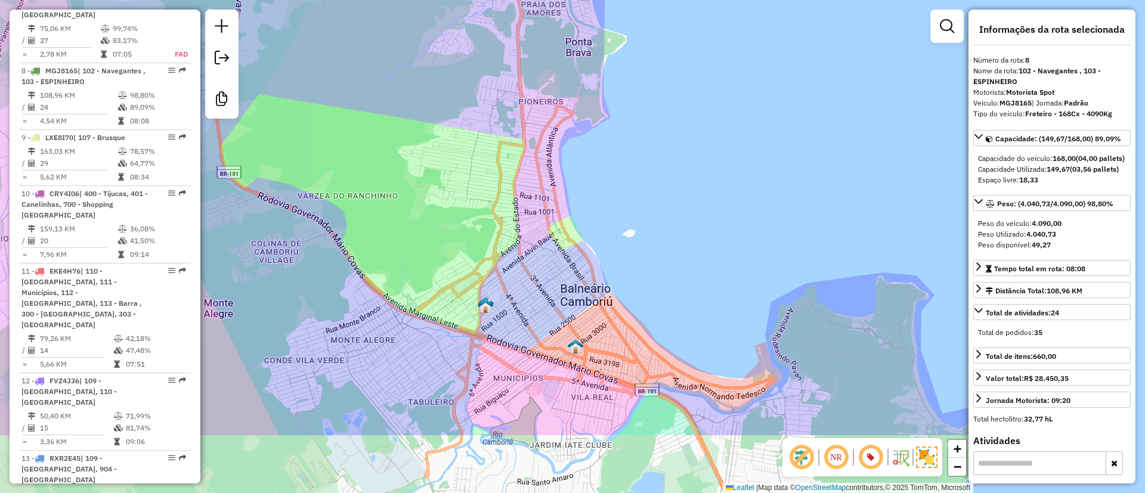
drag, startPoint x: 675, startPoint y: 216, endPoint x: 651, endPoint y: 143, distance: 77.9
click at [651, 143] on div "Janela de atendimento Grade de atendimento Capacidade Transportadoras Veículos …" at bounding box center [572, 246] width 1145 height 493
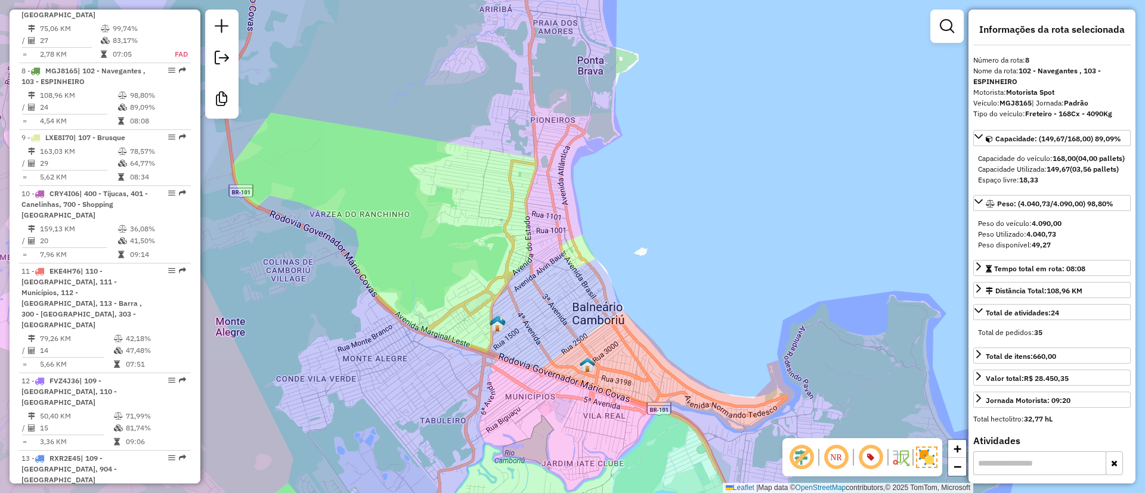
drag, startPoint x: 631, startPoint y: 302, endPoint x: 643, endPoint y: 321, distance: 22.0
click at [643, 321] on div "Janela de atendimento Grade de atendimento Capacidade Transportadoras Veículos …" at bounding box center [572, 246] width 1145 height 493
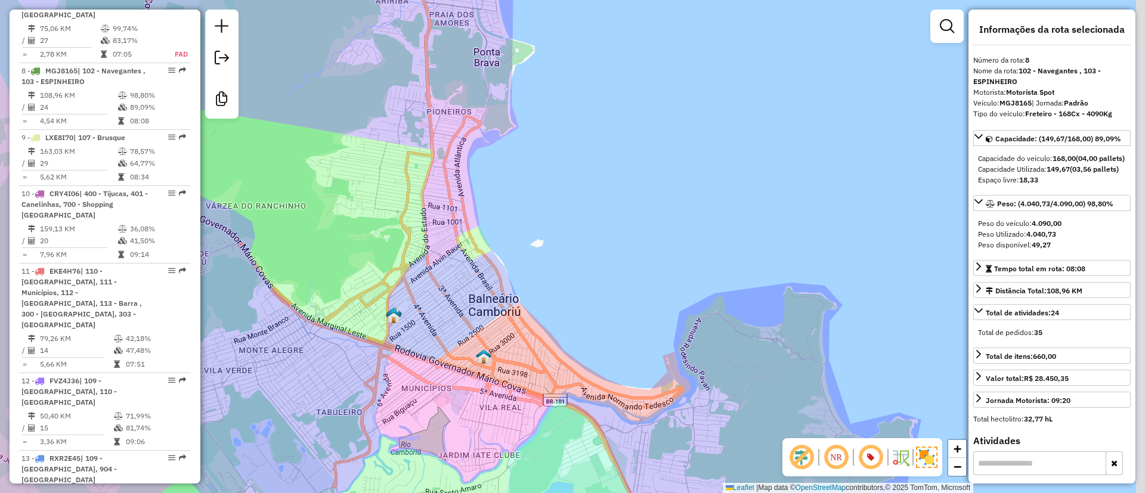
drag, startPoint x: 637, startPoint y: 321, endPoint x: 533, endPoint y: 312, distance: 104.1
click at [533, 312] on div "Janela de atendimento Grade de atendimento Capacidade Transportadoras Veículos …" at bounding box center [572, 246] width 1145 height 493
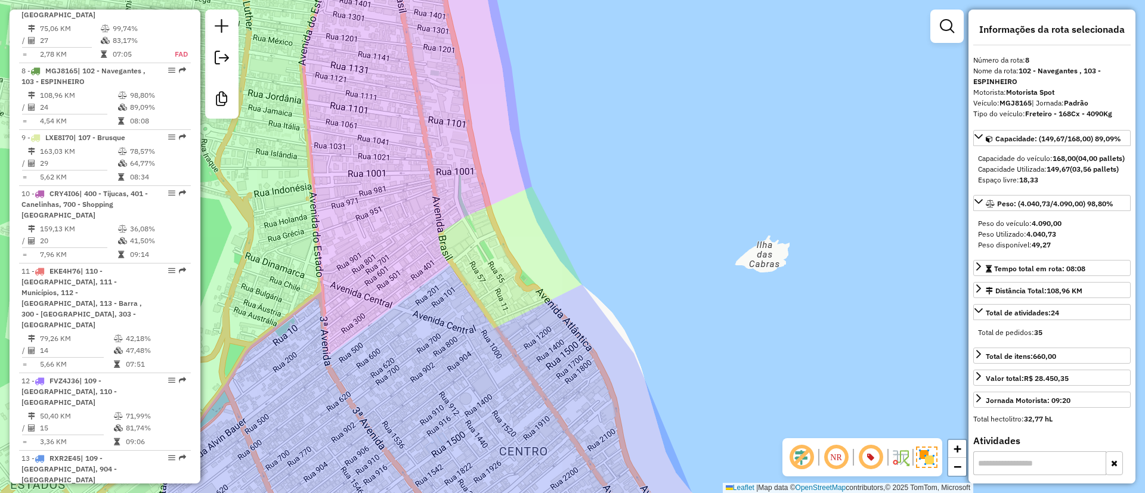
drag, startPoint x: 615, startPoint y: 249, endPoint x: 545, endPoint y: 140, distance: 129.3
click at [545, 140] on div "Janela de atendimento Grade de atendimento Capacidade Transportadoras Veículos …" at bounding box center [572, 246] width 1145 height 493
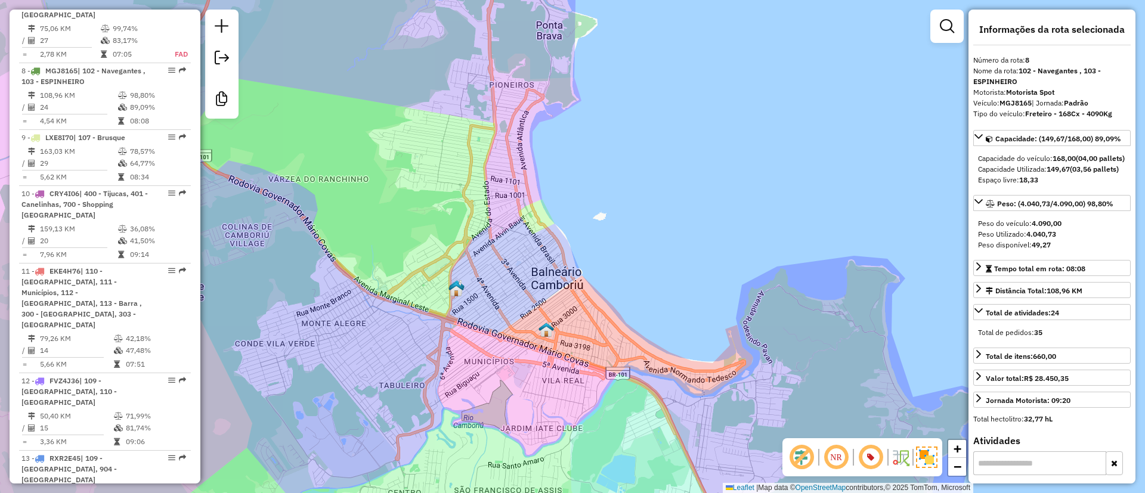
drag, startPoint x: 629, startPoint y: 202, endPoint x: 630, endPoint y: 215, distance: 13.2
click at [630, 215] on div "Janela de atendimento Grade de atendimento Capacidade Transportadoras Veículos …" at bounding box center [572, 246] width 1145 height 493
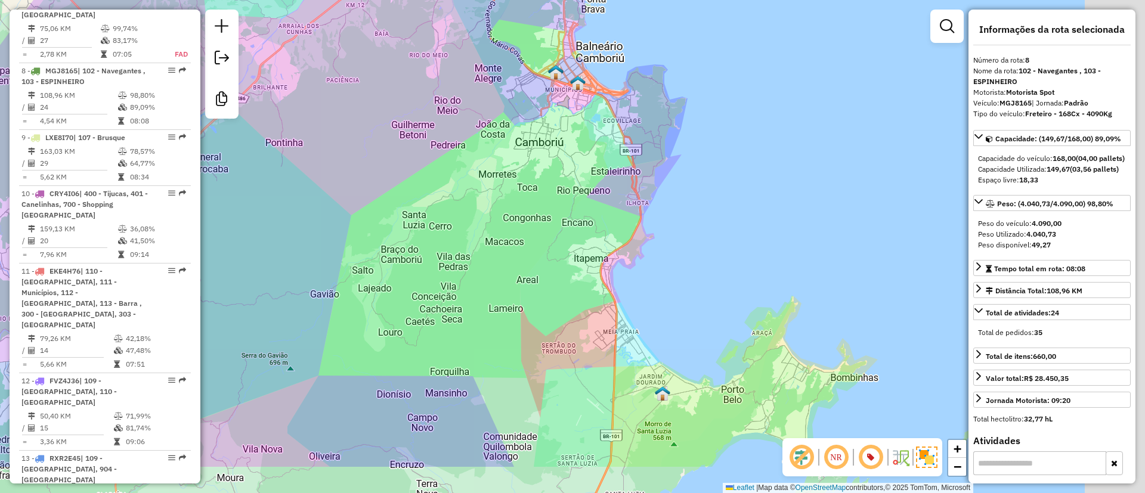
drag, startPoint x: 573, startPoint y: 196, endPoint x: 564, endPoint y: 187, distance: 12.2
click at [564, 187] on div "Janela de atendimento Grade de atendimento Capacidade Transportadoras Veículos …" at bounding box center [572, 246] width 1145 height 493
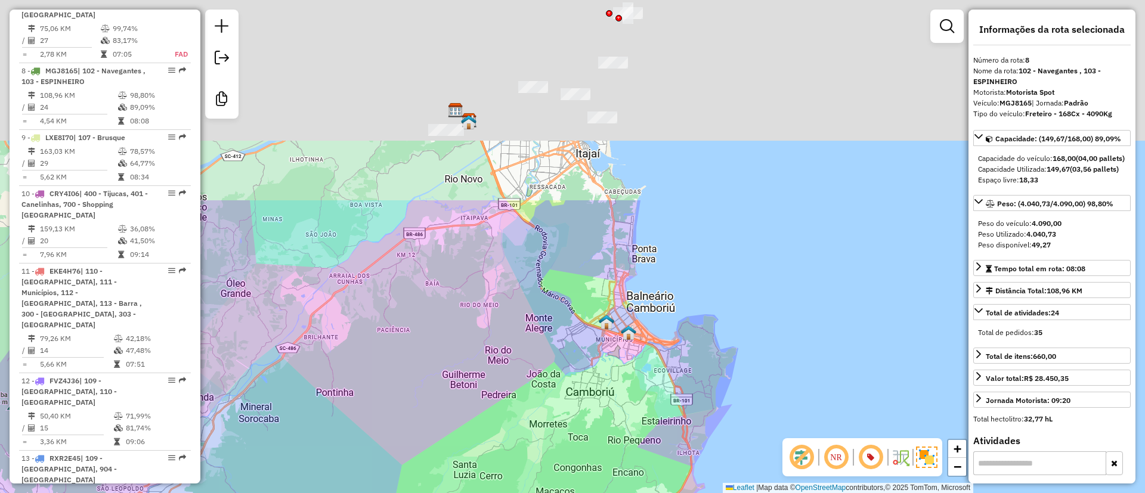
drag, startPoint x: 577, startPoint y: 281, endPoint x: 639, endPoint y: 535, distance: 261.4
click at [639, 493] on html "Aplicando filtros Pop-up bloqueado! Seu navegador bloqueou automáticamente a ab…" at bounding box center [572, 246] width 1145 height 493
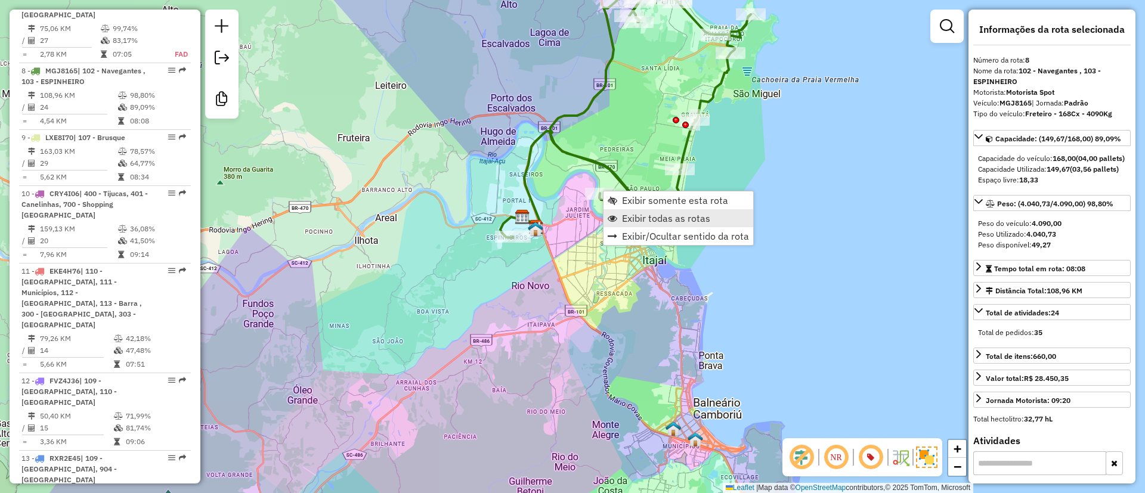
click at [643, 213] on span "Exibir todas as rotas" at bounding box center [666, 218] width 88 height 10
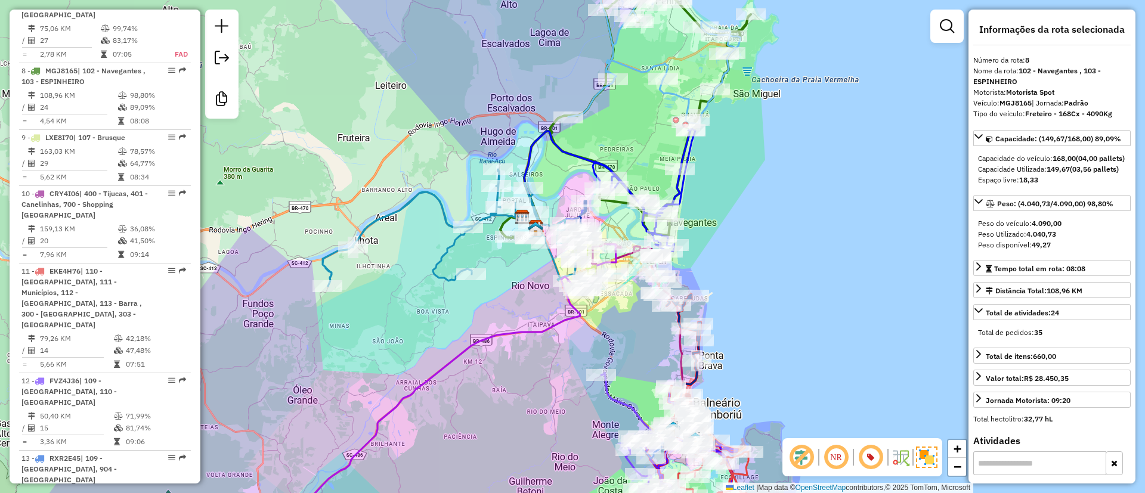
drag, startPoint x: 624, startPoint y: 343, endPoint x: 544, endPoint y: 191, distance: 172.6
click at [544, 191] on div "Rota 15 - Placa DNA1465 92622497 - ANTONIO DE SOUZA CAMELO Janela de atendiment…" at bounding box center [572, 246] width 1145 height 493
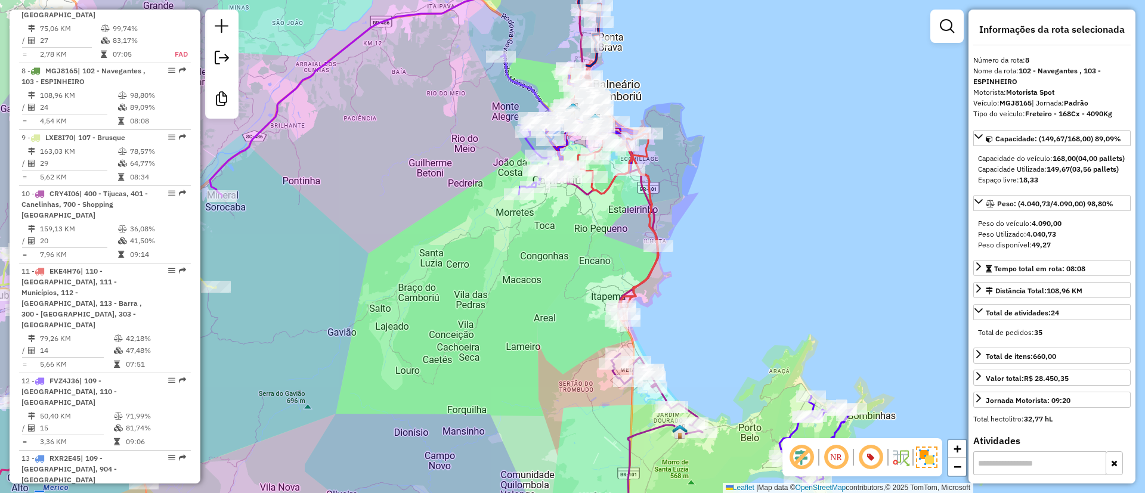
drag, startPoint x: 581, startPoint y: 422, endPoint x: 566, endPoint y: 382, distance: 42.9
click at [569, 384] on div "Janela de atendimento Grade de atendimento Capacidade Transportadoras Veículos …" at bounding box center [572, 246] width 1145 height 493
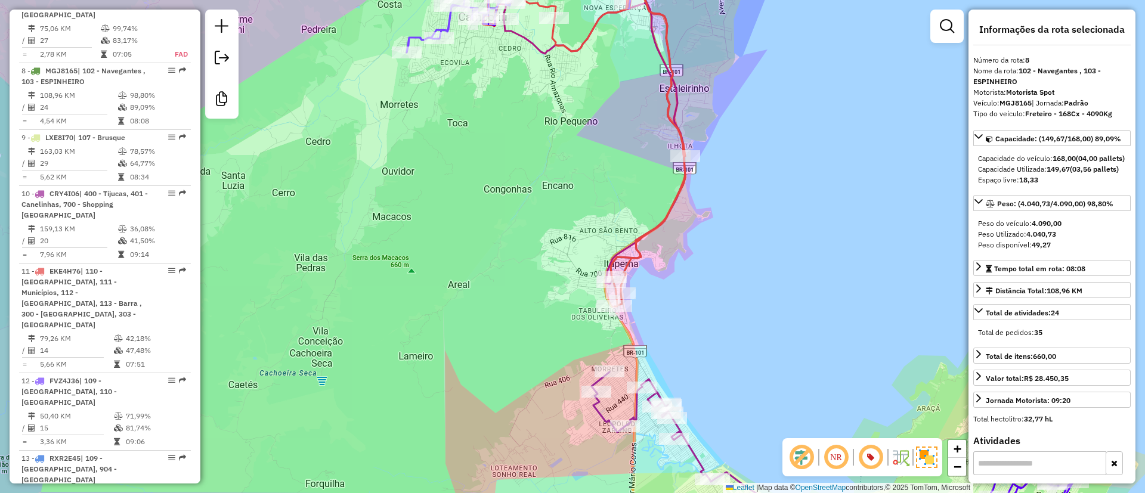
drag, startPoint x: 650, startPoint y: 46, endPoint x: 641, endPoint y: 88, distance: 42.7
click at [654, 85] on div "Janela de atendimento Grade de atendimento Capacidade Transportadoras Veículos …" at bounding box center [572, 246] width 1145 height 493
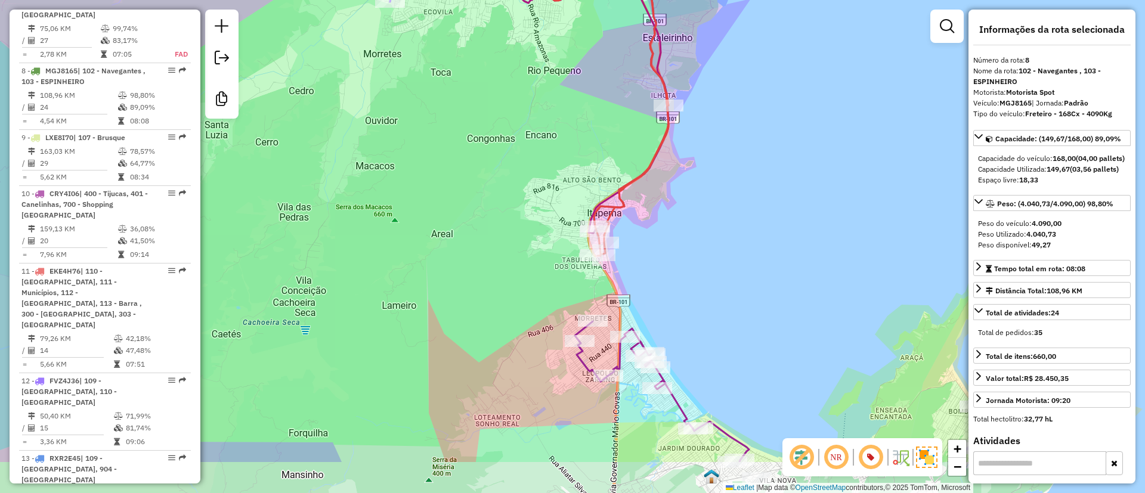
drag, startPoint x: 519, startPoint y: 103, endPoint x: 476, endPoint y: 7, distance: 105.7
click at [484, 23] on div "Janela de atendimento Grade de atendimento Capacidade Transportadoras Veículos …" at bounding box center [572, 246] width 1145 height 493
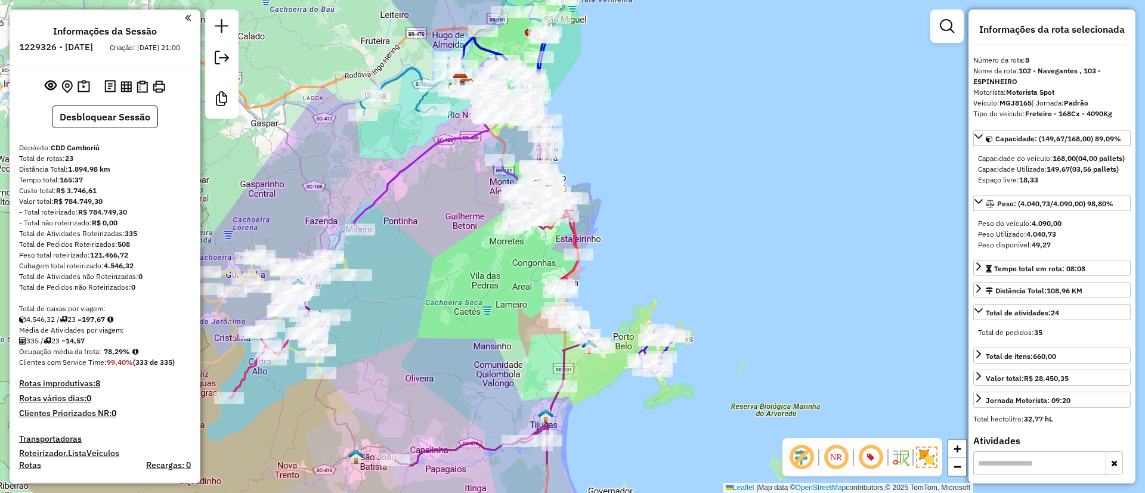
select select "**********"
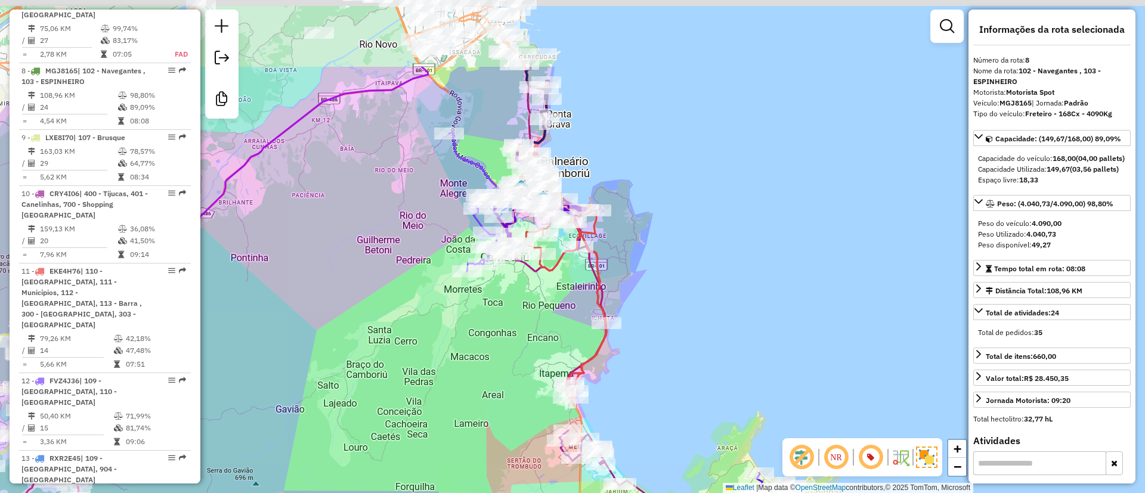
drag, startPoint x: 627, startPoint y: 238, endPoint x: 638, endPoint y: 301, distance: 63.6
click at [639, 296] on div "Janela de atendimento Grade de atendimento Capacidade Transportadoras Veículos …" at bounding box center [572, 246] width 1145 height 493
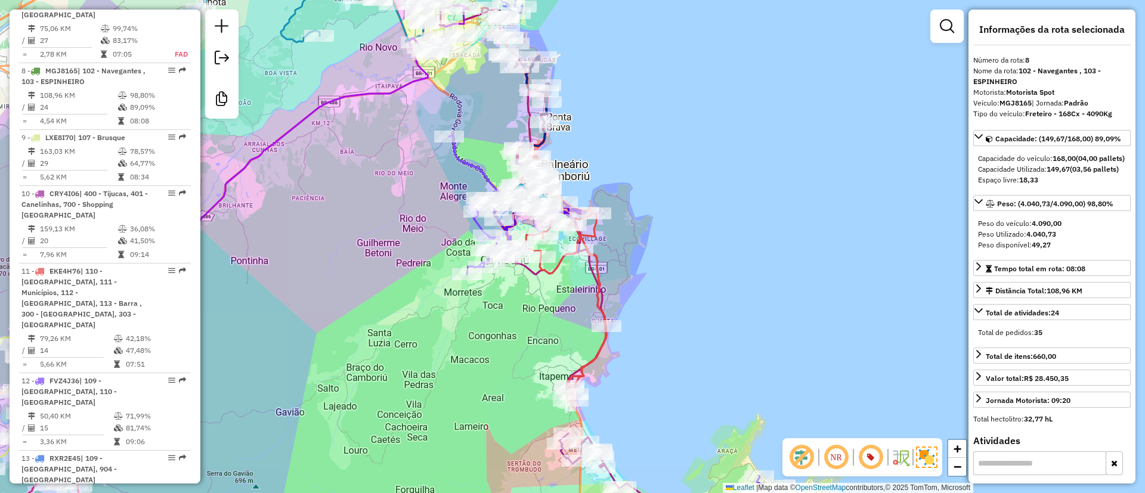
click at [636, 259] on div "Janela de atendimento Grade de atendimento Capacidade Transportadoras Veículos …" at bounding box center [572, 246] width 1145 height 493
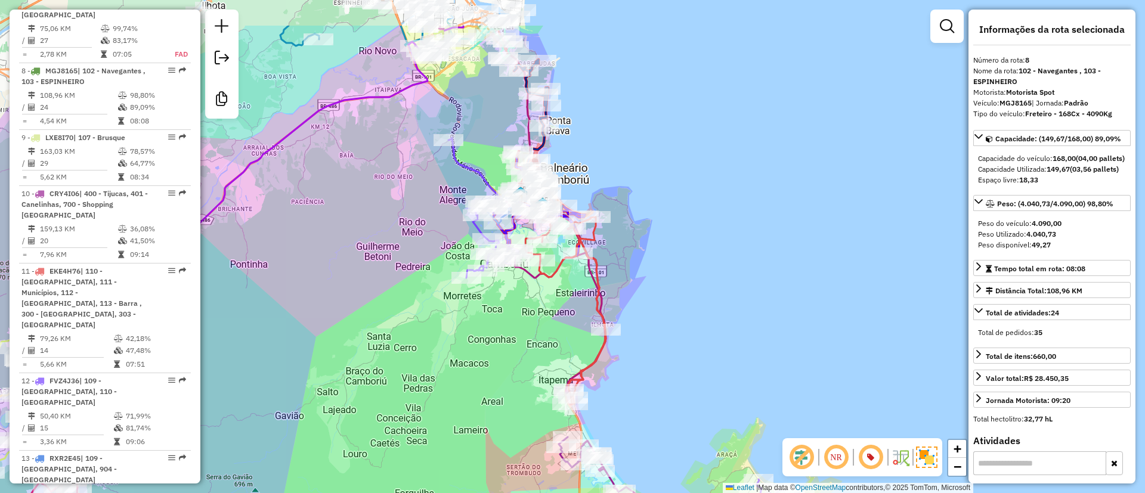
drag, startPoint x: 667, startPoint y: 275, endPoint x: 668, endPoint y: 307, distance: 31.7
click at [679, 336] on div "Janela de atendimento Grade de atendimento Capacidade Transportadoras Veículos …" at bounding box center [572, 246] width 1145 height 493
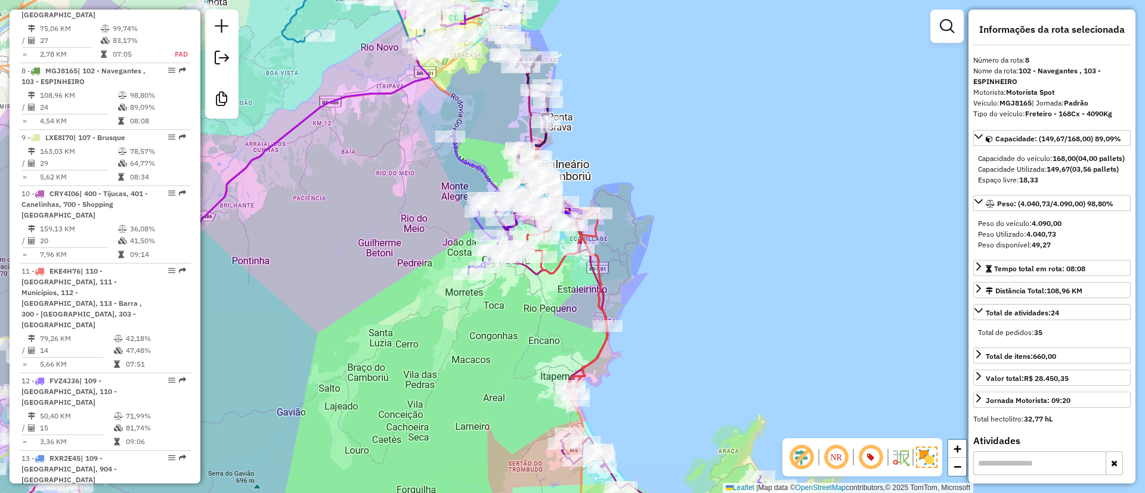
drag, startPoint x: 645, startPoint y: 175, endPoint x: 642, endPoint y: 139, distance: 35.9
click at [642, 139] on div "Janela de atendimento Grade de atendimento Capacidade Transportadoras Veículos …" at bounding box center [572, 246] width 1145 height 493
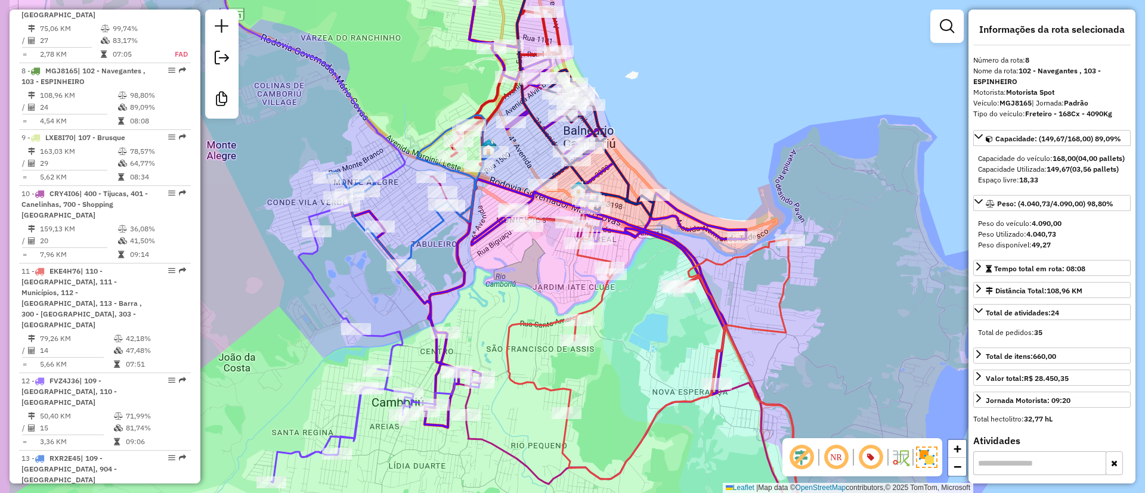
drag, startPoint x: 670, startPoint y: 144, endPoint x: 718, endPoint y: 141, distance: 47.8
click at [718, 141] on div "Janela de atendimento Grade de atendimento Capacidade Transportadoras Veículos …" at bounding box center [572, 246] width 1145 height 493
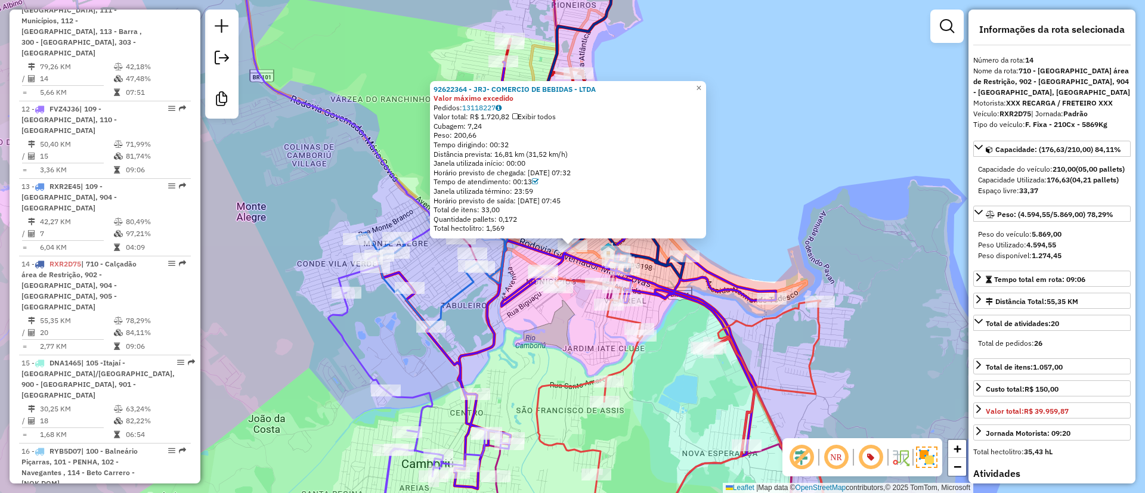
scroll to position [1486, 0]
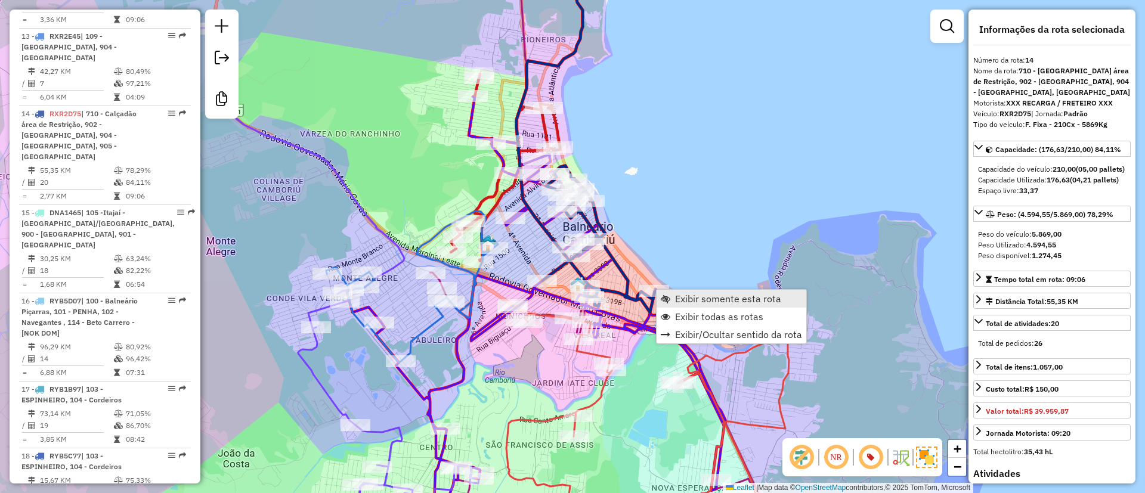
click at [681, 304] on span "Exibir somente esta rota" at bounding box center [728, 299] width 106 height 10
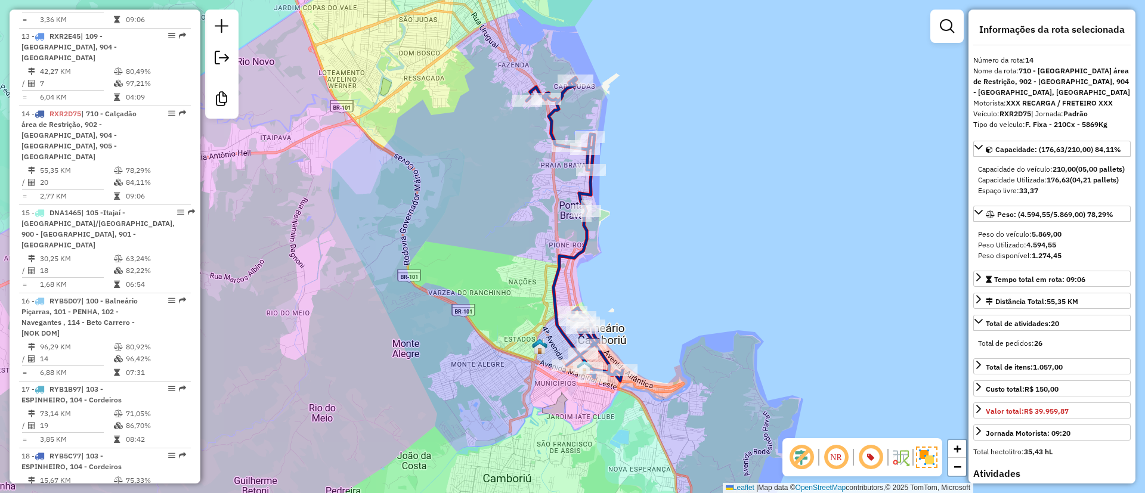
drag, startPoint x: 624, startPoint y: 273, endPoint x: 626, endPoint y: 212, distance: 60.8
click at [626, 212] on div "Janela de atendimento Grade de atendimento Capacidade Transportadoras Veículos …" at bounding box center [572, 246] width 1145 height 493
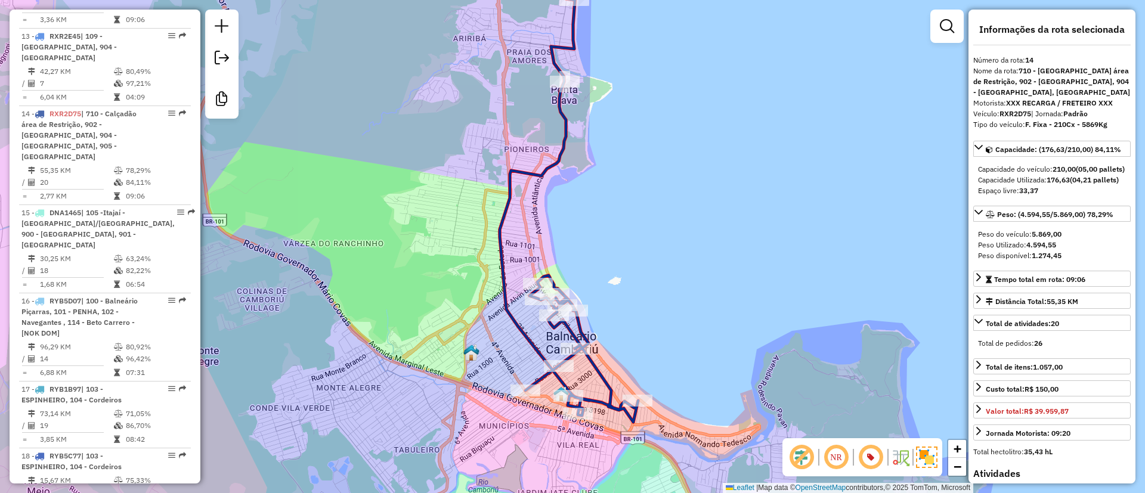
drag, startPoint x: 603, startPoint y: 234, endPoint x: 601, endPoint y: 188, distance: 46.0
click at [602, 188] on div "Janela de atendimento Grade de atendimento Capacidade Transportadoras Veículos …" at bounding box center [572, 246] width 1145 height 493
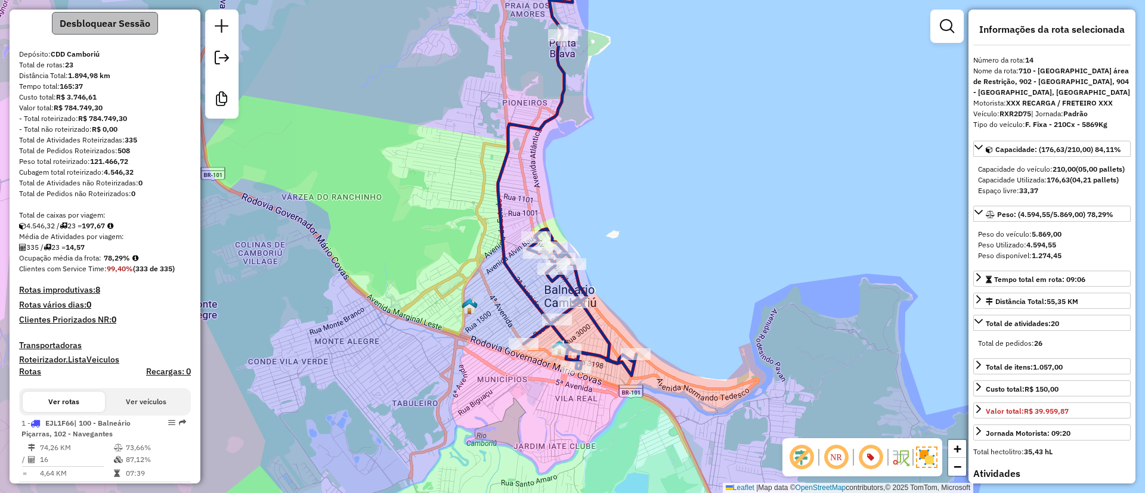
scroll to position [0, 0]
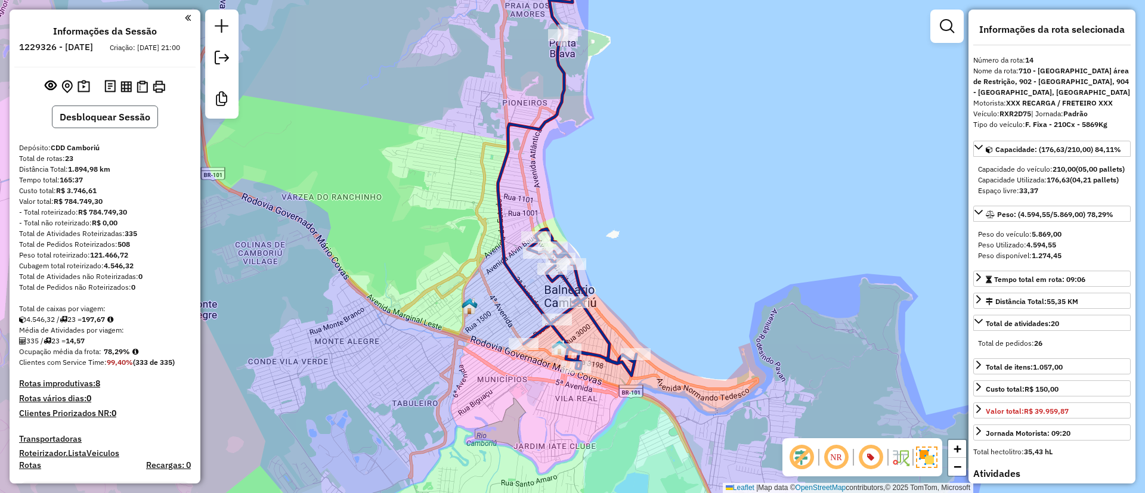
click at [108, 126] on button "Desbloquear Sessão" at bounding box center [105, 117] width 106 height 23
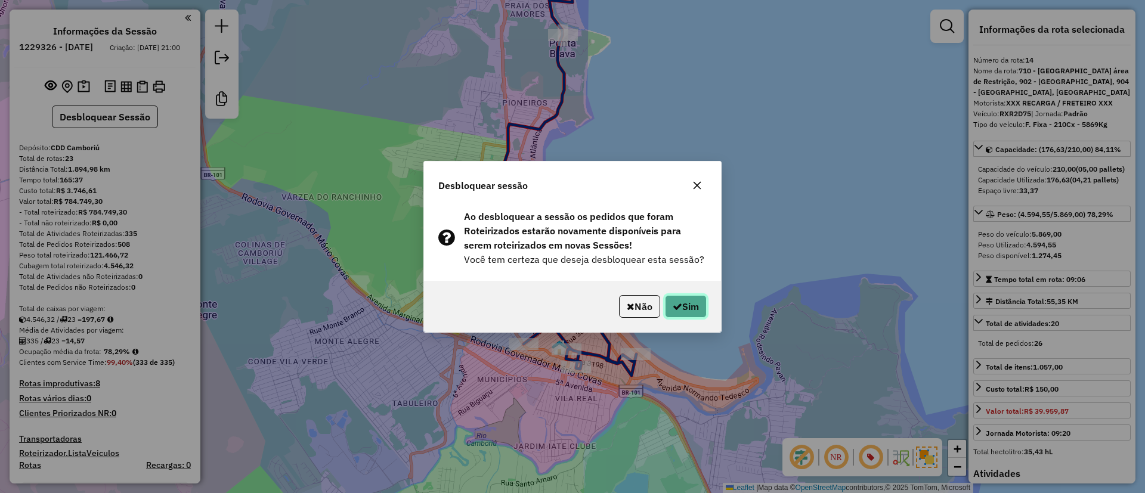
click at [689, 309] on button "Sim" at bounding box center [686, 306] width 42 height 23
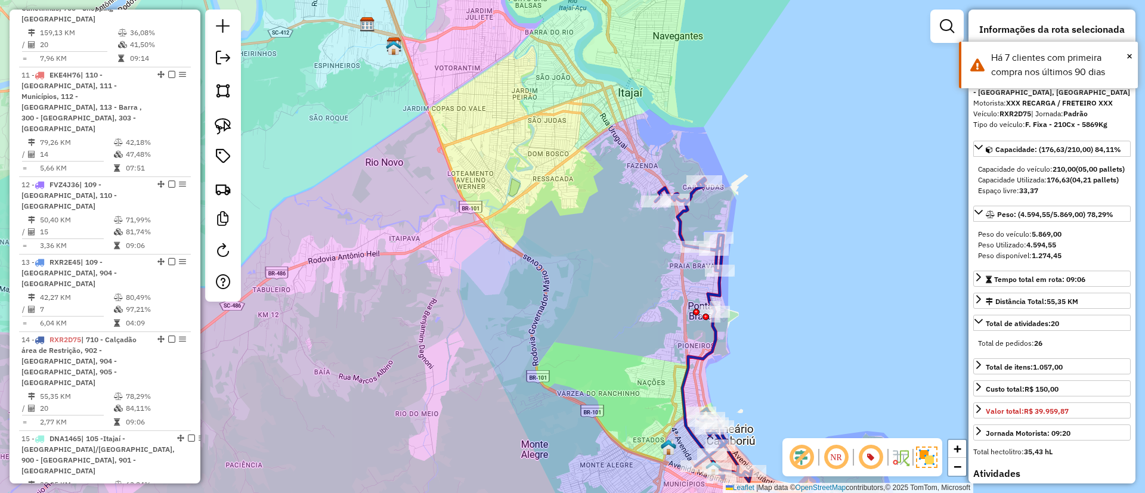
scroll to position [1486, 0]
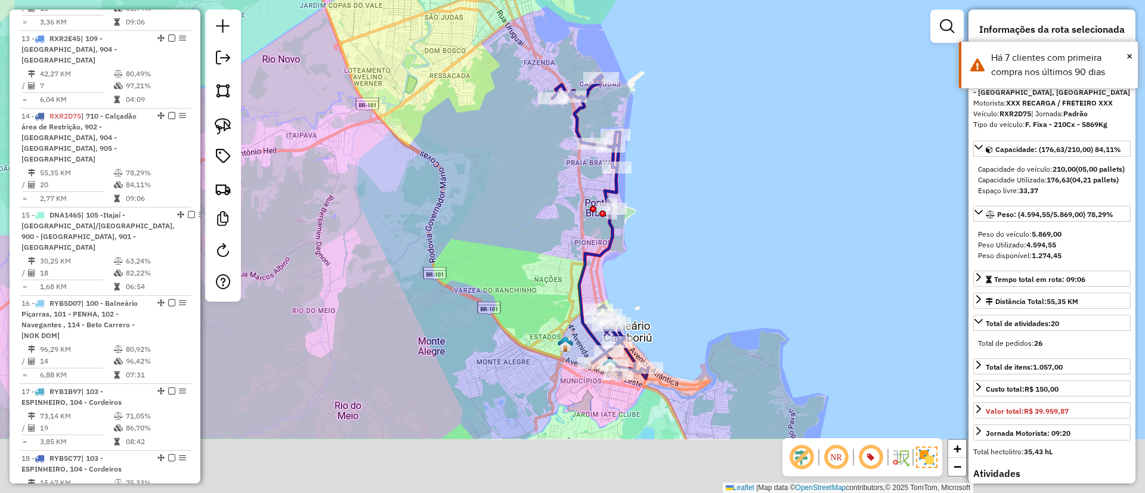
drag, startPoint x: 504, startPoint y: 247, endPoint x: 426, endPoint y: 194, distance: 94.4
click at [426, 194] on div "Janela de atendimento Grade de atendimento Capacidade Transportadoras Veículos …" at bounding box center [572, 246] width 1145 height 493
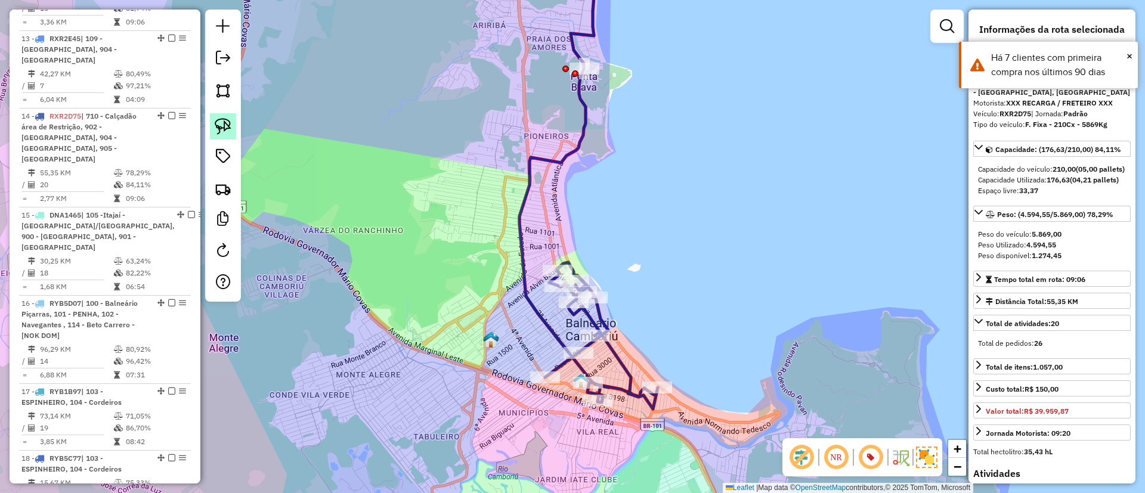
click at [230, 126] on img at bounding box center [223, 126] width 17 height 17
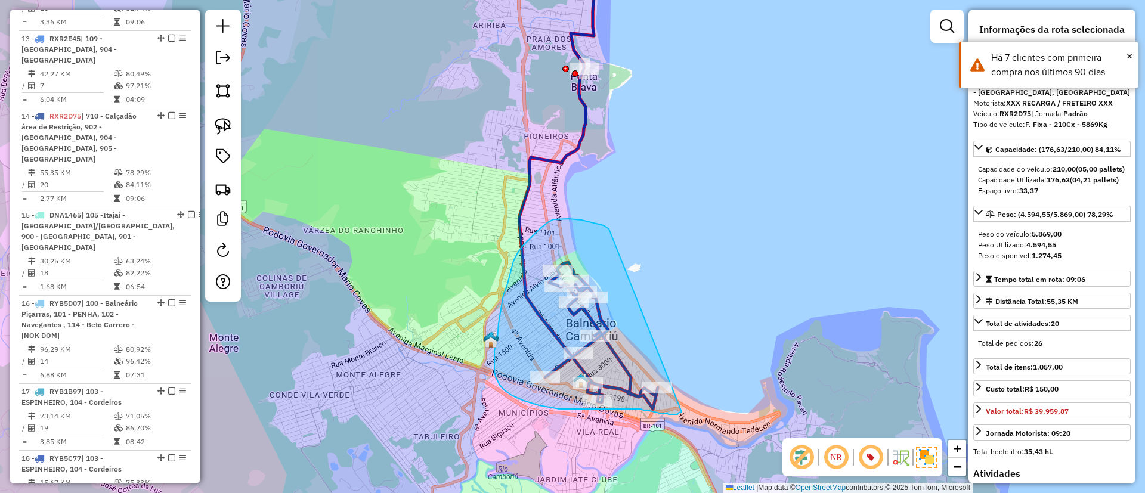
drag, startPoint x: 559, startPoint y: 219, endPoint x: 689, endPoint y: 403, distance: 224.7
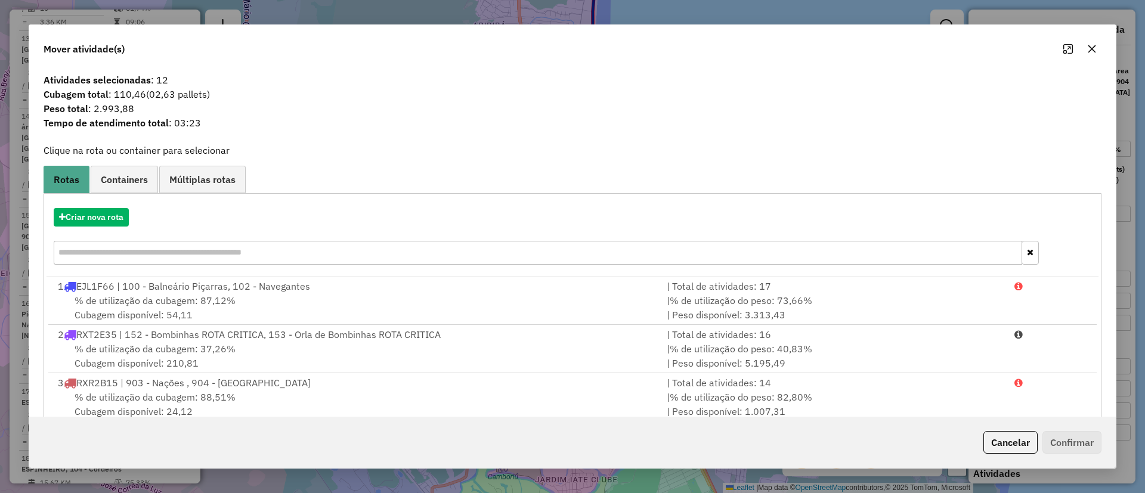
click at [1088, 45] on icon "button" at bounding box center [1092, 49] width 10 height 10
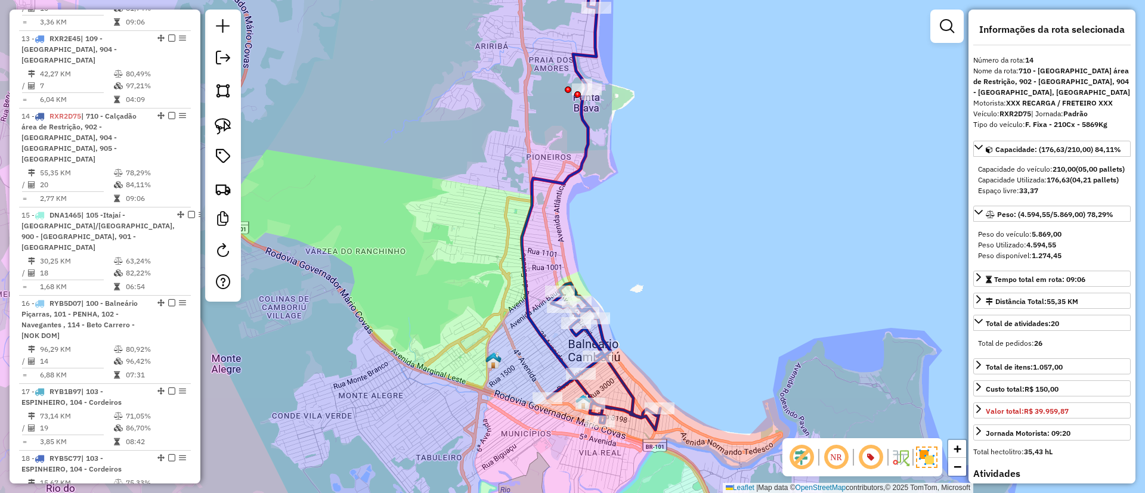
drag, startPoint x: 678, startPoint y: 166, endPoint x: 678, endPoint y: 196, distance: 29.8
click at [680, 194] on div "Janela de atendimento Grade de atendimento Capacidade Transportadoras Veículos …" at bounding box center [572, 246] width 1145 height 493
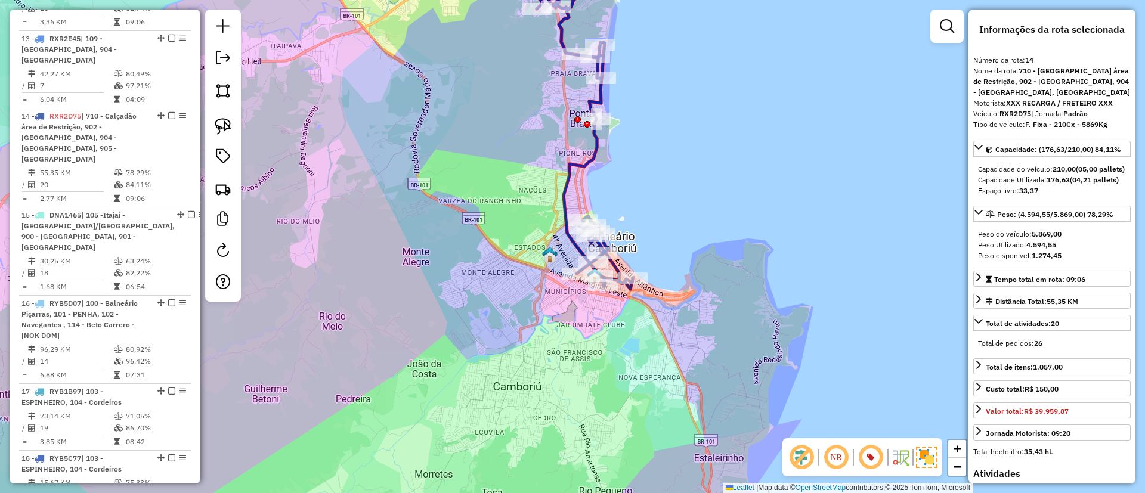
drag, startPoint x: 672, startPoint y: 215, endPoint x: 639, endPoint y: 180, distance: 48.5
click at [639, 180] on div "Janela de atendimento Grade de atendimento Capacidade Transportadoras Veículos …" at bounding box center [572, 246] width 1145 height 493
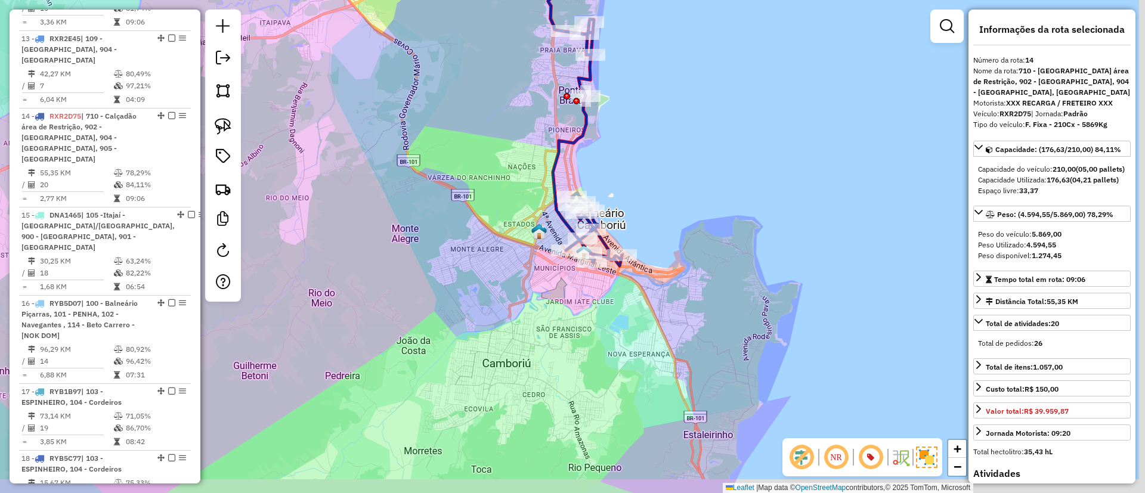
click at [404, 151] on div "Janela de atendimento Grade de atendimento Capacidade Transportadoras Veículos …" at bounding box center [572, 246] width 1145 height 493
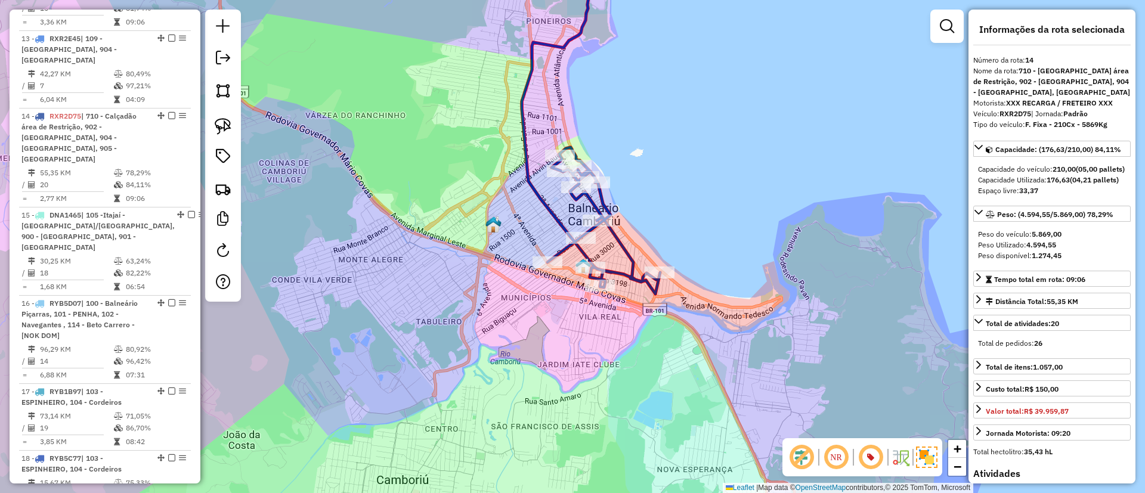
drag, startPoint x: 614, startPoint y: 157, endPoint x: 607, endPoint y: 171, distance: 15.5
click at [607, 171] on div "Janela de atendimento Grade de atendimento Capacidade Transportadoras Veículos …" at bounding box center [572, 246] width 1145 height 493
drag, startPoint x: 618, startPoint y: 131, endPoint x: 608, endPoint y: 146, distance: 18.4
click at [608, 146] on div "Janela de atendimento Grade de atendimento Capacidade Transportadoras Veículos …" at bounding box center [572, 246] width 1145 height 493
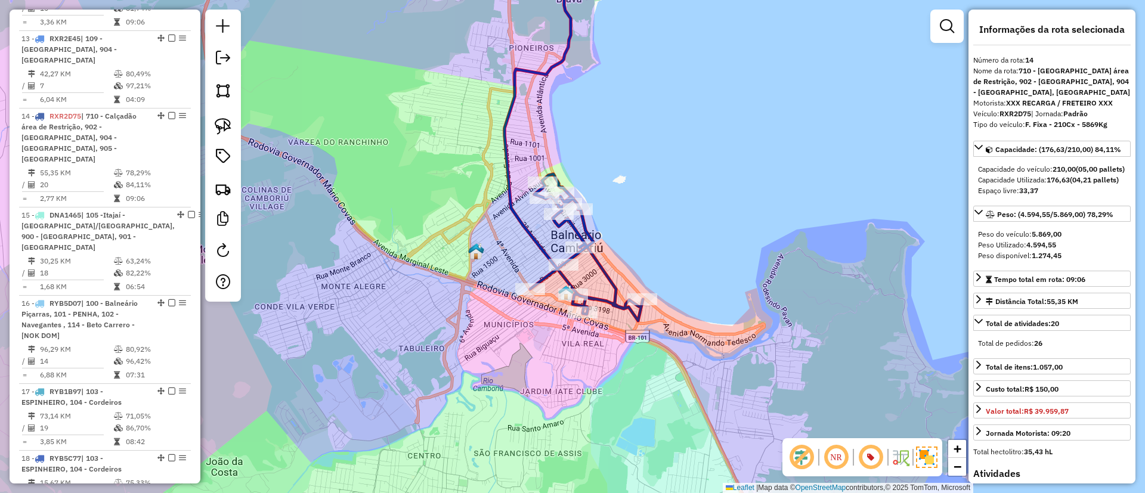
click at [576, 104] on div "Janela de atendimento Grade de atendimento Capacidade Transportadoras Veículos …" at bounding box center [572, 246] width 1145 height 493
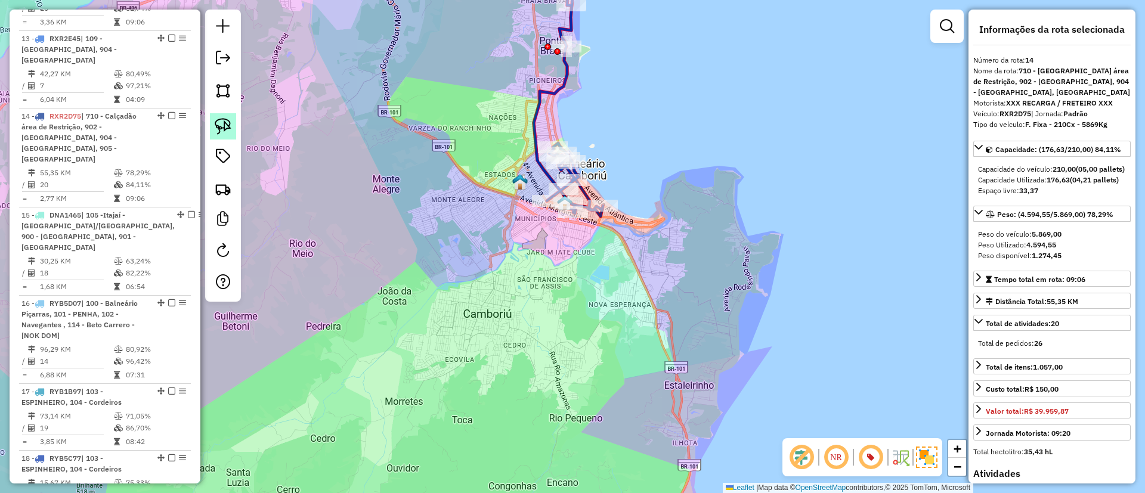
click at [229, 129] on img at bounding box center [223, 126] width 17 height 17
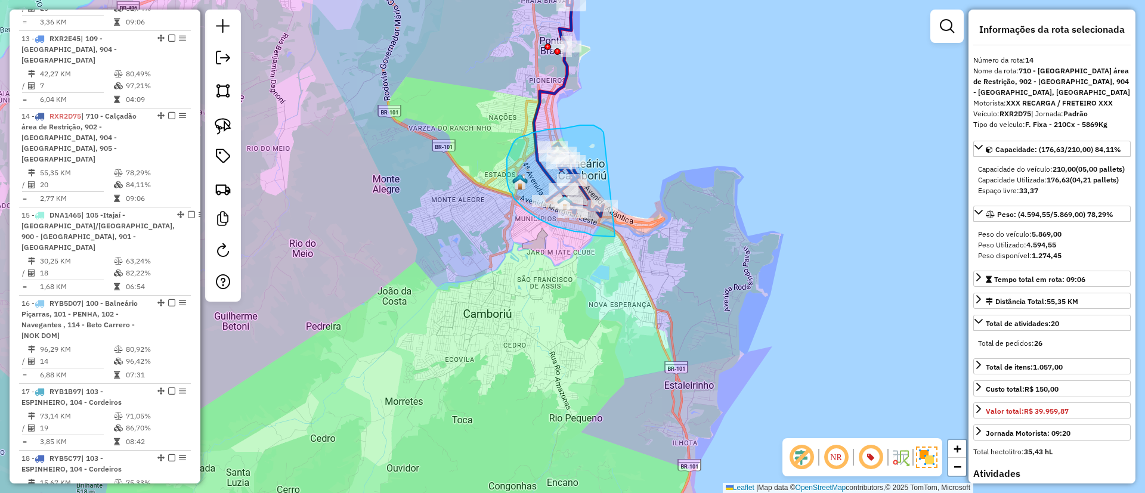
drag, startPoint x: 595, startPoint y: 126, endPoint x: 621, endPoint y: 230, distance: 106.9
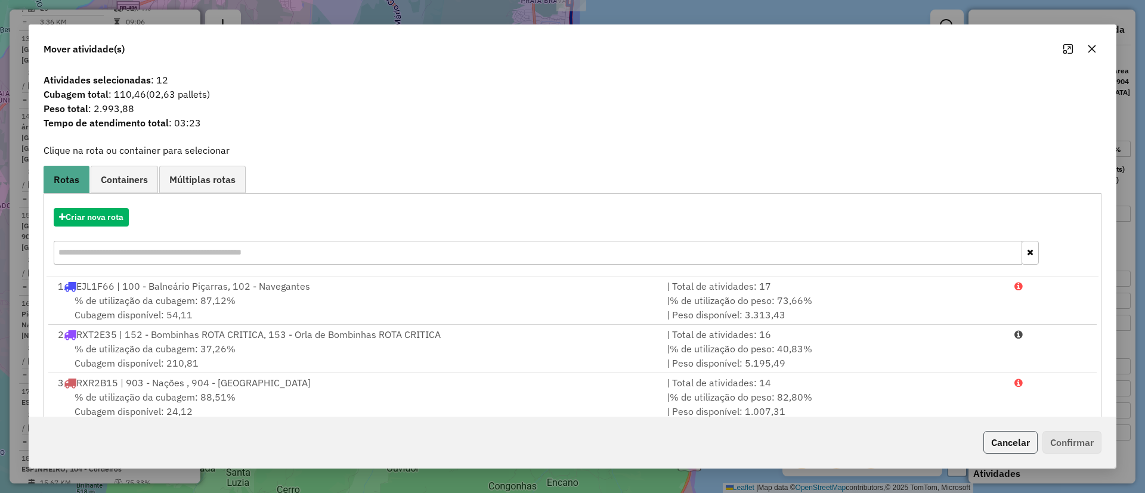
click at [1030, 443] on button "Cancelar" at bounding box center [1010, 442] width 54 height 23
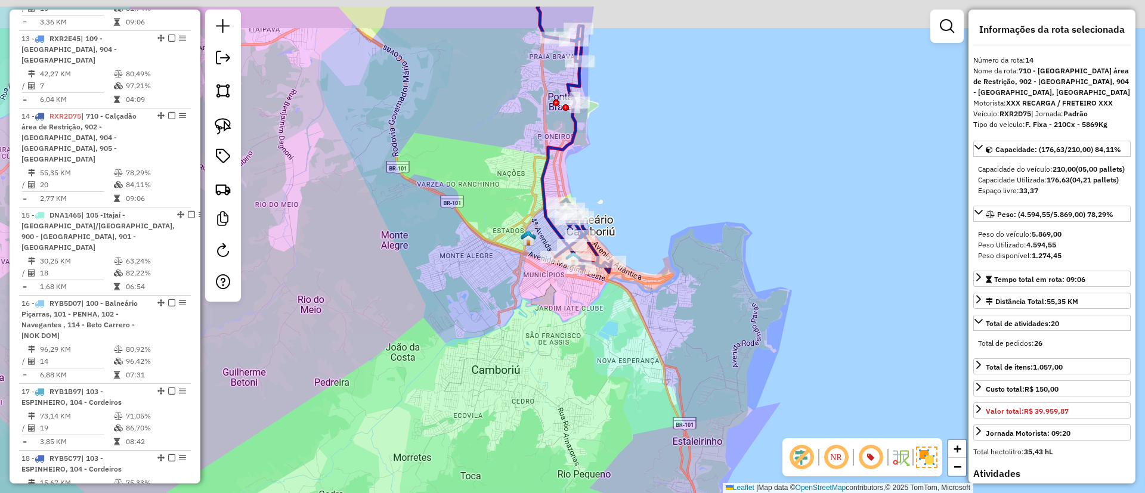
drag, startPoint x: 660, startPoint y: 295, endPoint x: 668, endPoint y: 367, distance: 72.0
click at [668, 367] on div "Janela de atendimento Grade de atendimento Capacidade Transportadoras Veículos …" at bounding box center [572, 246] width 1145 height 493
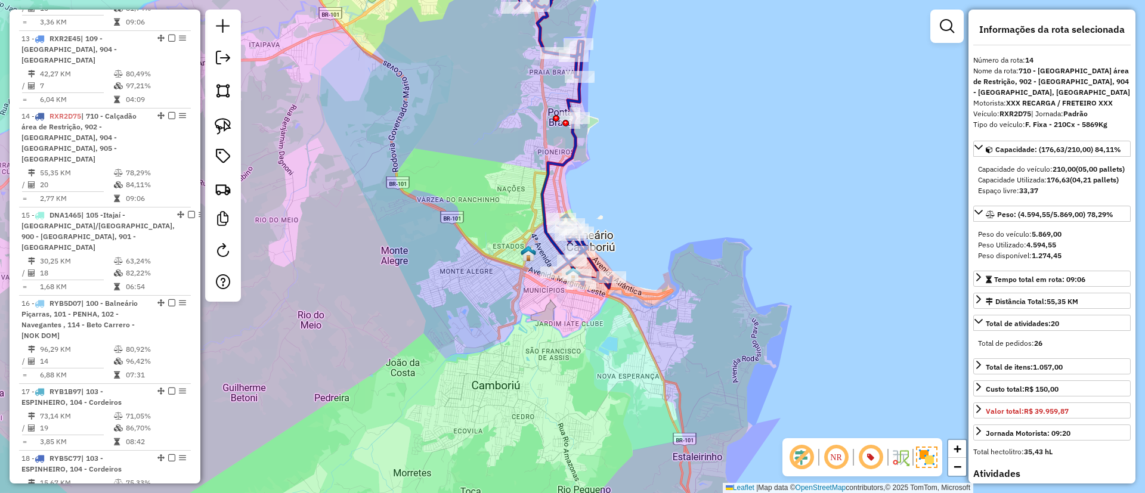
drag, startPoint x: 330, startPoint y: 143, endPoint x: 334, endPoint y: 177, distance: 34.8
click at [334, 177] on div "Janela de atendimento Grade de atendimento Capacidade Transportadoras Veículos …" at bounding box center [572, 246] width 1145 height 493
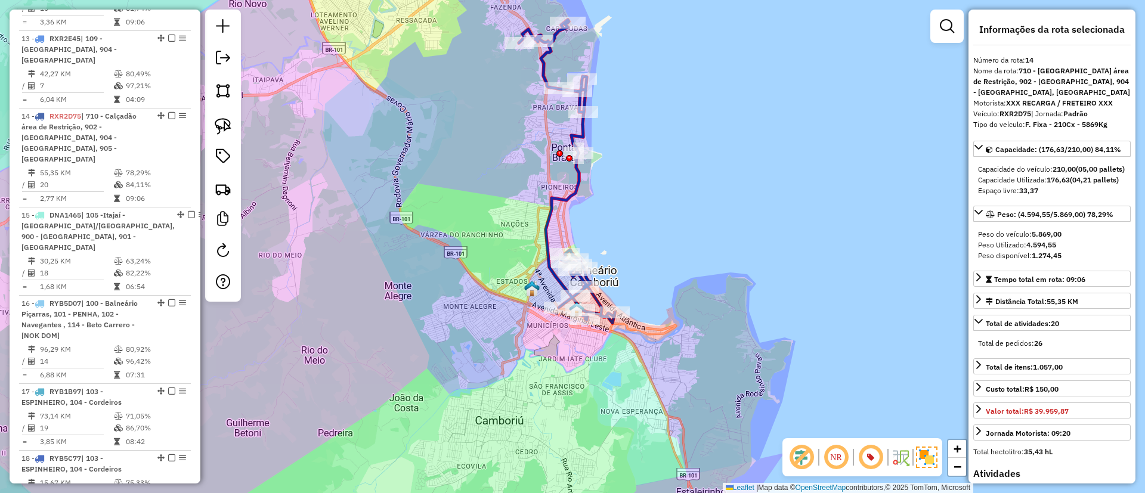
click at [366, 195] on div "Janela de atendimento Grade de atendimento Capacidade Transportadoras Veículos …" at bounding box center [572, 246] width 1145 height 493
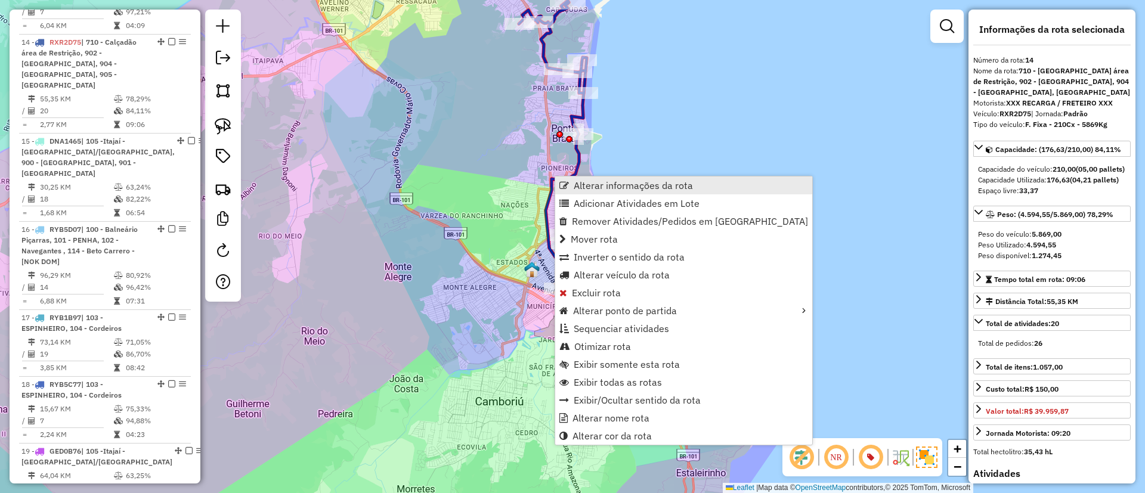
scroll to position [1478, 0]
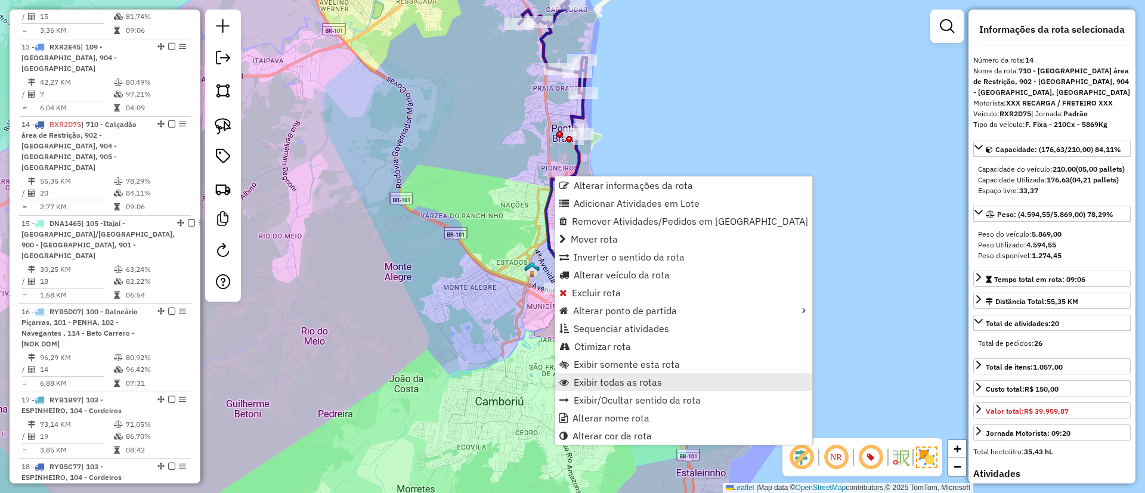
click at [614, 378] on span "Exibir todas as rotas" at bounding box center [618, 382] width 88 height 10
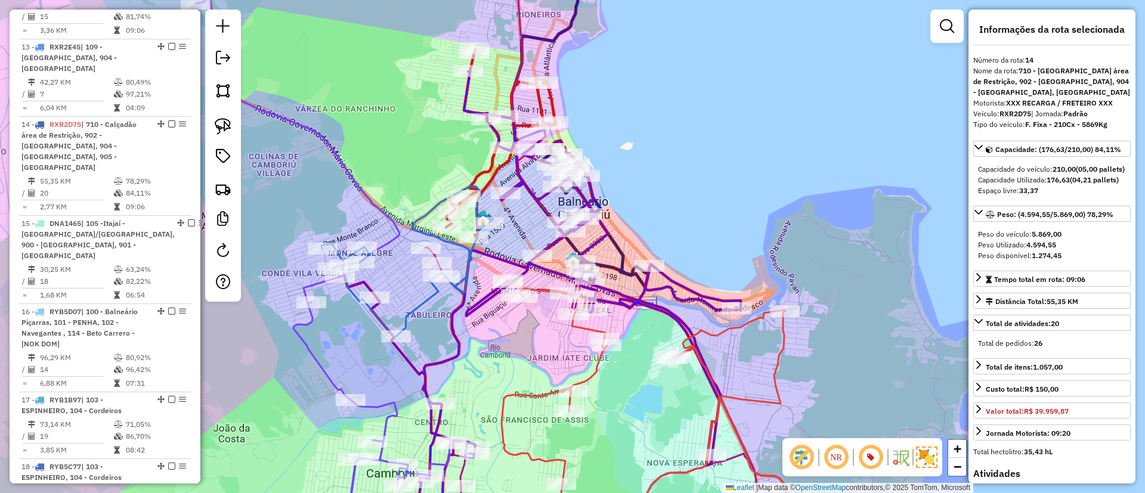
click at [626, 248] on icon at bounding box center [581, 119] width 138 height 337
click at [618, 253] on icon at bounding box center [581, 119] width 138 height 337
click at [611, 271] on icon at bounding box center [581, 119] width 138 height 337
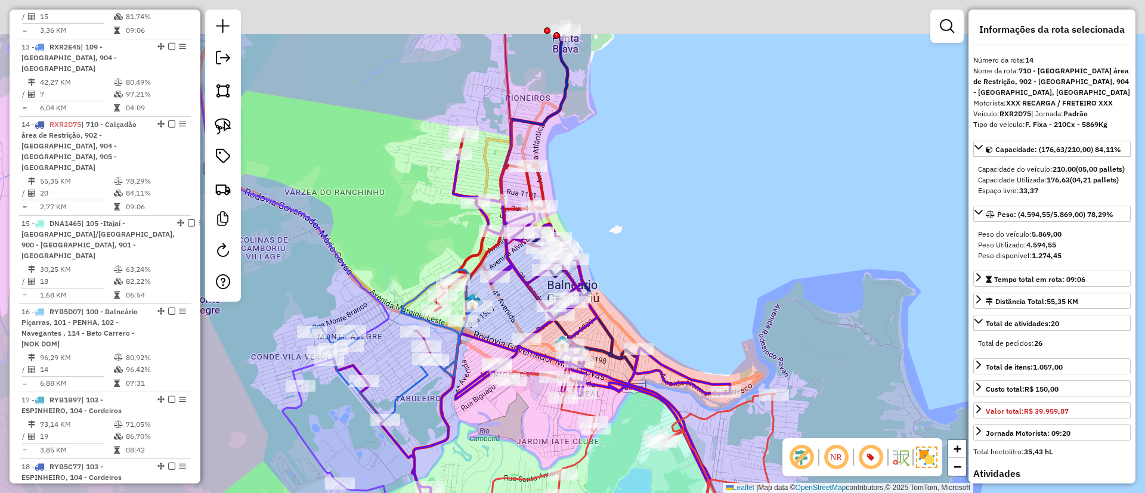
drag, startPoint x: 689, startPoint y: 217, endPoint x: 677, endPoint y: 283, distance: 66.7
click at [677, 283] on div "Janela de atendimento Grade de atendimento Capacidade Transportadoras Veículos …" at bounding box center [572, 246] width 1145 height 493
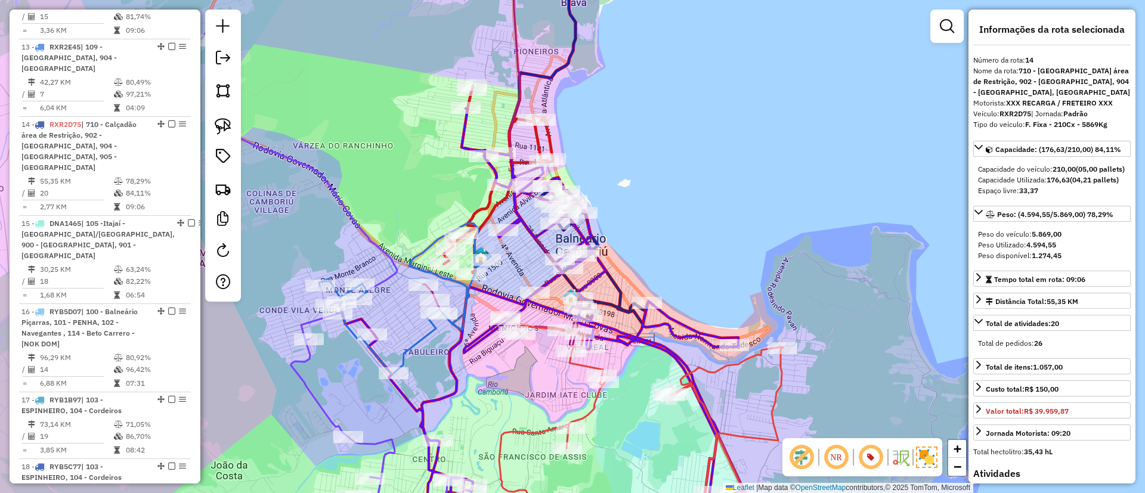
drag, startPoint x: 493, startPoint y: 304, endPoint x: 503, endPoint y: 250, distance: 54.6
click at [503, 250] on div "Janela de atendimento Grade de atendimento Capacidade Transportadoras Veículos …" at bounding box center [572, 246] width 1145 height 493
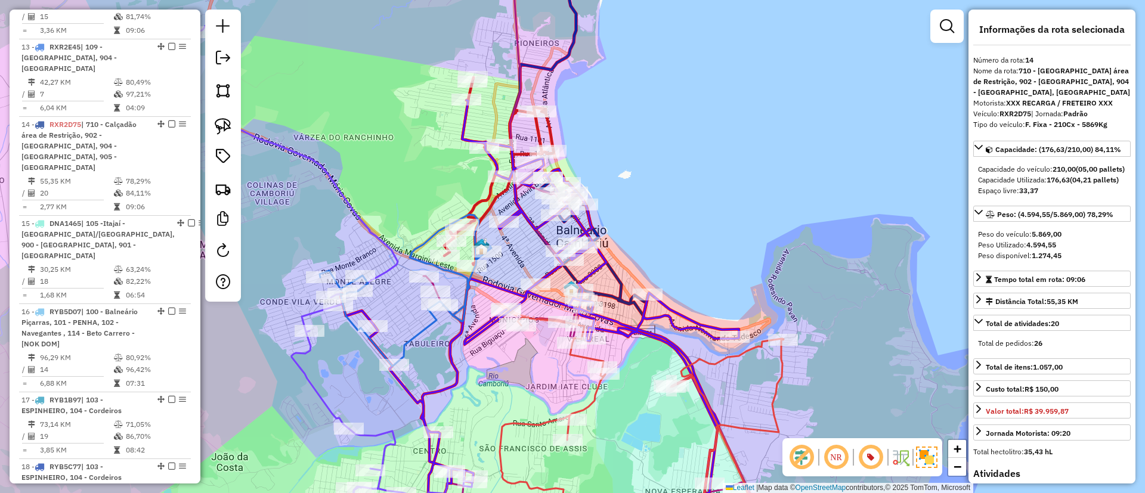
click at [416, 339] on icon at bounding box center [406, 290] width 172 height 151
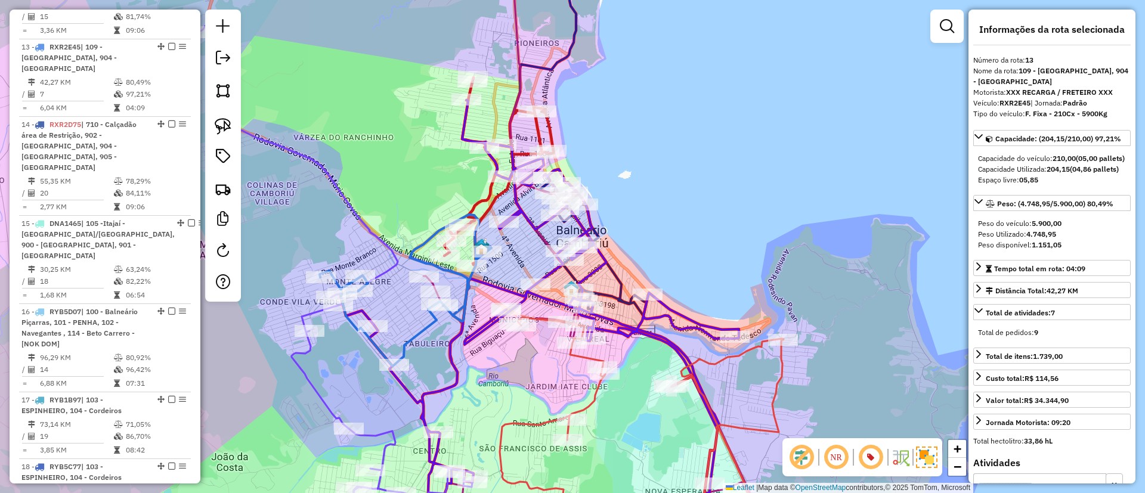
scroll to position [1411, 0]
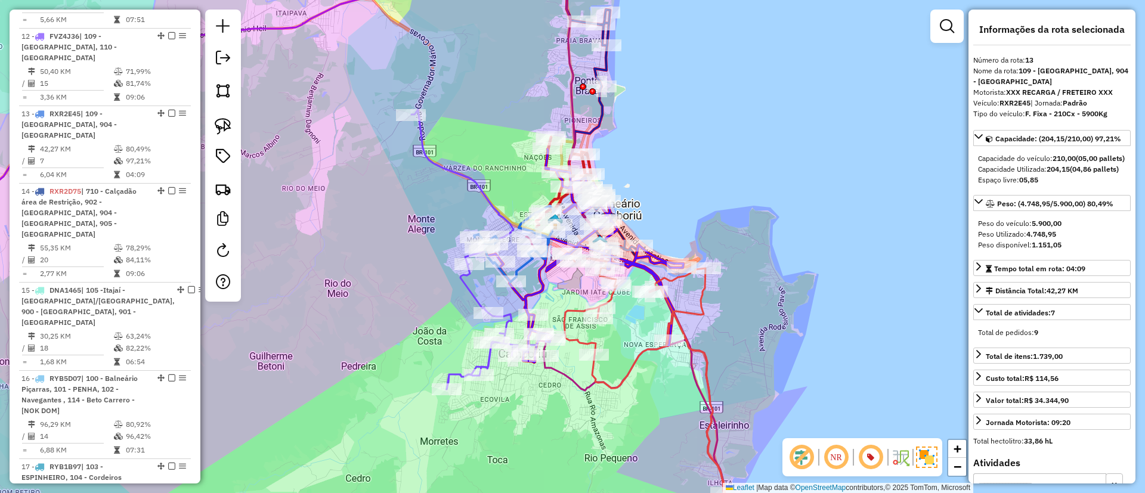
drag, startPoint x: 651, startPoint y: 190, endPoint x: 624, endPoint y: 221, distance: 41.0
click at [624, 221] on div "Janela de atendimento Grade de atendimento Capacidade Transportadoras Veículos …" at bounding box center [572, 246] width 1145 height 493
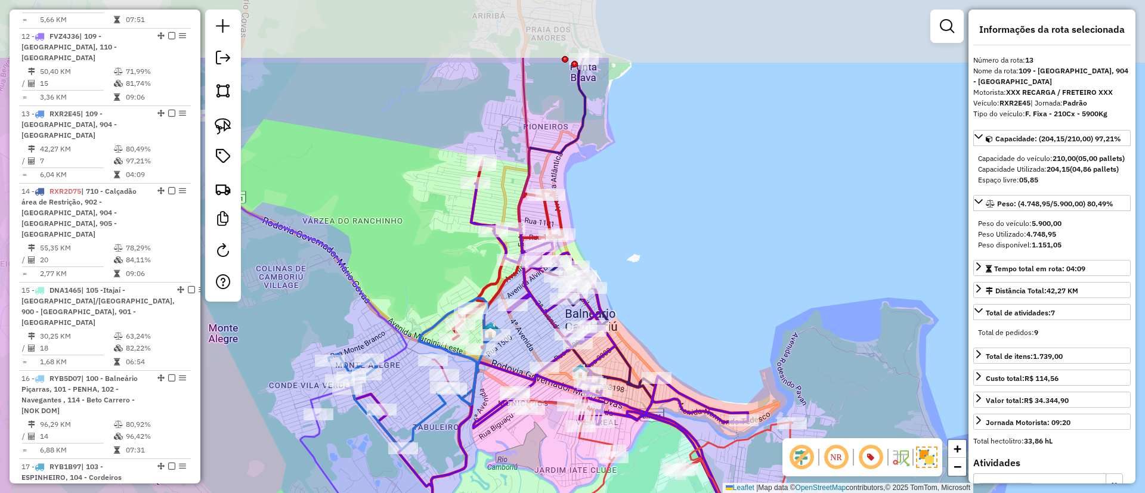
drag, startPoint x: 594, startPoint y: 193, endPoint x: 639, endPoint y: 288, distance: 105.1
click at [639, 288] on div "Janela de atendimento Grade de atendimento Capacidade Transportadoras Veículos …" at bounding box center [572, 246] width 1145 height 493
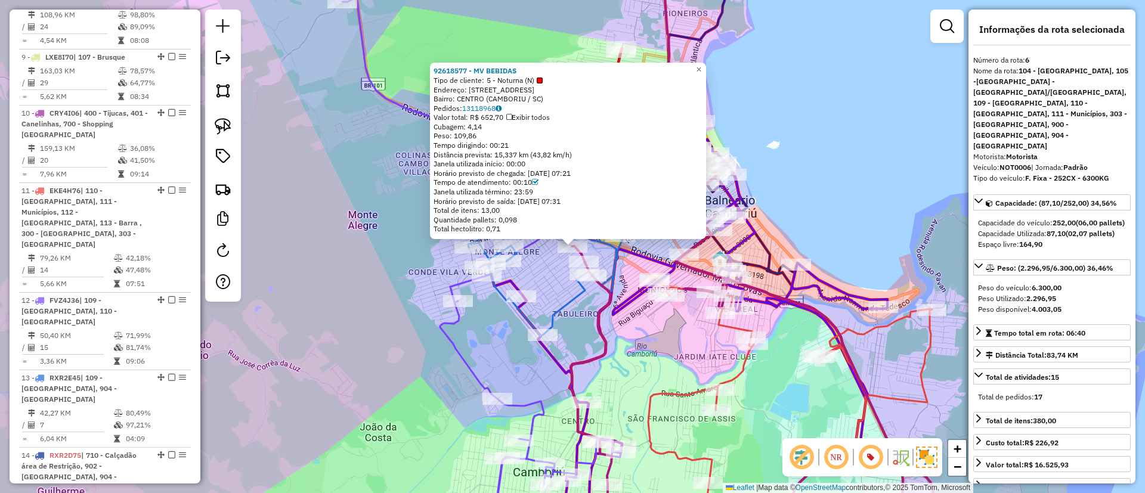
scroll to position [825, 0]
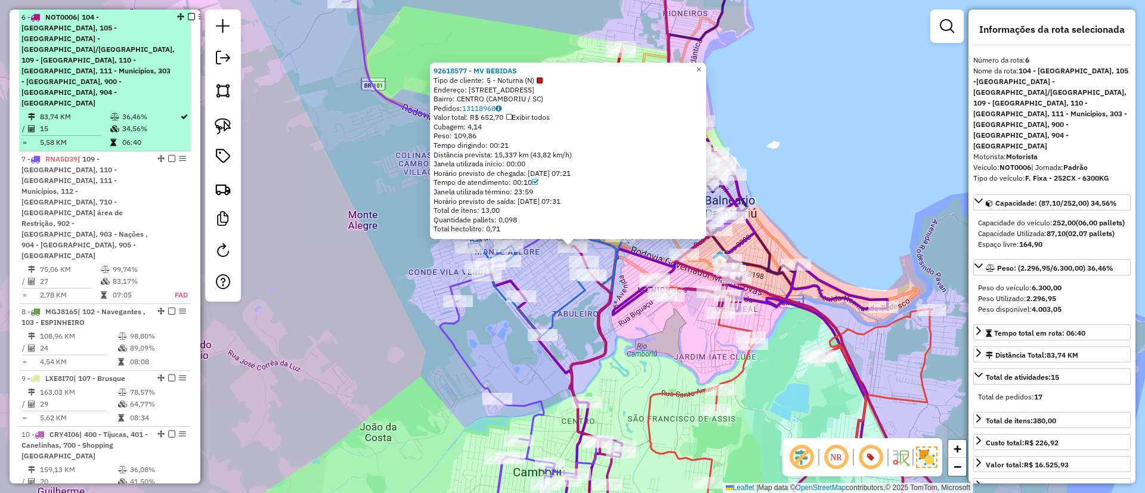
click at [188, 18] on em at bounding box center [191, 16] width 7 height 7
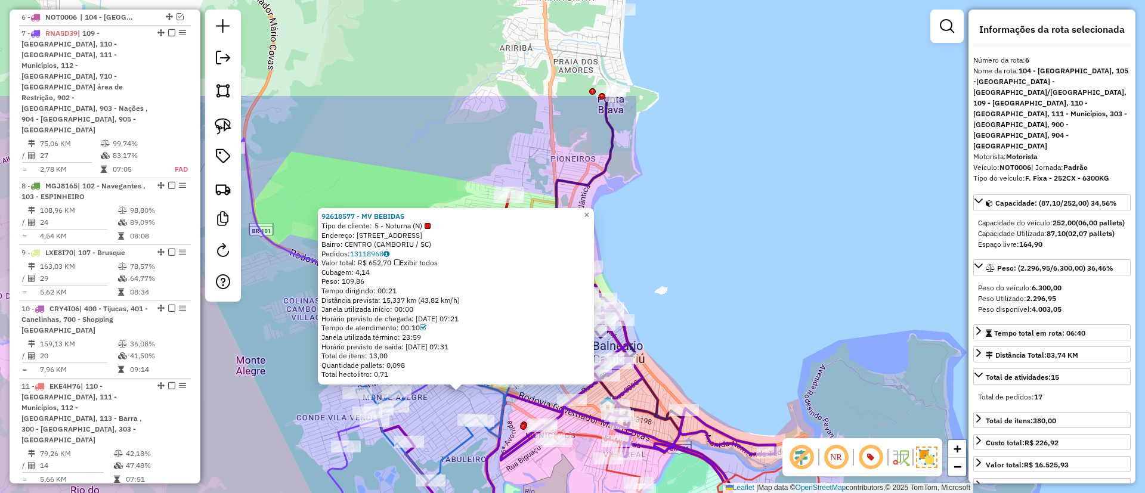
drag, startPoint x: 440, startPoint y: 351, endPoint x: 350, endPoint y: 464, distance: 144.7
click at [350, 464] on icon at bounding box center [369, 412] width 279 height 549
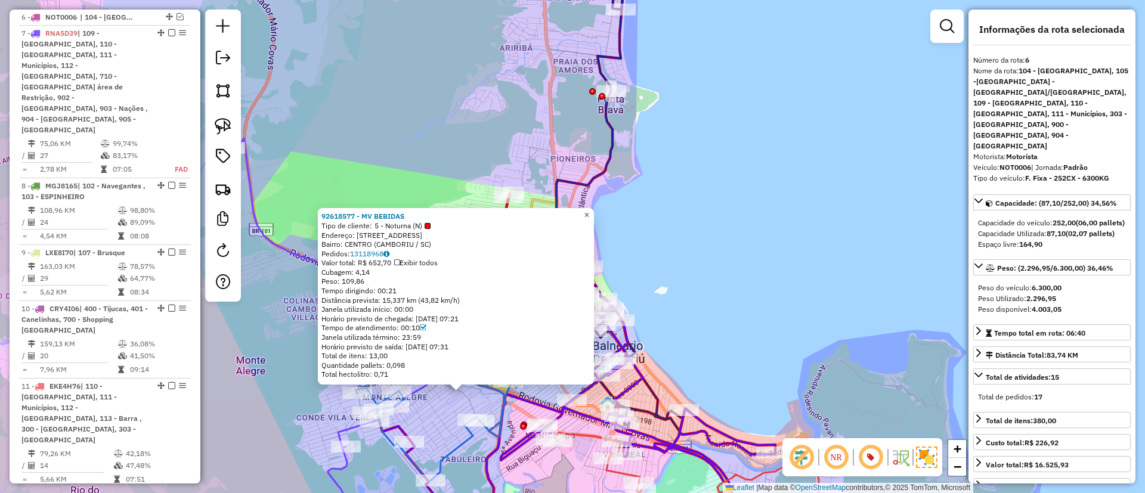
click at [589, 210] on span "×" at bounding box center [586, 215] width 5 height 10
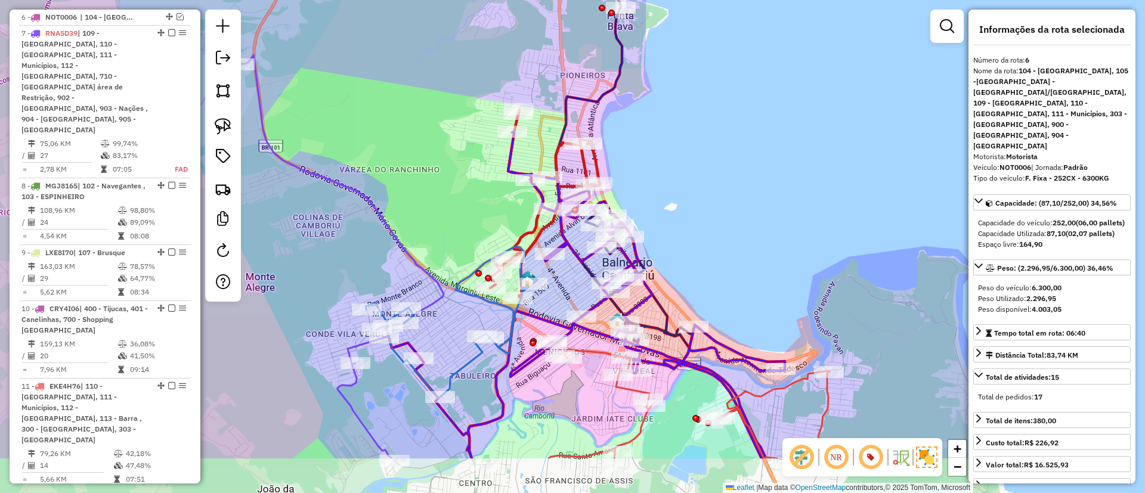
drag, startPoint x: 643, startPoint y: 215, endPoint x: 648, endPoint y: 153, distance: 62.8
click at [648, 147] on div "Janela de atendimento Grade de atendimento Capacidade Transportadoras Veículos …" at bounding box center [572, 246] width 1145 height 493
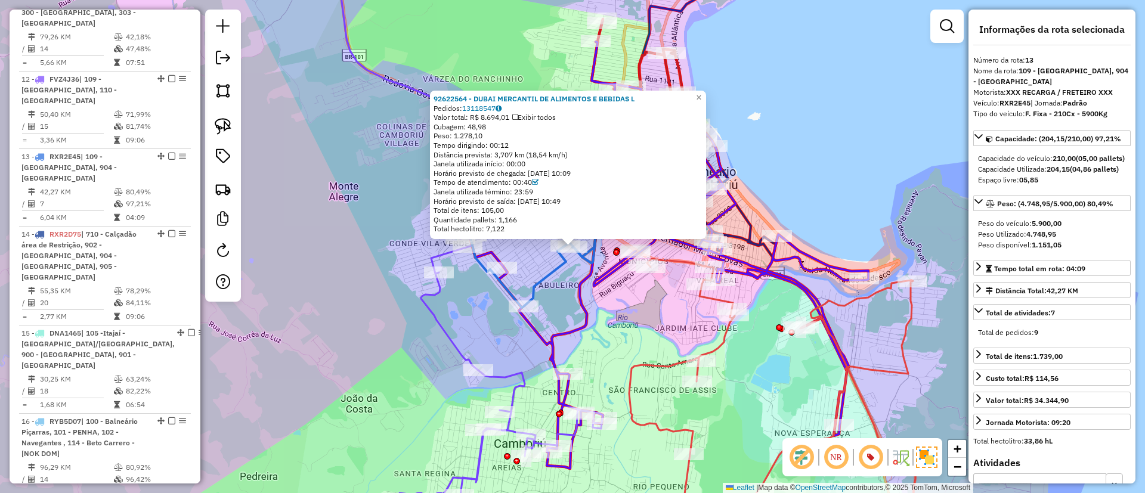
scroll to position [1317, 0]
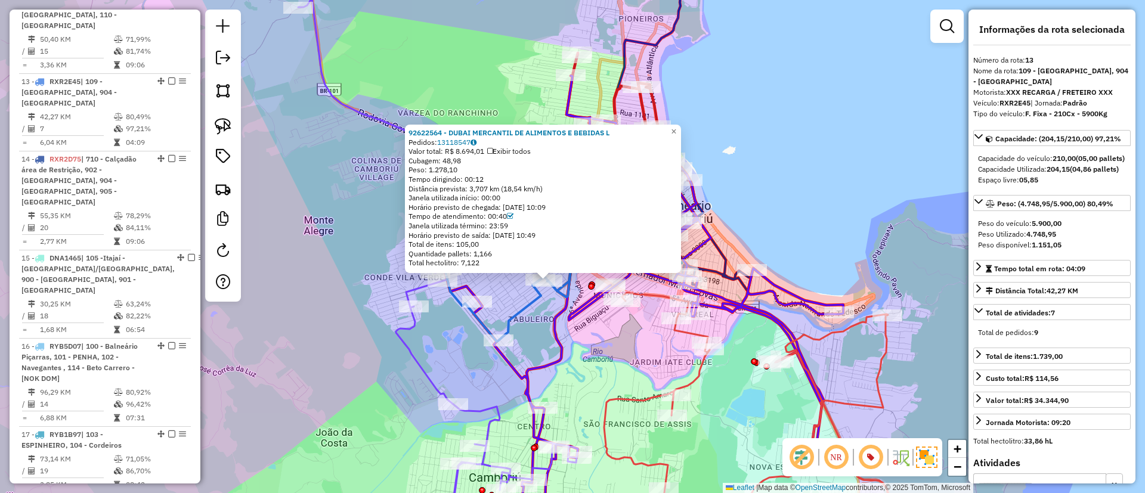
drag, startPoint x: 627, startPoint y: 339, endPoint x: 611, endPoint y: 352, distance: 21.2
click at [606, 360] on div "92622564 - DUBAI MERCANTIL DE ALIMENTOS E BEBIDAS L Pedidos: 13118547 Valor tot…" at bounding box center [572, 246] width 1145 height 493
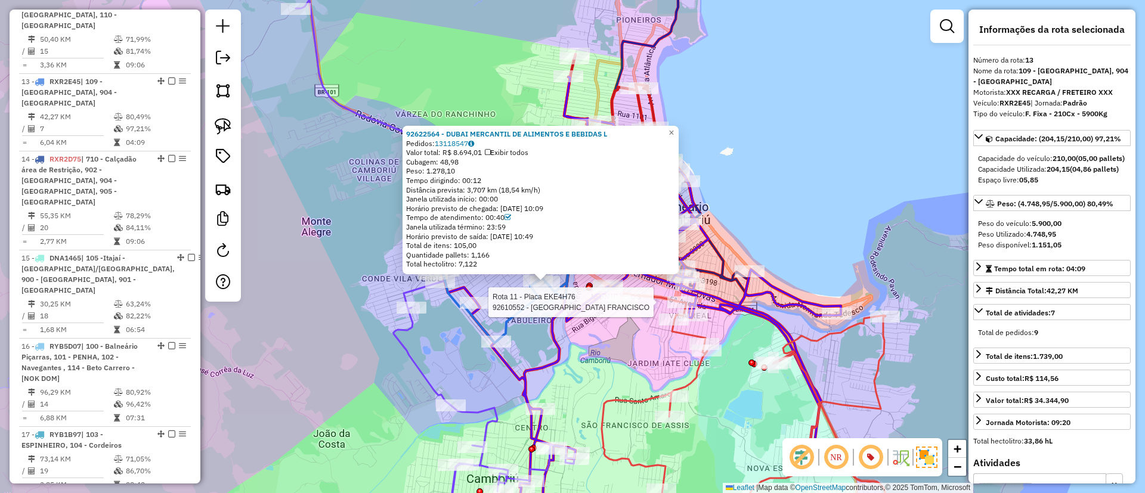
drag, startPoint x: 564, startPoint y: 360, endPoint x: 558, endPoint y: 363, distance: 7.0
click at [558, 363] on div "Rota 11 - Placa EKE4H76 92610552 - [GEOGRAPHIC_DATA] FRANCISCO 92622564 - DUBAI…" at bounding box center [572, 246] width 1145 height 493
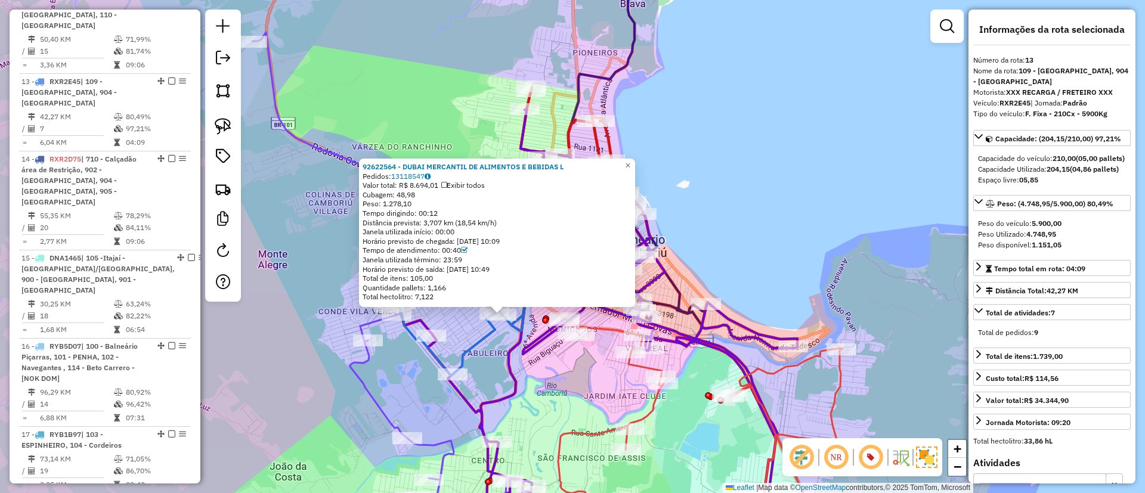
click at [620, 332] on icon at bounding box center [701, 434] width 286 height 215
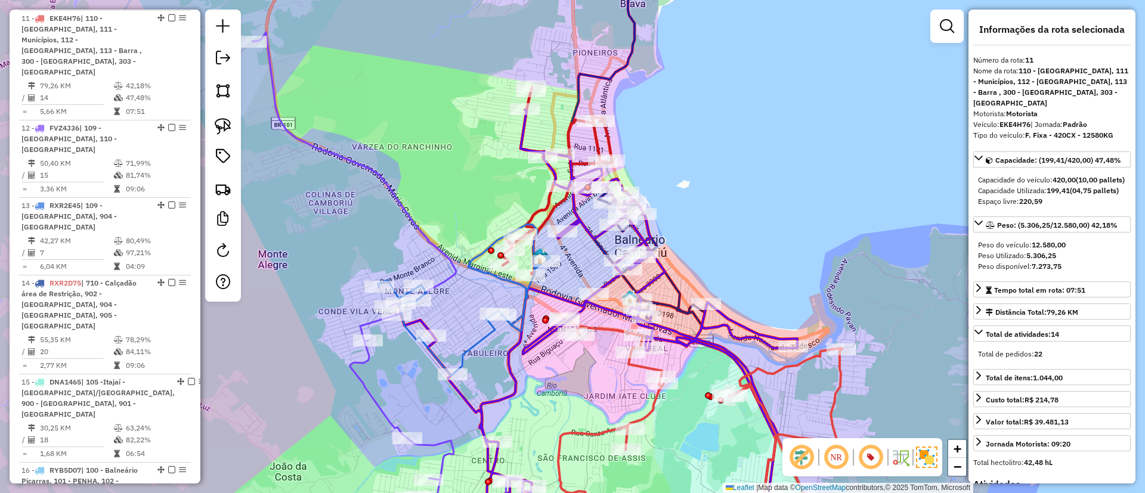
click at [585, 383] on div "92622564 - DUBAI MERCANTIL DE ALIMENTOS E BEBIDAS L Pedidos: 13118547 Valor tot…" at bounding box center [572, 246] width 1145 height 493
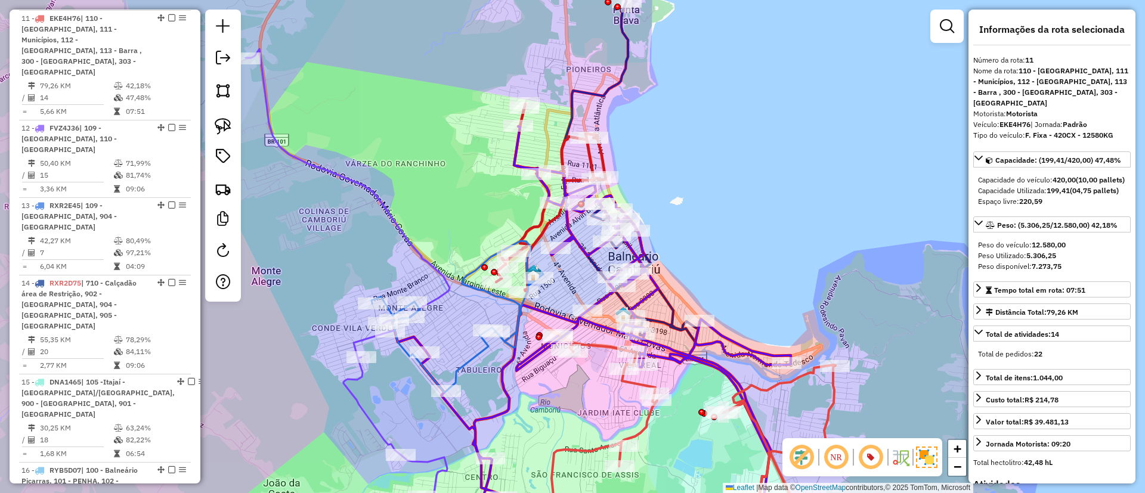
scroll to position [1162, 0]
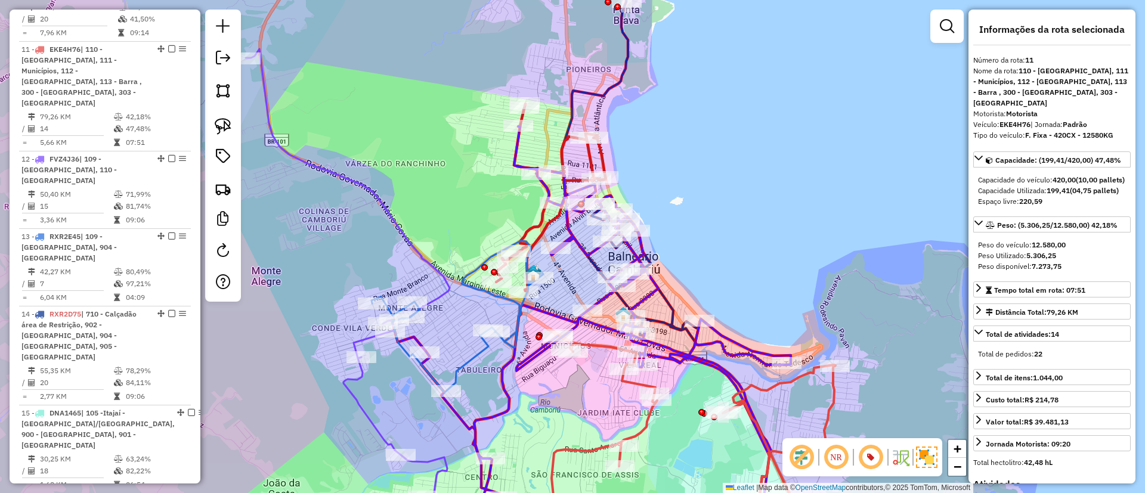
click at [669, 304] on icon at bounding box center [631, 147] width 138 height 392
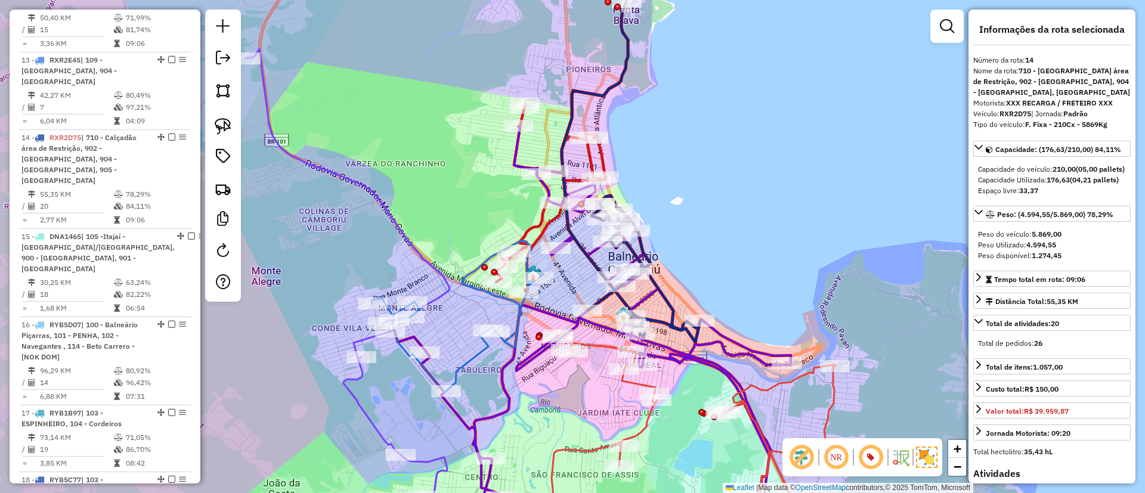
click at [645, 266] on div "Janela de atendimento Grade de atendimento Capacidade Transportadoras Veículos …" at bounding box center [572, 246] width 1145 height 493
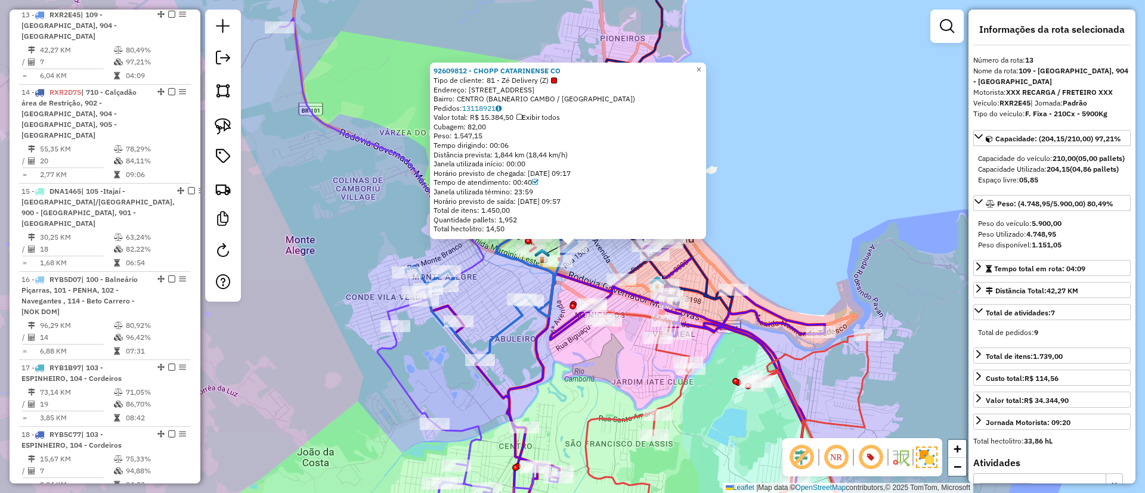
scroll to position [1317, 0]
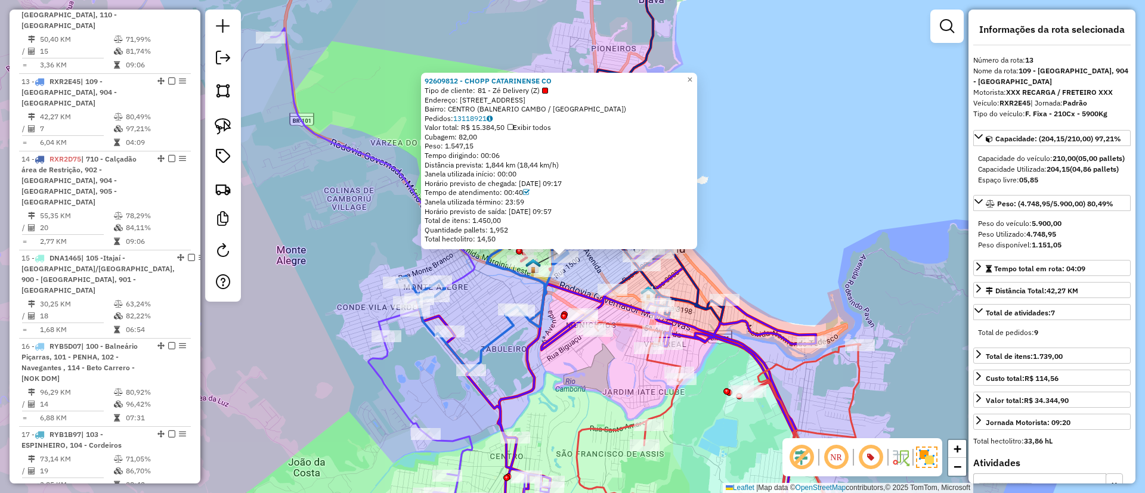
drag, startPoint x: 584, startPoint y: 372, endPoint x: 538, endPoint y: 374, distance: 45.4
click at [540, 374] on div "92609812 - CHOPP CATARINENSE CO Tipo de cliente: 81 - Zé Delivery (Z) Endereço:…" at bounding box center [572, 246] width 1145 height 493
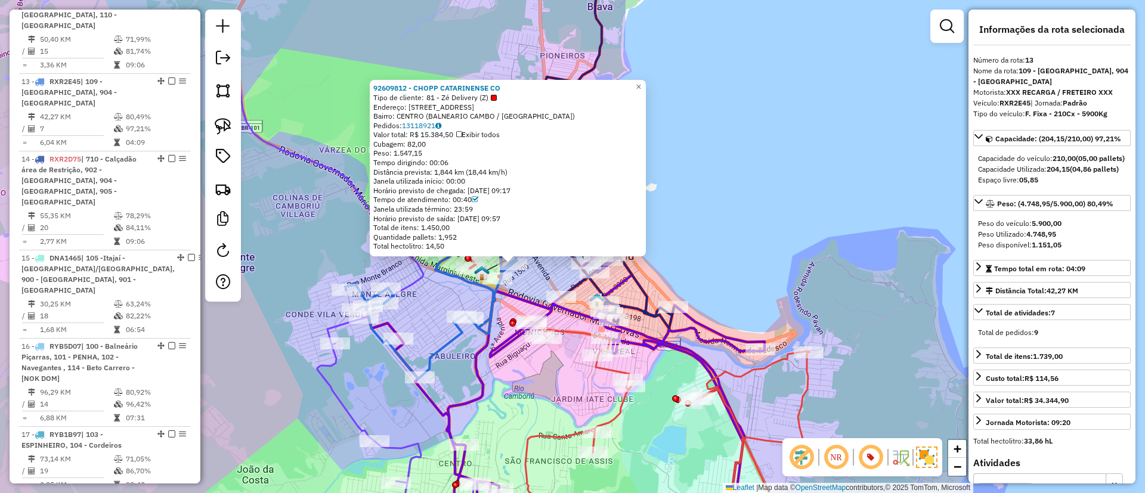
drag, startPoint x: 672, startPoint y: 380, endPoint x: 569, endPoint y: 381, distance: 102.6
click at [573, 382] on div "92609812 - CHOPP CATARINENSE CO Tipo de cliente: 81 - Zé Delivery (Z) Endereço:…" at bounding box center [572, 246] width 1145 height 493
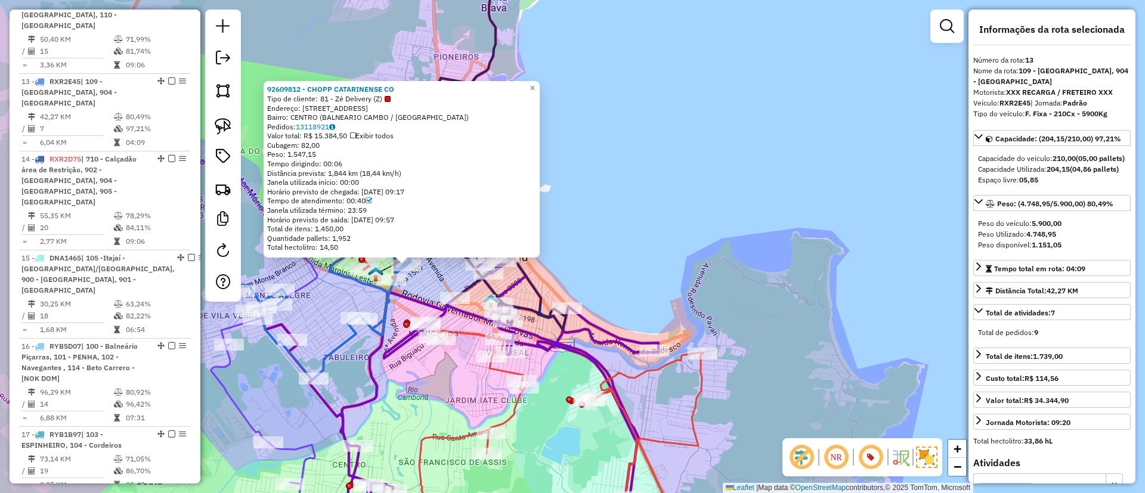
click at [660, 370] on icon at bounding box center [562, 436] width 286 height 211
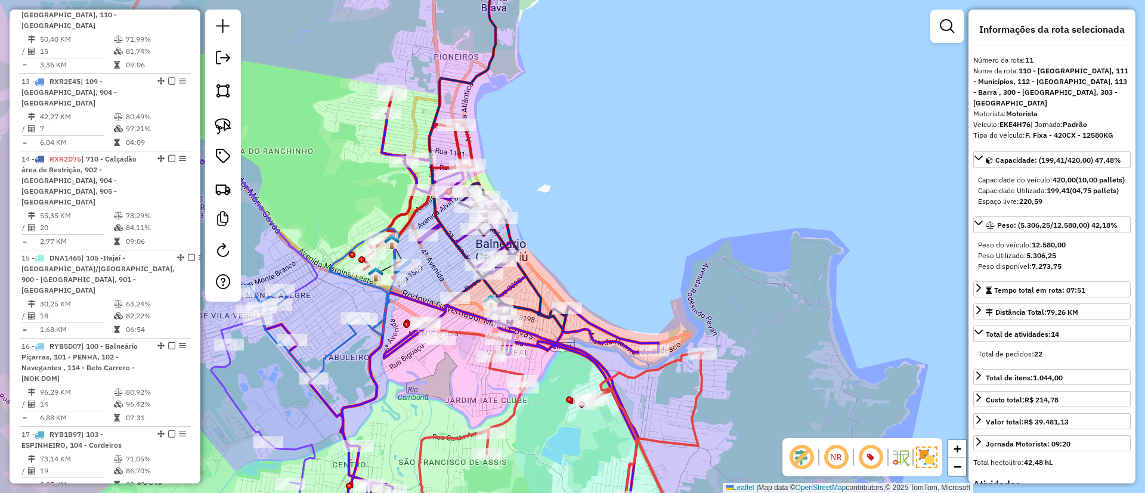
scroll to position [1162, 0]
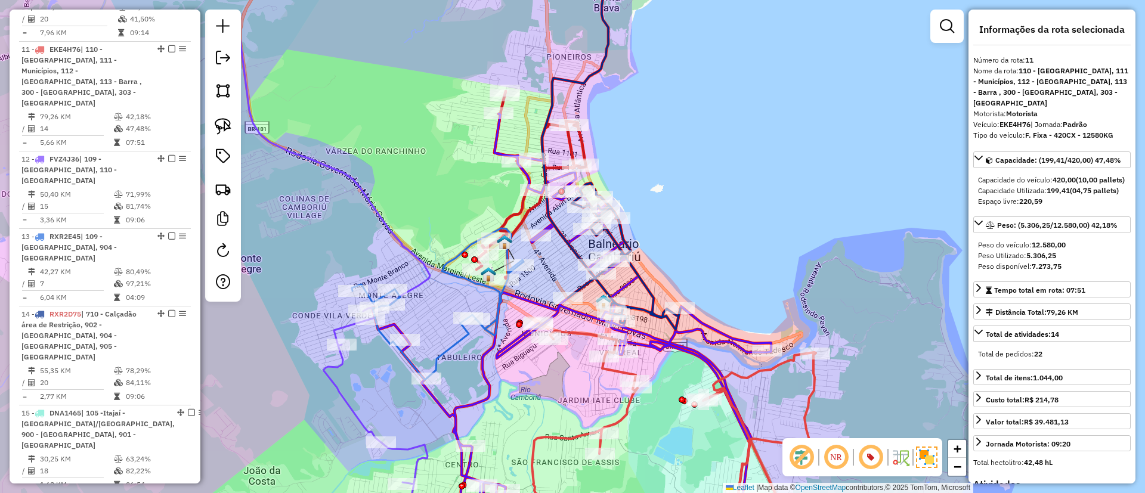
drag, startPoint x: 315, startPoint y: 130, endPoint x: 428, endPoint y: 129, distance: 112.7
click at [428, 129] on div "Janela de atendimento Grade de atendimento Capacidade Transportadoras Veículos …" at bounding box center [572, 246] width 1145 height 493
click at [343, 364] on icon at bounding box center [365, 288] width 279 height 507
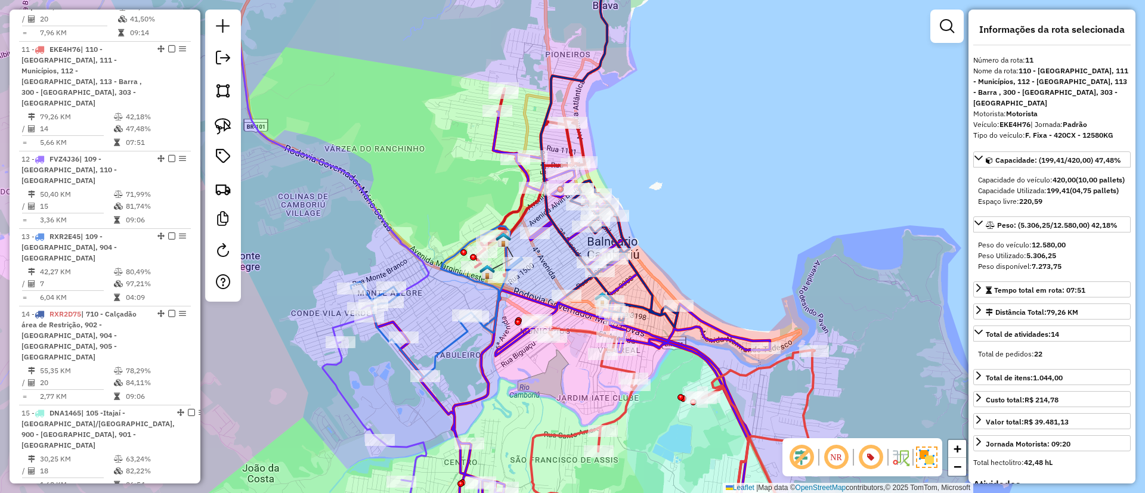
click at [342, 361] on icon at bounding box center [364, 288] width 279 height 508
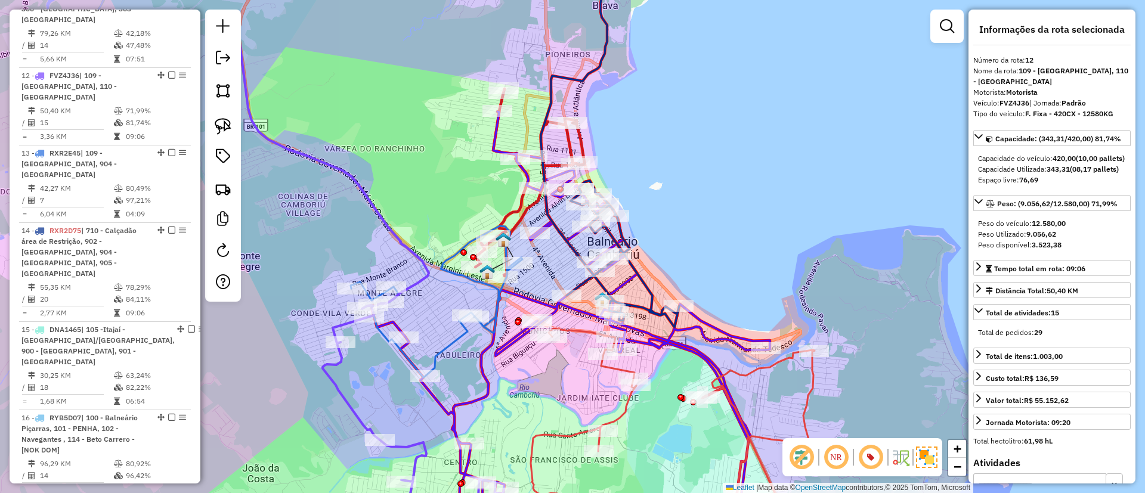
scroll to position [1251, 0]
click at [404, 347] on icon at bounding box center [437, 301] width 172 height 151
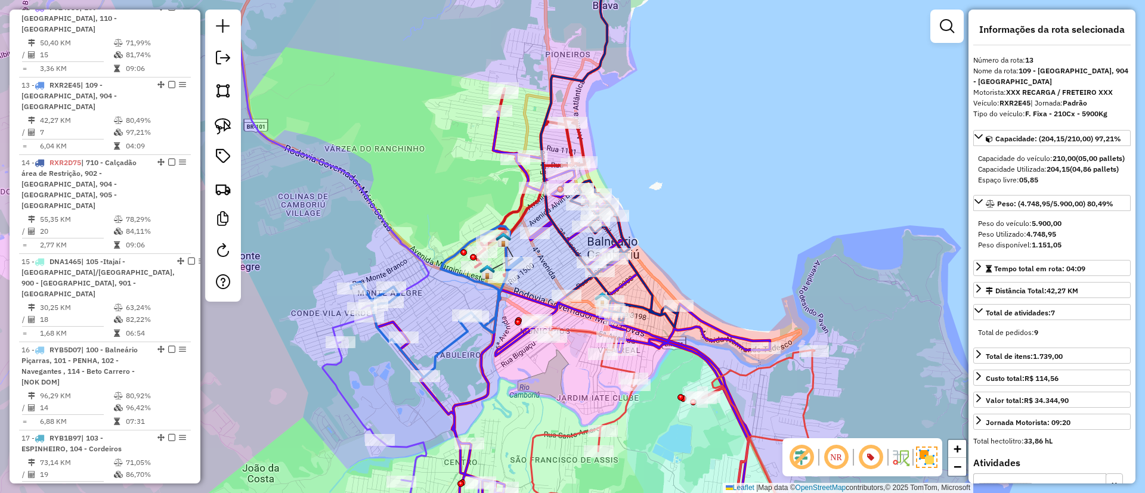
scroll to position [1317, 0]
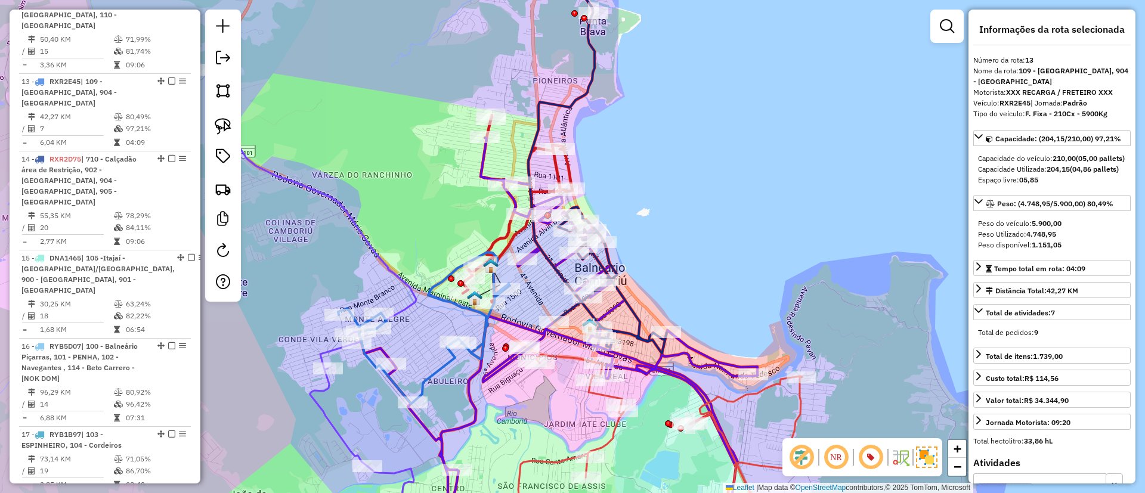
drag, startPoint x: 433, startPoint y: 298, endPoint x: 416, endPoint y: 332, distance: 37.3
click at [416, 331] on div "Janela de atendimento Grade de atendimento Capacidade Transportadoras Veículos …" at bounding box center [572, 246] width 1145 height 493
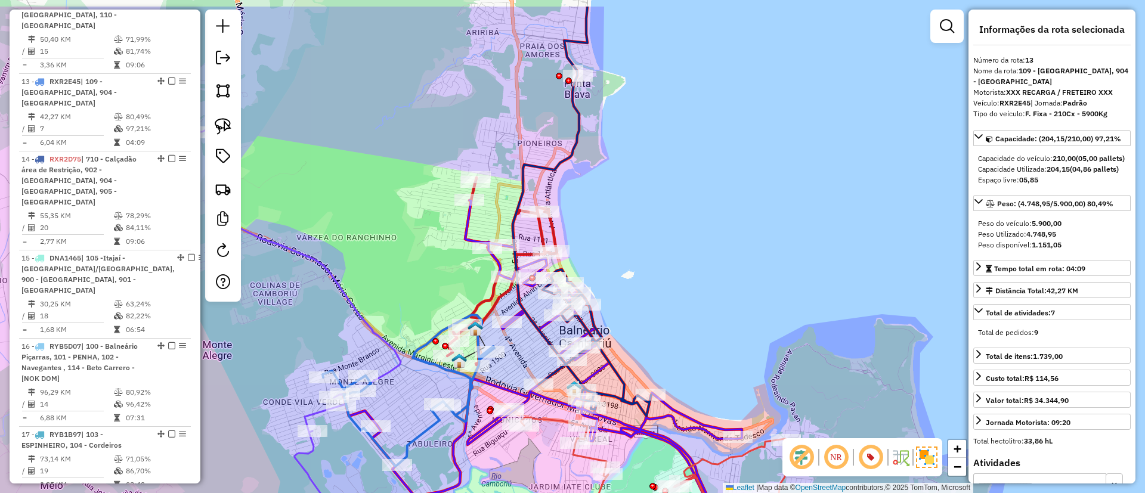
drag, startPoint x: 642, startPoint y: 167, endPoint x: 630, endPoint y: 223, distance: 57.2
click at [630, 223] on div "Janela de atendimento Grade de atendimento Capacidade Transportadoras Veículos …" at bounding box center [572, 246] width 1145 height 493
click at [900, 454] on img at bounding box center [900, 457] width 19 height 19
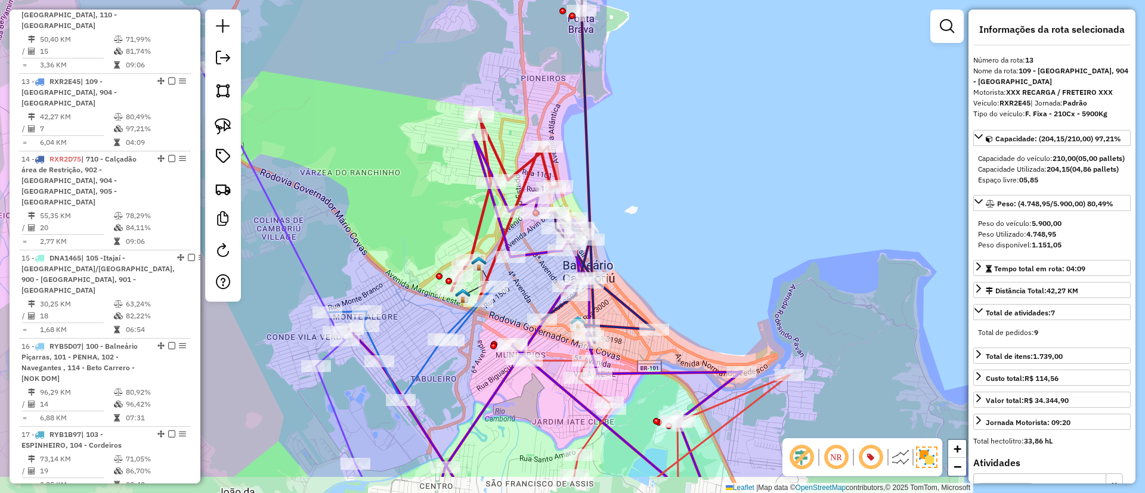
drag, startPoint x: 673, startPoint y: 287, endPoint x: 676, endPoint y: 221, distance: 66.3
click at [676, 221] on div "Janela de atendimento Grade de atendimento Capacidade Transportadoras Veículos …" at bounding box center [572, 246] width 1145 height 493
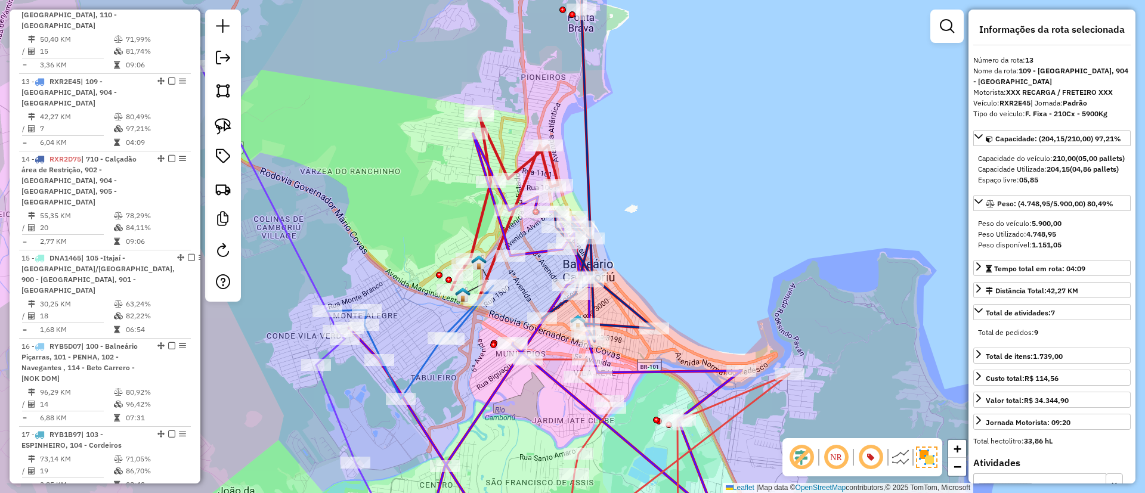
click at [525, 256] on icon at bounding box center [545, 338] width 392 height 408
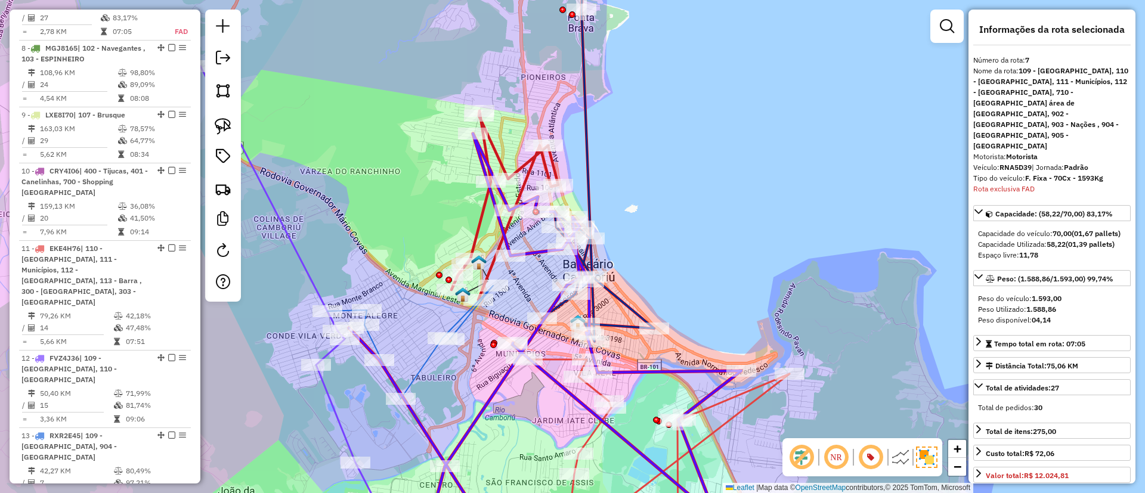
scroll to position [841, 0]
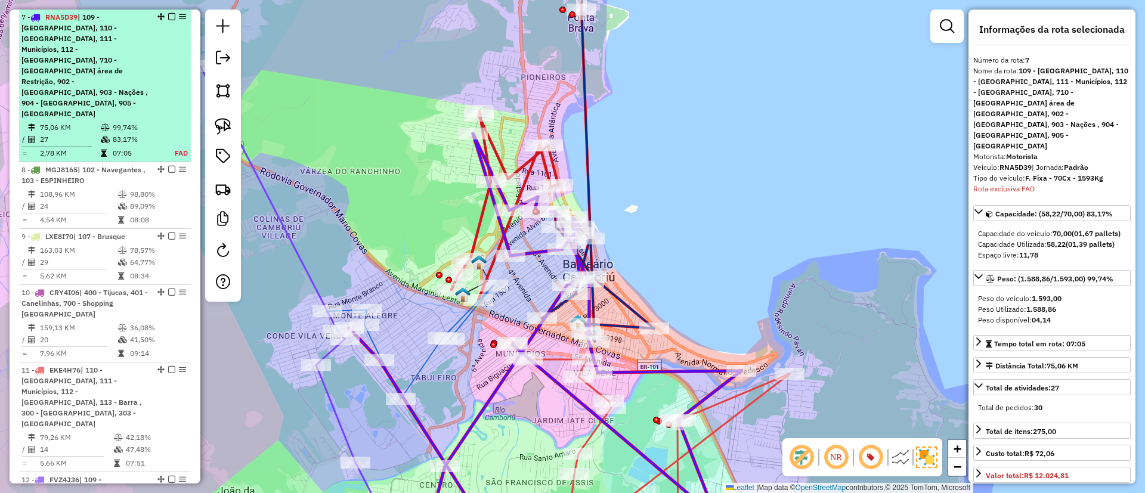
click at [170, 18] on em at bounding box center [171, 16] width 7 height 7
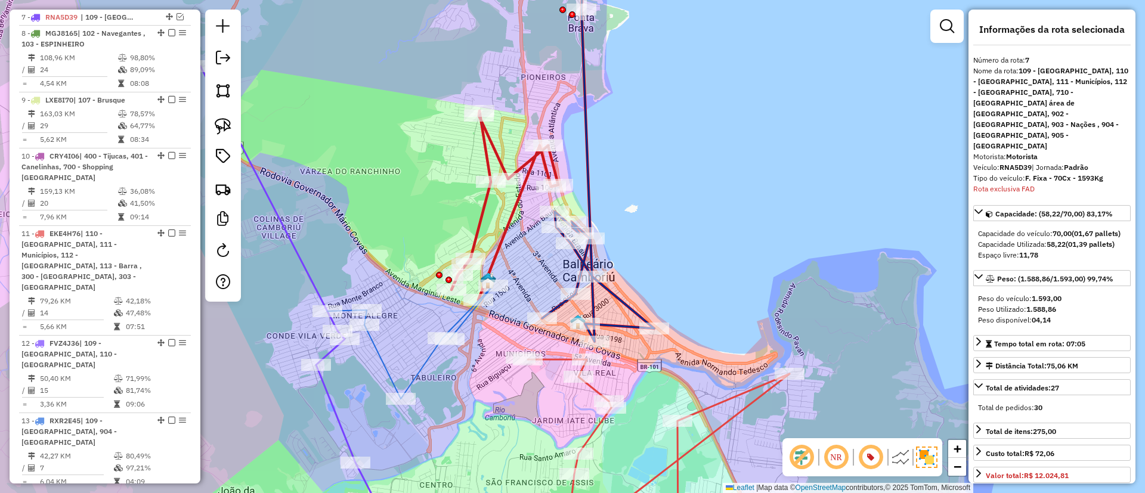
drag, startPoint x: 652, startPoint y: 213, endPoint x: 652, endPoint y: 189, distance: 23.9
click at [652, 189] on div "Janela de atendimento Grade de atendimento Capacidade Transportadoras Veículos …" at bounding box center [572, 246] width 1145 height 493
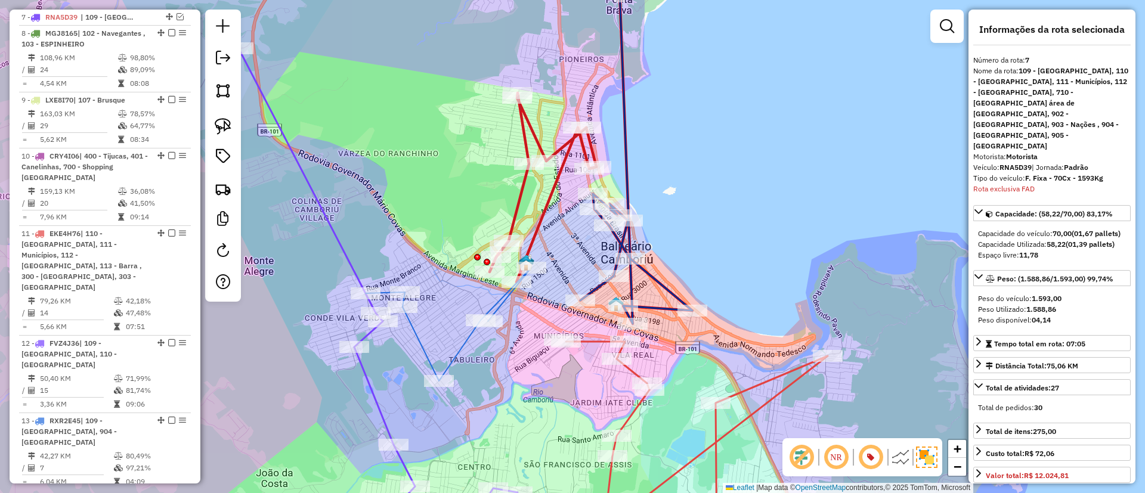
drag, startPoint x: 651, startPoint y: 112, endPoint x: 688, endPoint y: 99, distance: 38.7
click at [688, 99] on div "Janela de atendimento Grade de atendimento Capacidade Transportadoras Veículos …" at bounding box center [572, 246] width 1145 height 493
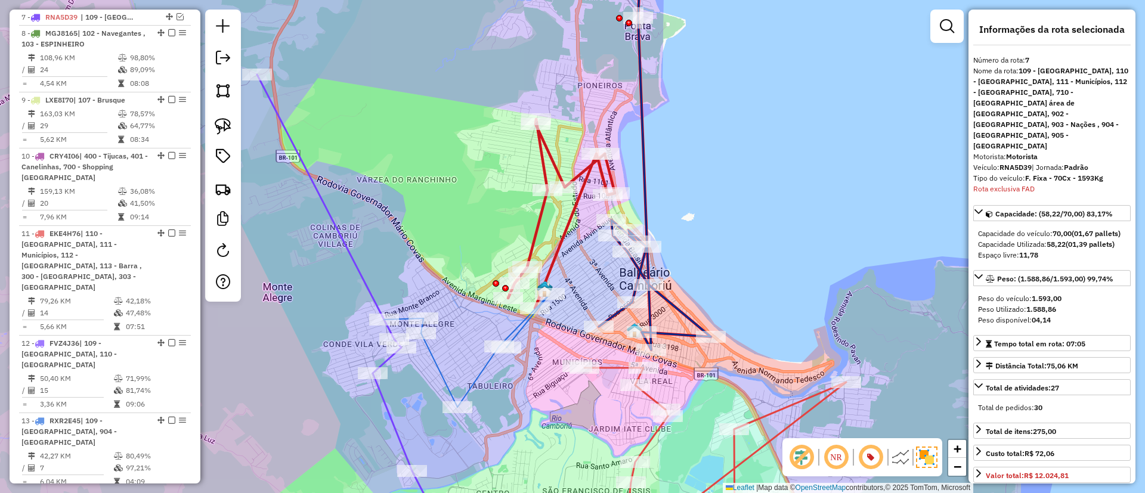
drag, startPoint x: 583, startPoint y: 286, endPoint x: 583, endPoint y: 271, distance: 14.9
click at [583, 271] on div "Janela de atendimento Grade de atendimento Capacidade Transportadoras Veículos …" at bounding box center [572, 246] width 1145 height 493
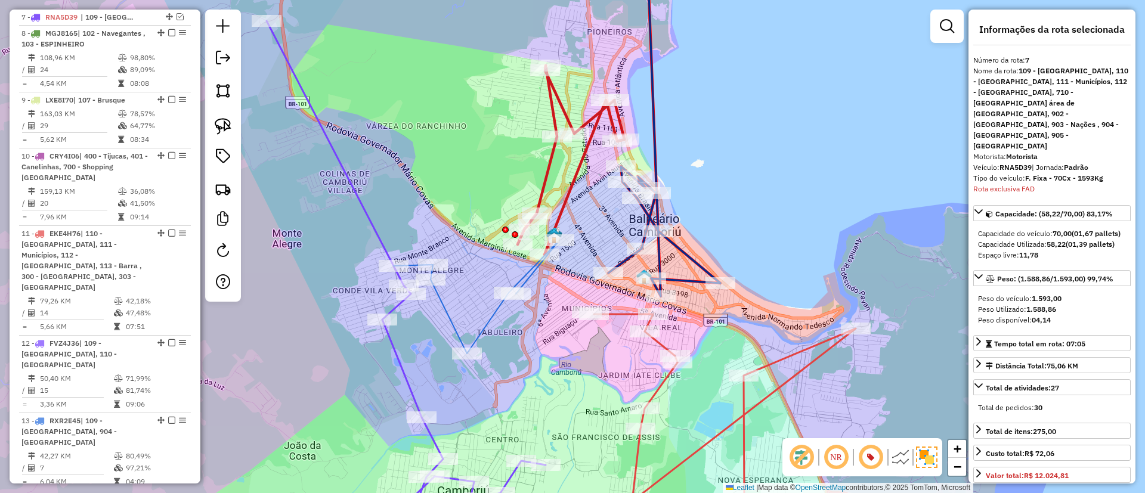
drag, startPoint x: 538, startPoint y: 354, endPoint x: 548, endPoint y: 315, distance: 40.5
click at [548, 315] on div "Janela de atendimento Grade de atendimento Capacidade Transportadoras Veículos …" at bounding box center [572, 246] width 1145 height 493
click at [509, 349] on div "Janela de atendimento Grade de atendimento Capacidade Transportadoras Veículos …" at bounding box center [572, 246] width 1145 height 493
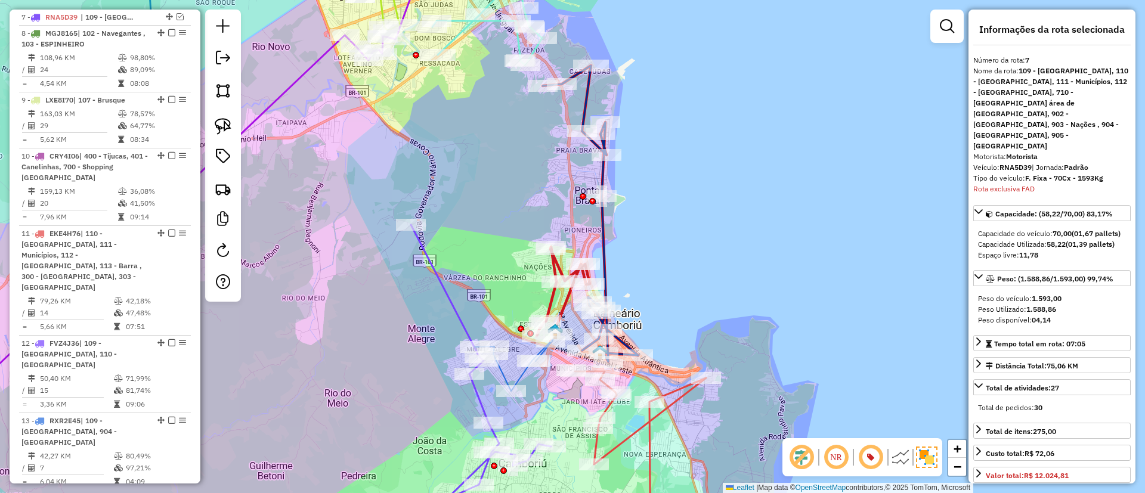
drag, startPoint x: 625, startPoint y: 275, endPoint x: 651, endPoint y: 311, distance: 44.4
click at [651, 311] on div "Janela de atendimento Grade de atendimento Capacidade Transportadoras Veículos …" at bounding box center [572, 246] width 1145 height 493
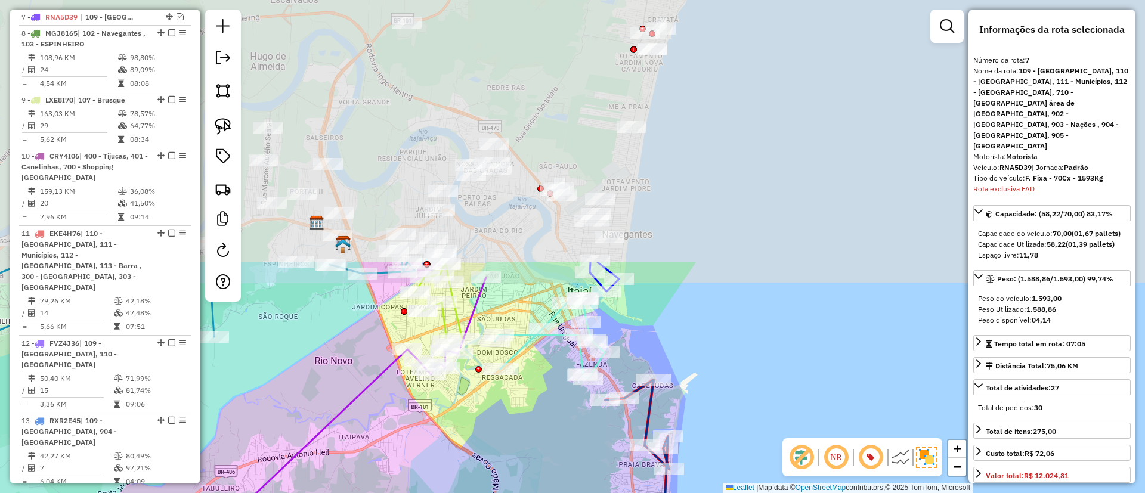
drag, startPoint x: 499, startPoint y: 142, endPoint x: 569, endPoint y: 426, distance: 293.2
click at [559, 454] on div "Janela de atendimento Grade de atendimento Capacidade Transportadoras Veículos …" at bounding box center [572, 246] width 1145 height 493
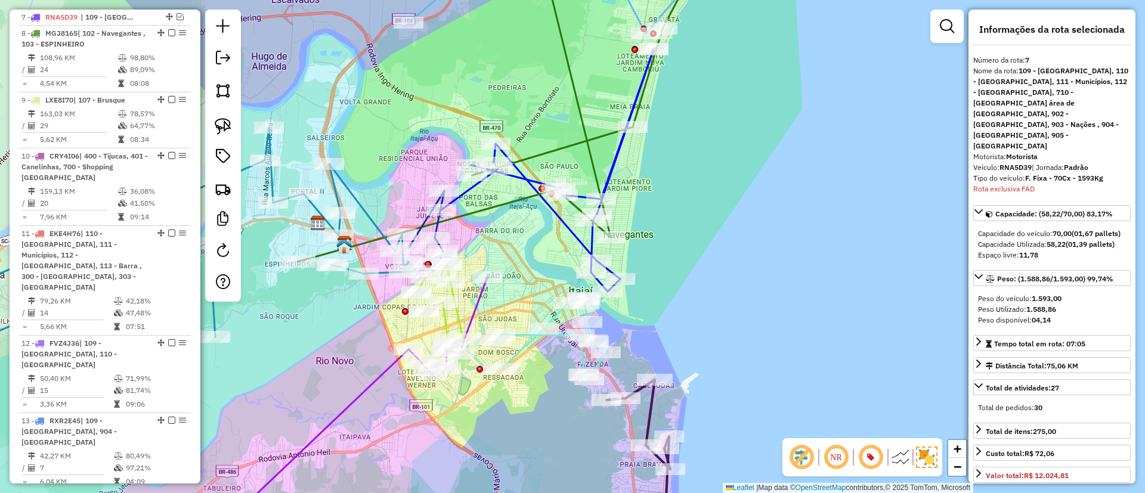
click at [524, 184] on icon at bounding box center [547, 170] width 212 height 243
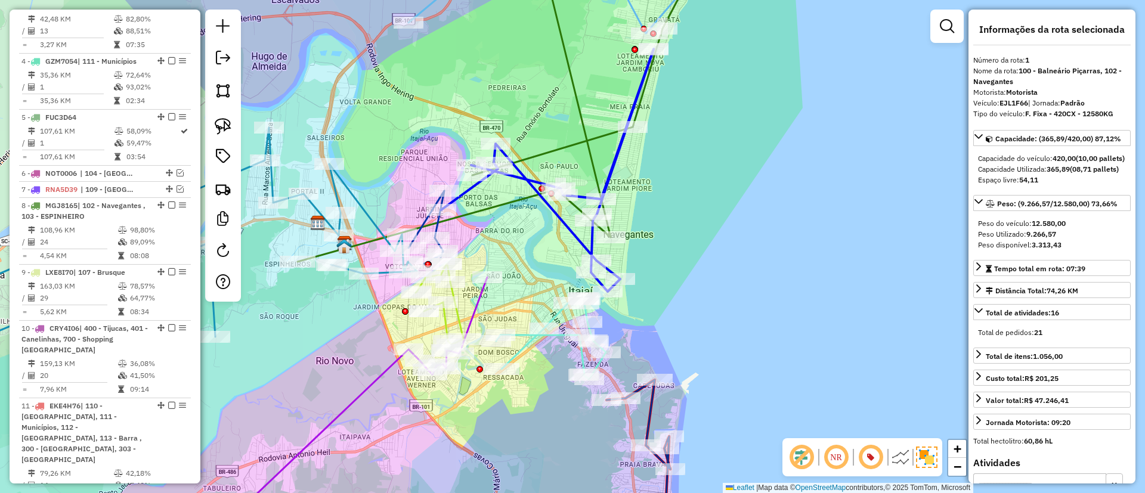
scroll to position [502, 0]
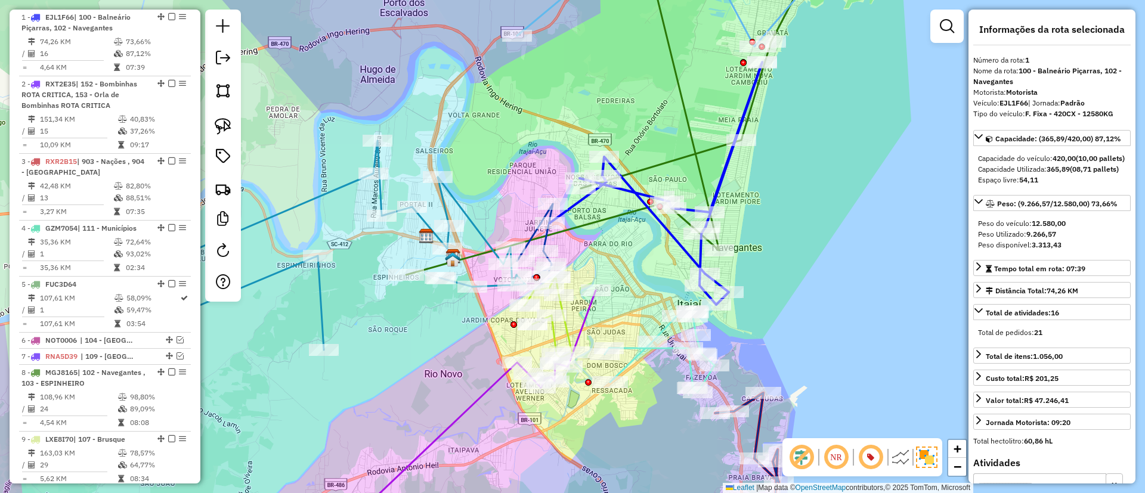
drag, startPoint x: 530, startPoint y: 174, endPoint x: 639, endPoint y: 188, distance: 110.0
click at [639, 187] on icon at bounding box center [656, 183] width 212 height 243
click at [748, 92] on icon at bounding box center [656, 183] width 212 height 243
drag, startPoint x: 840, startPoint y: 214, endPoint x: 837, endPoint y: 162, distance: 52.0
click at [835, 224] on div "Janela de atendimento Grade de atendimento Capacidade Transportadoras Veículos …" at bounding box center [572, 246] width 1145 height 493
